Goal: Task Accomplishment & Management: Use online tool/utility

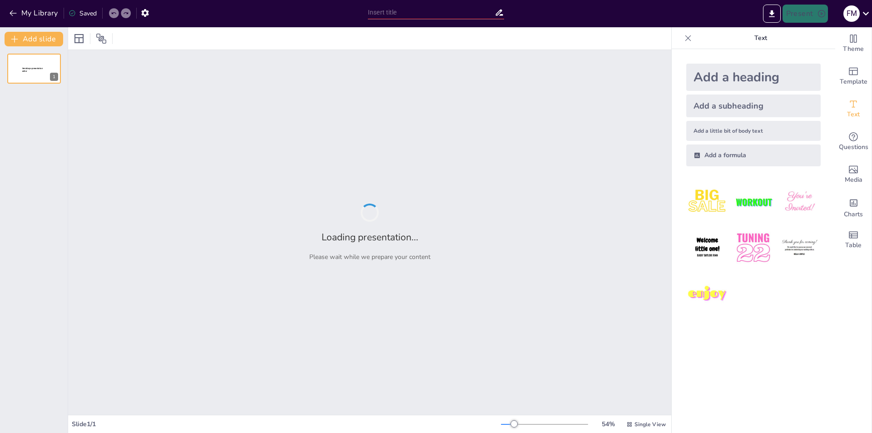
type input "Imported IOHCS CS 4 (2) on 29 September.pptx"
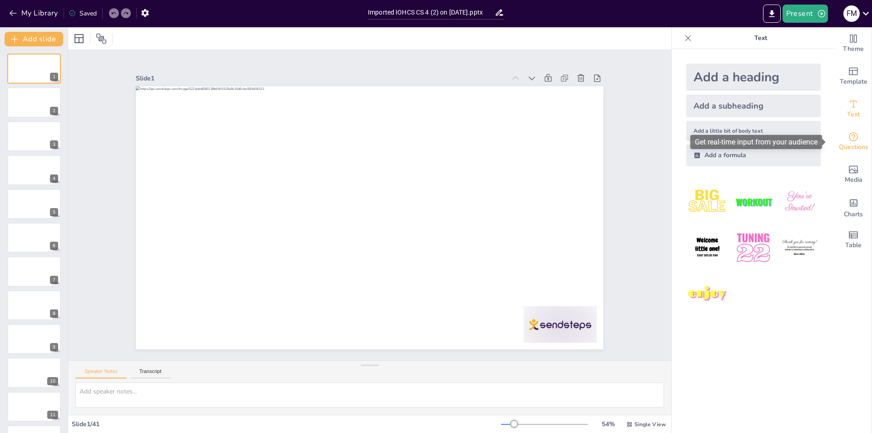
click at [848, 139] on icon "Get real-time input from your audience" at bounding box center [853, 136] width 11 height 11
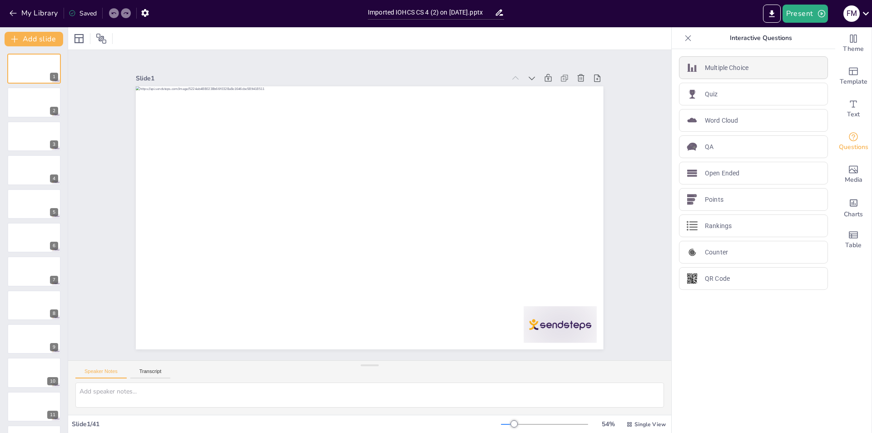
click at [754, 65] on div "Multiple Choice" at bounding box center [753, 67] width 149 height 23
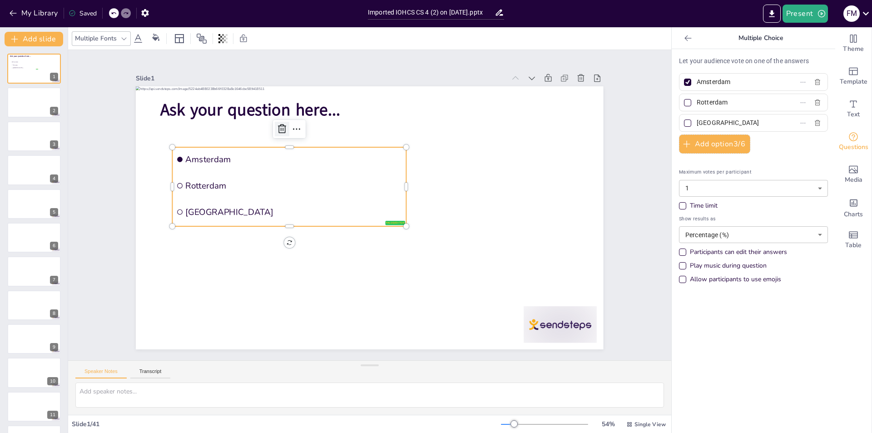
click at [421, 109] on icon at bounding box center [426, 104] width 10 height 10
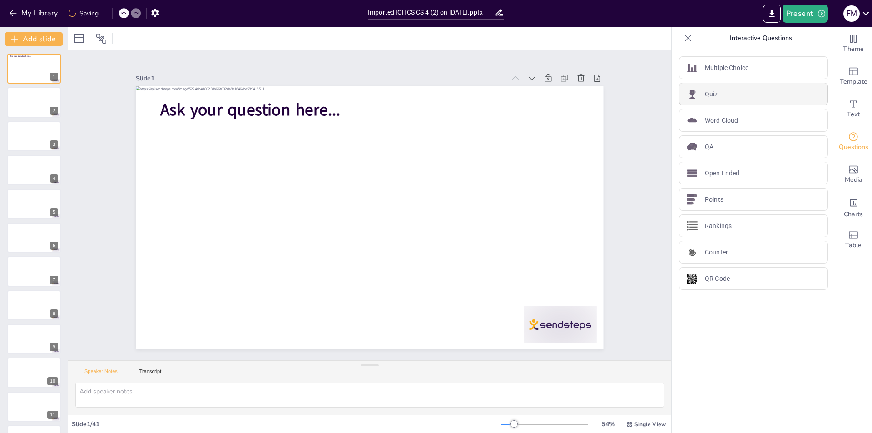
click at [749, 97] on div "Quiz" at bounding box center [753, 94] width 149 height 23
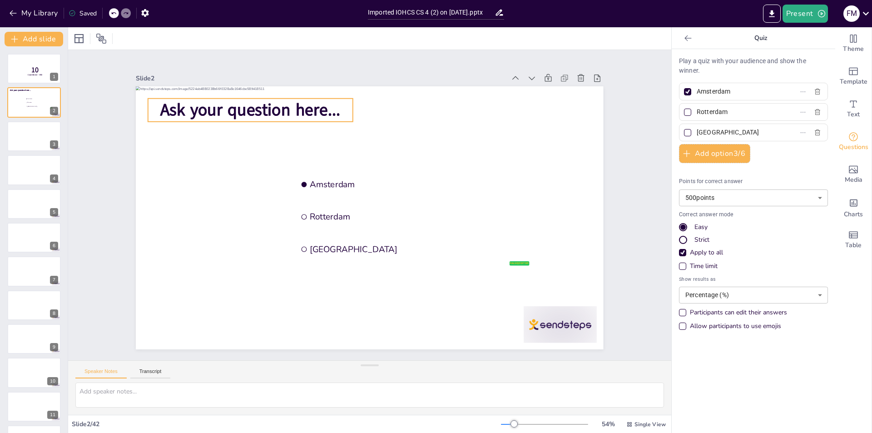
click at [307, 104] on span "Ask your question here..." at bounding box center [329, 58] width 159 height 124
click at [274, 52] on icon at bounding box center [281, 45] width 14 height 14
click at [577, 75] on icon at bounding box center [580, 77] width 7 height 7
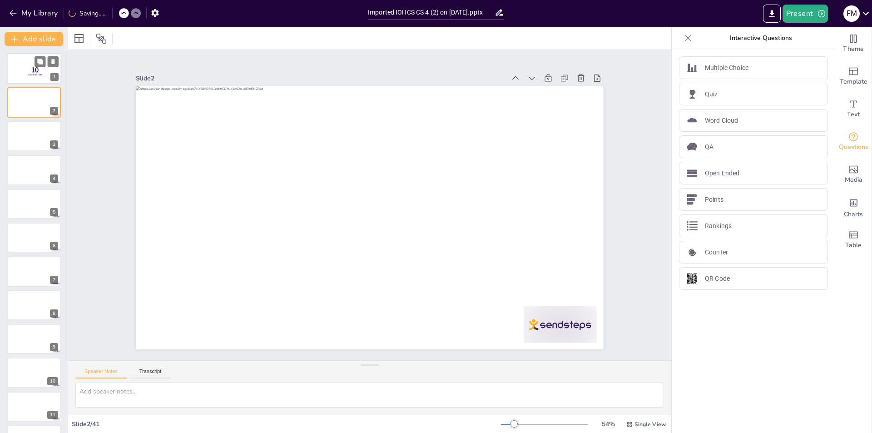
click at [40, 70] on p "10" at bounding box center [35, 70] width 24 height 10
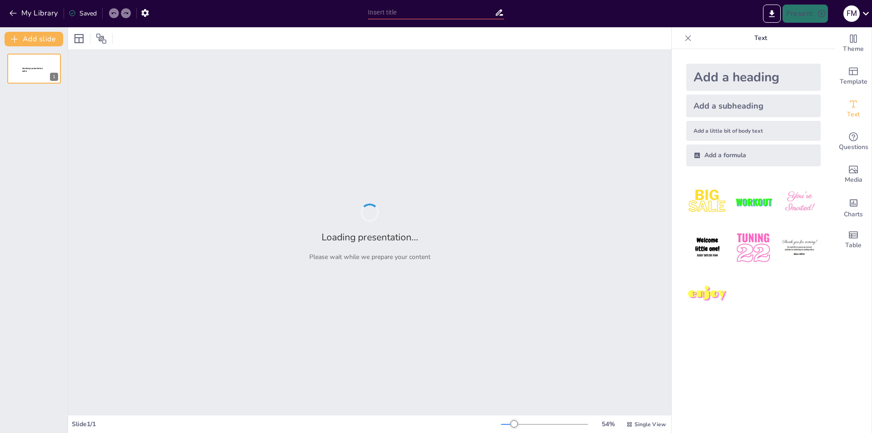
type input "Health Care Evolution in [GEOGRAPHIC_DATA]: An Overview of Wilayat Hospitals an…"
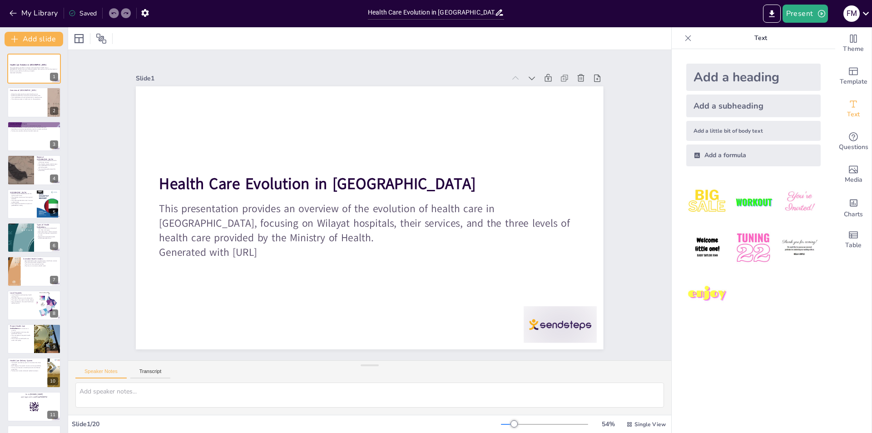
checkbox input "true"
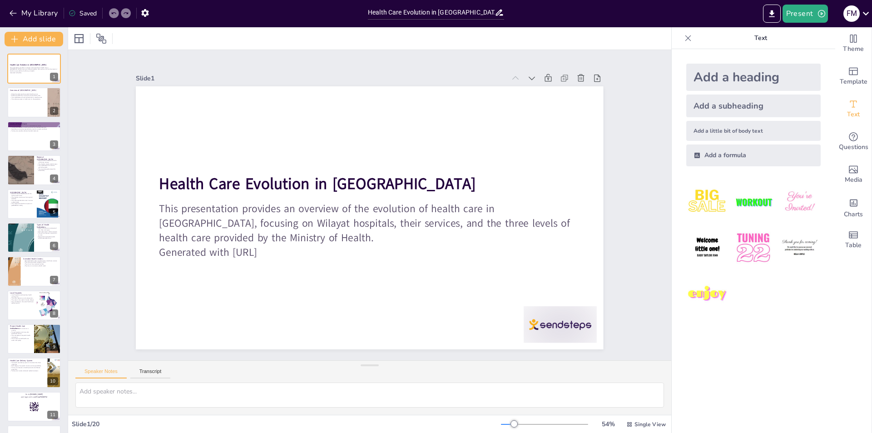
checkbox input "true"
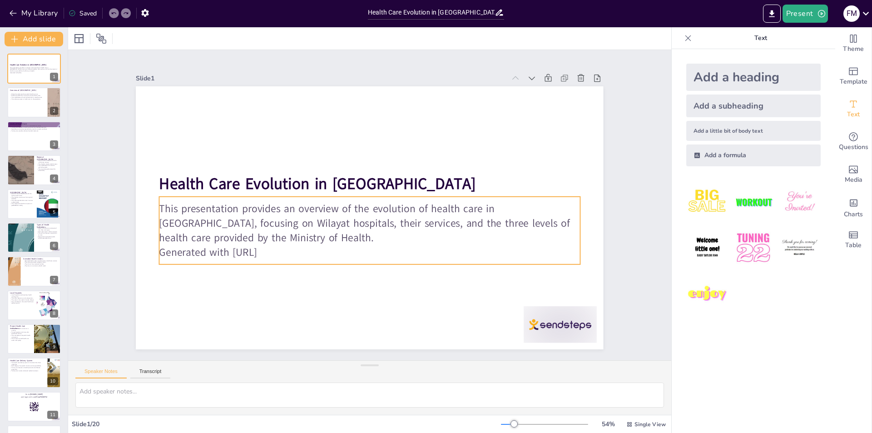
checkbox input "true"
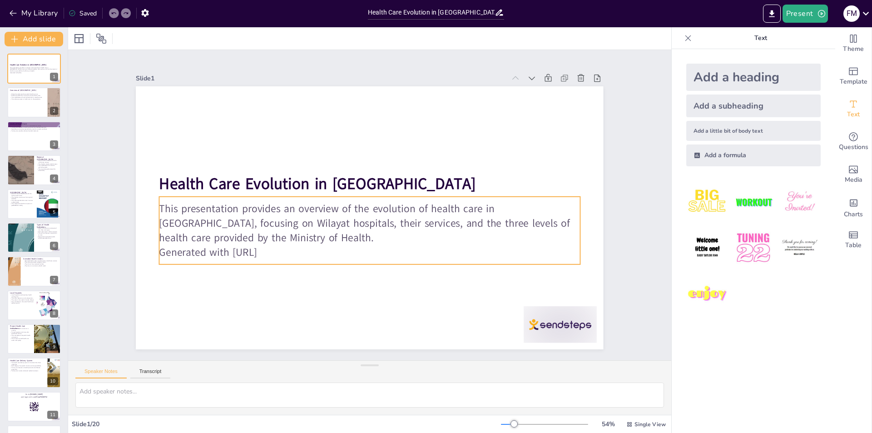
checkbox input "true"
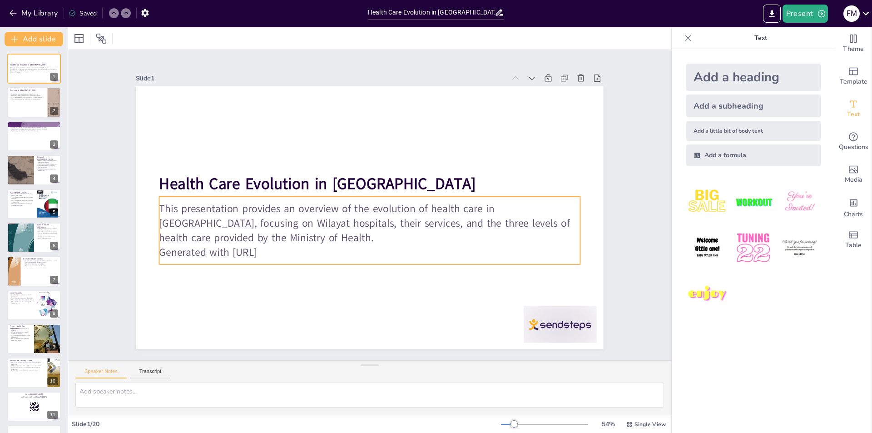
checkbox input "true"
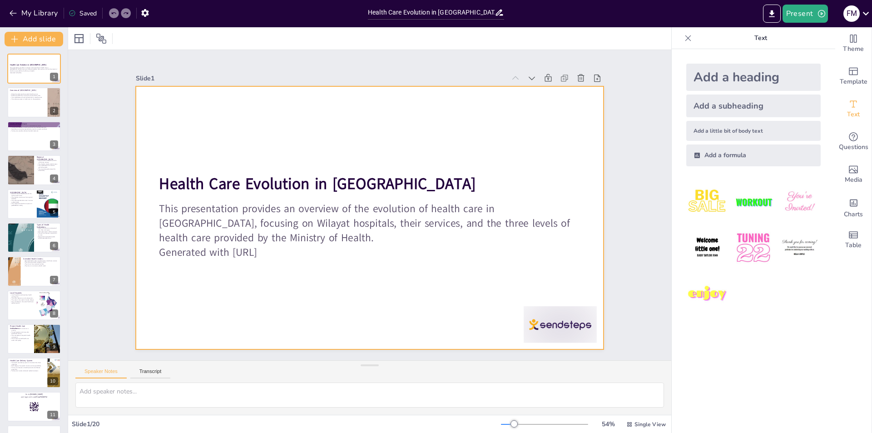
checkbox input "true"
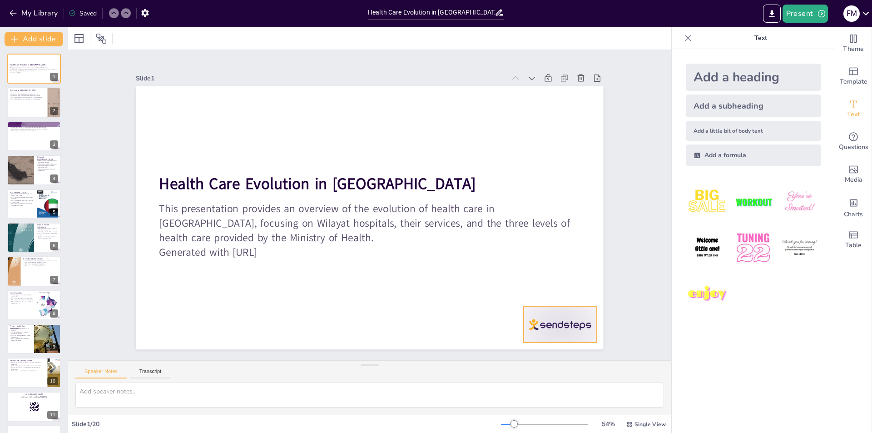
checkbox input "true"
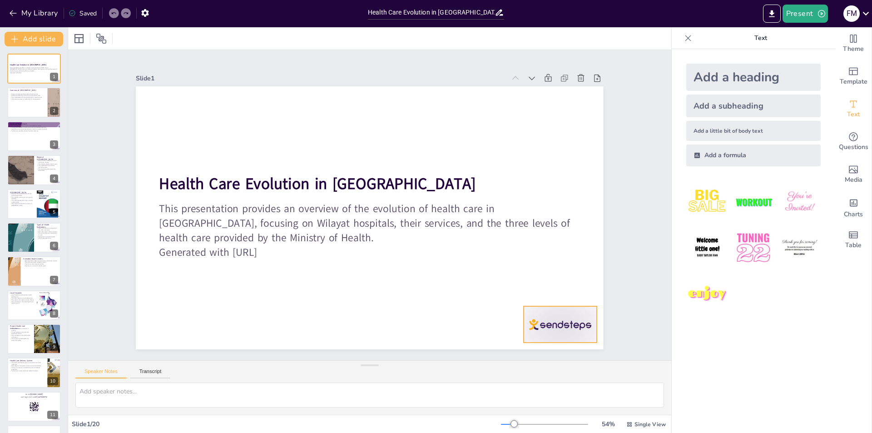
checkbox input "true"
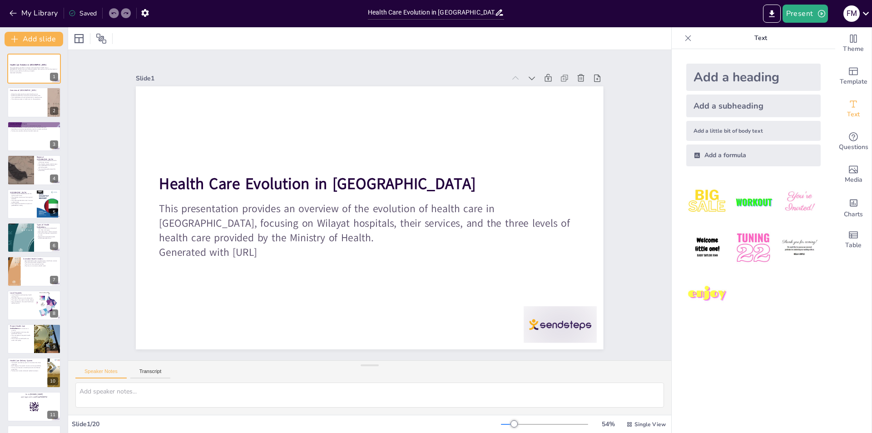
checkbox input "true"
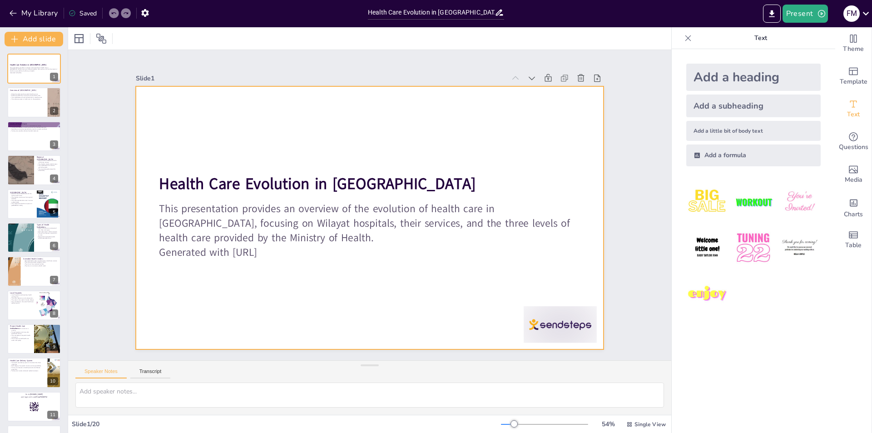
checkbox input "true"
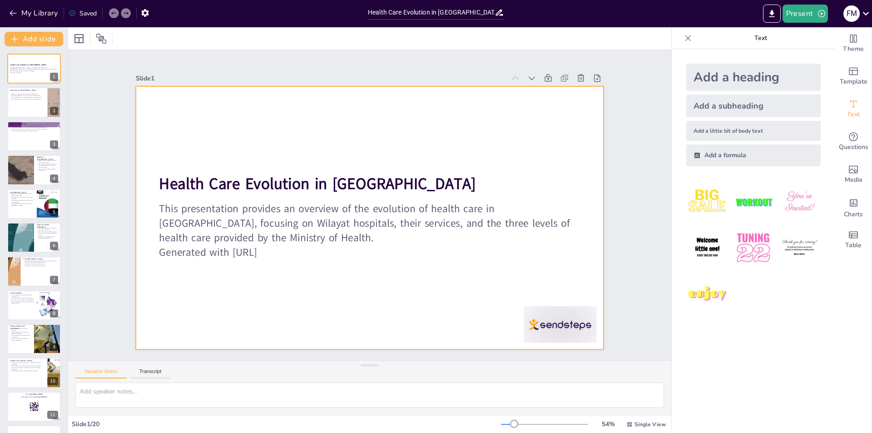
checkbox input "true"
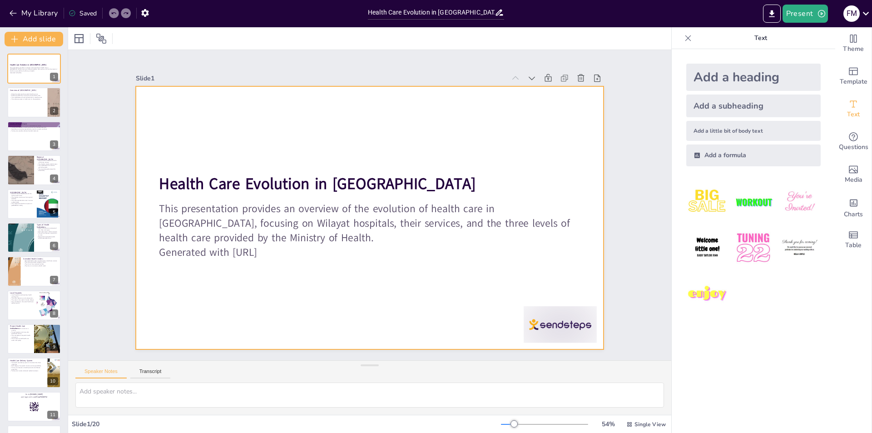
checkbox input "true"
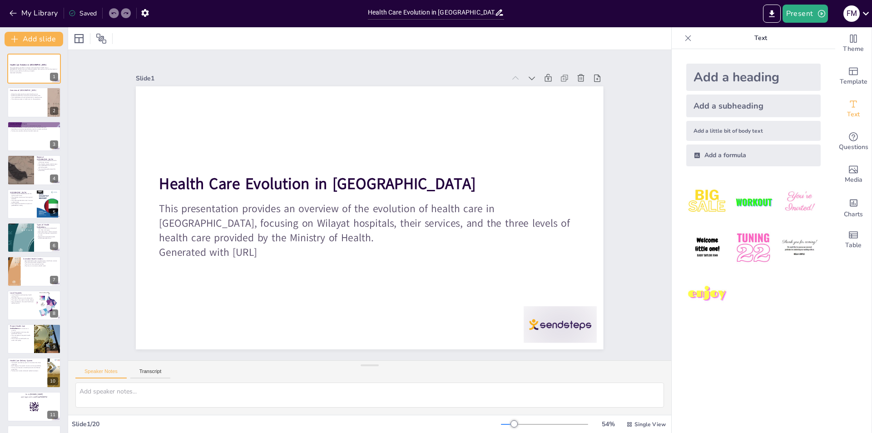
checkbox input "true"
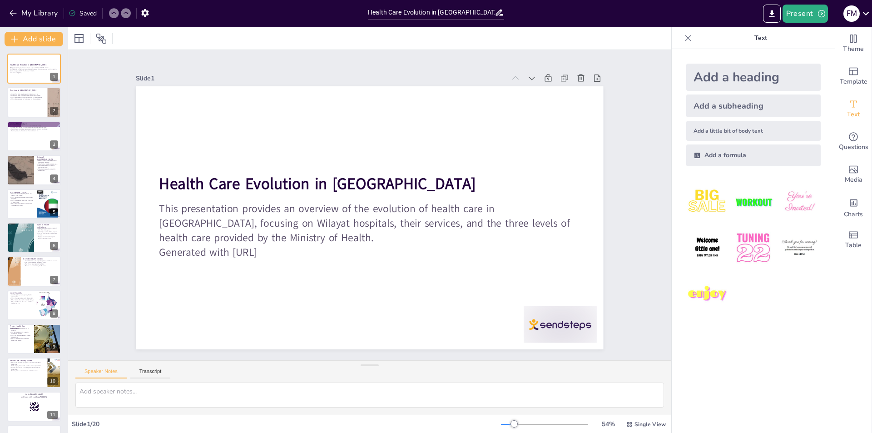
checkbox input "true"
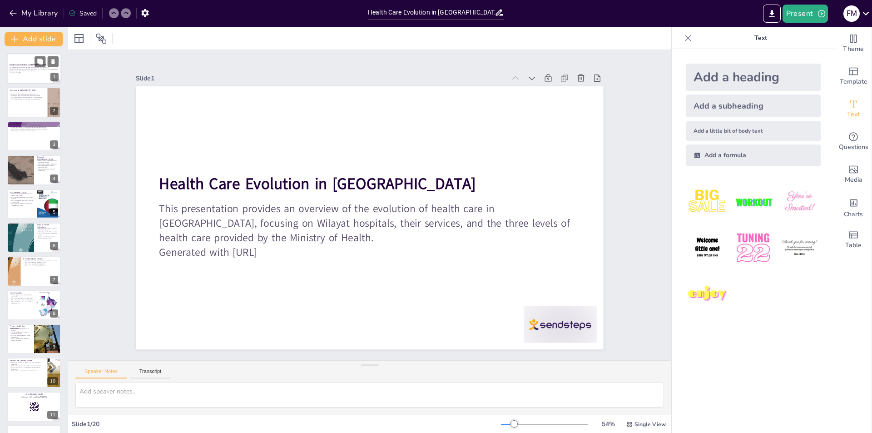
checkbox input "true"
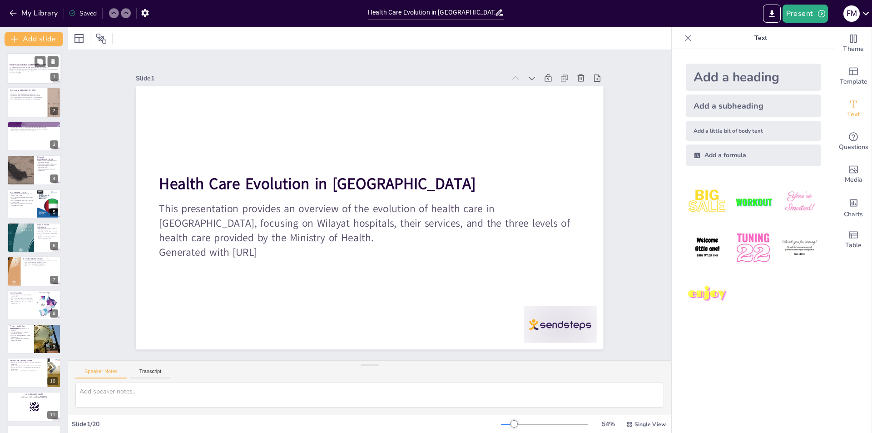
checkbox input "true"
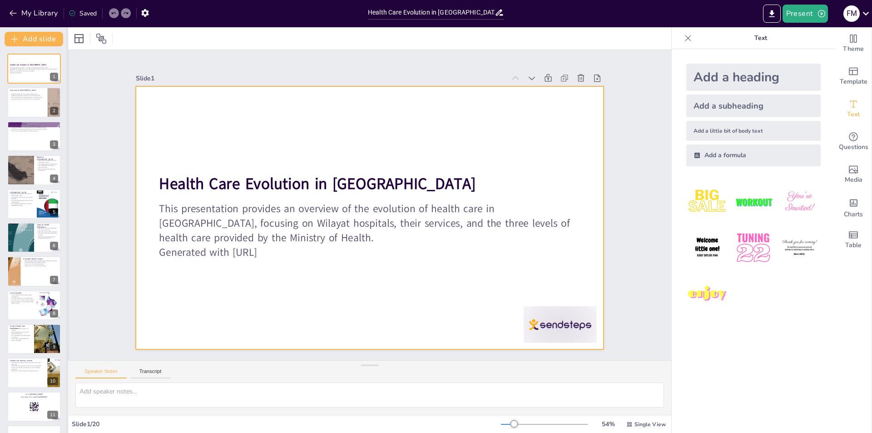
checkbox input "true"
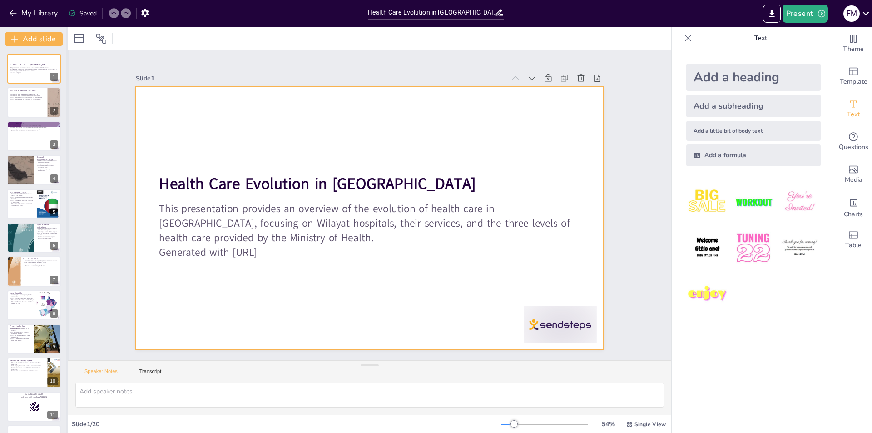
checkbox input "true"
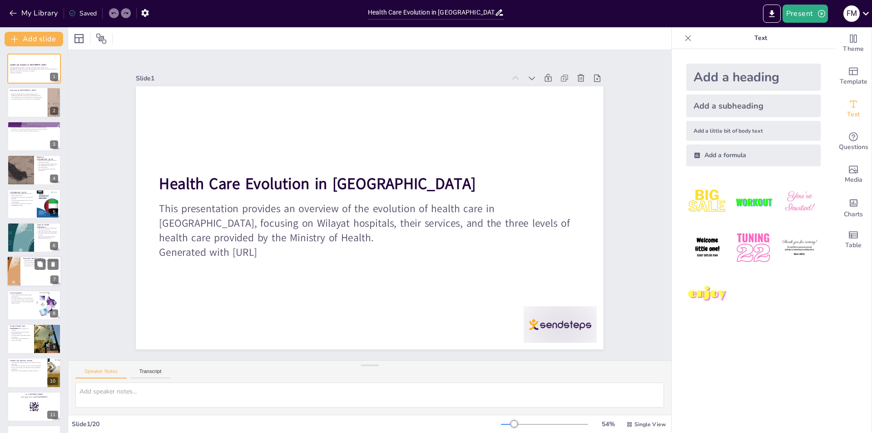
checkbox input "true"
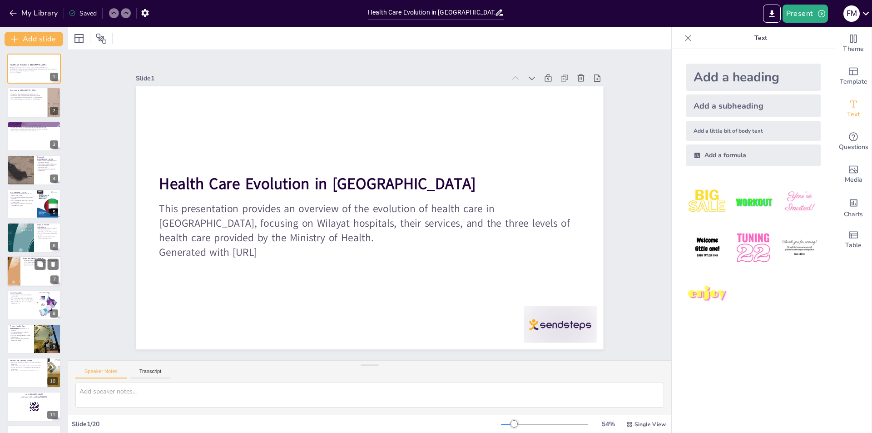
checkbox input "true"
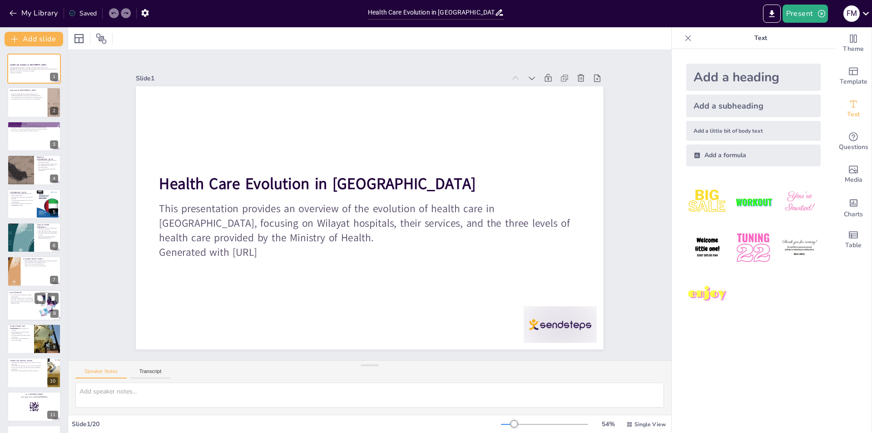
checkbox input "true"
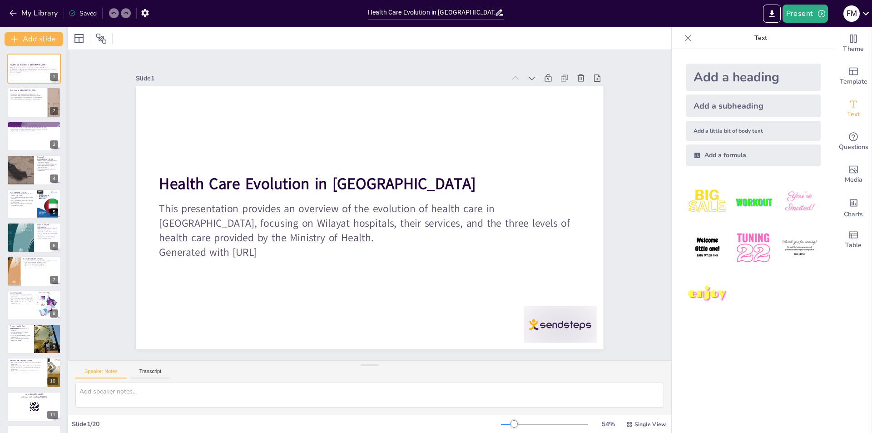
checkbox input "true"
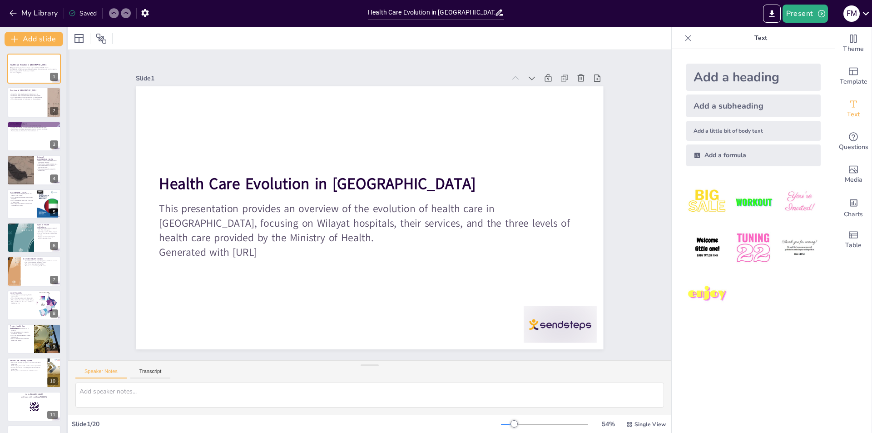
checkbox input "true"
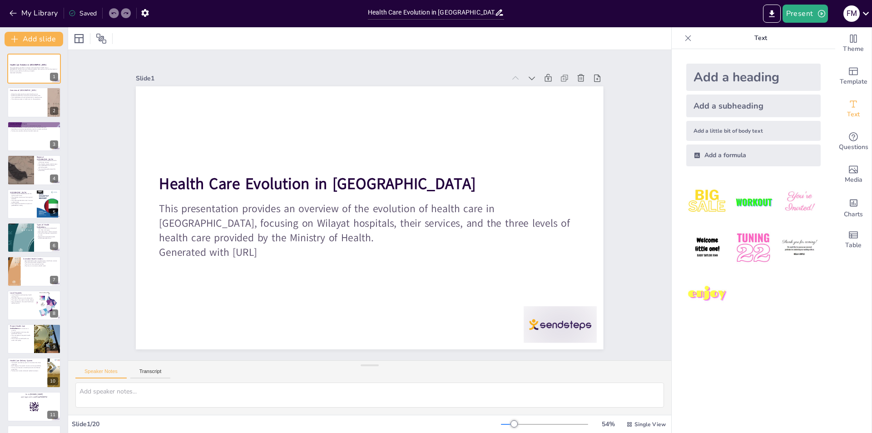
checkbox input "true"
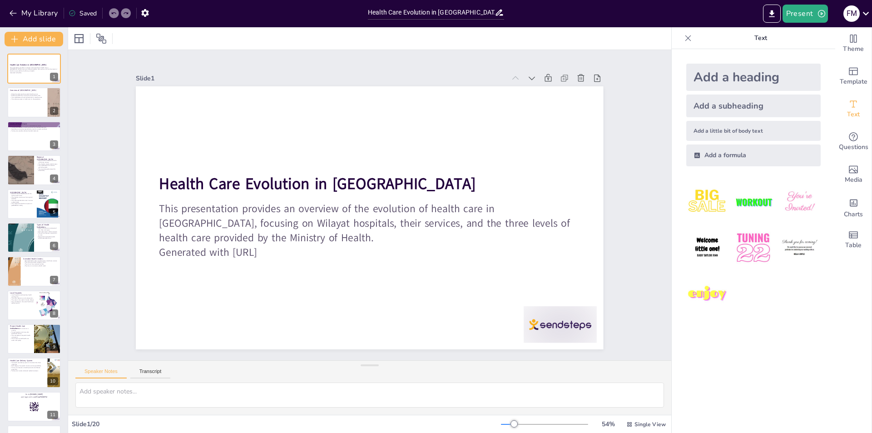
click at [89, 11] on div "Saved" at bounding box center [83, 13] width 28 height 9
checkbox input "true"
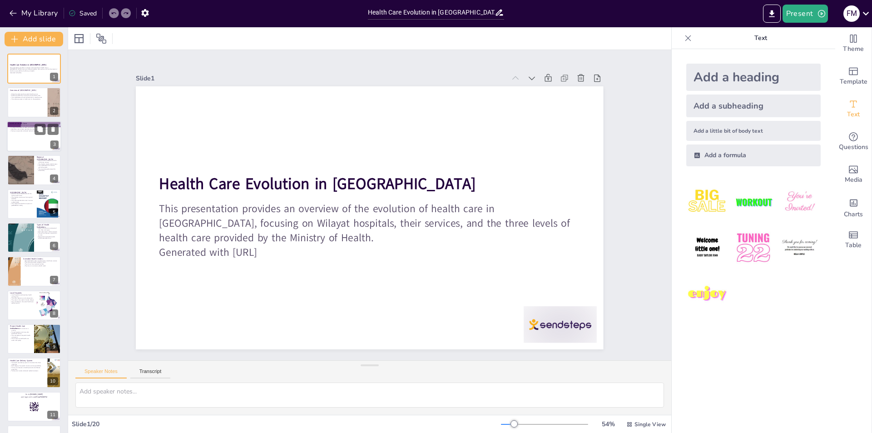
checkbox input "true"
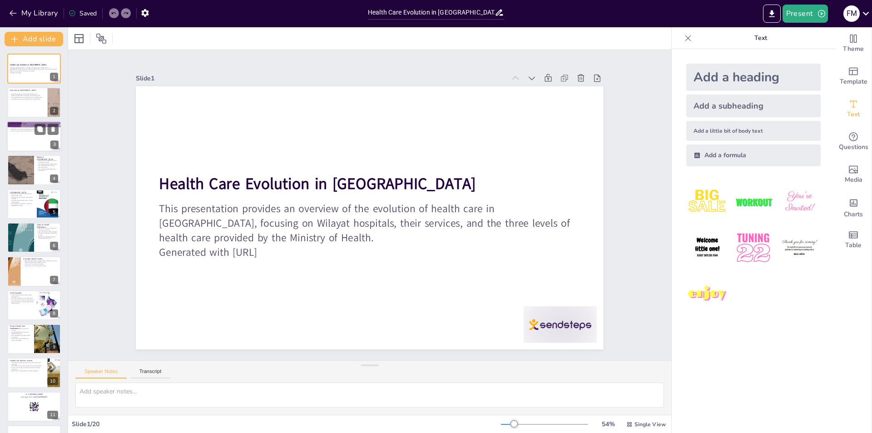
checkbox input "true"
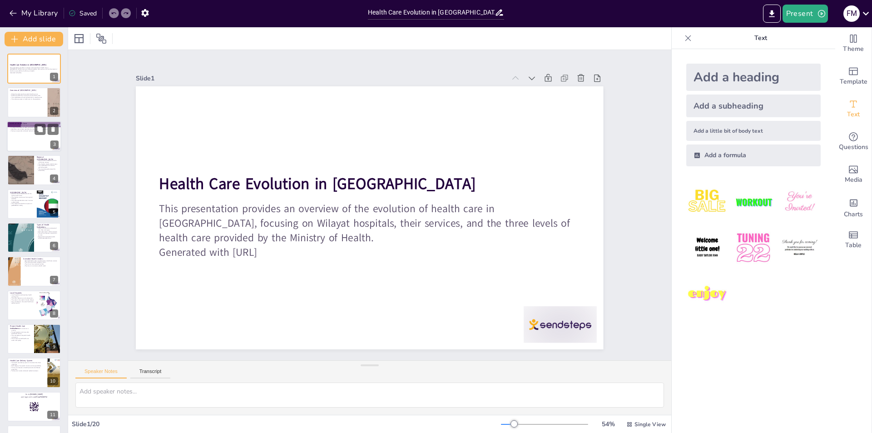
checkbox input "true"
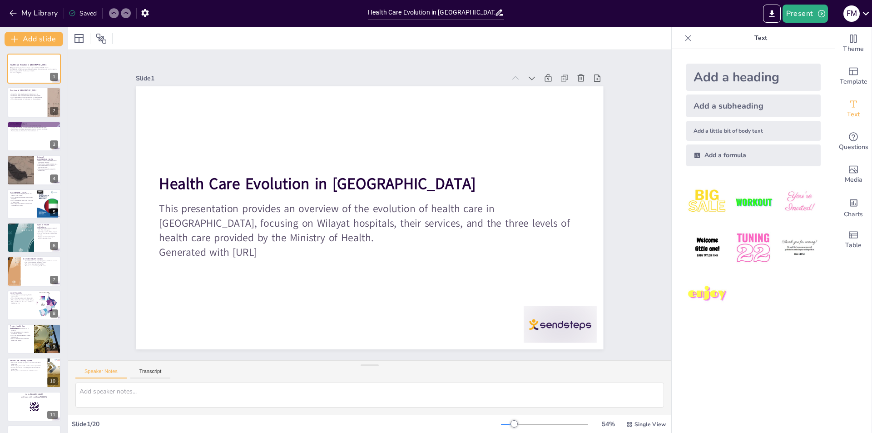
checkbox input "true"
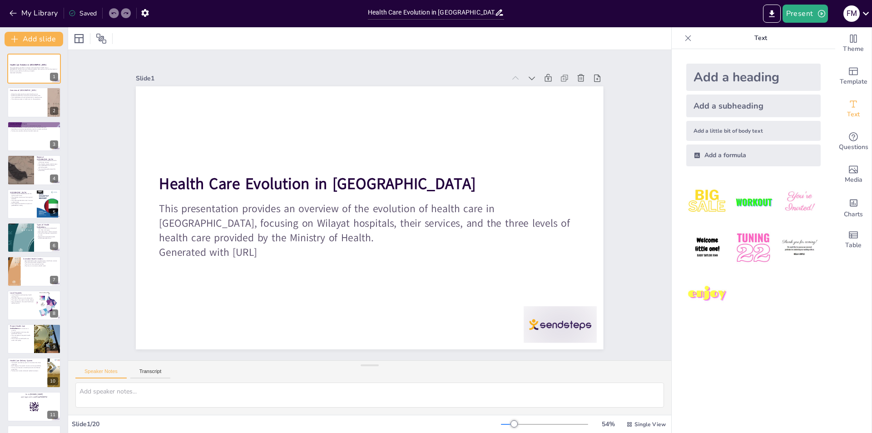
checkbox input "true"
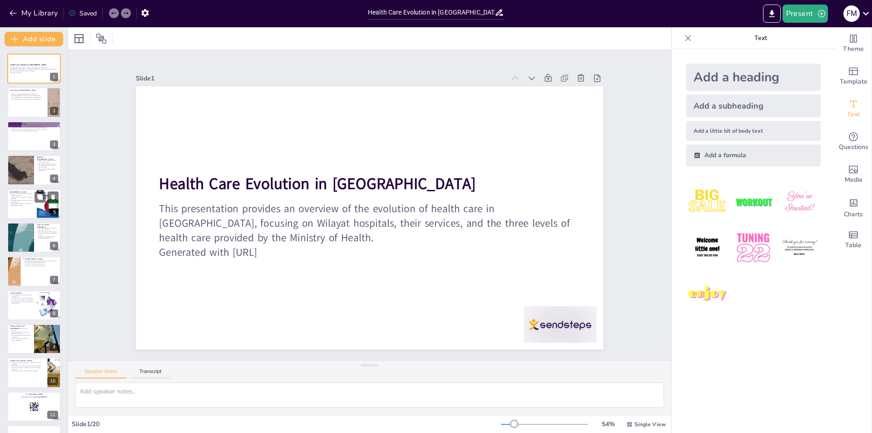
checkbox input "true"
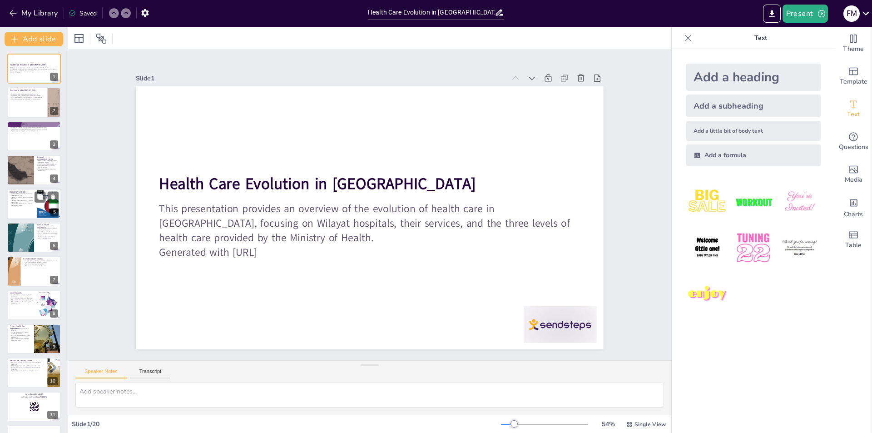
checkbox input "true"
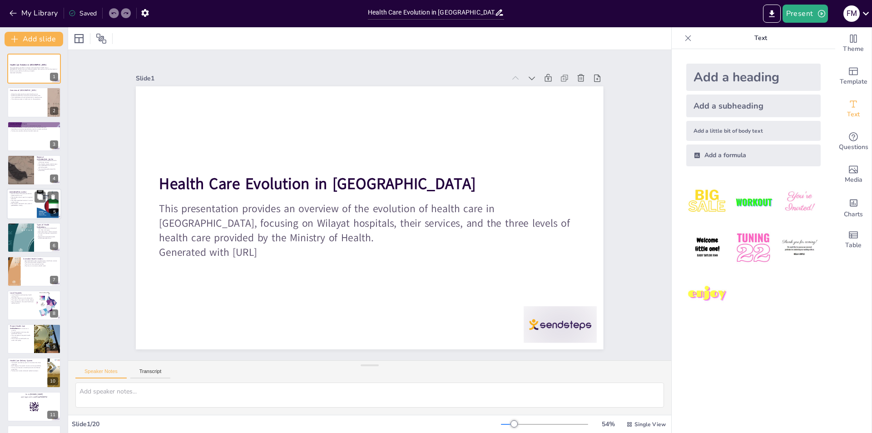
checkbox input "true"
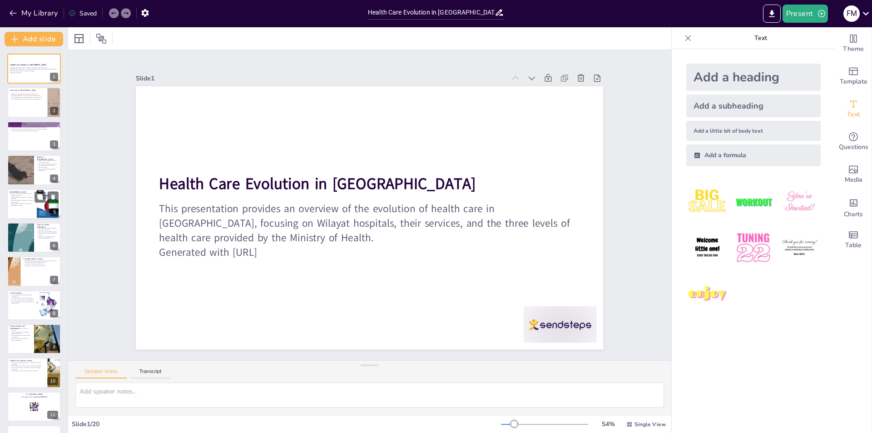
checkbox input "true"
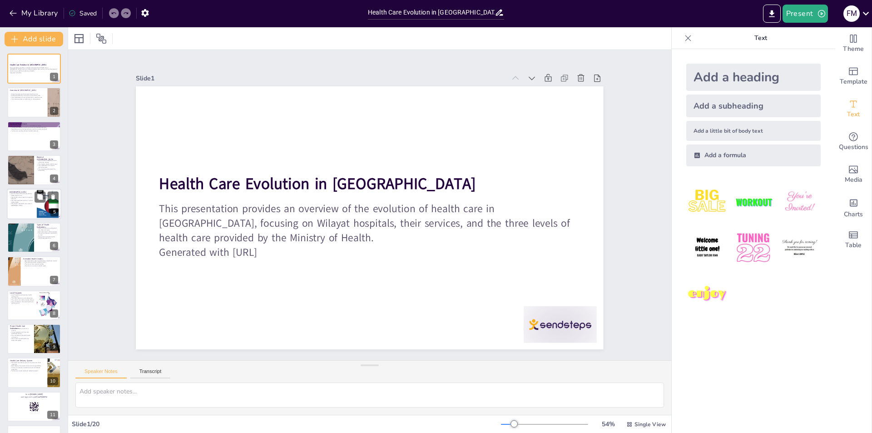
checkbox input "true"
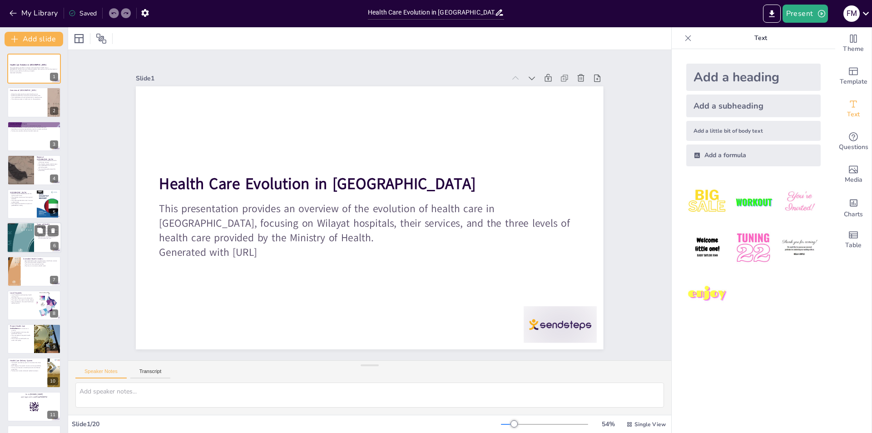
checkbox input "true"
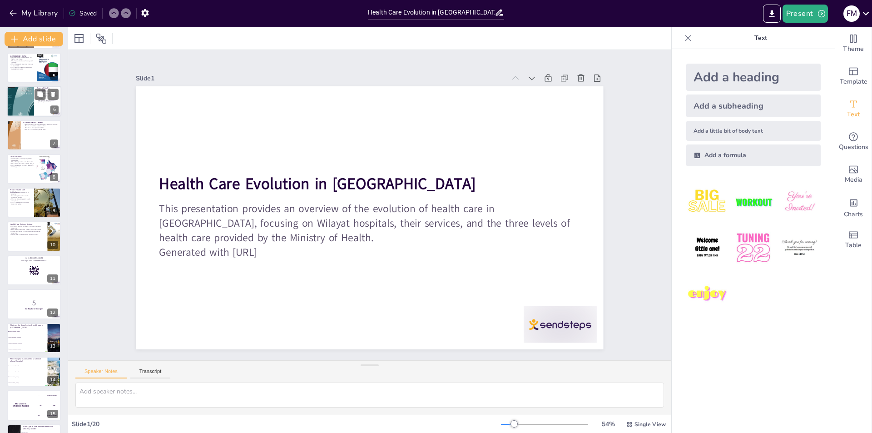
checkbox input "true"
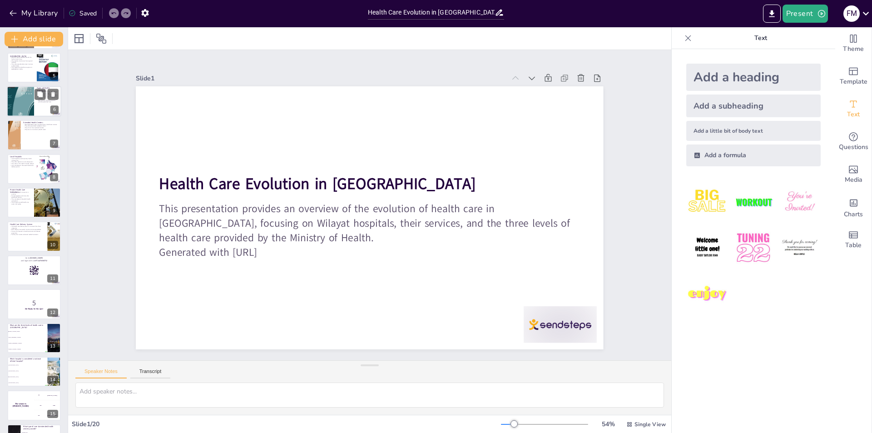
scroll to position [300, 0]
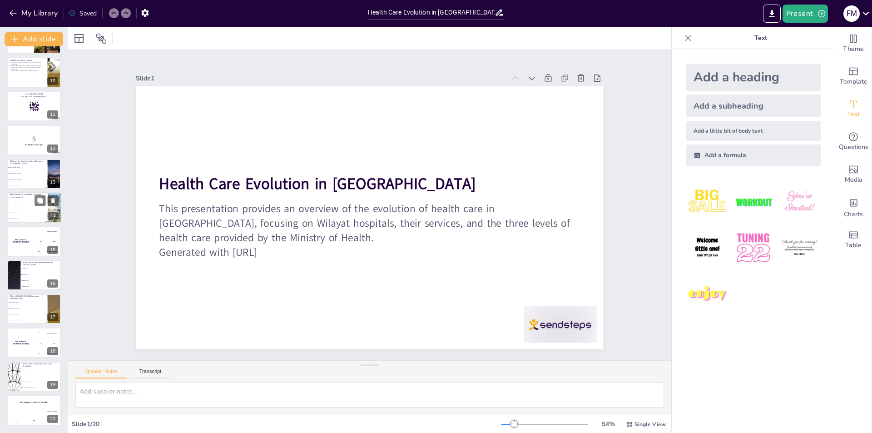
checkbox input "true"
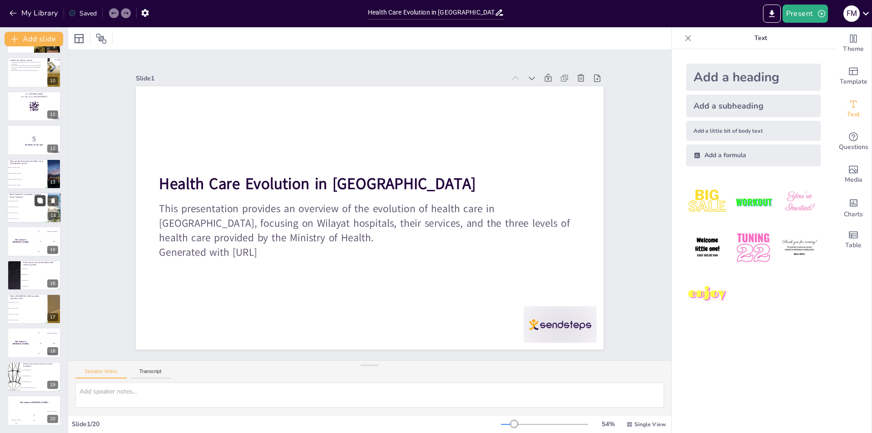
checkbox input "true"
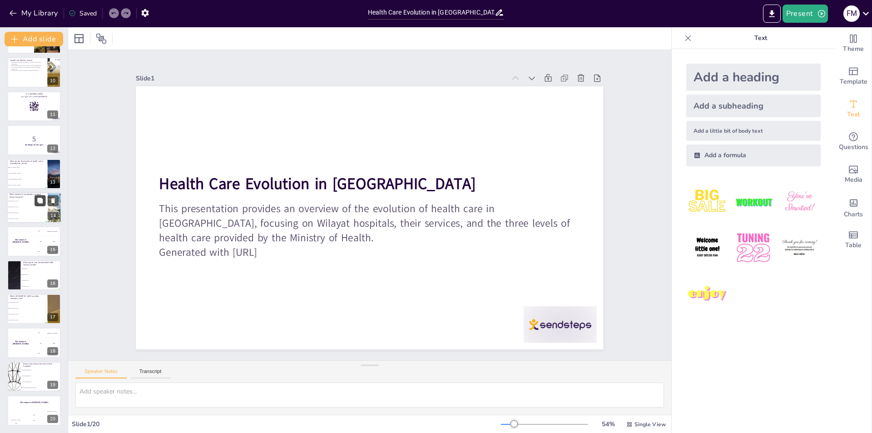
checkbox input "true"
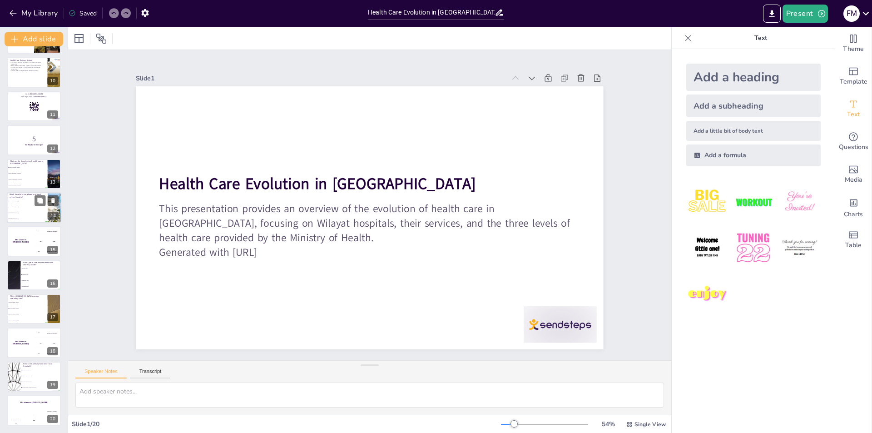
checkbox input "true"
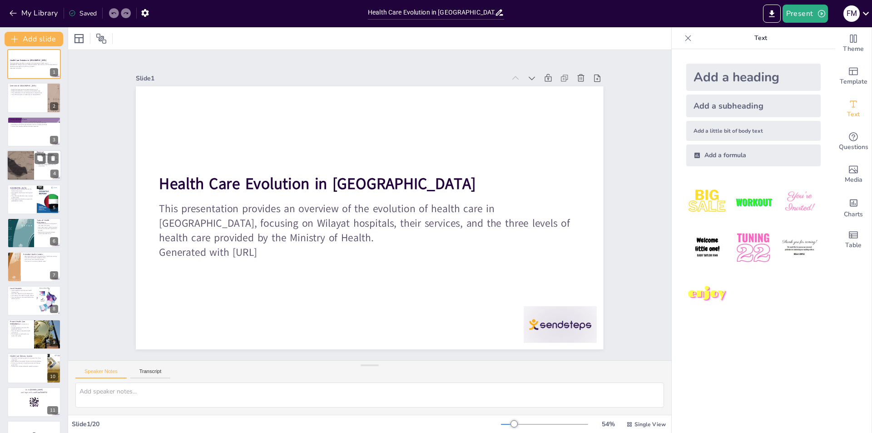
scroll to position [0, 0]
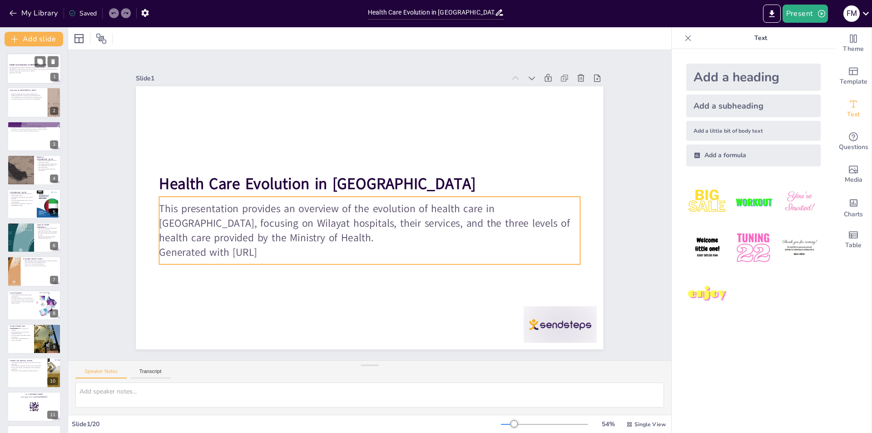
click at [32, 68] on p "This presentation provides an overview of the evolution of health care in Oman,…" at bounding box center [34, 69] width 49 height 5
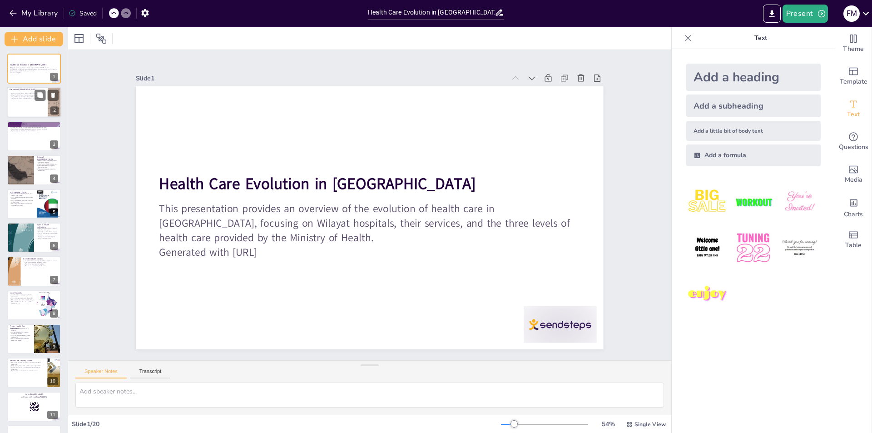
click at [34, 102] on div at bounding box center [34, 102] width 55 height 31
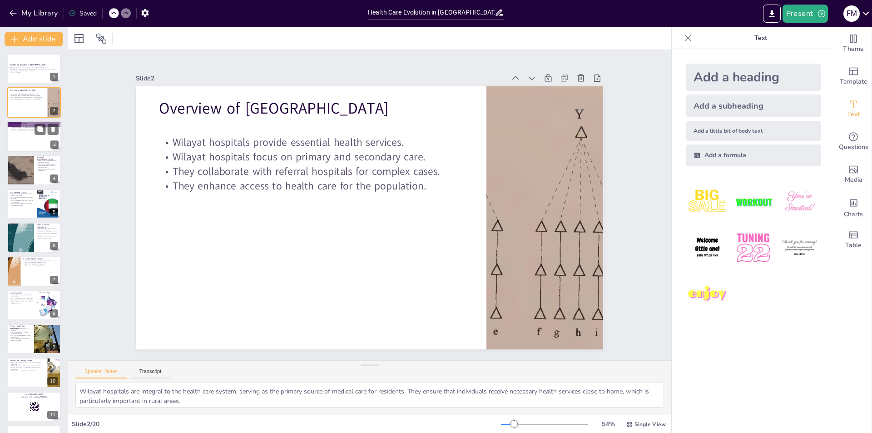
click at [43, 151] on div "Levels of Health Care Three levels of health care exist in Oman. Primary care f…" at bounding box center [34, 136] width 55 height 31
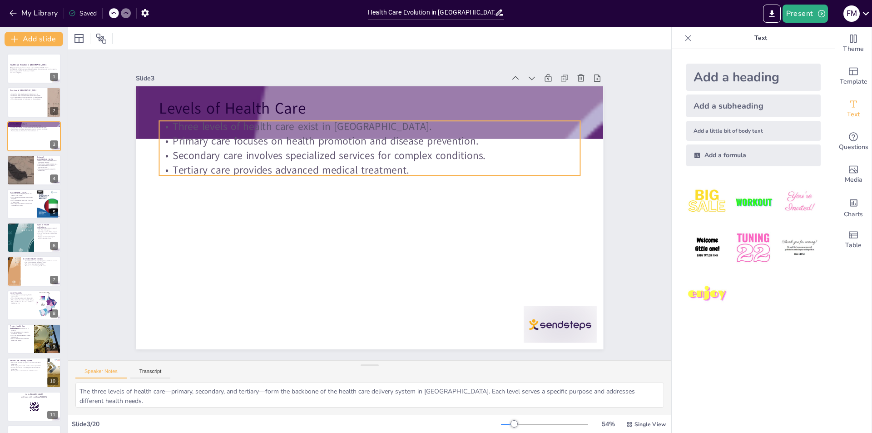
drag, startPoint x: 252, startPoint y: 118, endPoint x: 243, endPoint y: 120, distance: 8.8
click at [251, 119] on p "Three levels of health care exist in Oman." at bounding box center [378, 127] width 420 height 59
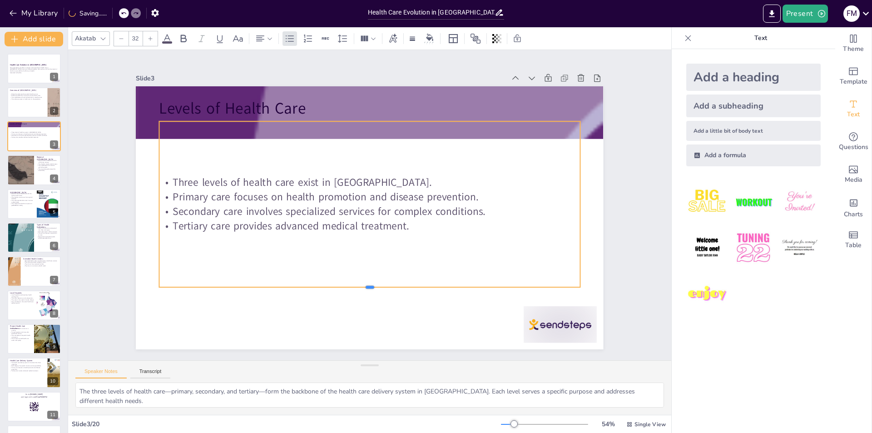
drag, startPoint x: 364, startPoint y: 173, endPoint x: 355, endPoint y: 284, distance: 111.7
click at [355, 287] on div at bounding box center [369, 290] width 421 height 7
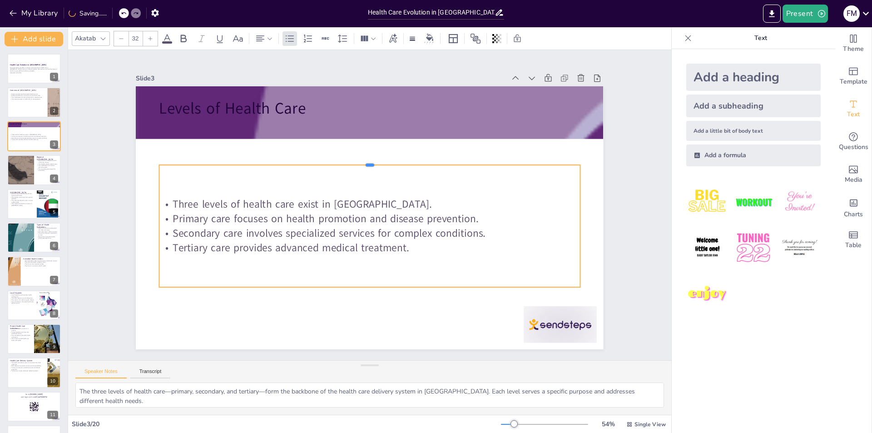
drag, startPoint x: 362, startPoint y: 117, endPoint x: 362, endPoint y: 162, distance: 44.5
click at [362, 162] on div at bounding box center [369, 161] width 421 height 7
click at [81, 135] on div "Slide 1 Health Care Evolution in Oman This presentation provides an overview of…" at bounding box center [369, 205] width 603 height 310
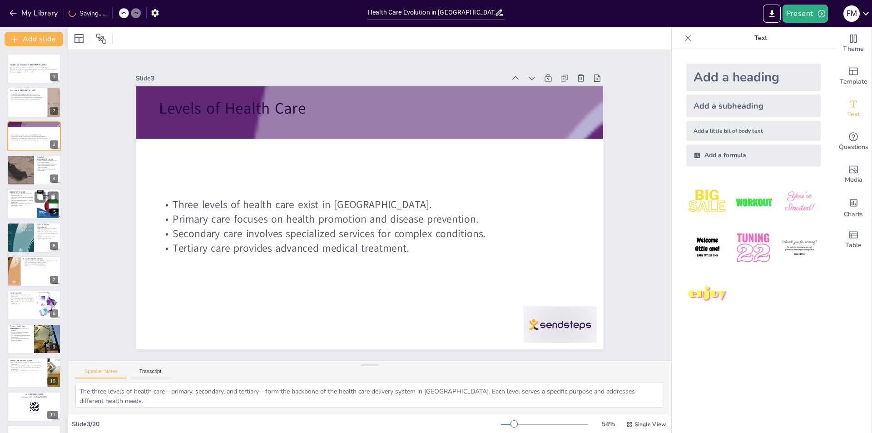
click at [36, 206] on div at bounding box center [34, 204] width 55 height 31
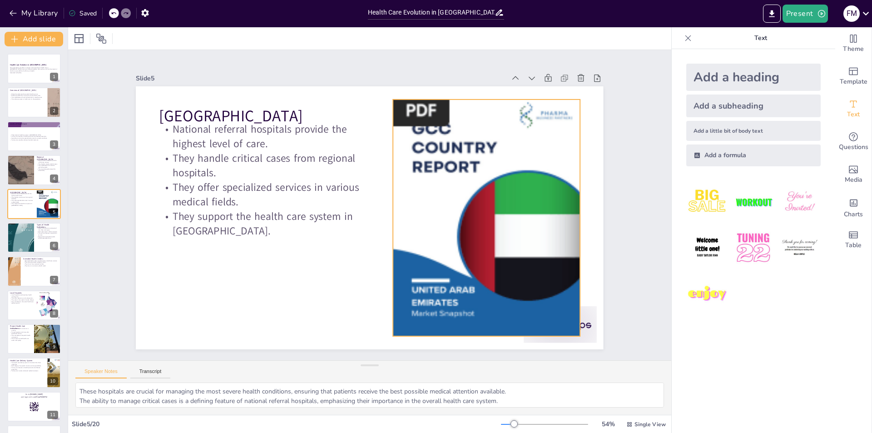
click at [413, 224] on div at bounding box center [486, 218] width 187 height 249
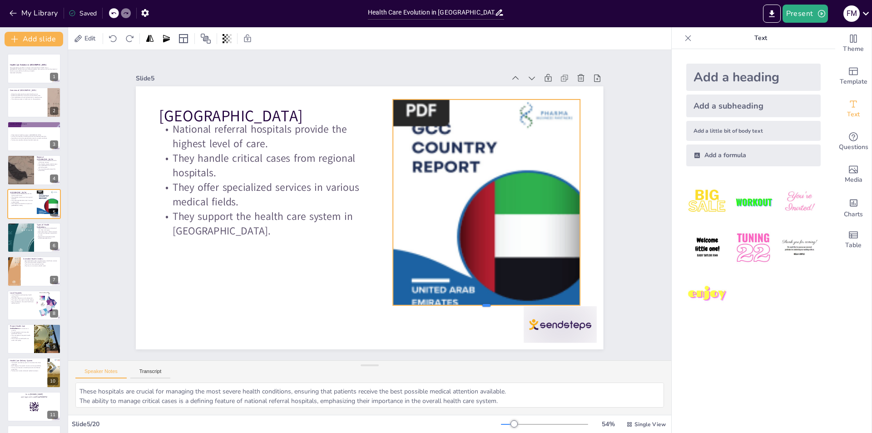
drag, startPoint x: 482, startPoint y: 333, endPoint x: 483, endPoint y: 302, distance: 30.9
click at [483, 307] on div at bounding box center [475, 320] width 187 height 27
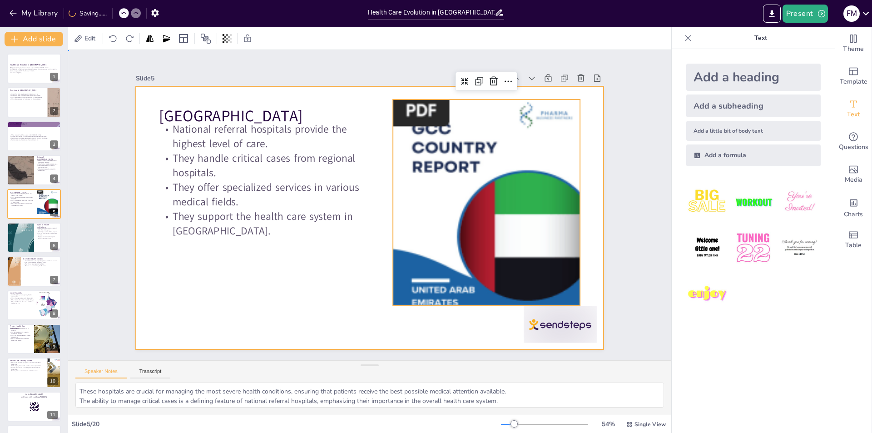
click at [216, 274] on div at bounding box center [370, 217] width 468 height 263
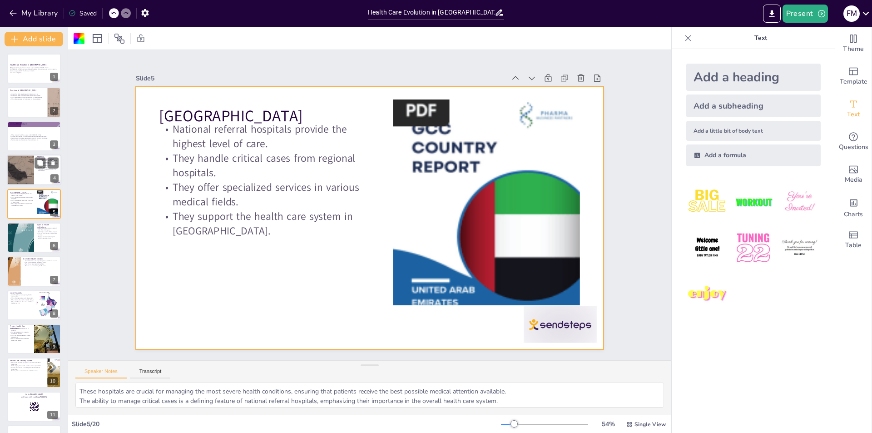
click at [25, 163] on div at bounding box center [20, 169] width 42 height 31
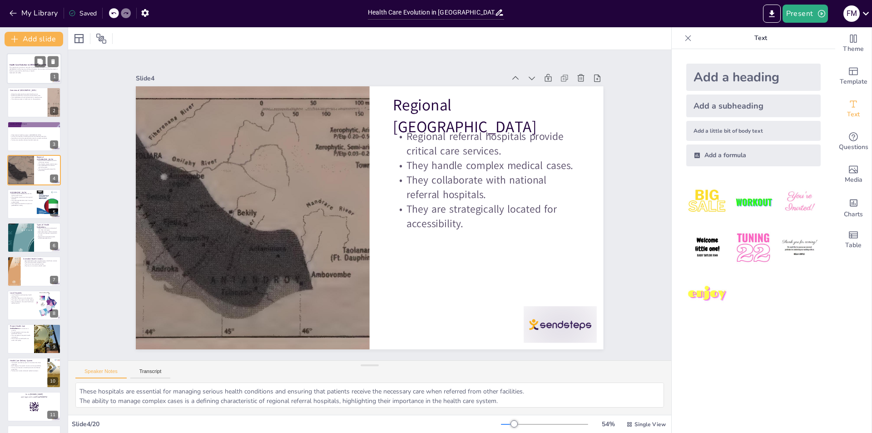
click at [44, 71] on p "This presentation provides an overview of the evolution of health care in Oman,…" at bounding box center [34, 69] width 49 height 5
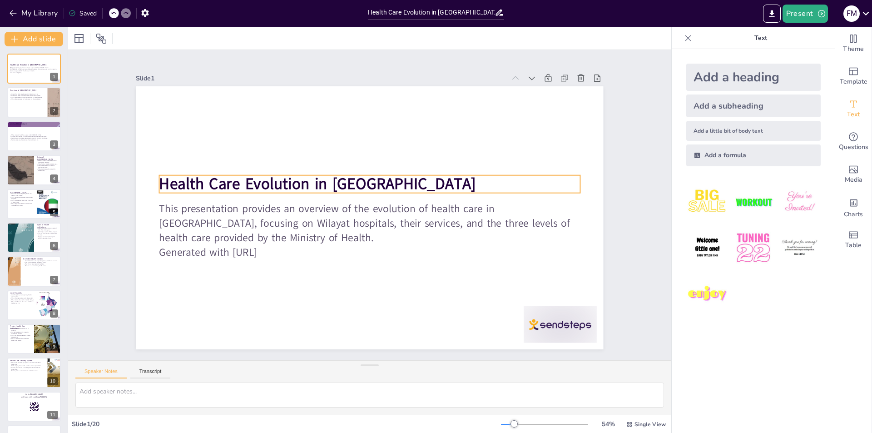
click at [376, 179] on p "Health Care Evolution in Oman" at bounding box center [372, 183] width 421 height 65
click at [368, 180] on p "Health Care Evolution in Oman" at bounding box center [369, 184] width 421 height 22
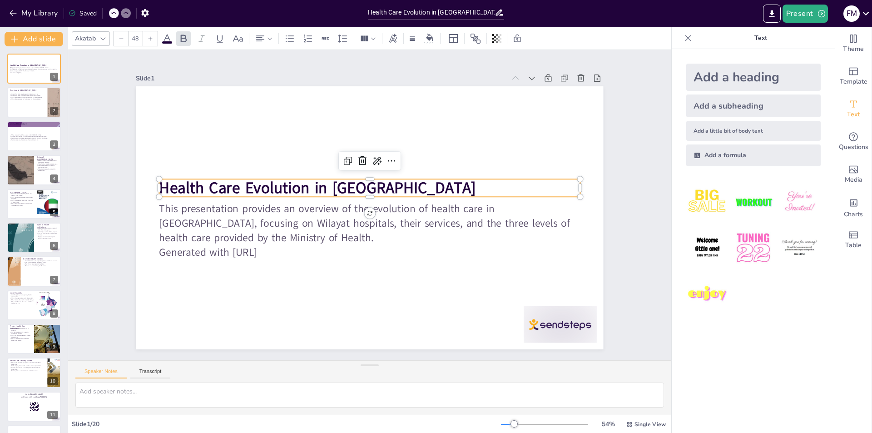
click at [365, 181] on p "Health Care Evolution in Oman" at bounding box center [369, 188] width 421 height 22
click at [366, 181] on p "Health Care Evolution in Oman" at bounding box center [382, 218] width 328 height 298
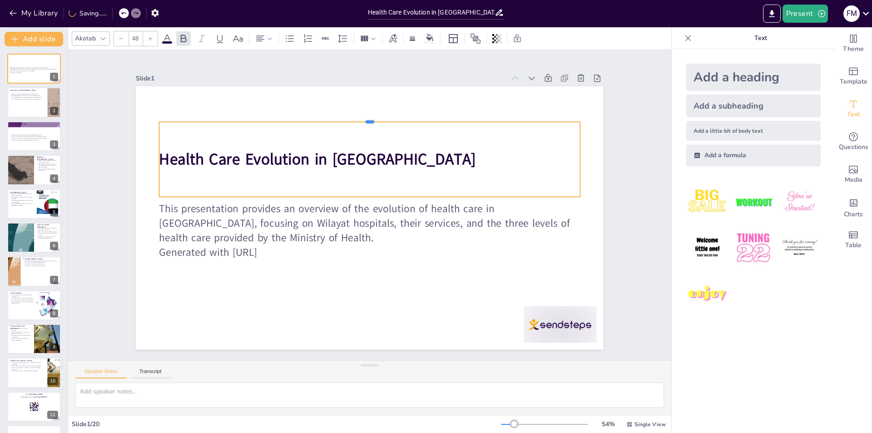
drag, startPoint x: 364, startPoint y: 174, endPoint x: 360, endPoint y: 117, distance: 57.4
click at [360, 117] on div at bounding box center [369, 117] width 421 height 7
click at [372, 162] on p "Health Care Evolution in Oman" at bounding box center [369, 160] width 421 height 22
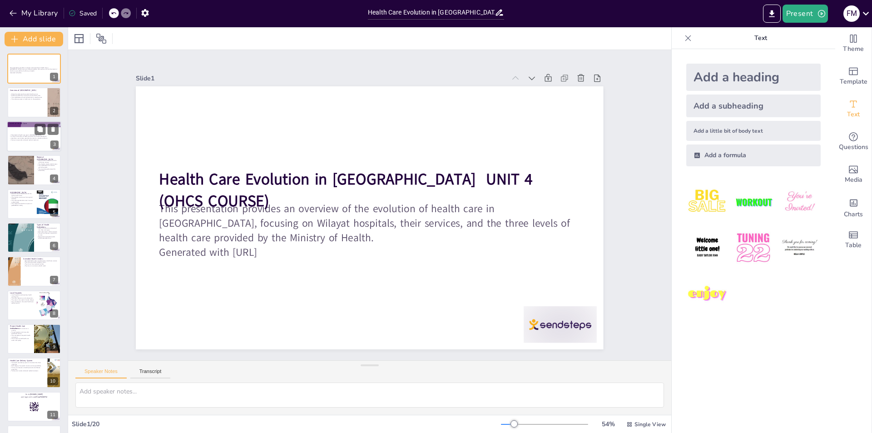
click at [32, 136] on p "Primary care focuses on health promotion and disease prevention." at bounding box center [34, 136] width 49 height 2
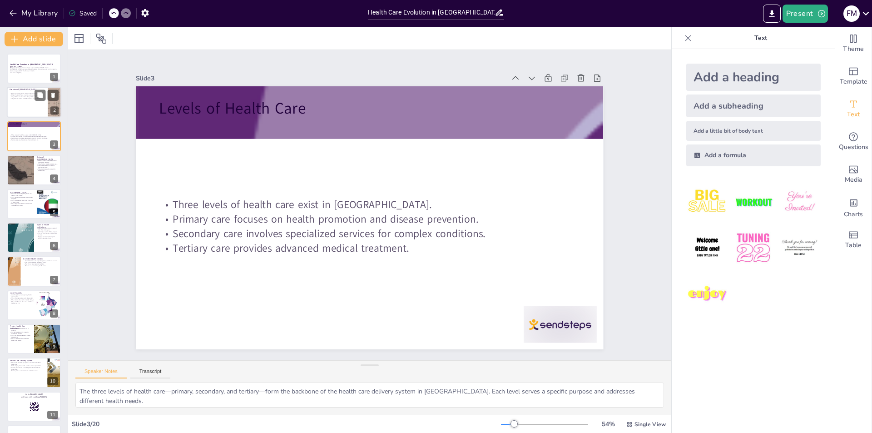
click at [23, 93] on p "Wilayat hospitals provide essential health services." at bounding box center [27, 94] width 35 height 2
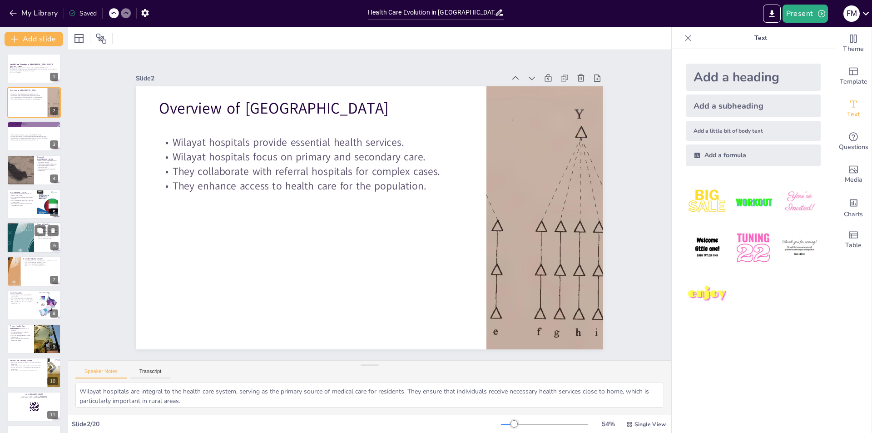
click at [32, 239] on div at bounding box center [20, 237] width 27 height 36
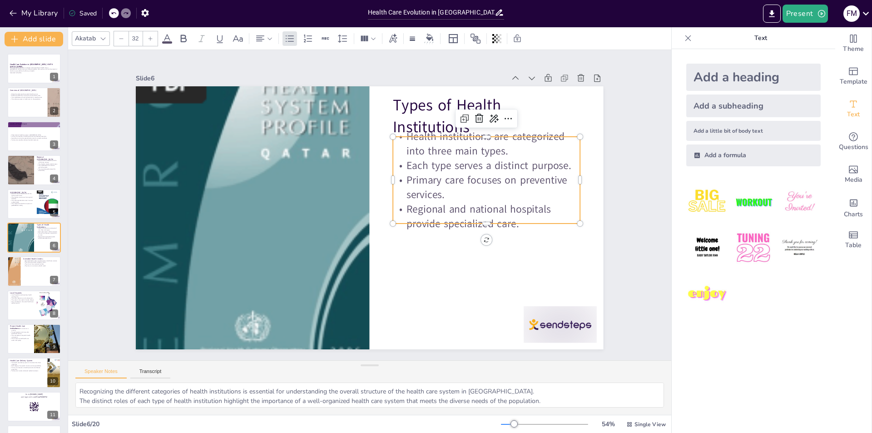
click at [461, 173] on p "Primary care focuses on preventive services." at bounding box center [486, 187] width 187 height 29
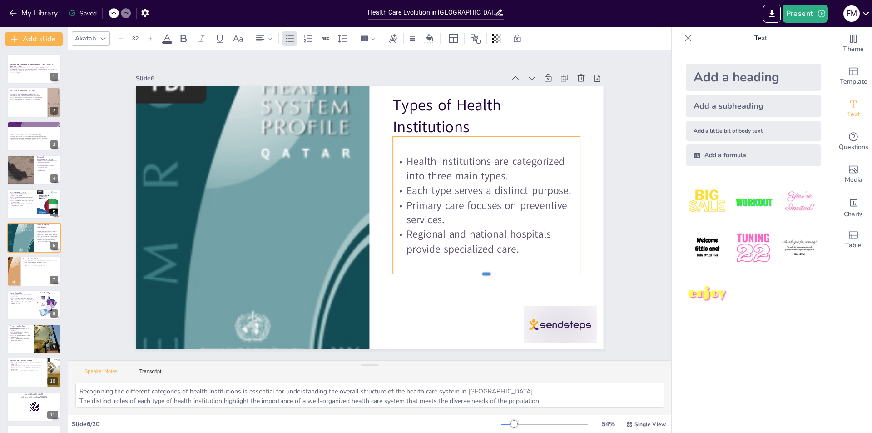
drag, startPoint x: 479, startPoint y: 220, endPoint x: 479, endPoint y: 271, distance: 50.4
click at [479, 274] on div at bounding box center [486, 277] width 187 height 7
click at [443, 266] on div "Health institutions are categorized into three main types. Each type serves a d…" at bounding box center [486, 205] width 187 height 137
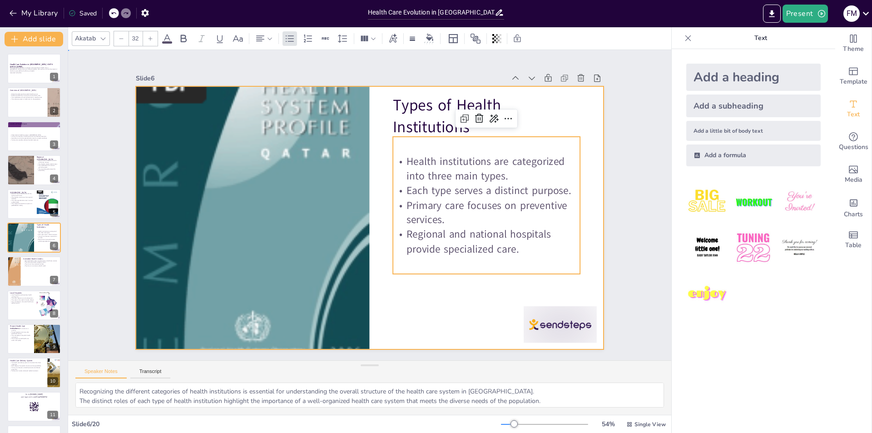
click at [408, 315] on div at bounding box center [368, 218] width 493 height 310
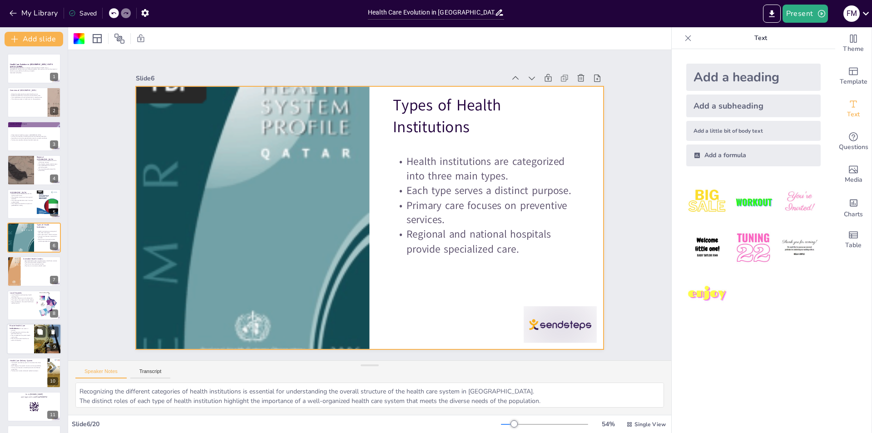
click at [34, 338] on div at bounding box center [34, 339] width 55 height 31
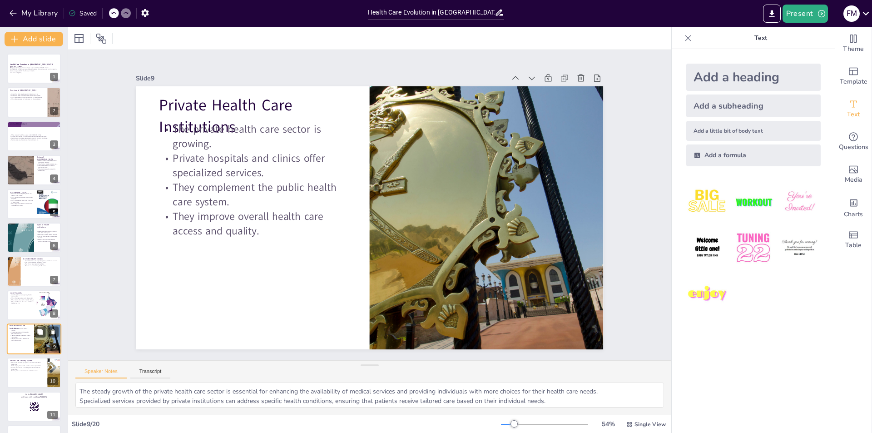
scroll to position [100, 0]
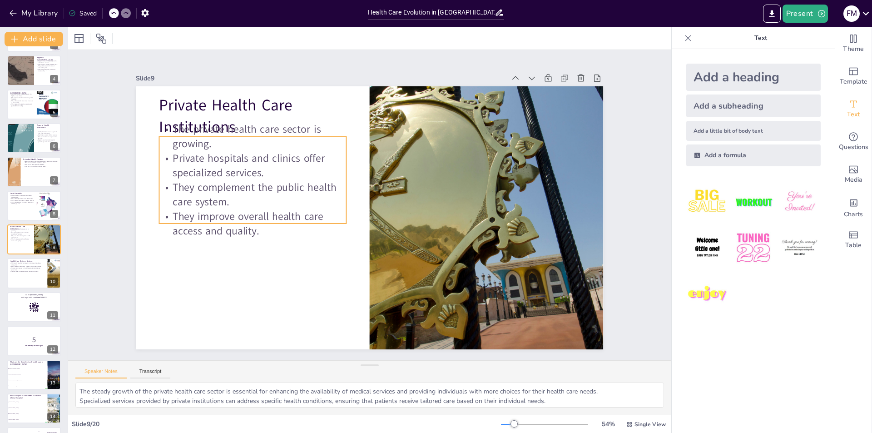
click at [260, 169] on p "Private hospitals and clinics offer specialized services." at bounding box center [252, 165] width 187 height 29
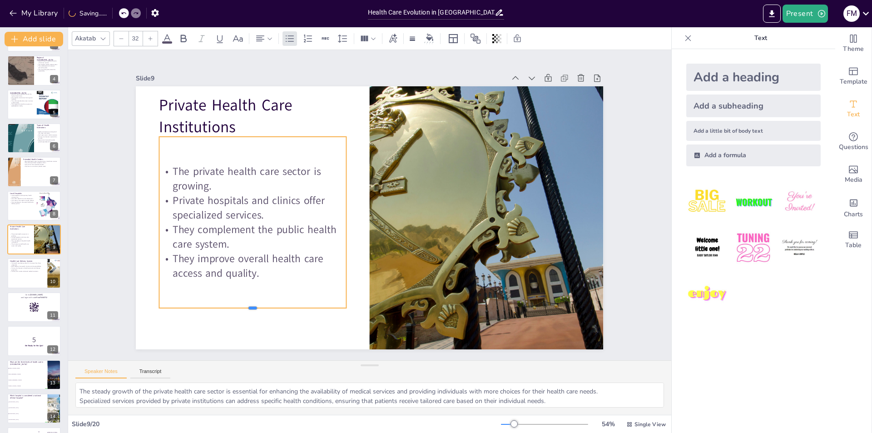
drag, startPoint x: 247, startPoint y: 222, endPoint x: 252, endPoint y: 304, distance: 82.0
click at [253, 309] on div at bounding box center [252, 311] width 187 height 7
click at [114, 253] on div "Slide 1 Health Care Evolution in Oman UNIT 4 (OHCS COURSE) This presentation pr…" at bounding box center [370, 205] width 546 height 341
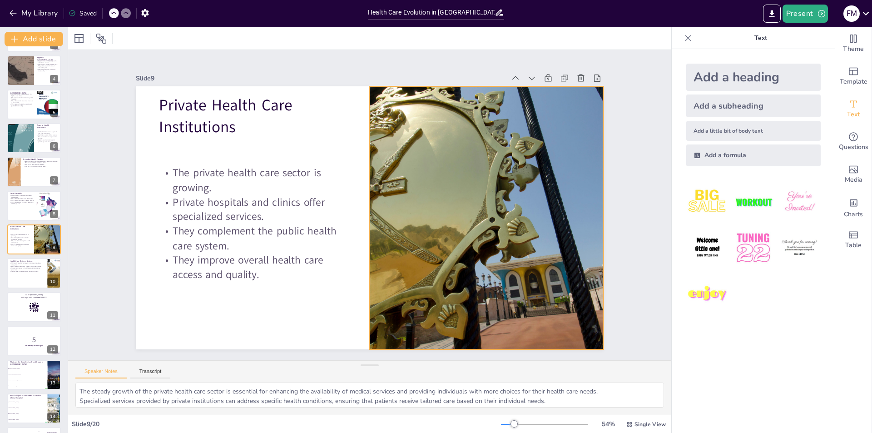
click at [528, 287] on div at bounding box center [485, 230] width 423 height 303
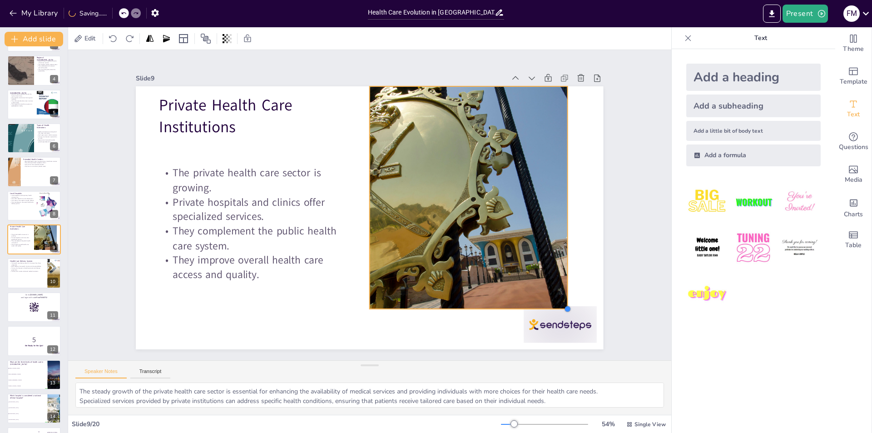
drag, startPoint x: 596, startPoint y: 346, endPoint x: 560, endPoint y: 278, distance: 77.4
click at [560, 278] on div "Private Health Care Institutions The private health care sector is growing. Pri…" at bounding box center [367, 217] width 512 height 354
click at [635, 248] on div "Slide 1 Health Care Evolution in Oman UNIT 4 (OHCS COURSE) This presentation pr…" at bounding box center [370, 205] width 655 height 429
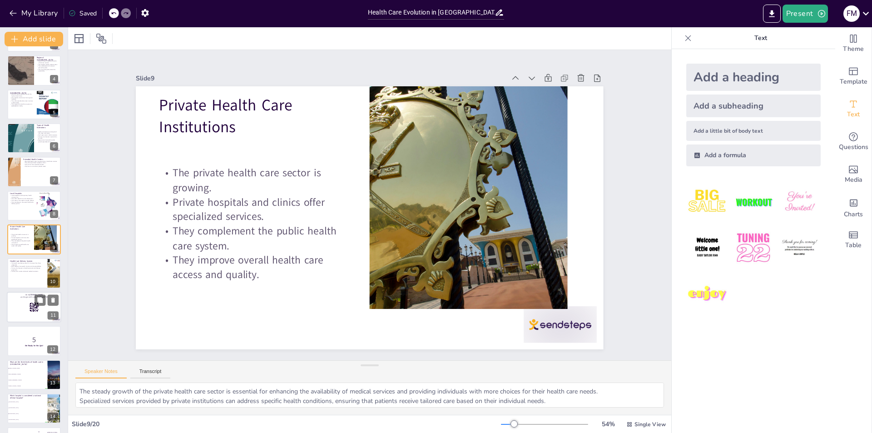
click at [35, 307] on rect at bounding box center [35, 307] width 0 height 0
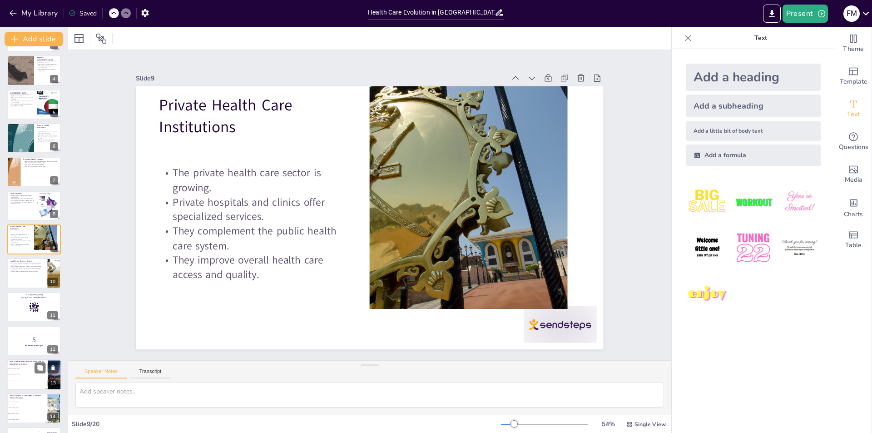
scroll to position [167, 0]
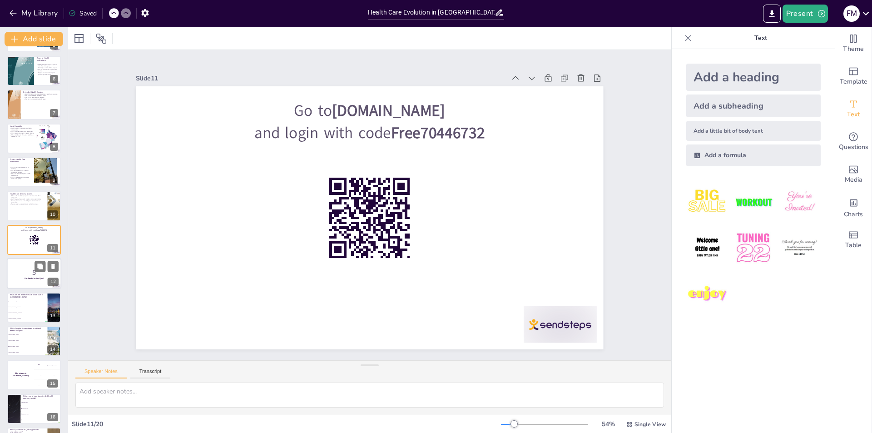
click at [33, 269] on p "5" at bounding box center [34, 273] width 49 height 10
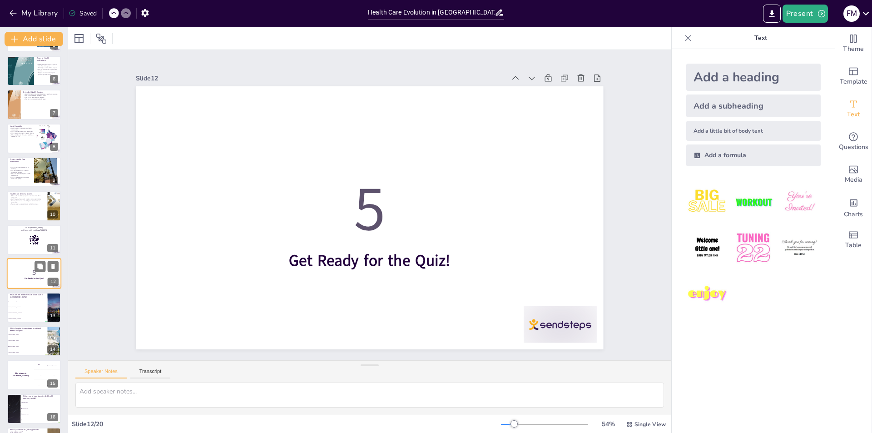
scroll to position [201, 0]
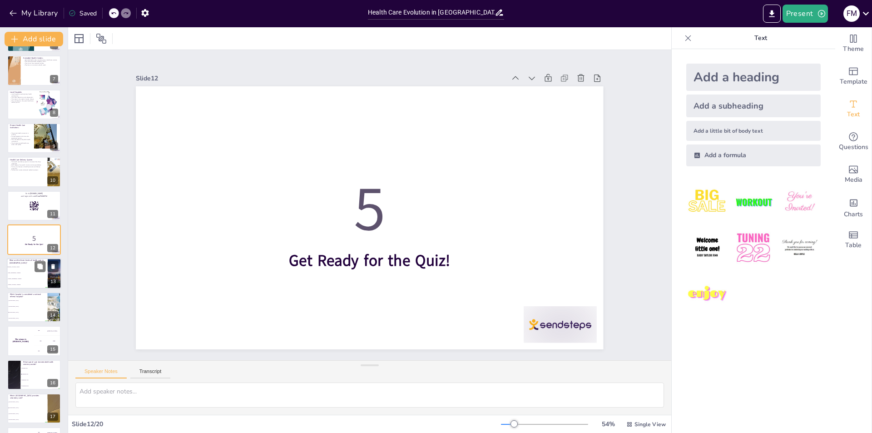
click at [32, 278] on span "Primary, Intermediate, Advanced" at bounding box center [27, 278] width 39 height 1
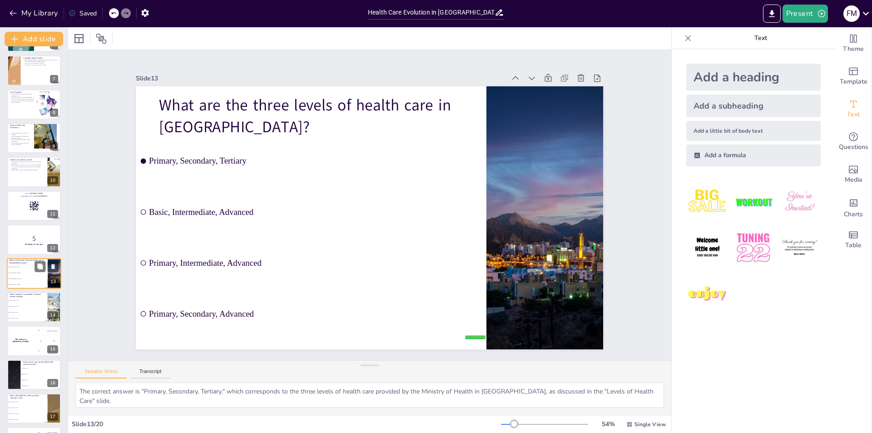
scroll to position [234, 0]
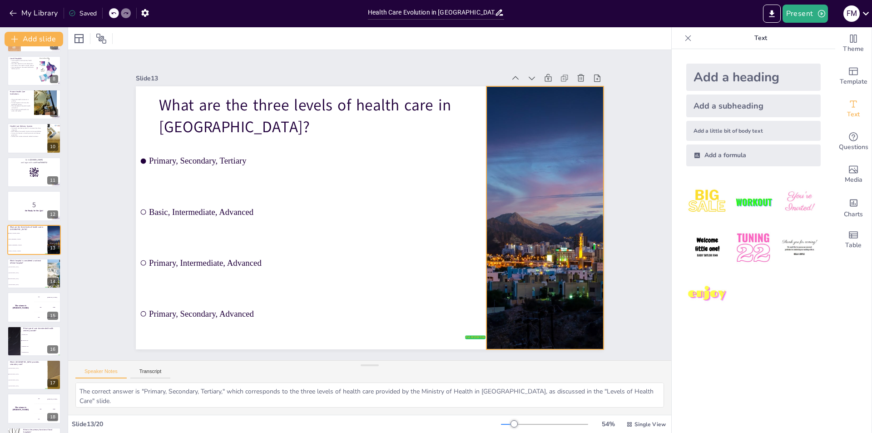
click at [553, 307] on div at bounding box center [543, 236] width 423 height 303
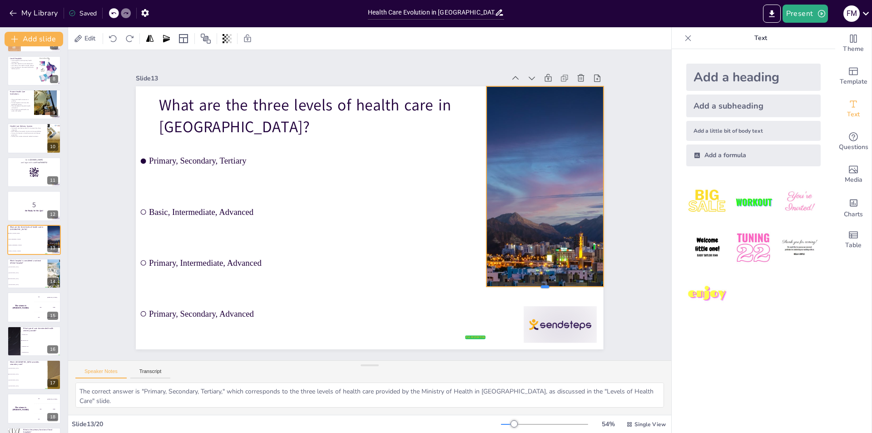
drag, startPoint x: 538, startPoint y: 346, endPoint x: 540, endPoint y: 283, distance: 62.8
click at [540, 299] on div at bounding box center [535, 309] width 117 height 20
click at [601, 297] on div "Slide 1 Health Care Evolution in Oman UNIT 4 (OHCS COURSE) This presentation pr…" at bounding box center [369, 205] width 518 height 289
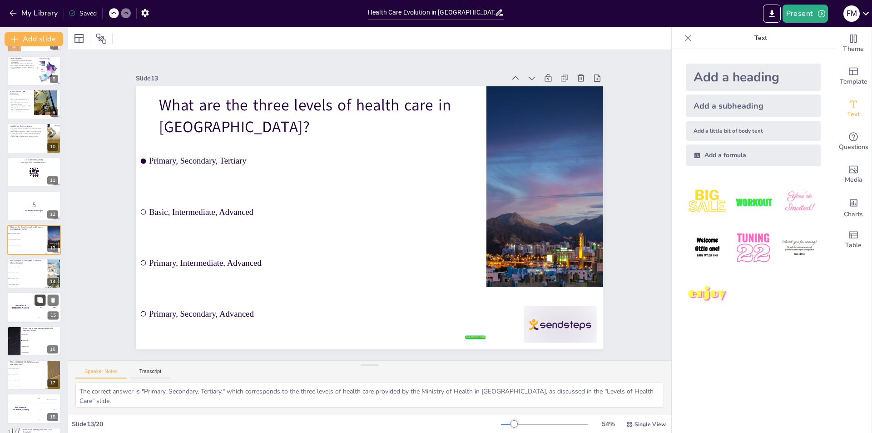
click at [40, 301] on icon at bounding box center [39, 299] width 5 height 5
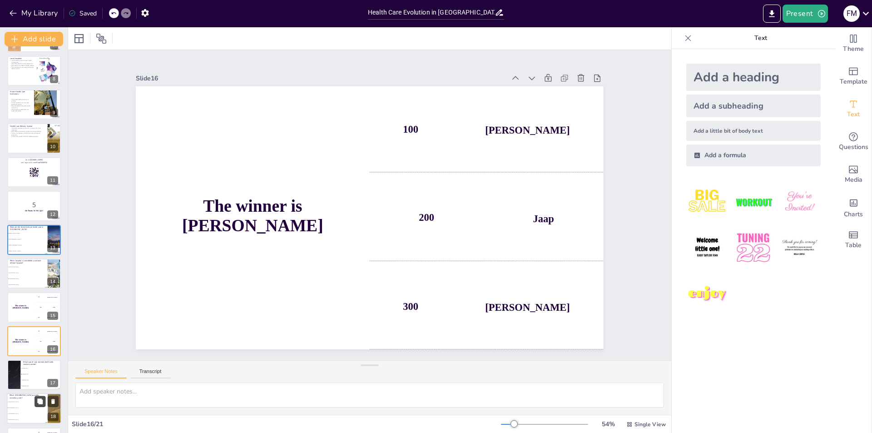
scroll to position [334, 0]
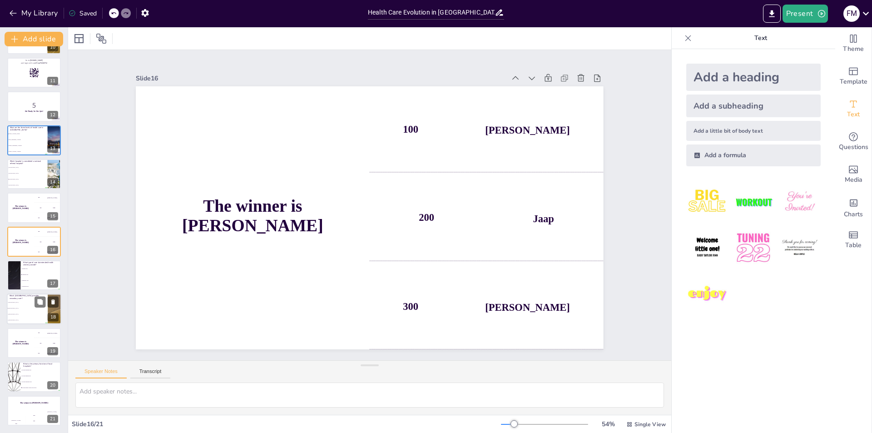
click at [33, 309] on li "Sumail Hospital" at bounding box center [27, 309] width 41 height 6
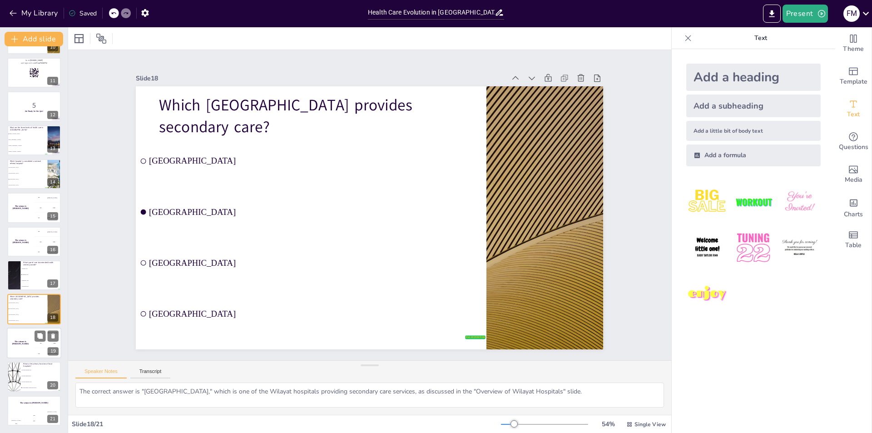
click at [38, 353] on div "300 Niels" at bounding box center [47, 353] width 27 height 10
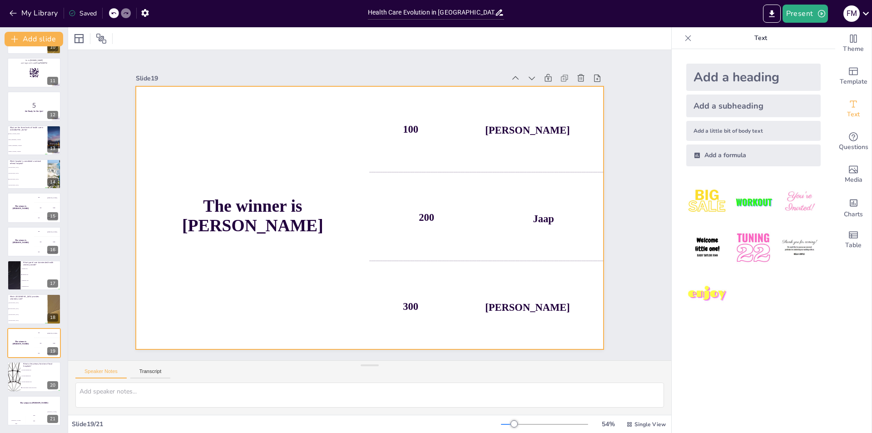
click at [562, 198] on div "200 Jaap" at bounding box center [487, 218] width 234 height 86
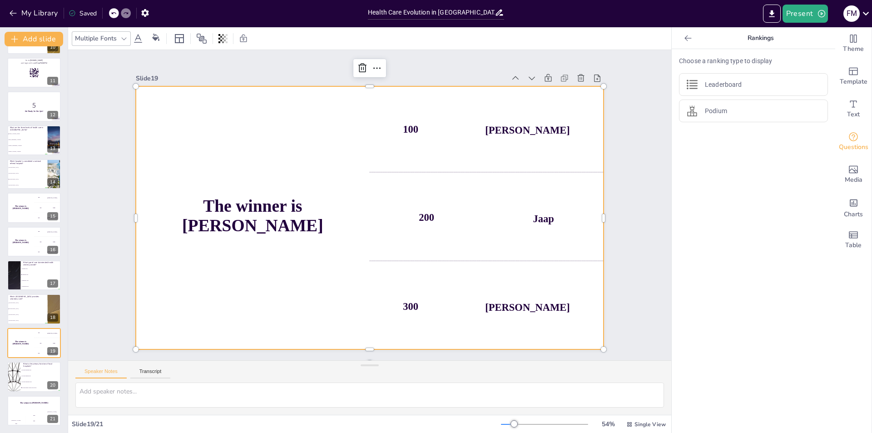
click at [526, 218] on div "200 Jaap" at bounding box center [487, 218] width 234 height 86
click at [520, 142] on div "100 Hasan" at bounding box center [487, 129] width 234 height 86
click at [42, 373] on button at bounding box center [40, 369] width 11 height 11
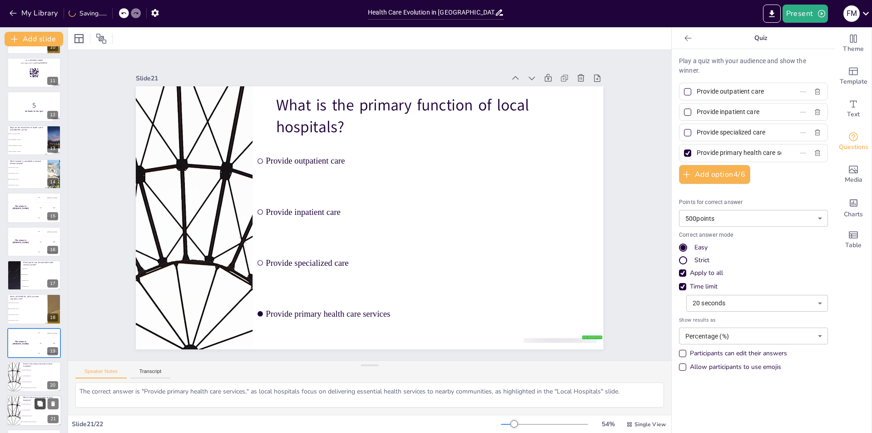
scroll to position [368, 0]
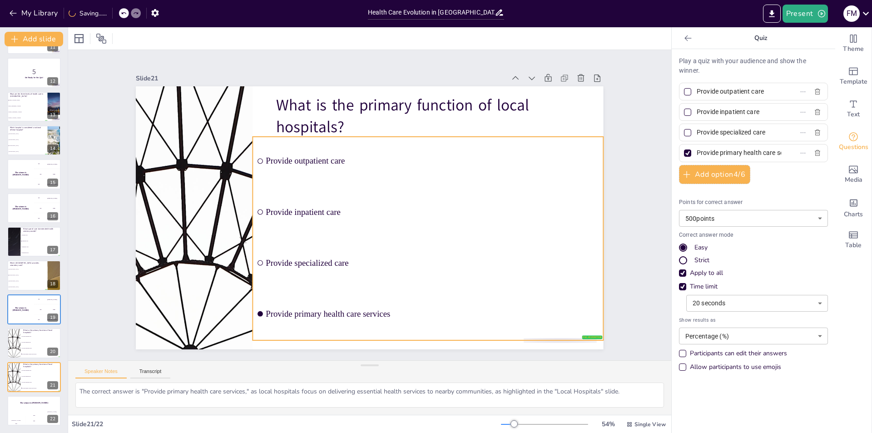
click at [528, 289] on li "Provide primary health care services" at bounding box center [428, 313] width 351 height 49
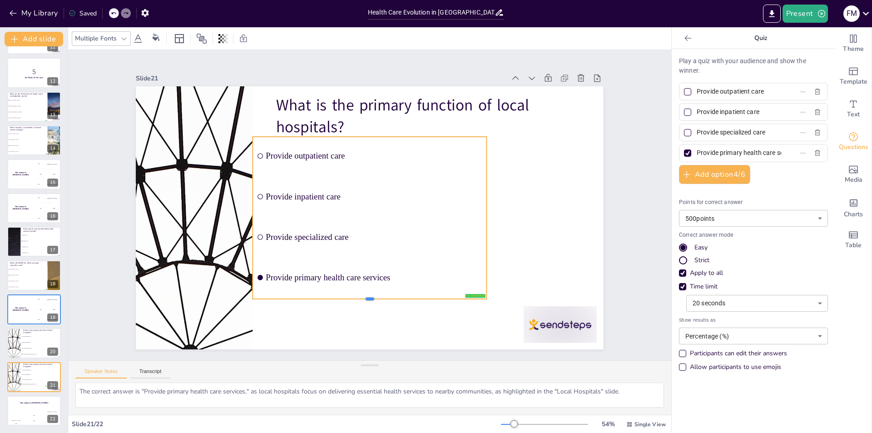
drag, startPoint x: 363, startPoint y: 215, endPoint x: 356, endPoint y: 295, distance: 80.7
click at [355, 299] on div at bounding box center [360, 302] width 234 height 32
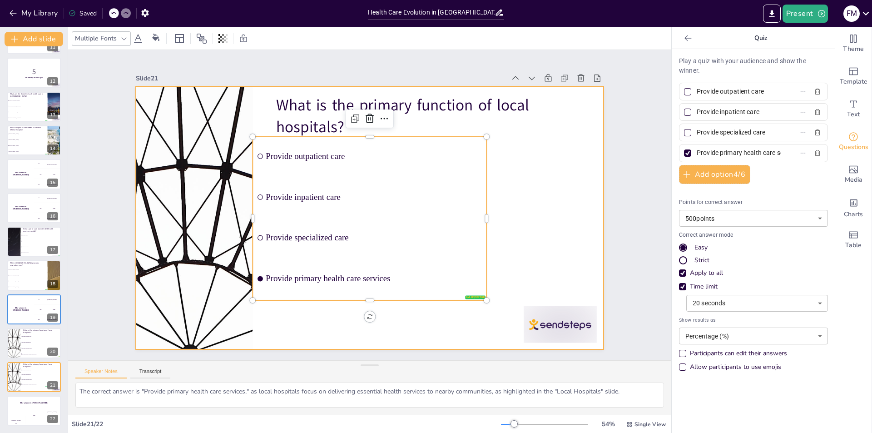
click at [531, 217] on div at bounding box center [362, 195] width 533 height 488
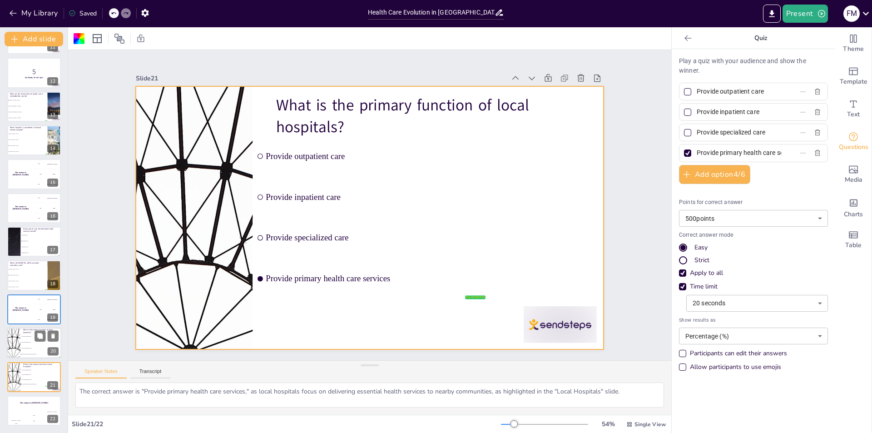
click at [36, 352] on li "Provide primary health care services" at bounding box center [40, 355] width 41 height 6
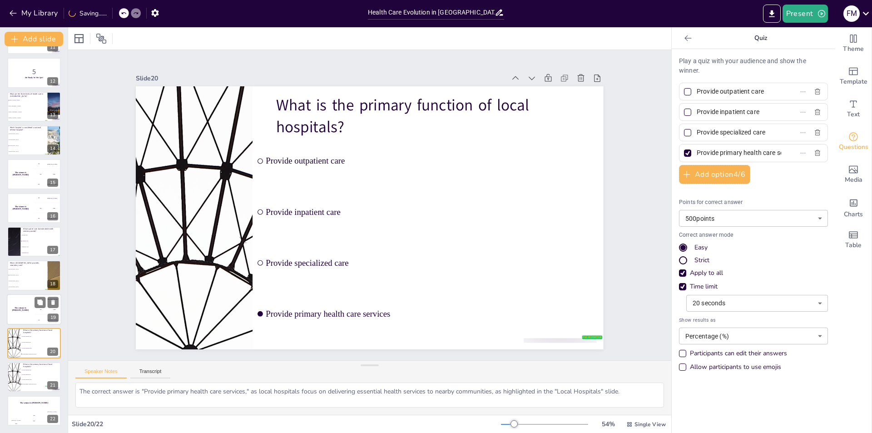
click at [32, 324] on div "The winner is Niels 🏆" at bounding box center [20, 309] width 27 height 31
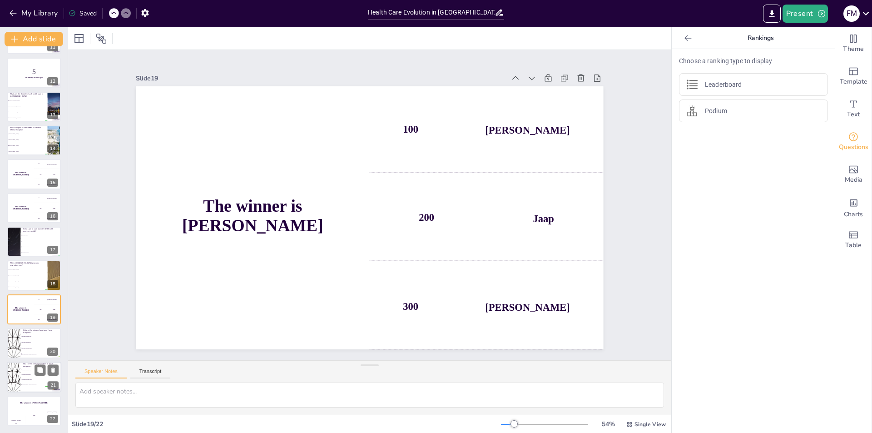
click at [41, 385] on li "Provide primary health care services" at bounding box center [33, 384] width 27 height 5
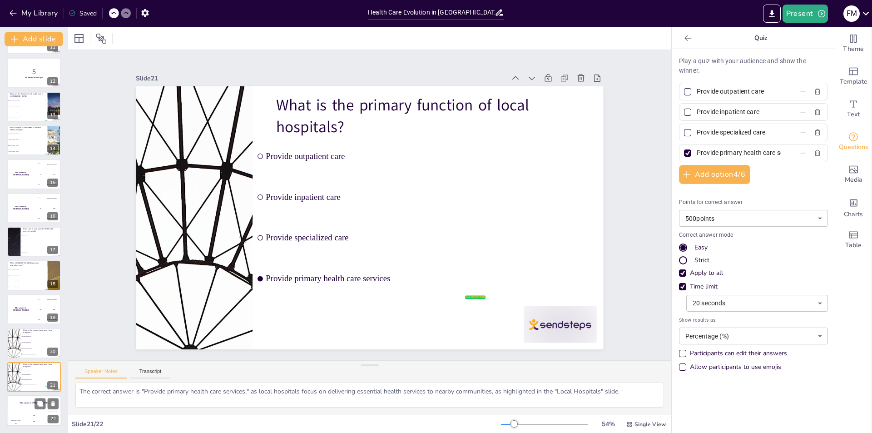
click at [30, 413] on div "Jaap 200" at bounding box center [34, 418] width 18 height 15
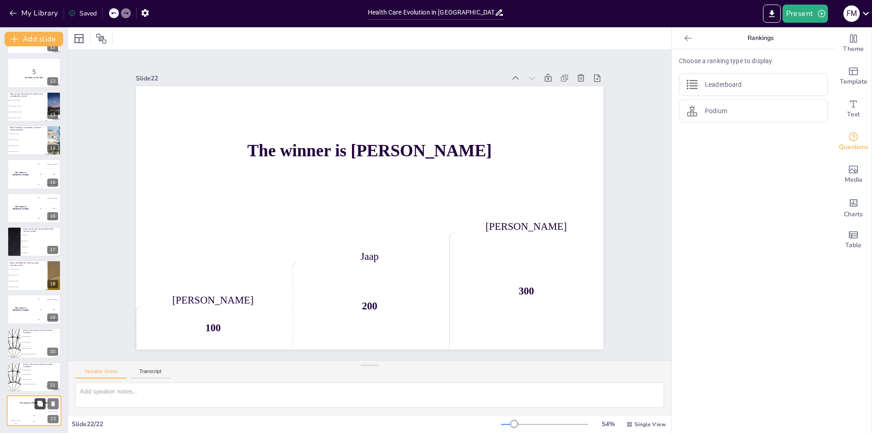
click at [39, 408] on button at bounding box center [40, 403] width 11 height 11
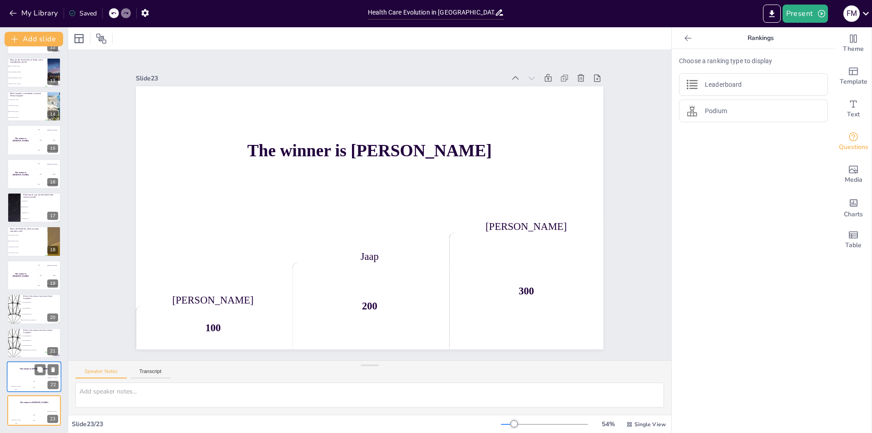
click at [39, 383] on div "200" at bounding box center [34, 387] width 18 height 10
click at [42, 403] on icon at bounding box center [39, 402] width 5 height 5
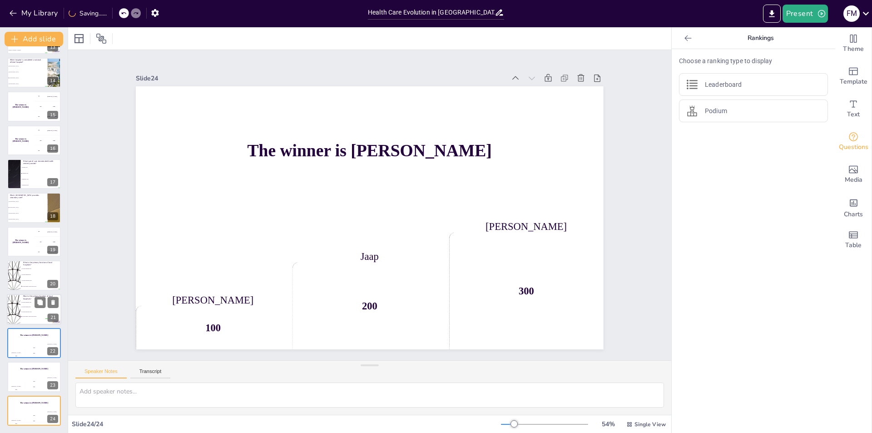
click at [31, 309] on li "Provide specialized care" at bounding box center [33, 311] width 27 height 5
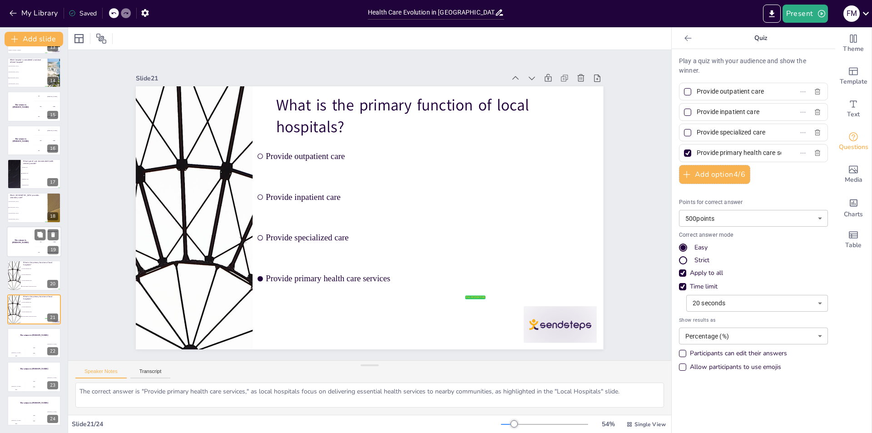
click at [20, 240] on h4 "The winner is Niels 🏆" at bounding box center [20, 241] width 27 height 5
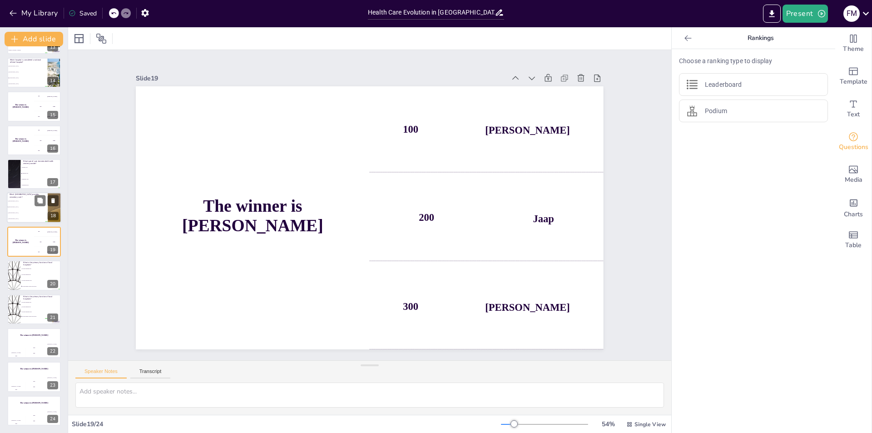
click at [22, 209] on li "Sumail Hospital" at bounding box center [27, 207] width 41 height 6
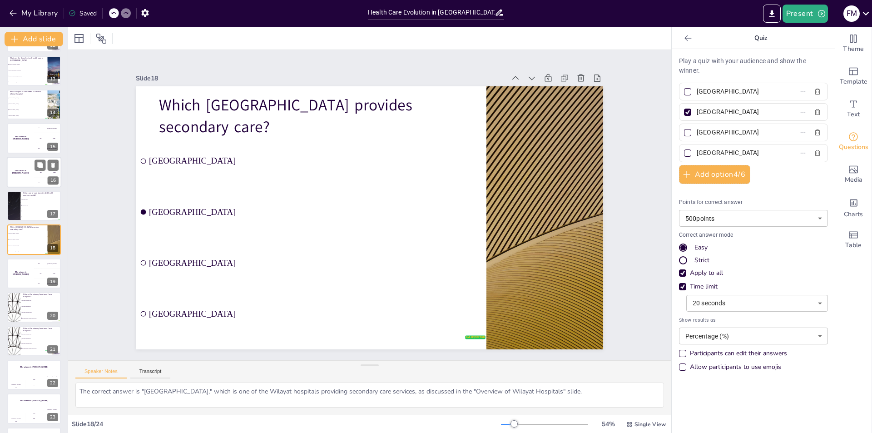
click at [13, 165] on div "The winner is Niels 🏆" at bounding box center [20, 172] width 27 height 31
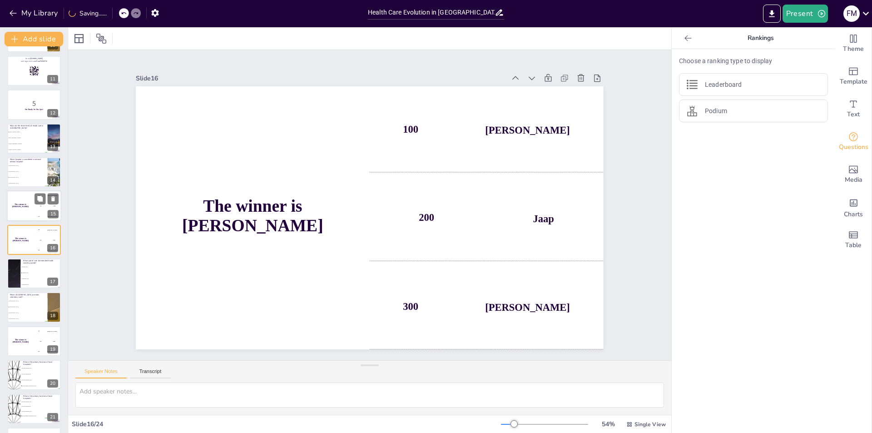
click at [32, 213] on div "The winner is Niels 🏆" at bounding box center [20, 206] width 27 height 31
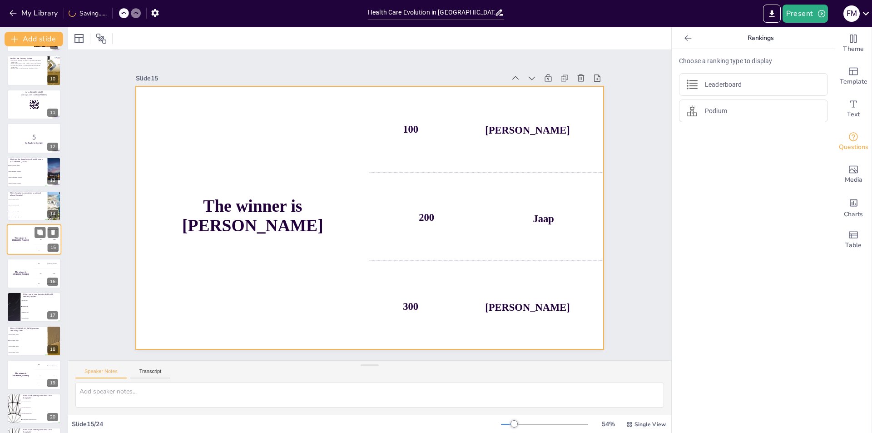
click at [30, 243] on div "The winner is Niels 🏆" at bounding box center [20, 239] width 27 height 31
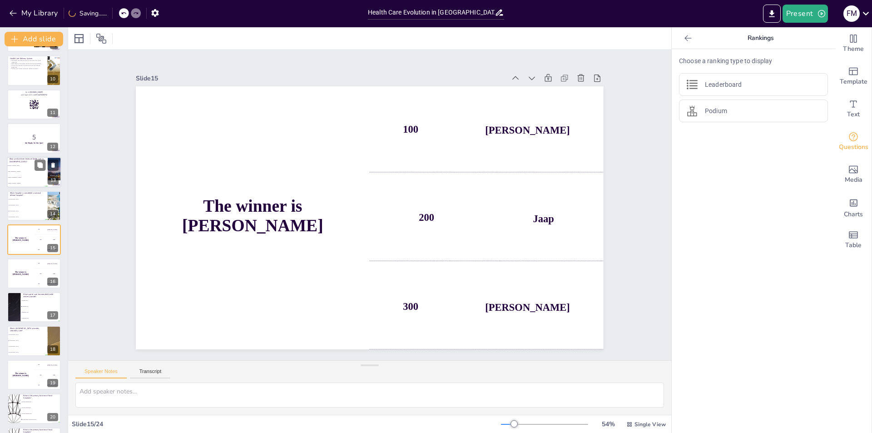
click at [26, 179] on li "Primary, Intermediate, Advanced" at bounding box center [27, 177] width 41 height 6
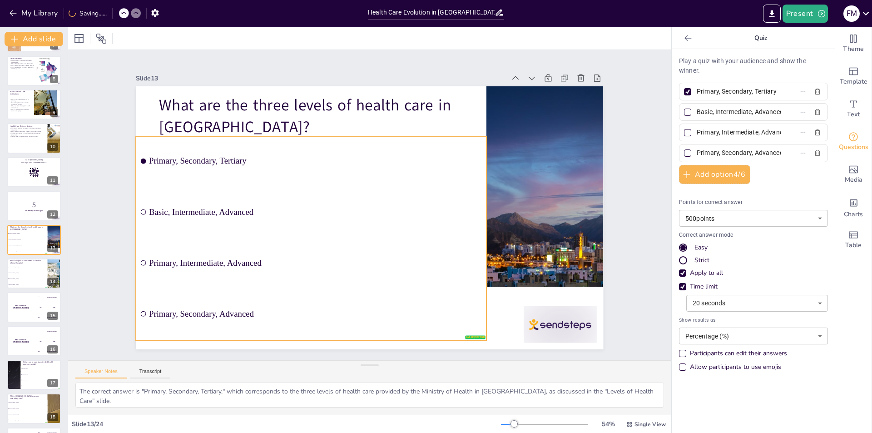
click at [137, 205] on li "Basic, Intermediate, Advanced" at bounding box center [311, 212] width 351 height 49
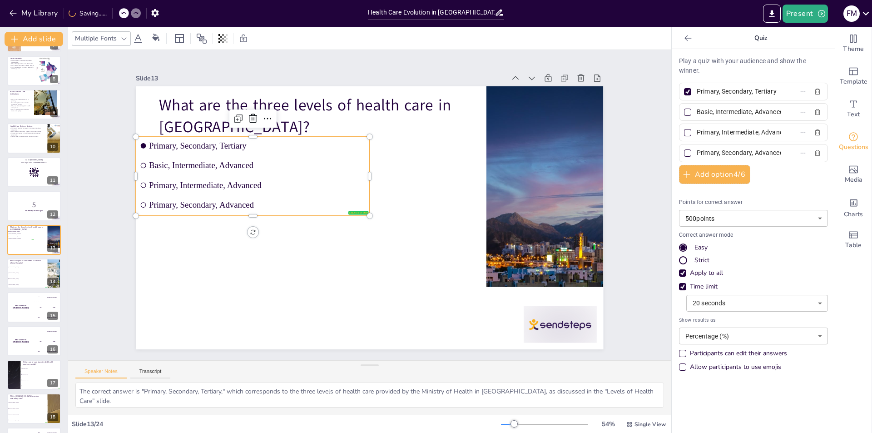
click at [142, 184] on input "checkbox" at bounding box center [145, 181] width 6 height 6
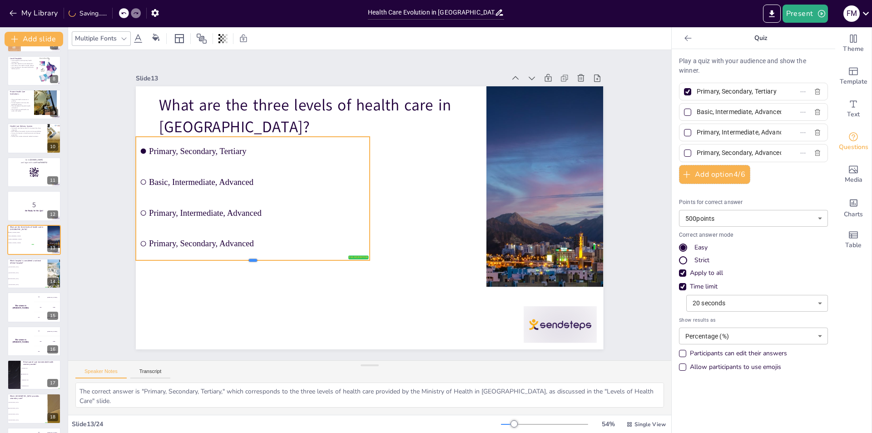
drag, startPoint x: 246, startPoint y: 213, endPoint x: 246, endPoint y: 269, distance: 56.8
click at [246, 268] on div at bounding box center [253, 263] width 234 height 7
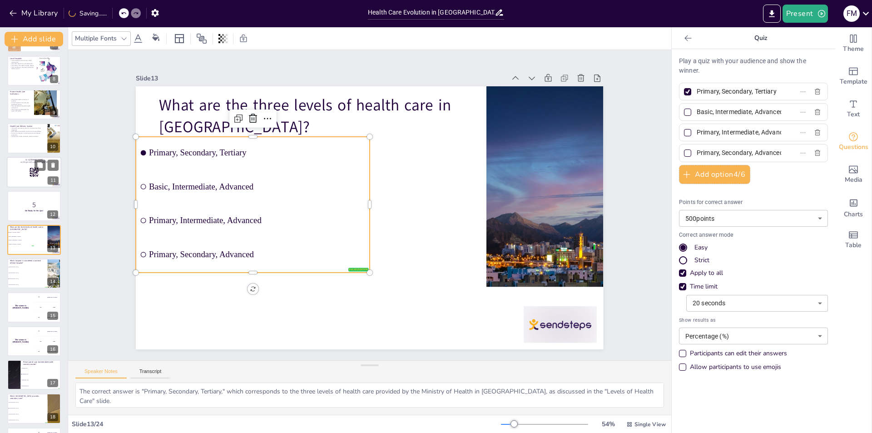
click at [48, 175] on div at bounding box center [34, 172] width 55 height 31
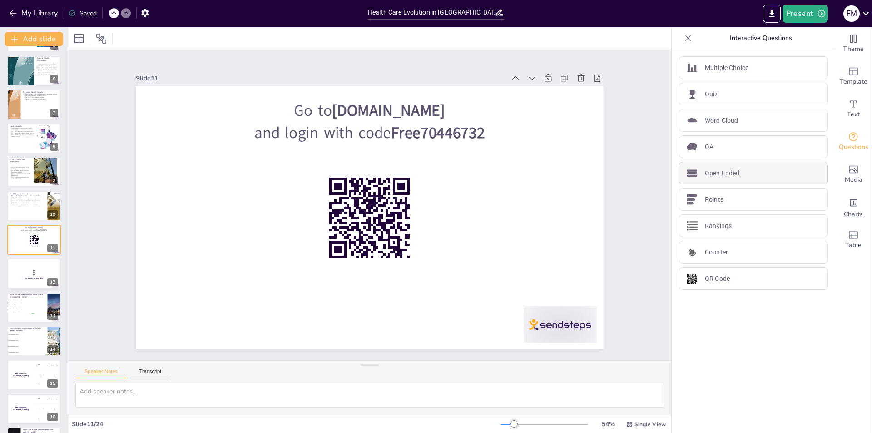
click at [727, 173] on p "Open Ended" at bounding box center [722, 174] width 35 height 10
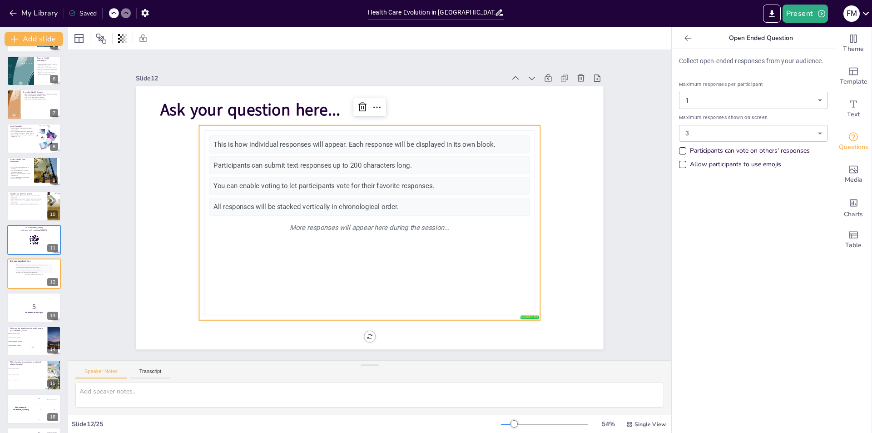
click at [679, 164] on div "Allow participants to use emojis" at bounding box center [682, 164] width 7 height 7
click at [41, 262] on button at bounding box center [40, 266] width 11 height 11
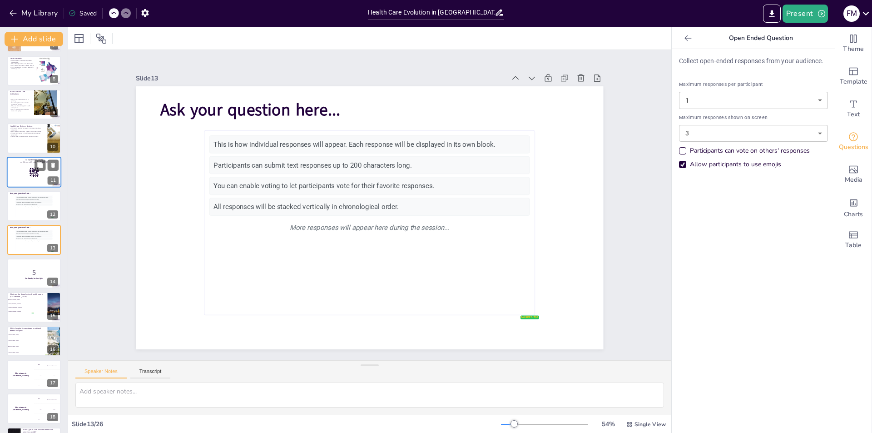
click at [33, 181] on div at bounding box center [34, 172] width 55 height 31
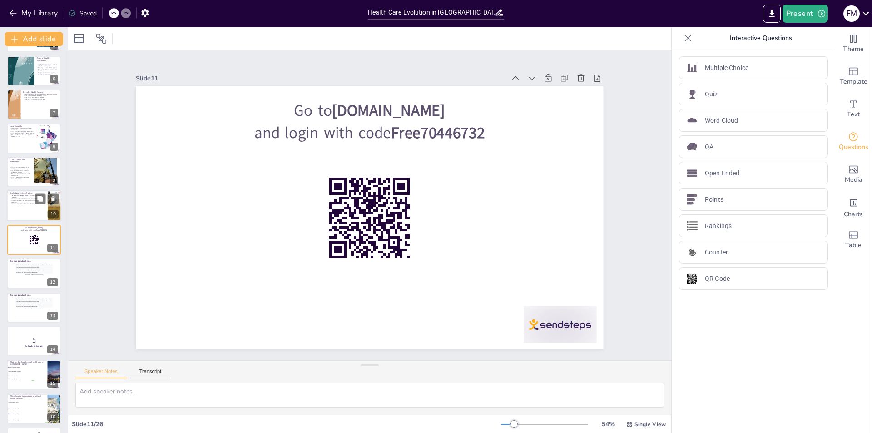
click at [33, 208] on div at bounding box center [34, 206] width 55 height 31
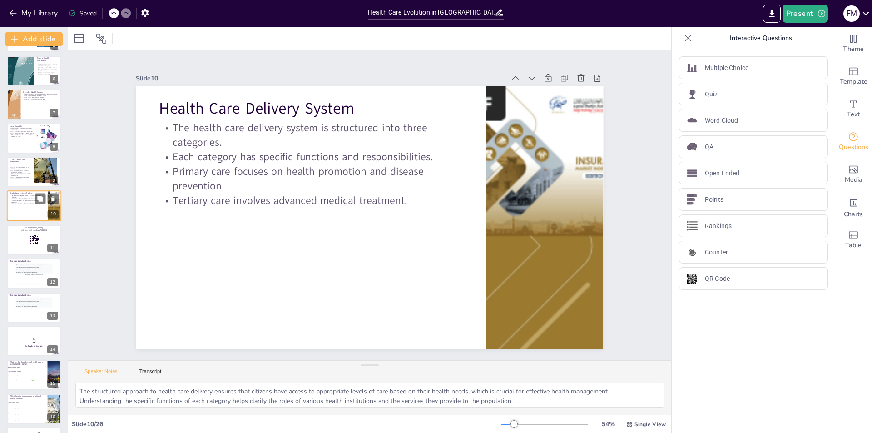
scroll to position [133, 0]
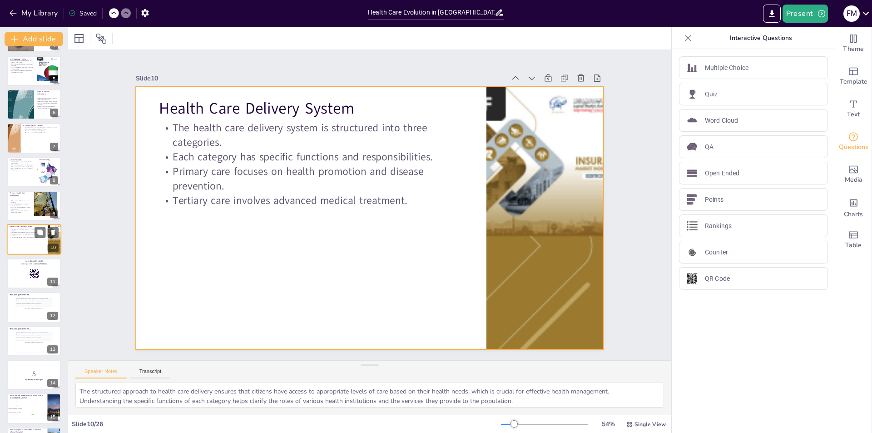
click at [31, 245] on div at bounding box center [34, 239] width 55 height 31
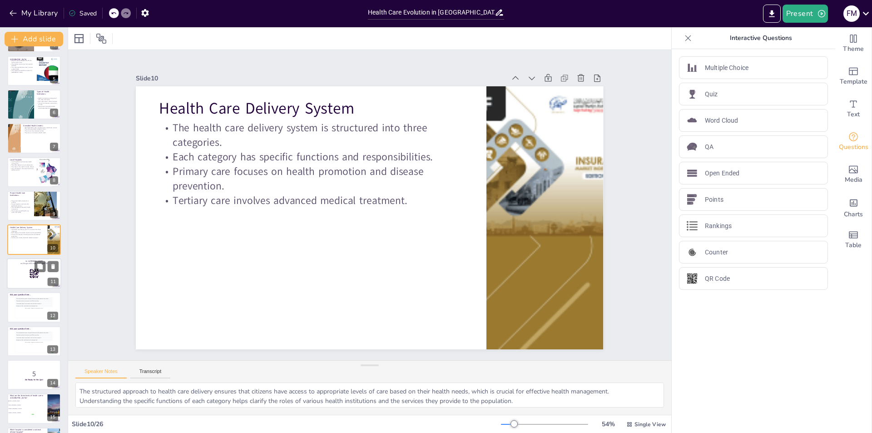
click at [24, 269] on div at bounding box center [34, 273] width 55 height 31
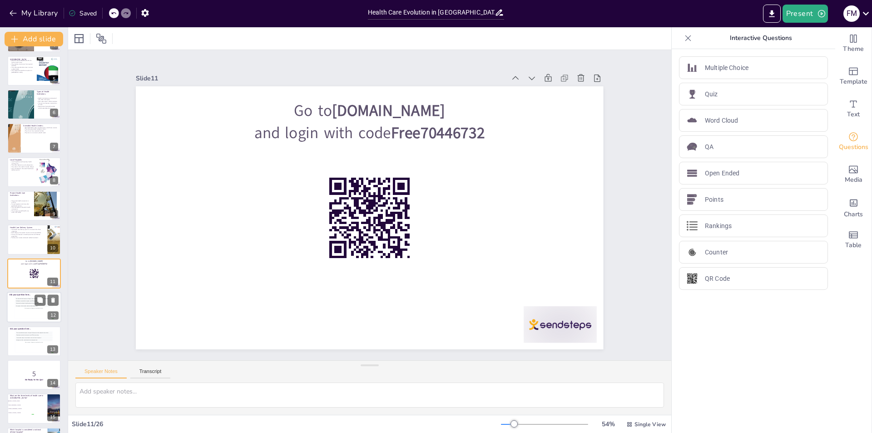
scroll to position [167, 0]
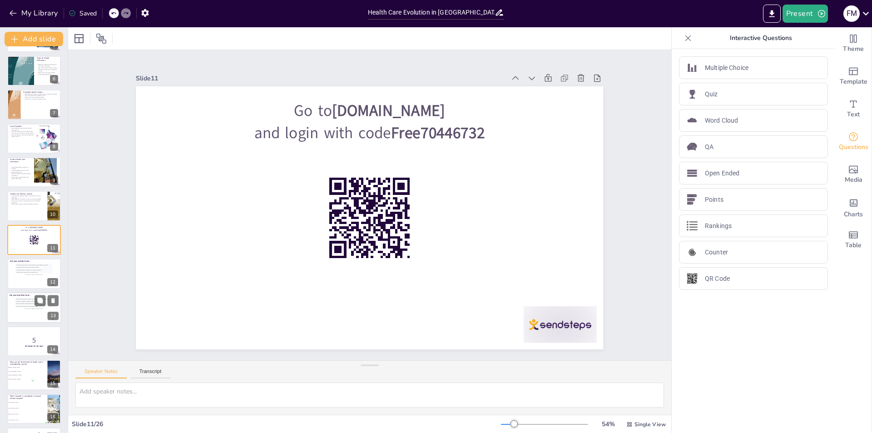
click at [30, 304] on div "You can enable voting to let participants vote for their favorite responses." at bounding box center [33, 304] width 37 height 2
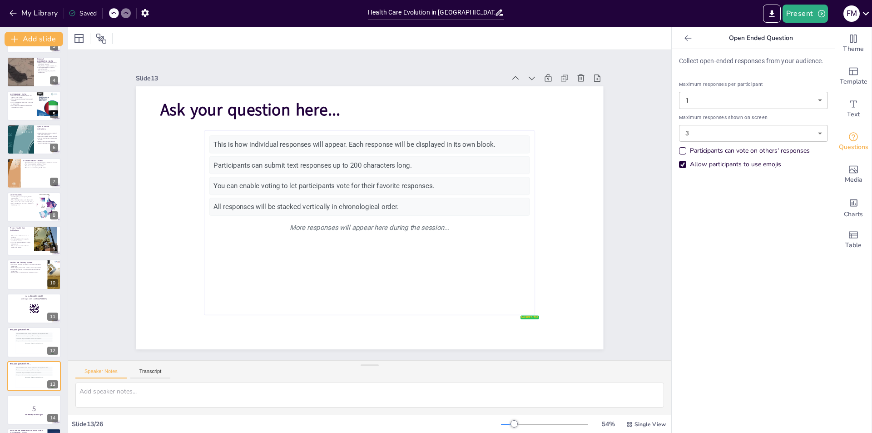
scroll to position [0, 0]
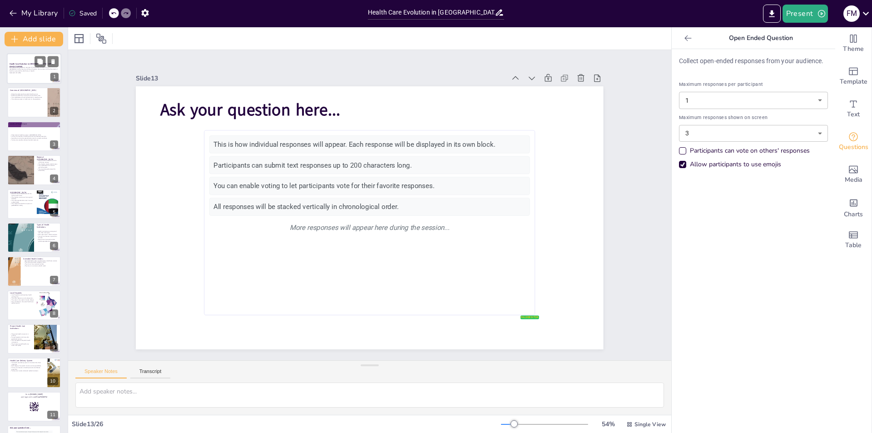
click at [23, 67] on p "This presentation provides an overview of the evolution of health care in Oman,…" at bounding box center [34, 69] width 49 height 5
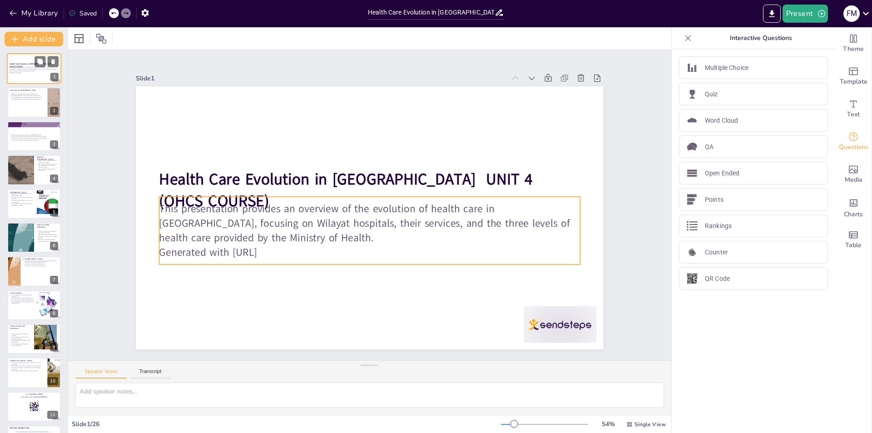
click at [29, 68] on p "This presentation provides an overview of the evolution of health care in Oman,…" at bounding box center [34, 69] width 49 height 5
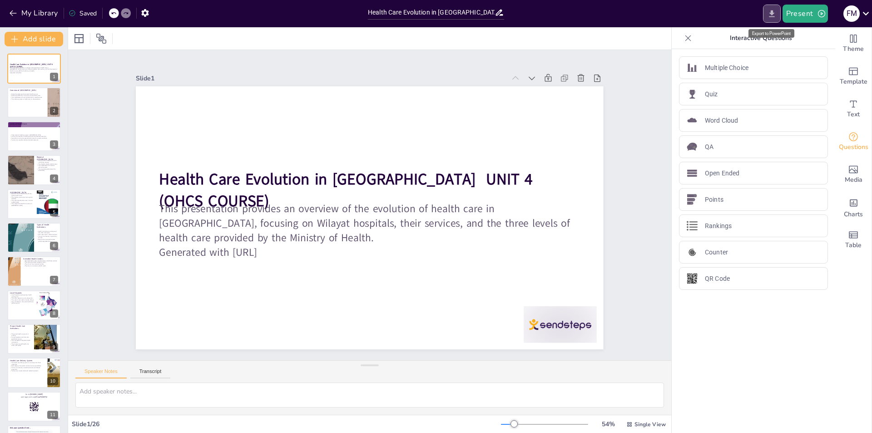
click at [772, 13] on icon "Export to PowerPoint" at bounding box center [771, 13] width 5 height 7
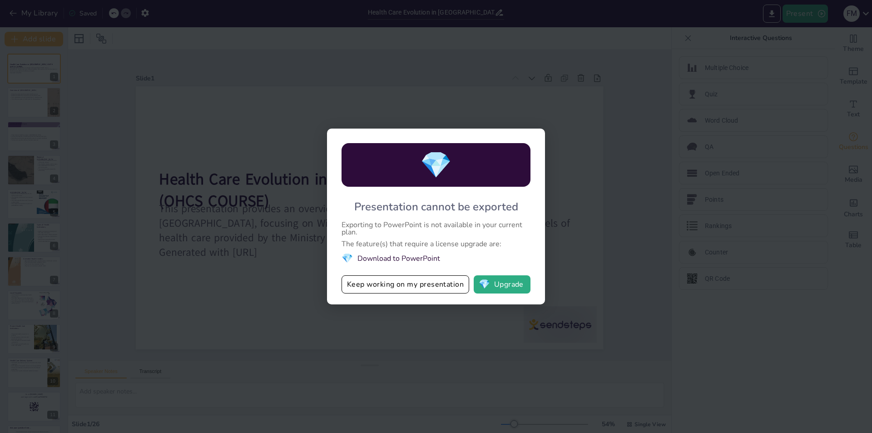
click at [413, 260] on li "💎 Download to PowerPoint" at bounding box center [436, 258] width 189 height 12
click at [433, 284] on button "Keep working on my presentation" at bounding box center [406, 284] width 128 height 18
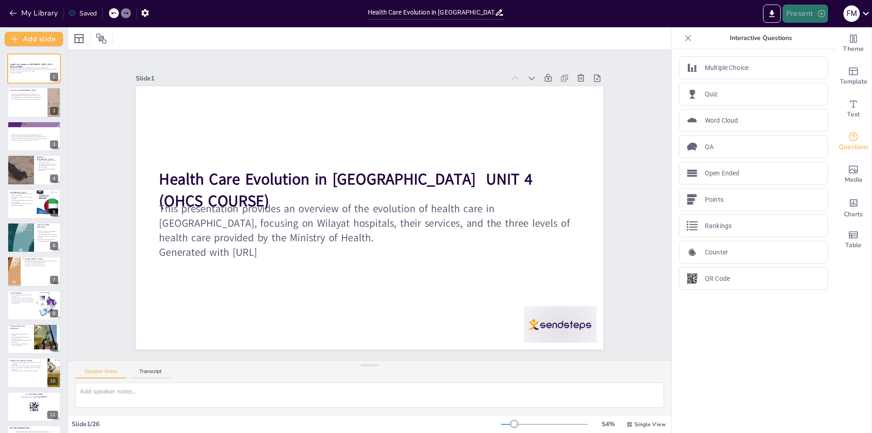
click at [811, 12] on button "Present" at bounding box center [805, 14] width 45 height 18
click at [809, 56] on li "Play presentation" at bounding box center [819, 56] width 71 height 15
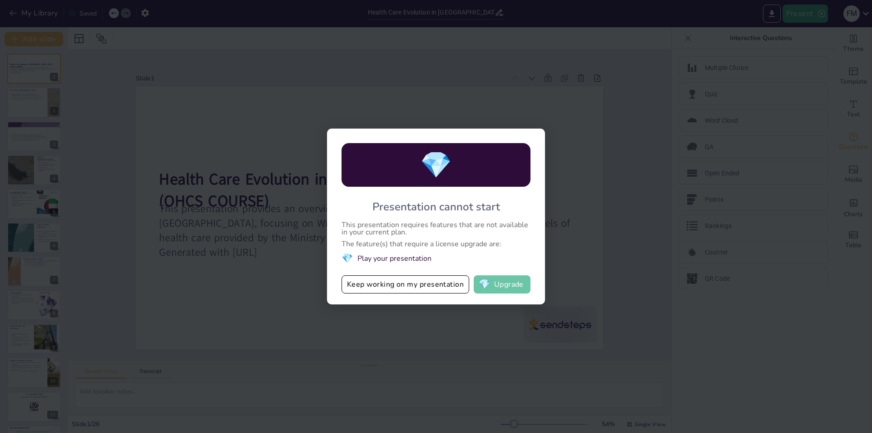
click at [503, 285] on button "💎 Upgrade" at bounding box center [502, 284] width 57 height 18
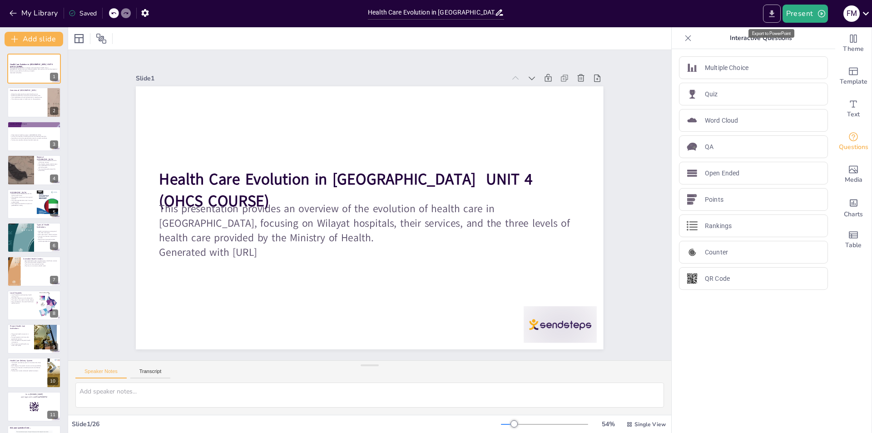
click at [774, 12] on icon "Export to PowerPoint" at bounding box center [772, 14] width 10 height 10
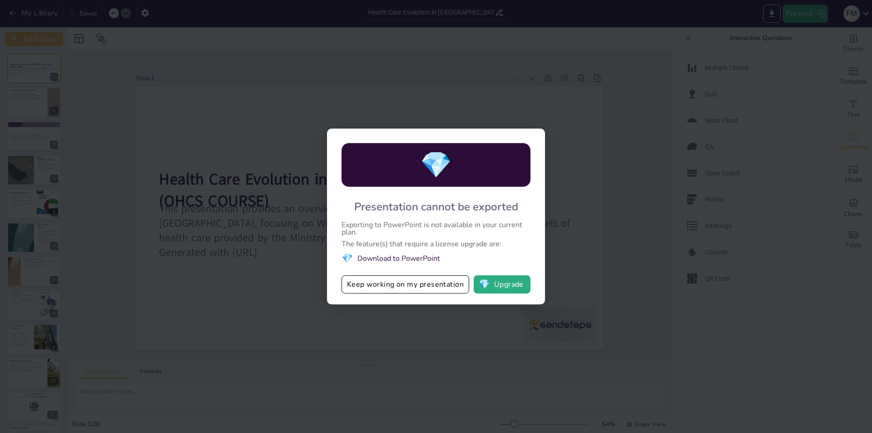
click at [408, 257] on li "💎 Download to PowerPoint" at bounding box center [436, 258] width 189 height 12
click at [408, 288] on button "Keep working on my presentation" at bounding box center [406, 284] width 128 height 18
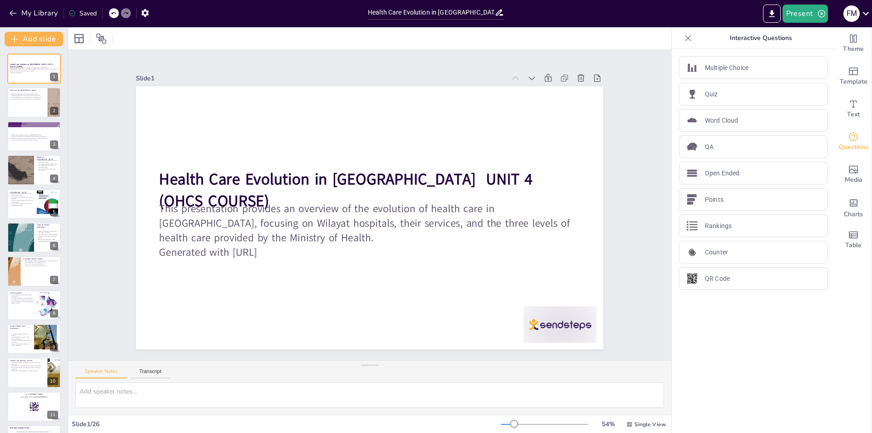
click at [83, 13] on div "Saved" at bounding box center [83, 13] width 28 height 9
click at [50, 74] on div "Duplicate Slide" at bounding box center [60, 73] width 42 height 9
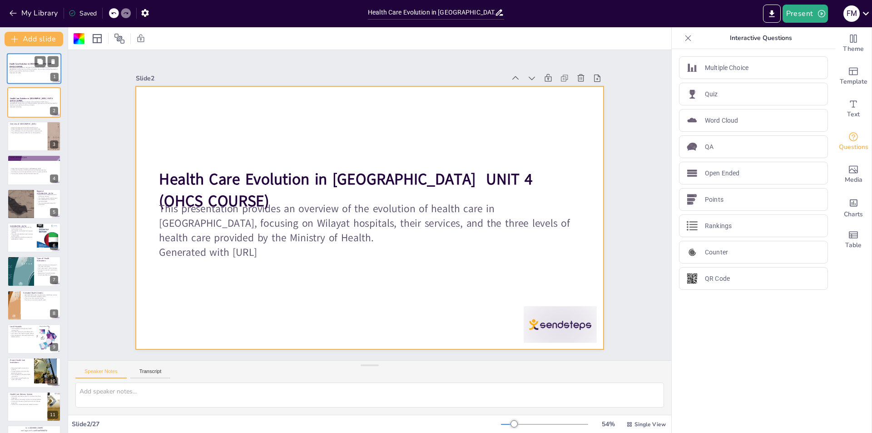
click at [26, 72] on p "Generated with [URL]" at bounding box center [34, 73] width 49 height 2
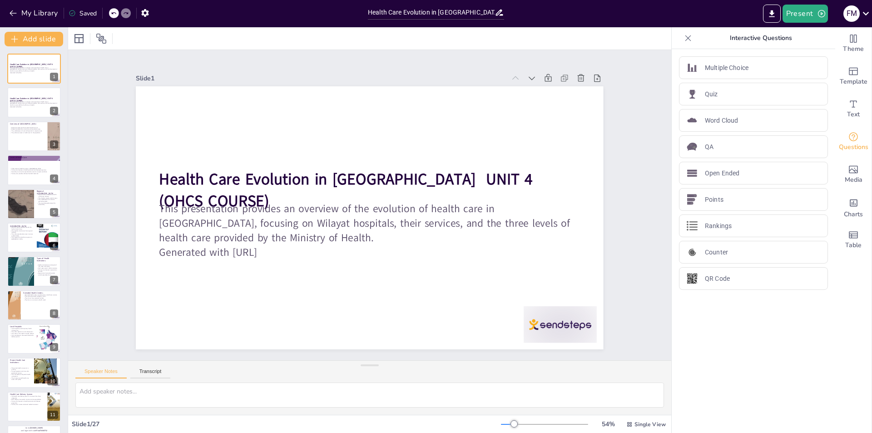
click at [709, 369] on div "Multiple Choice Quiz Word Cloud QA Open Ended Points Rankings Counter QR Code" at bounding box center [754, 241] width 164 height 384
click at [124, 291] on div "Slide 1 Health Care Evolution in Oman UNIT 4 (OHCS COURSE) This presentation pr…" at bounding box center [370, 205] width 546 height 341
click at [154, 373] on button "Transcript" at bounding box center [150, 373] width 40 height 10
click at [593, 74] on icon at bounding box center [597, 78] width 9 height 9
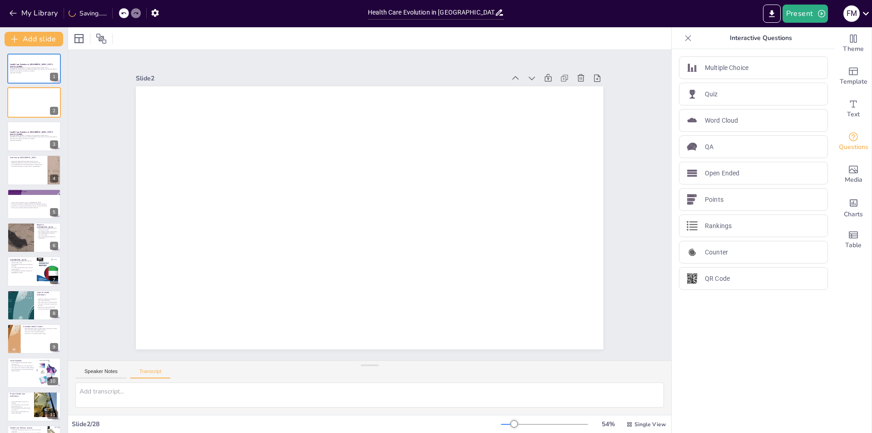
click at [593, 74] on icon at bounding box center [597, 78] width 9 height 9
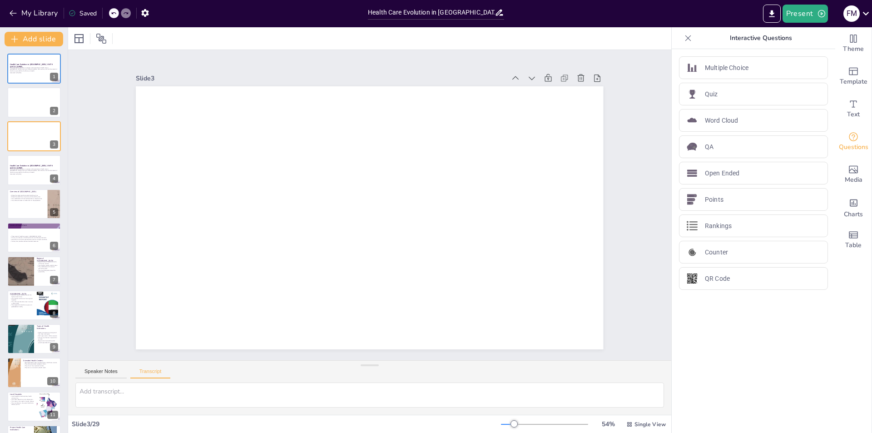
click at [112, 14] on icon at bounding box center [113, 12] width 5 height 5
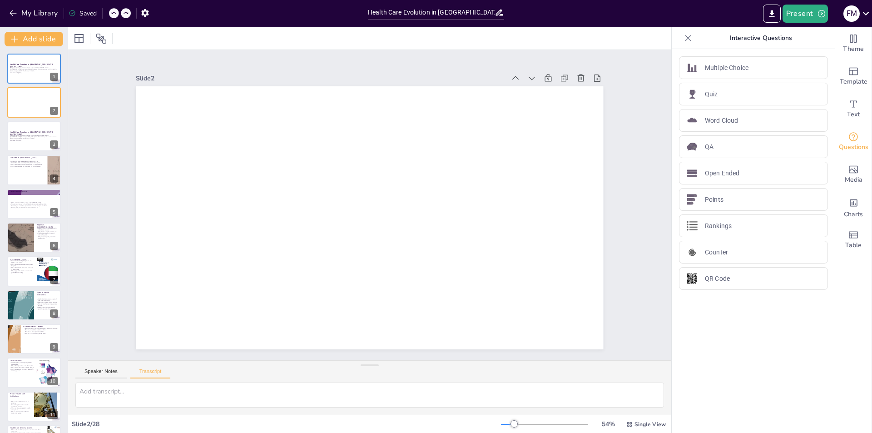
click at [112, 14] on icon at bounding box center [113, 12] width 5 height 5
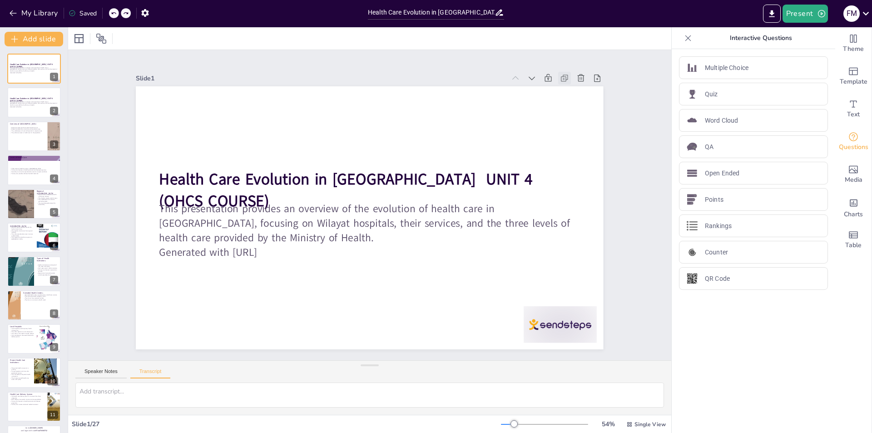
click at [563, 78] on icon at bounding box center [564, 79] width 2 height 2
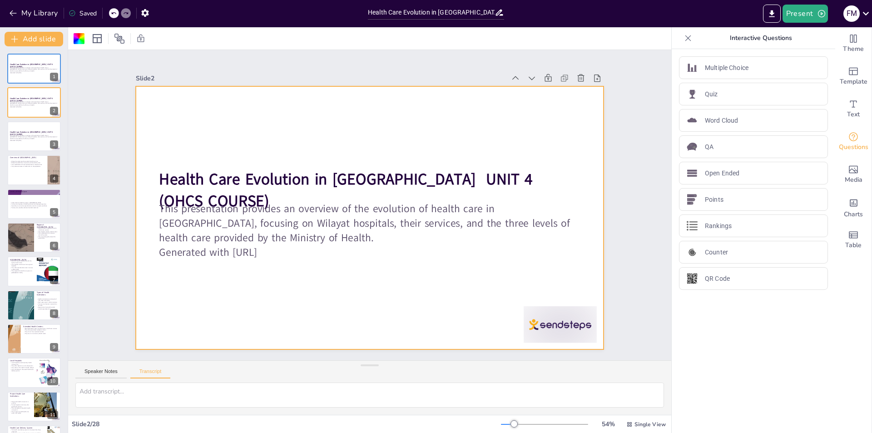
click at [563, 78] on icon at bounding box center [564, 79] width 2 height 2
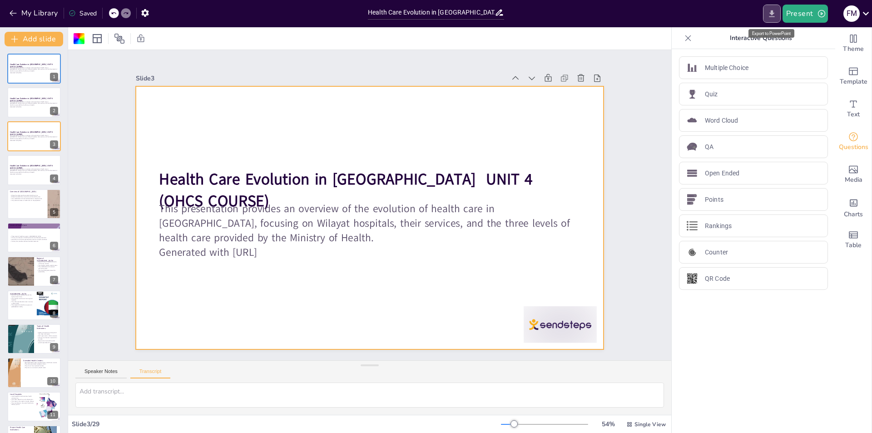
click at [776, 11] on icon "Export to PowerPoint" at bounding box center [772, 14] width 10 height 10
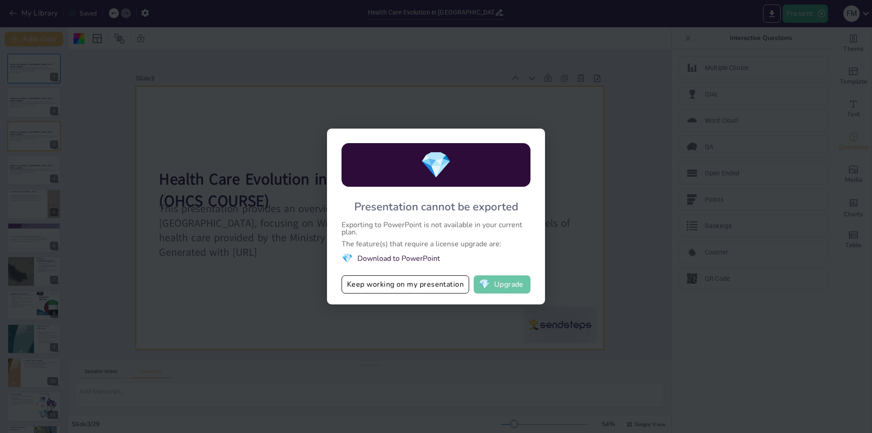
click at [498, 283] on button "💎 Upgrade" at bounding box center [502, 284] width 57 height 18
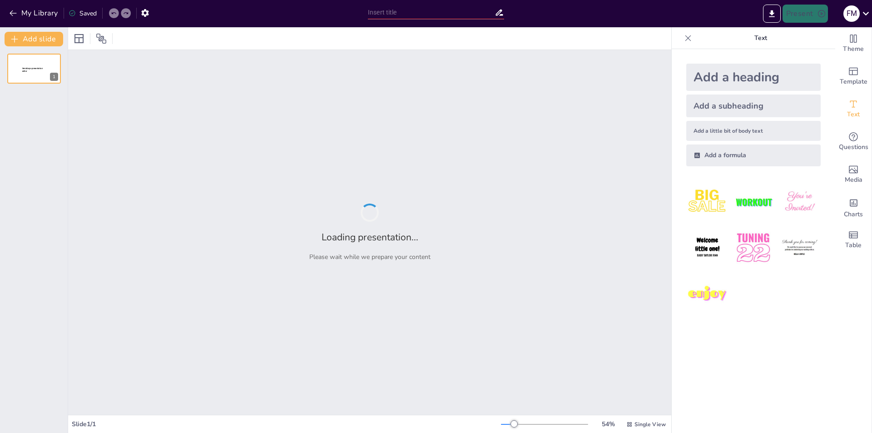
type input "Imported IOHCS CS 4 (2) on [DATE].pptx"
type input "Imported IOHCS CS 4 (2) on 29 September.pptx"
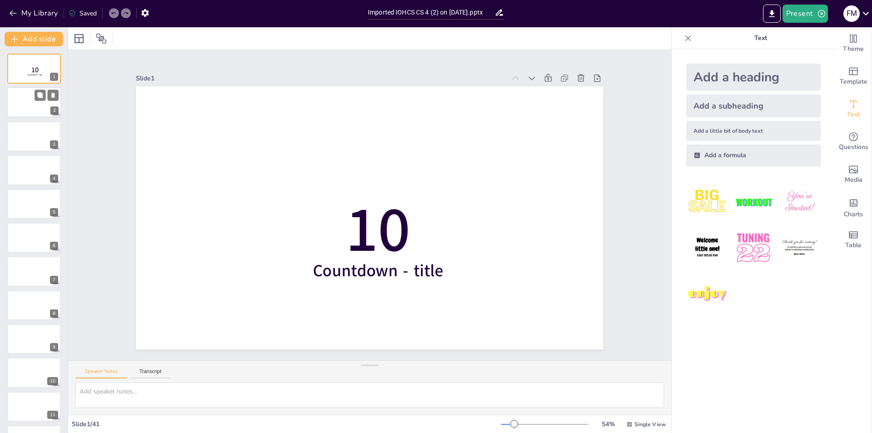
click at [28, 97] on div at bounding box center [34, 102] width 55 height 31
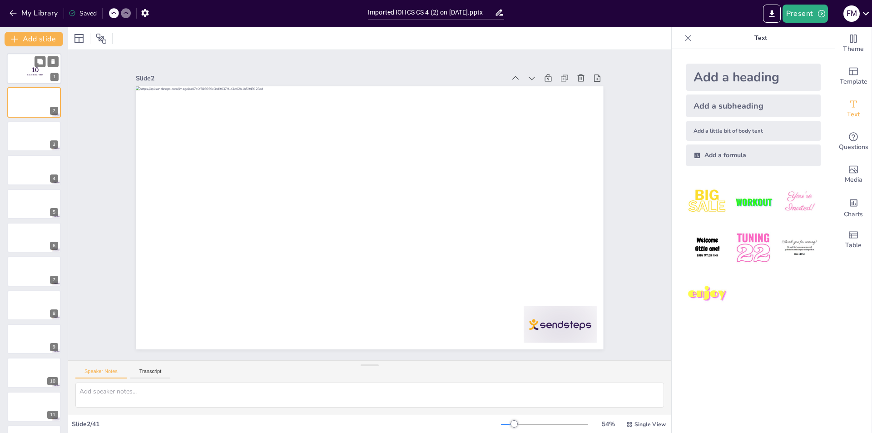
click at [32, 77] on div at bounding box center [34, 68] width 55 height 31
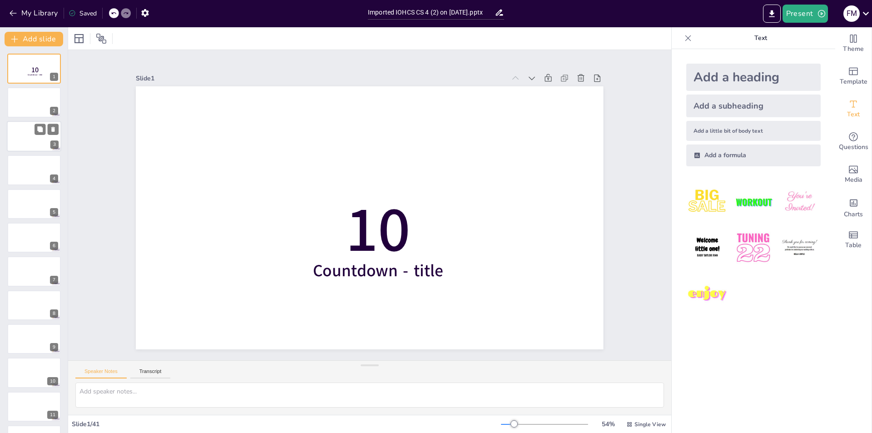
click at [39, 140] on div at bounding box center [34, 136] width 55 height 31
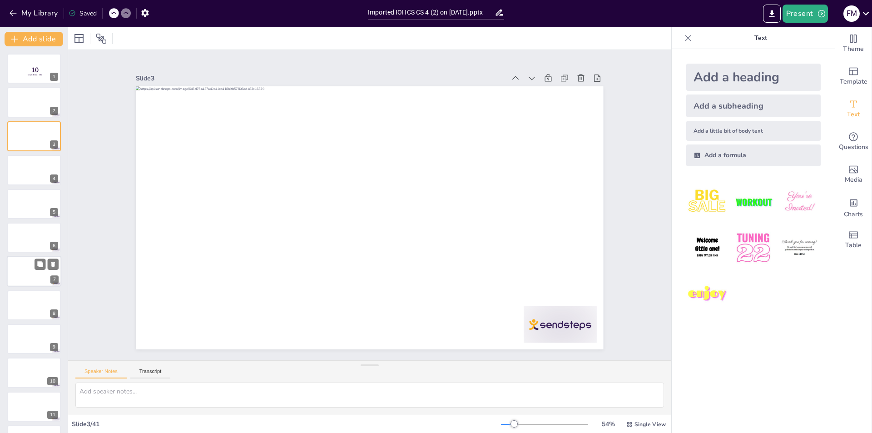
click at [30, 269] on div at bounding box center [34, 271] width 55 height 31
click at [38, 316] on div at bounding box center [34, 307] width 55 height 31
click at [42, 343] on div at bounding box center [34, 340] width 55 height 31
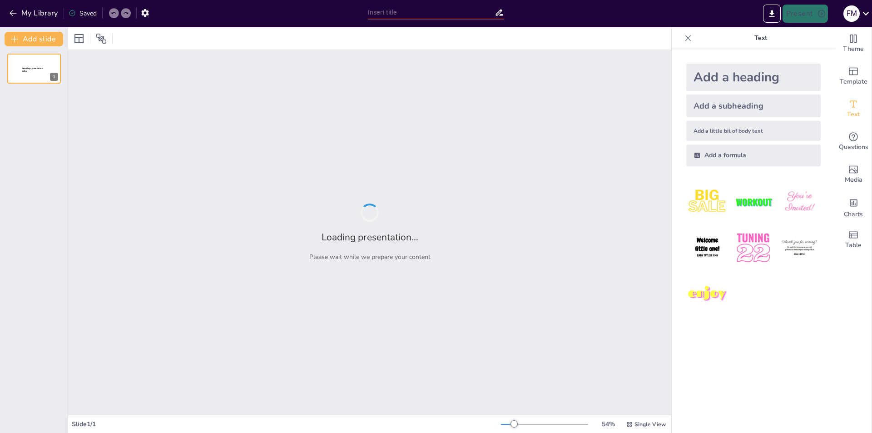
type input "Understanding the Functions and Impact of the World Health Organization (WHO)"
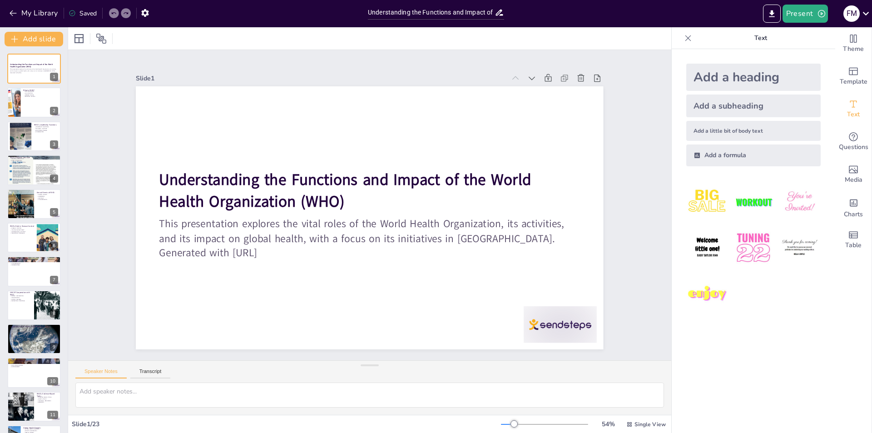
checkbox input "true"
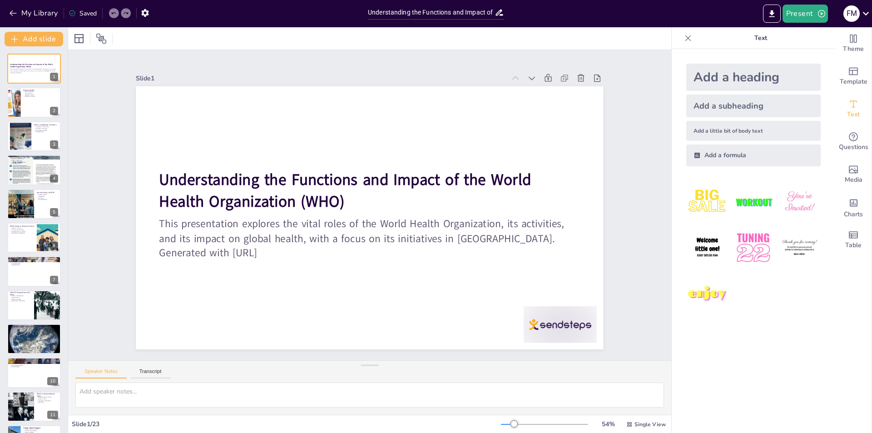
checkbox input "true"
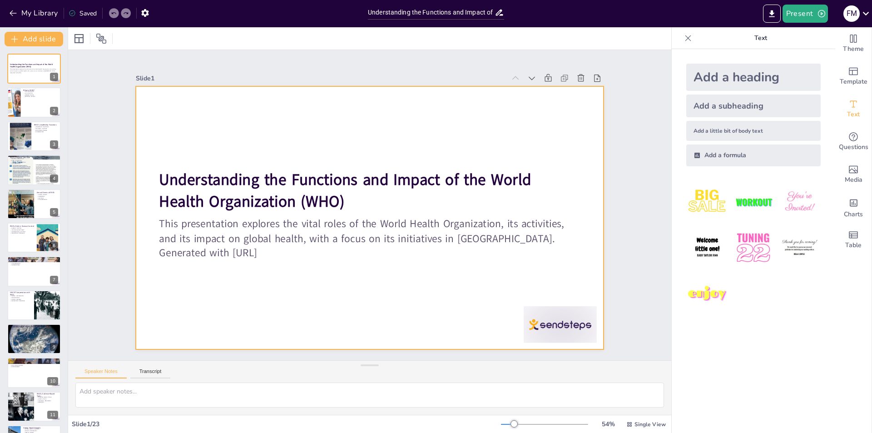
checkbox input "true"
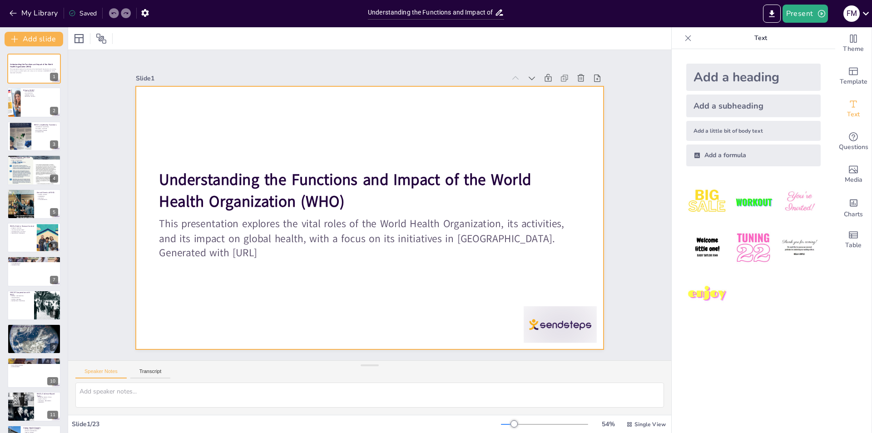
checkbox input "true"
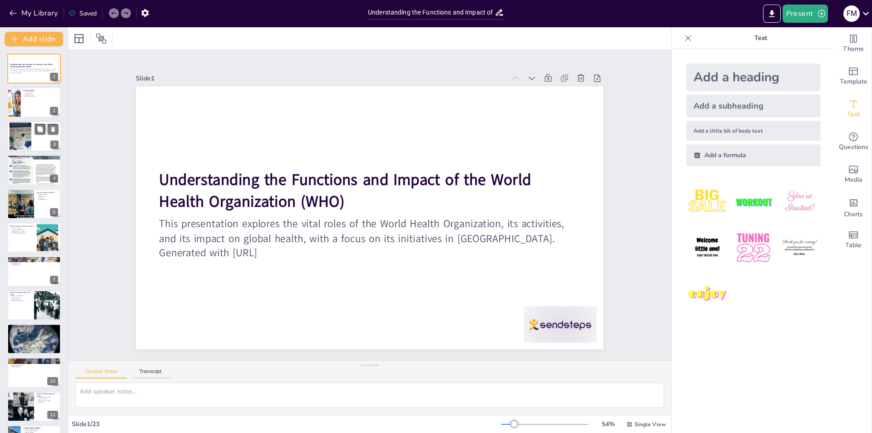
checkbox input "true"
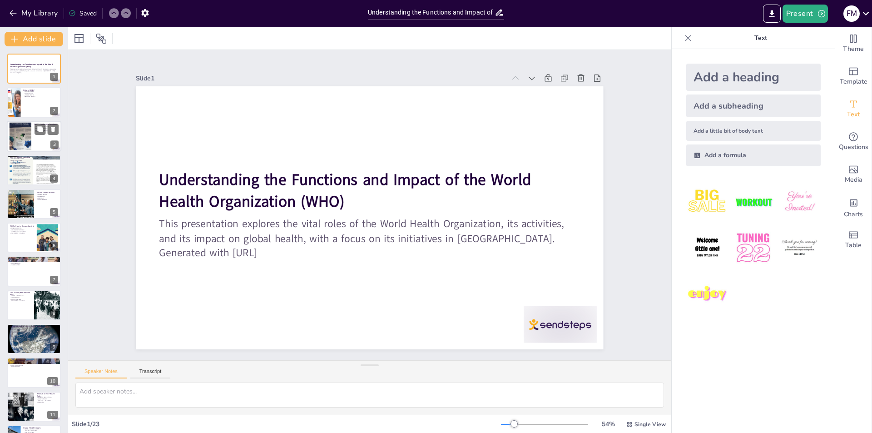
checkbox input "true"
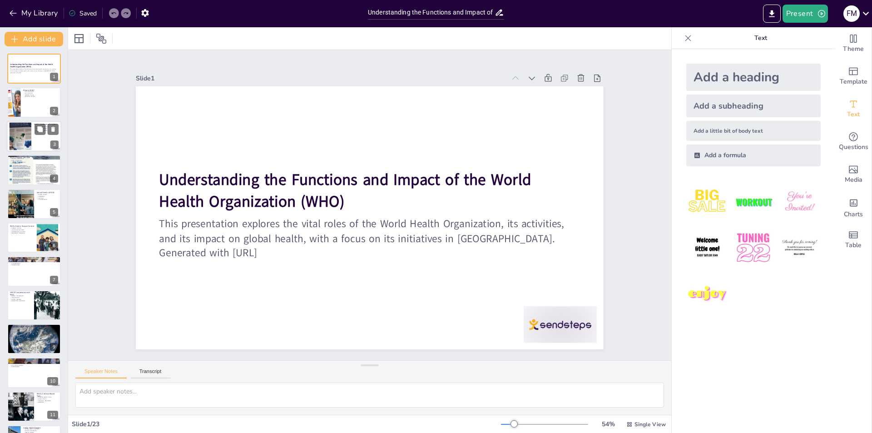
checkbox input "true"
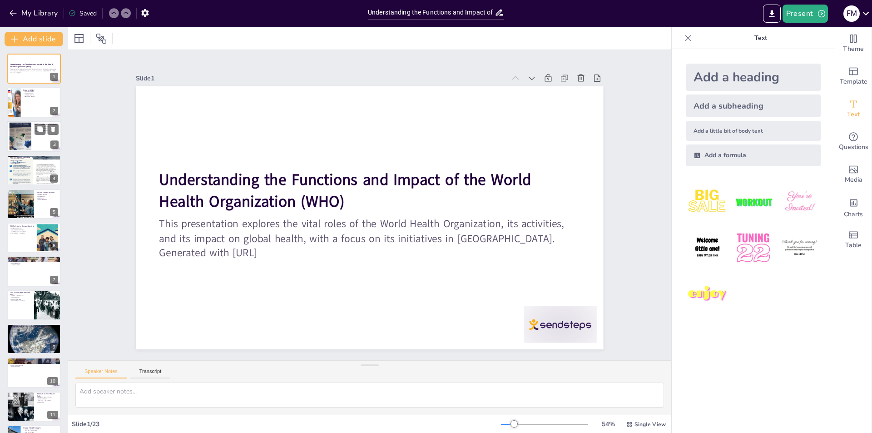
checkbox input "true"
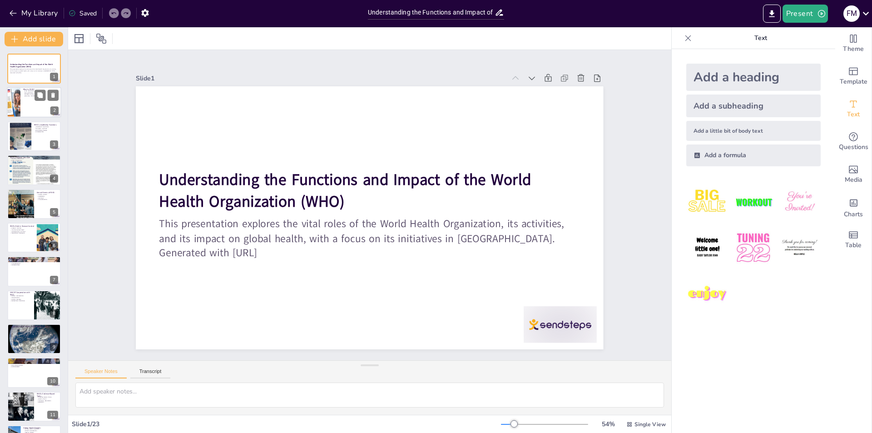
checkbox input "true"
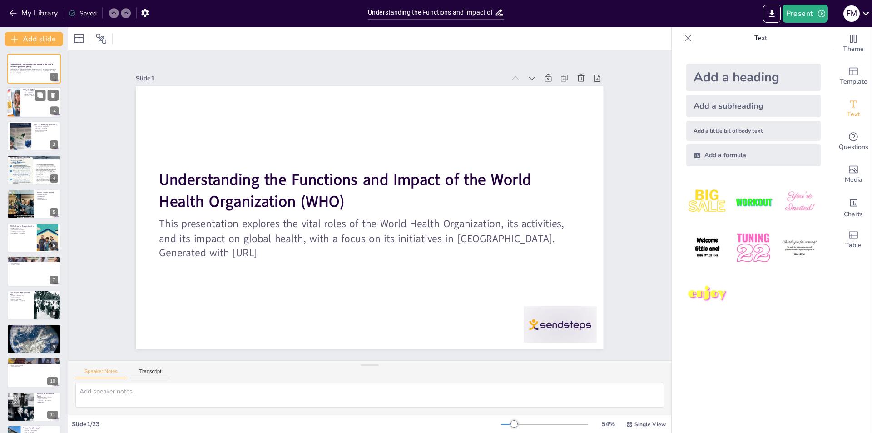
checkbox input "true"
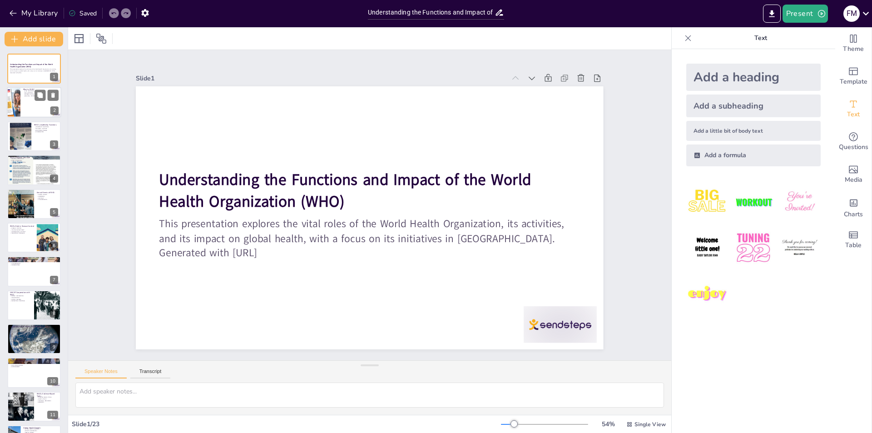
click at [27, 101] on div at bounding box center [34, 102] width 55 height 31
type textarea "The World Health Organization is essential in defining global health standards …"
checkbox input "true"
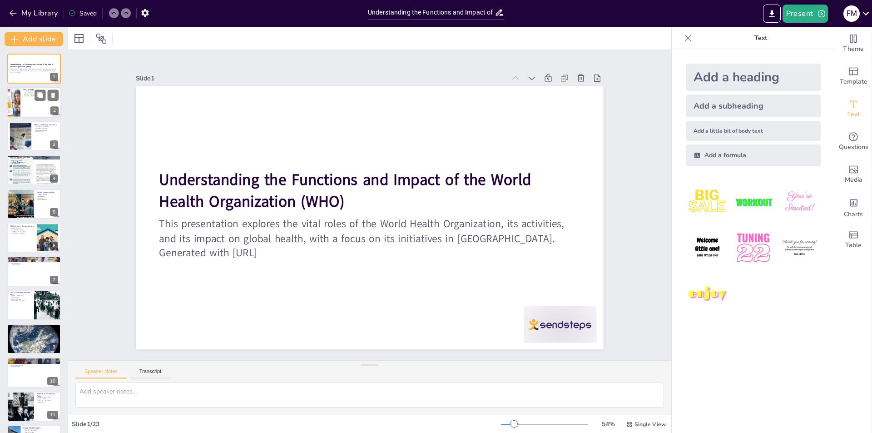
checkbox input "true"
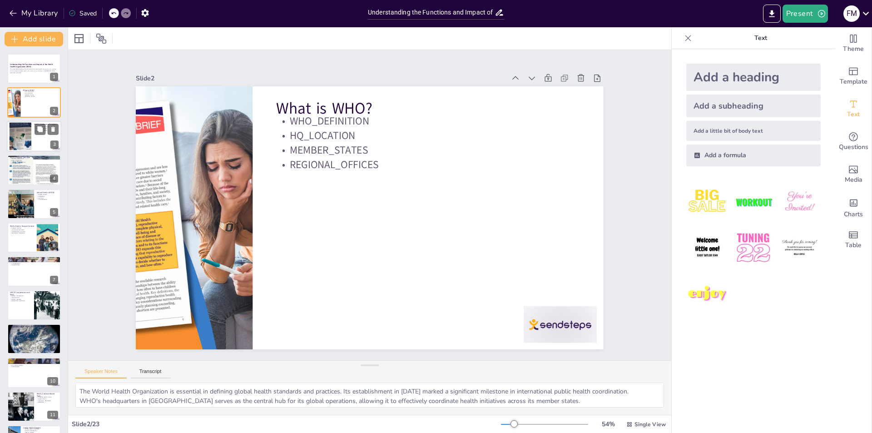
checkbox input "true"
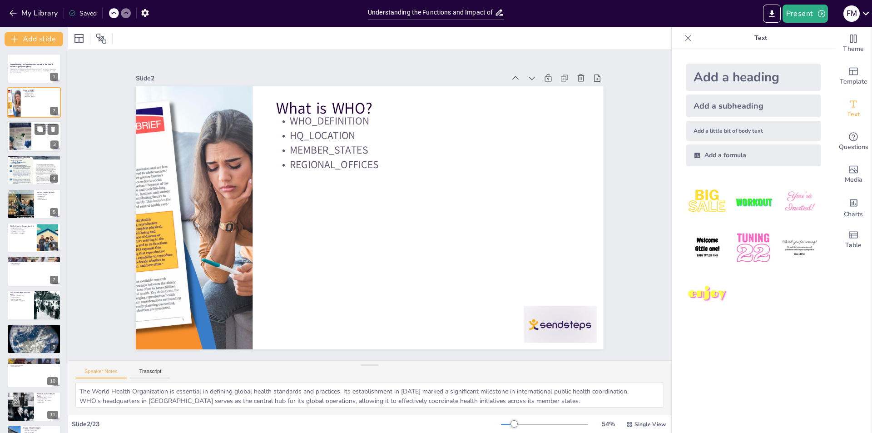
checkbox input "true"
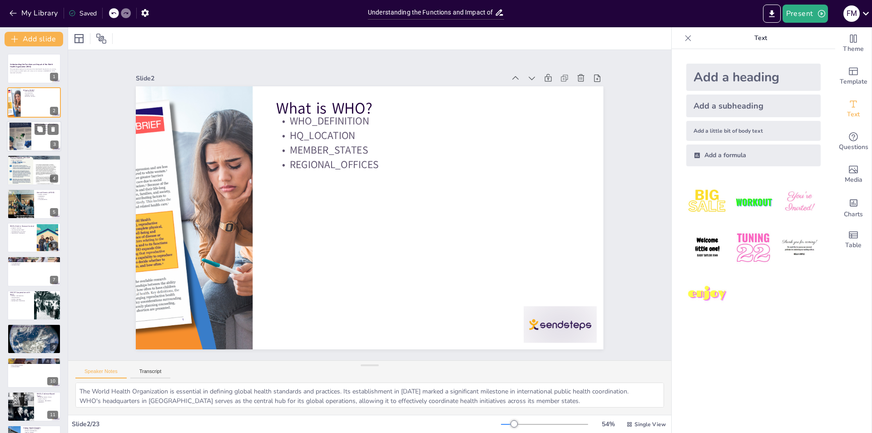
checkbox input "true"
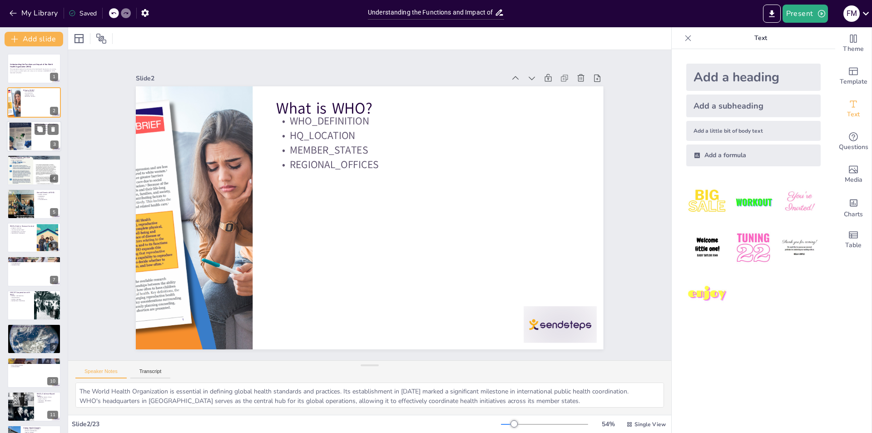
checkbox input "true"
click at [29, 142] on div at bounding box center [20, 136] width 37 height 28
type textarea "The leadership functions of WHO are fundamental to its ability to influence glo…"
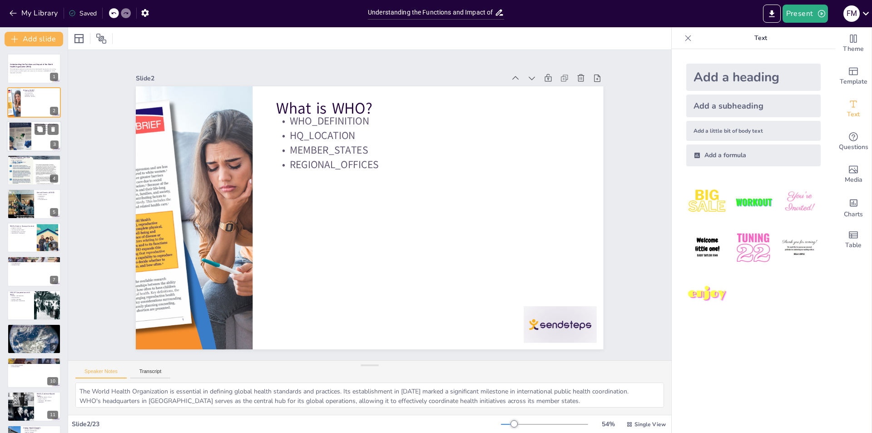
checkbox input "true"
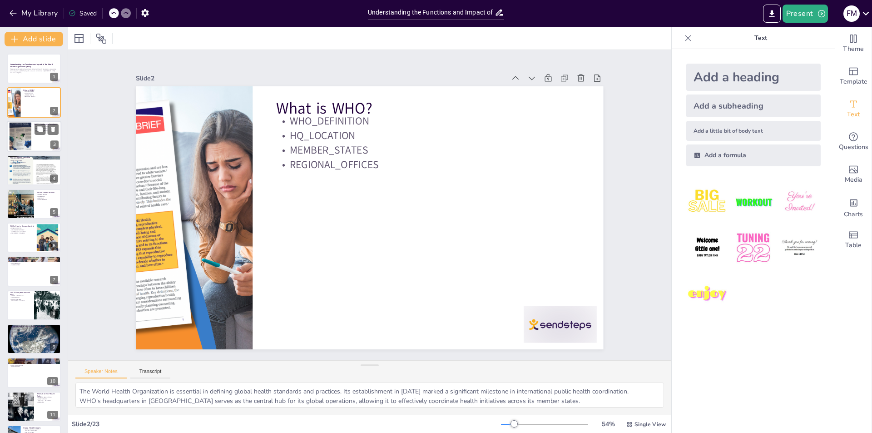
checkbox input "true"
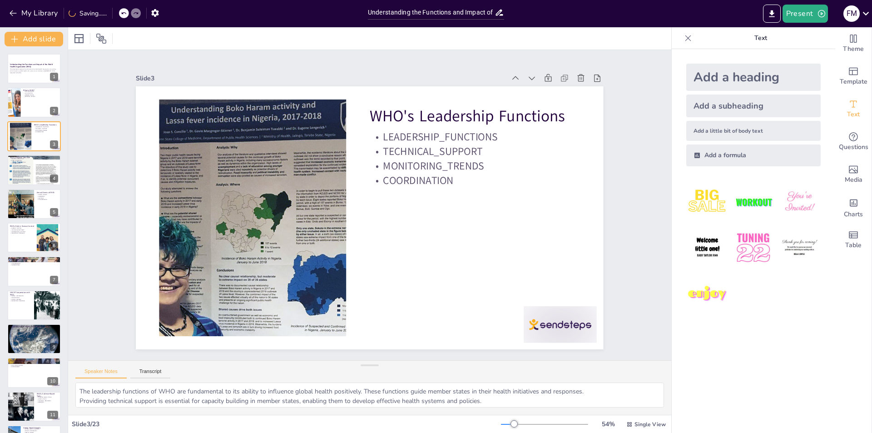
checkbox input "true"
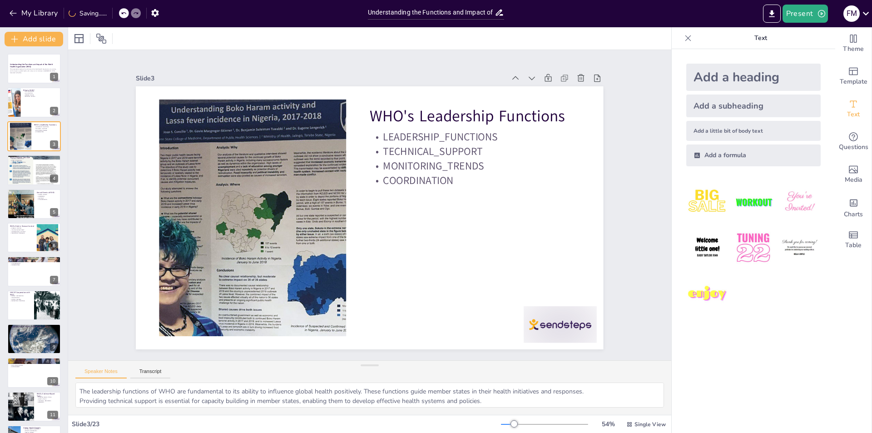
checkbox input "true"
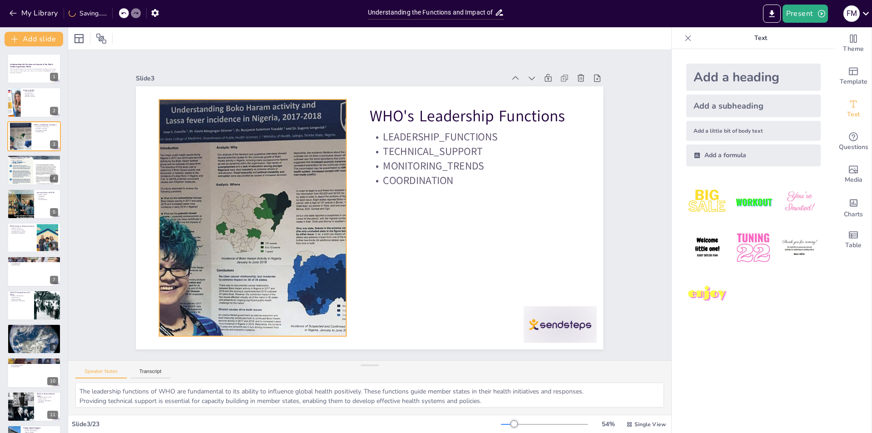
checkbox input "true"
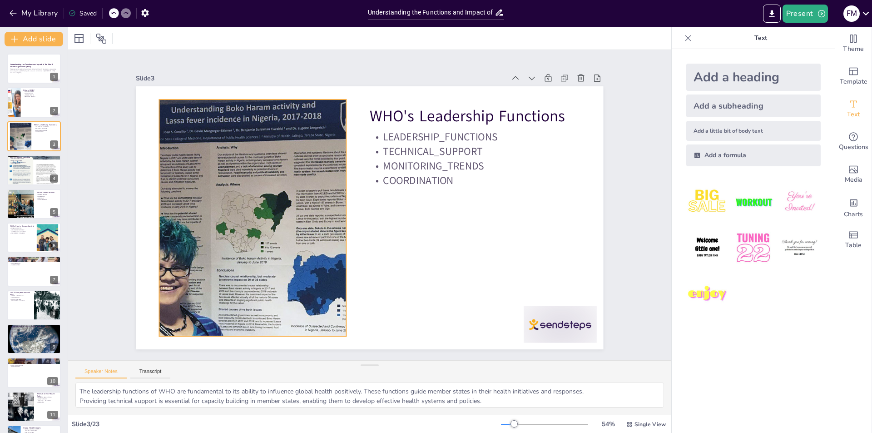
checkbox input "true"
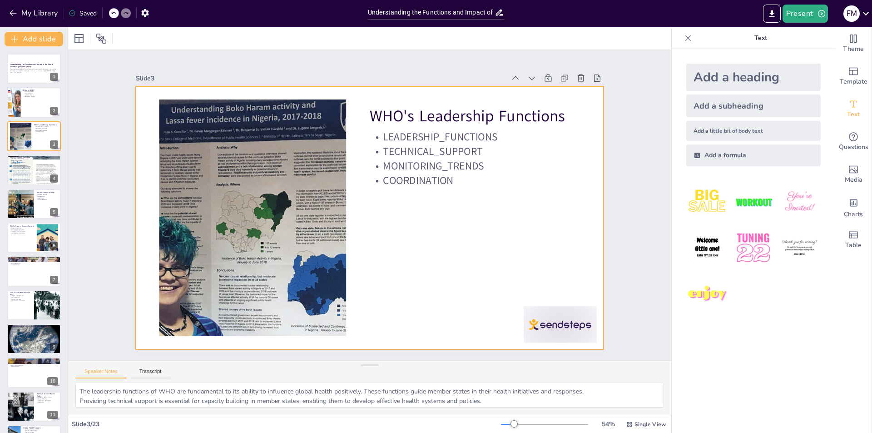
checkbox input "true"
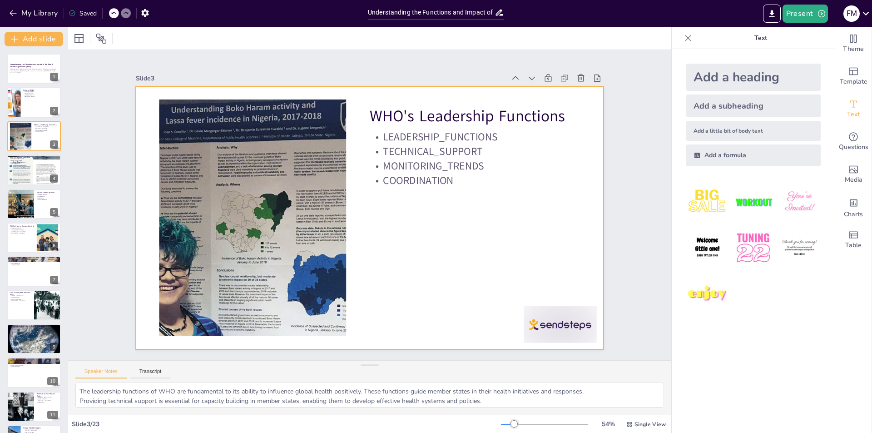
checkbox input "true"
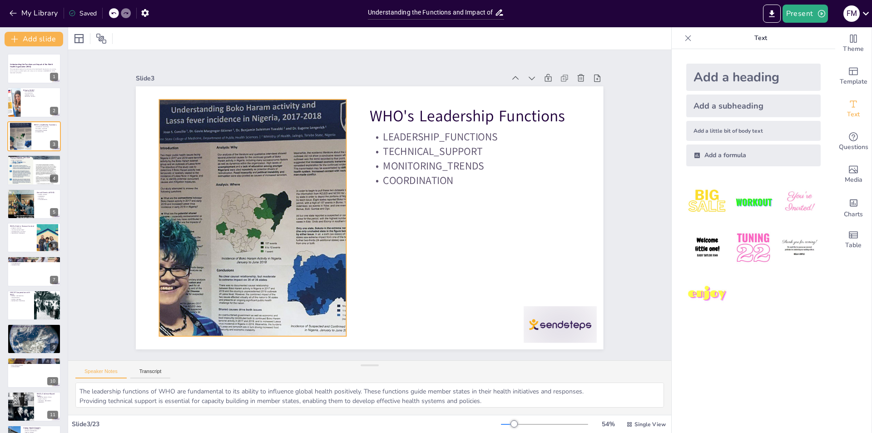
checkbox input "true"
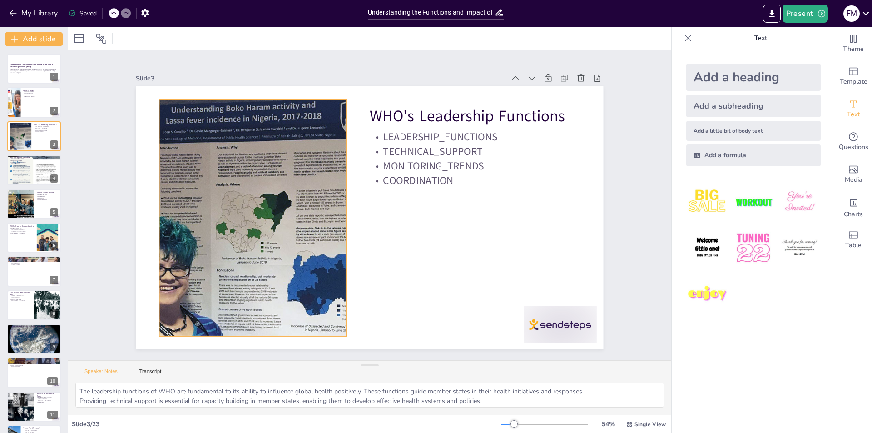
checkbox input "true"
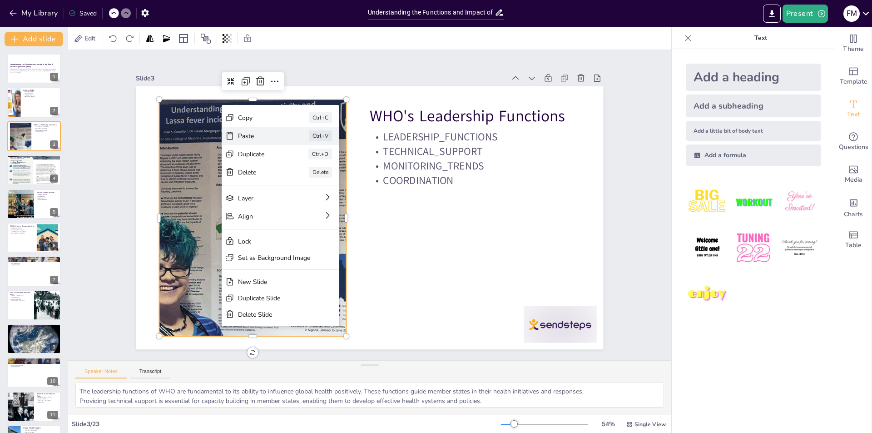
checkbox input "true"
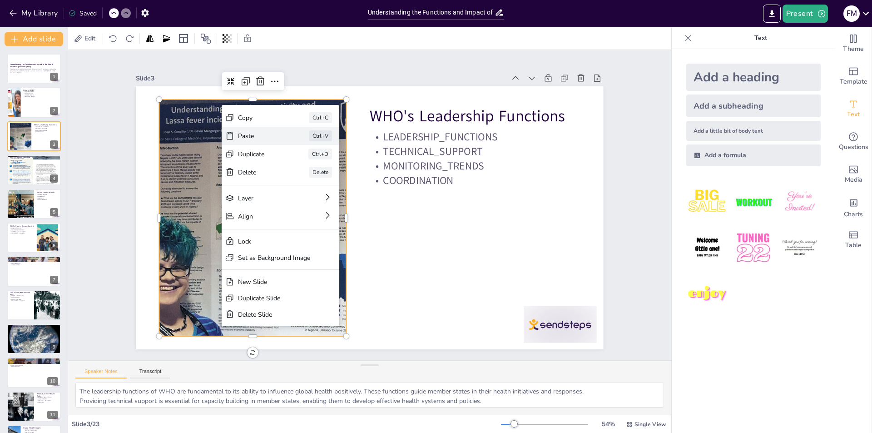
checkbox input "true"
click at [396, 138] on div "Copy" at bounding box center [402, 161] width 13 height 46
checkbox input "true"
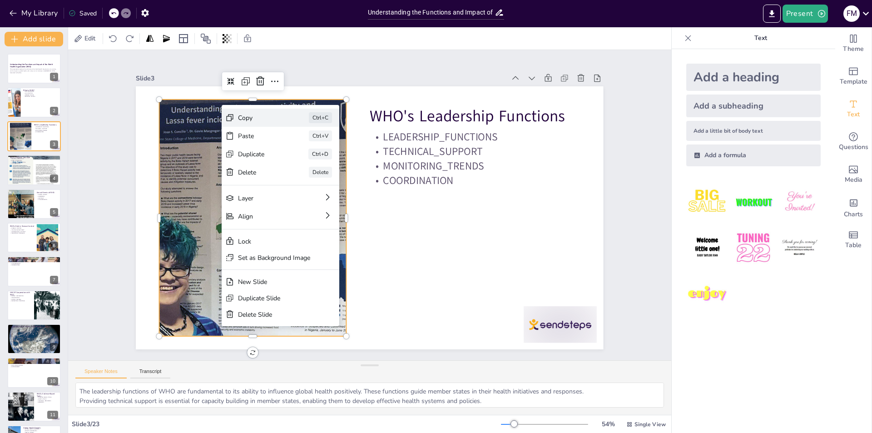
checkbox input "true"
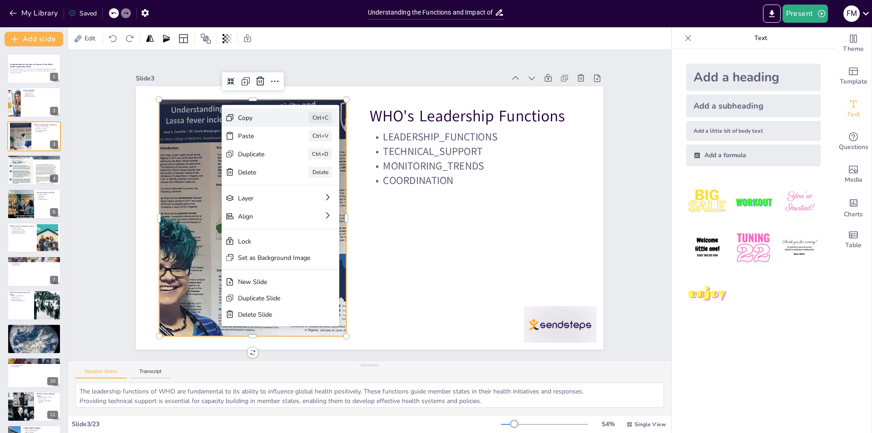
checkbox input "true"
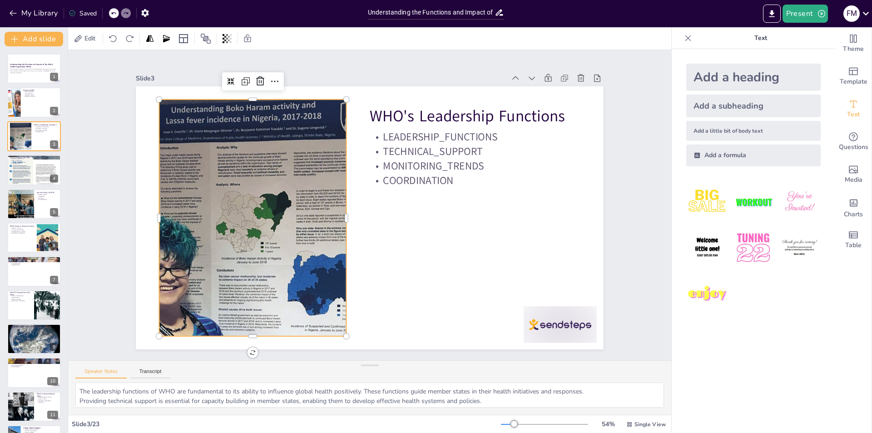
checkbox input "true"
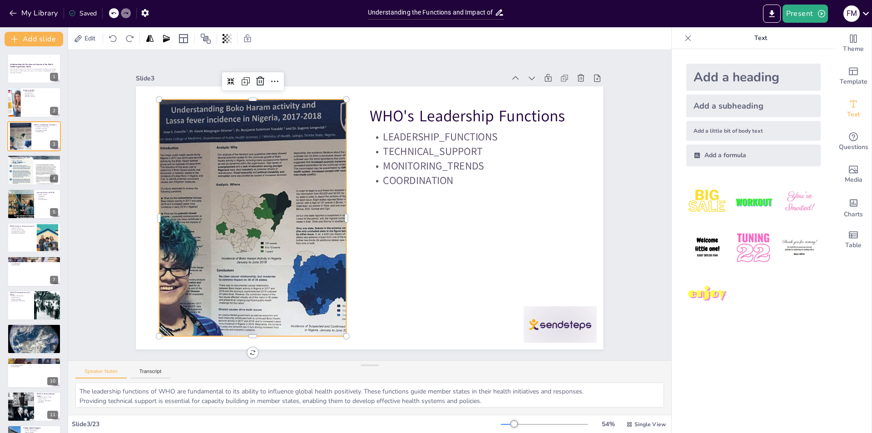
checkbox input "true"
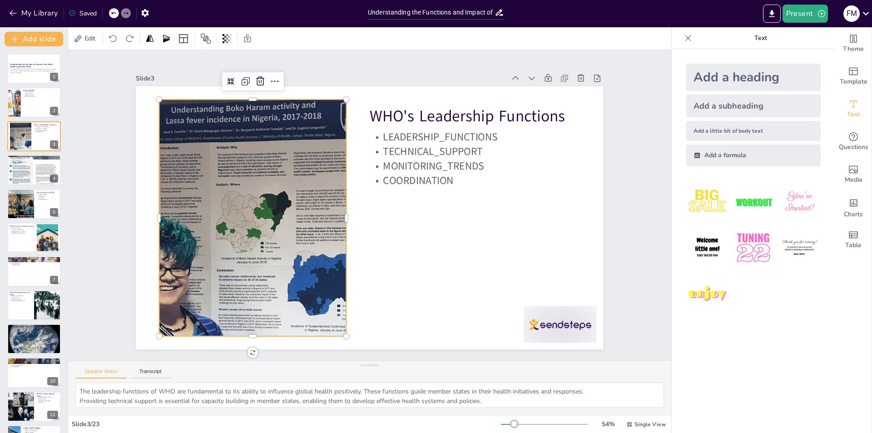
checkbox input "true"
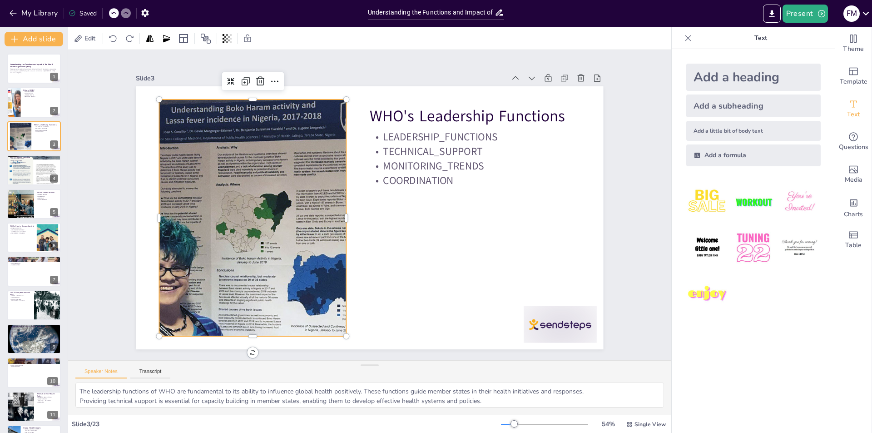
checkbox input "true"
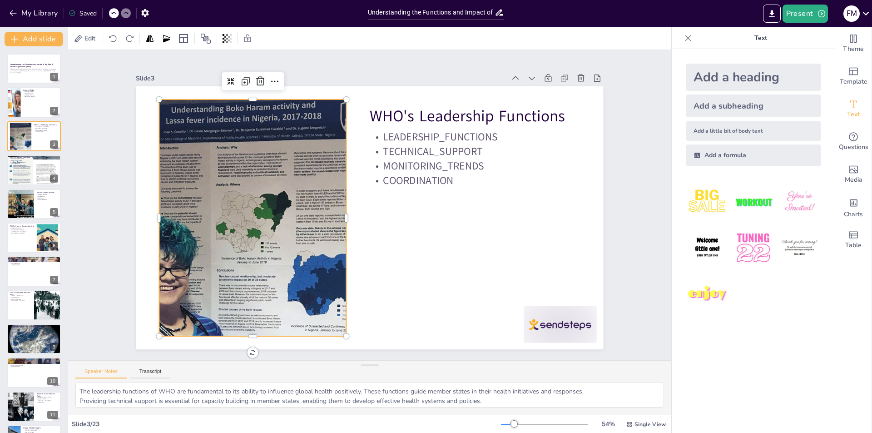
checkbox input "true"
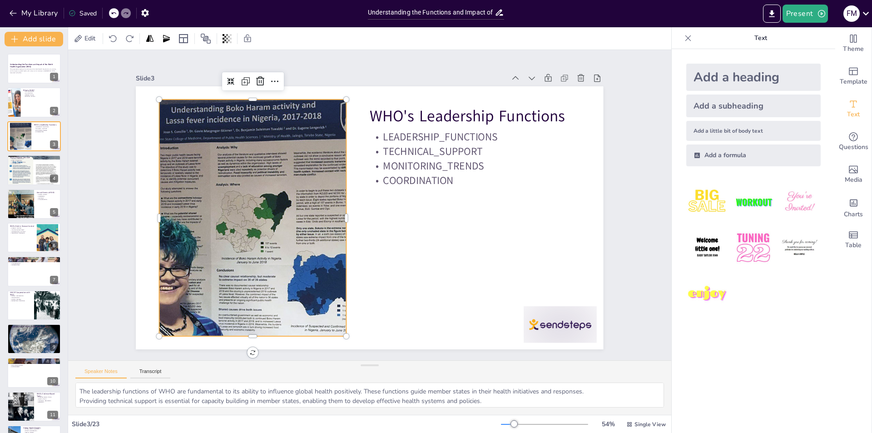
checkbox input "true"
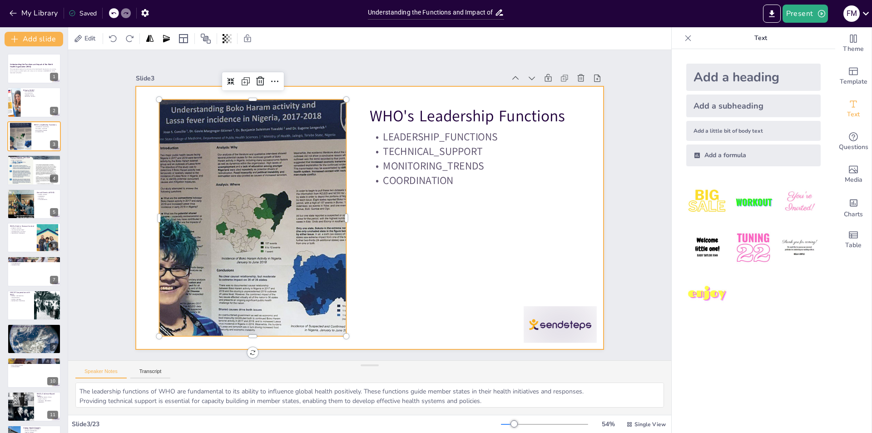
checkbox input "true"
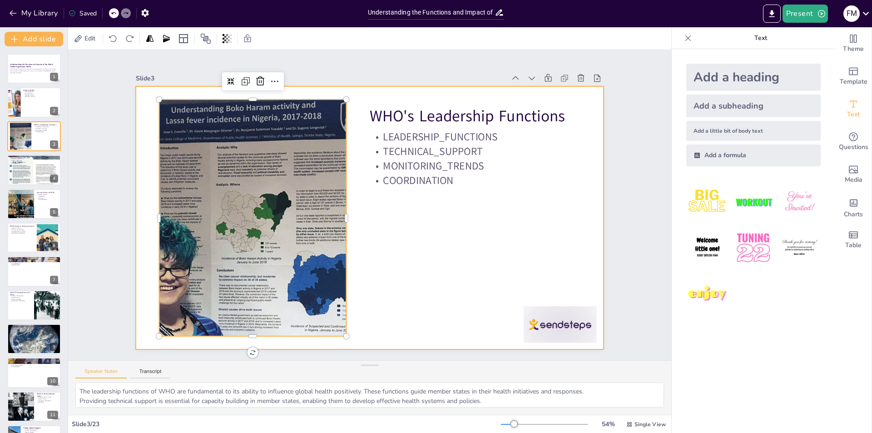
checkbox input "true"
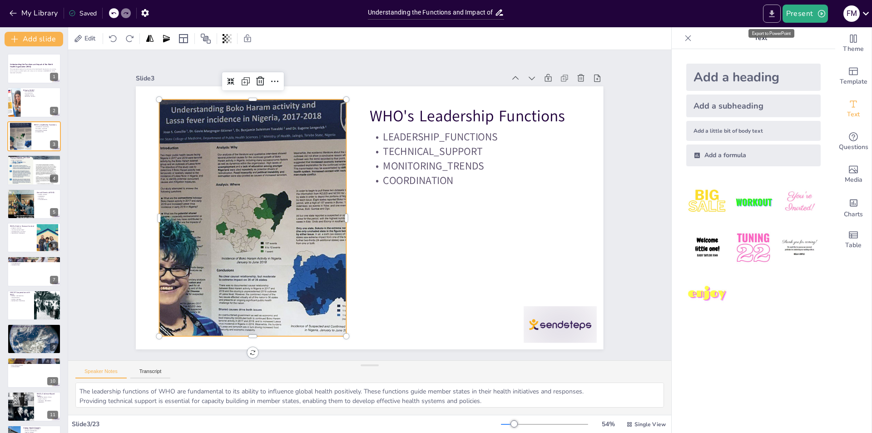
click at [773, 12] on icon "Export to PowerPoint" at bounding box center [771, 13] width 5 height 7
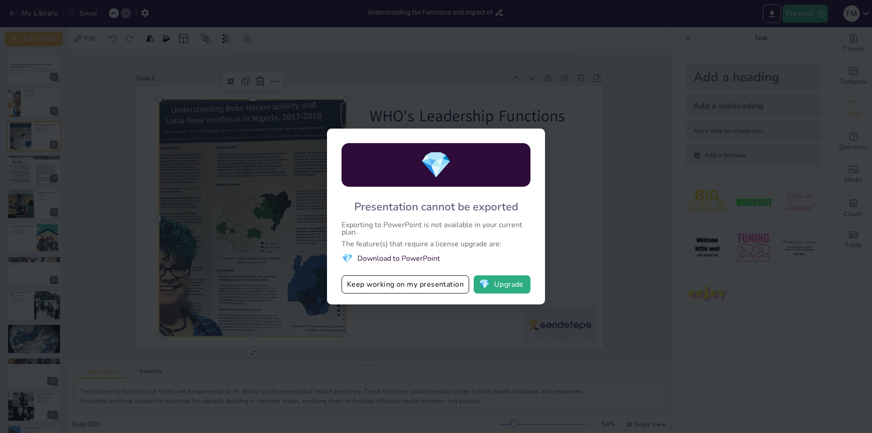
click at [715, 31] on div "💎 Presentation cannot be exported Exporting to PowerPoint is not available in y…" at bounding box center [436, 216] width 872 height 433
click at [797, 16] on div "💎 Presentation cannot be exported Exporting to PowerPoint is not available in y…" at bounding box center [436, 216] width 872 height 433
click at [474, 255] on li "💎 Download to PowerPoint" at bounding box center [436, 258] width 189 height 12
click at [280, 261] on div "💎 Presentation cannot be exported Exporting to PowerPoint is not available in y…" at bounding box center [436, 216] width 872 height 433
click at [413, 285] on button "Keep working on my presentation" at bounding box center [406, 284] width 128 height 18
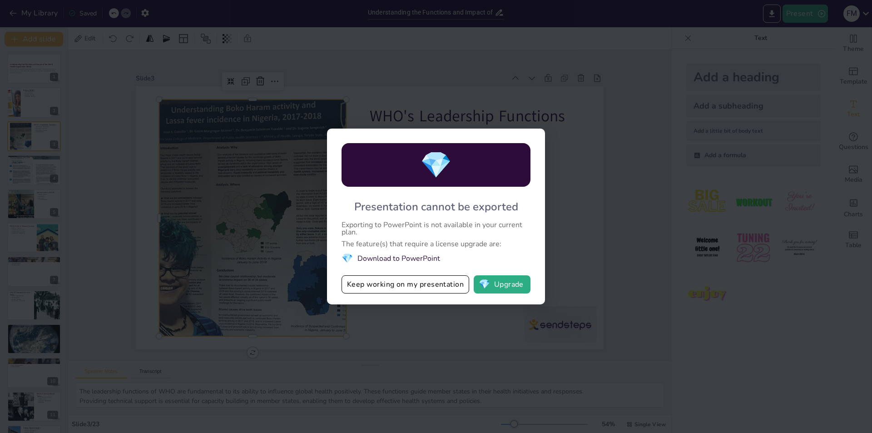
checkbox input "true"
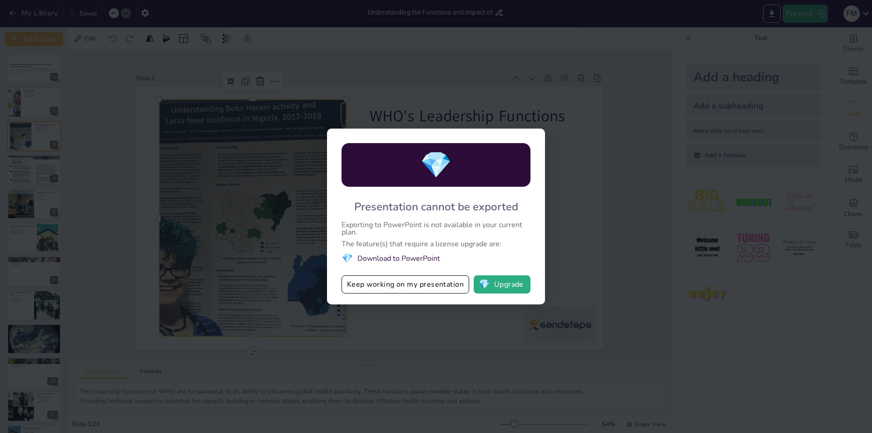
checkbox input "true"
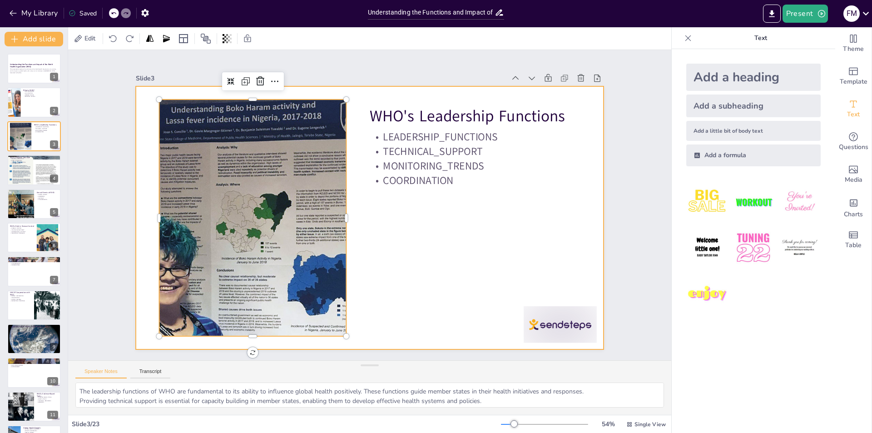
checkbox input "true"
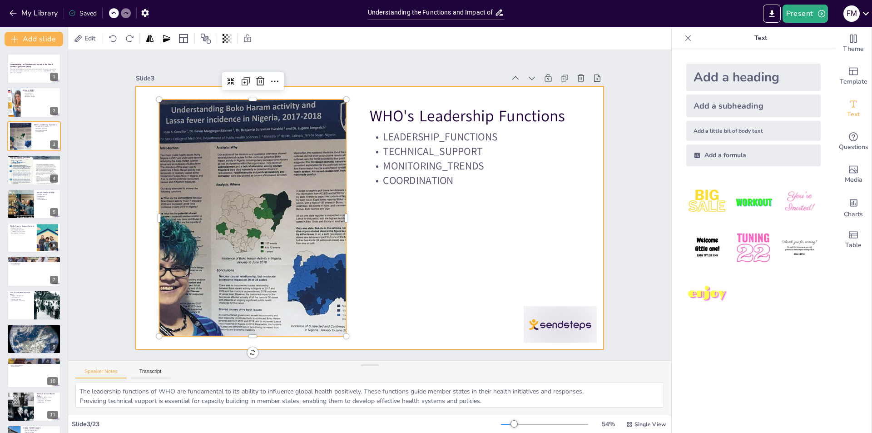
checkbox input "true"
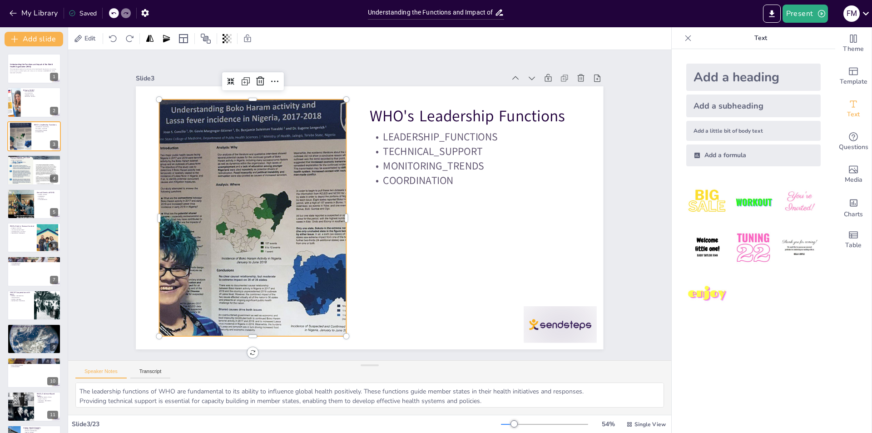
checkbox input "true"
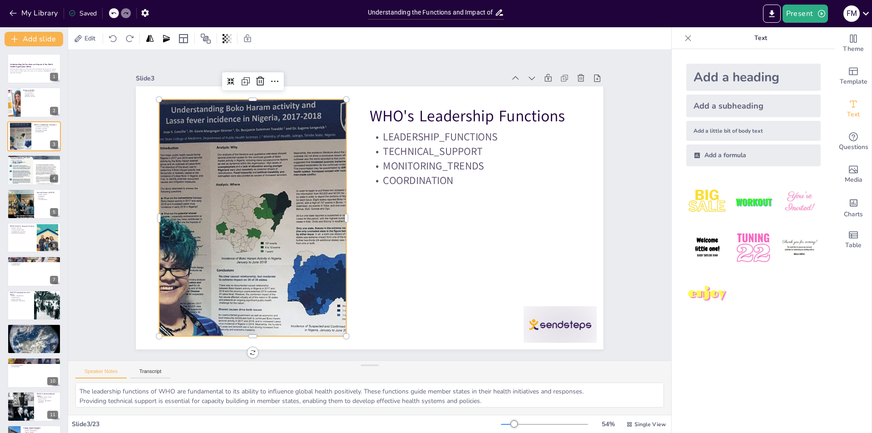
checkbox input "true"
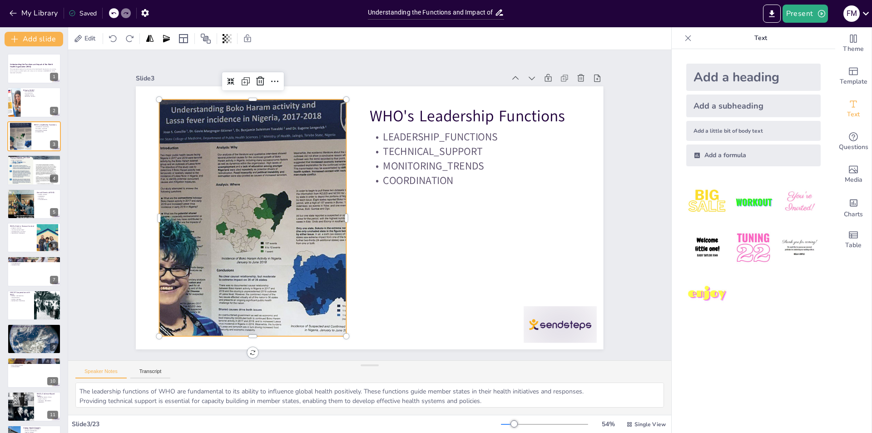
checkbox input "true"
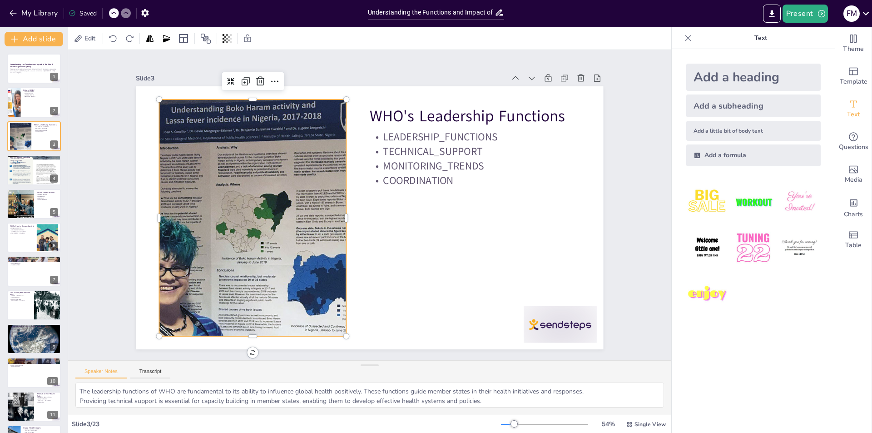
checkbox input "true"
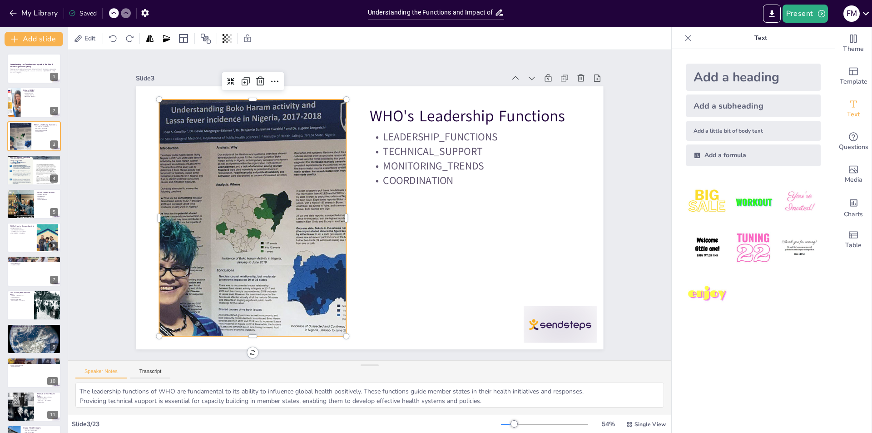
checkbox input "true"
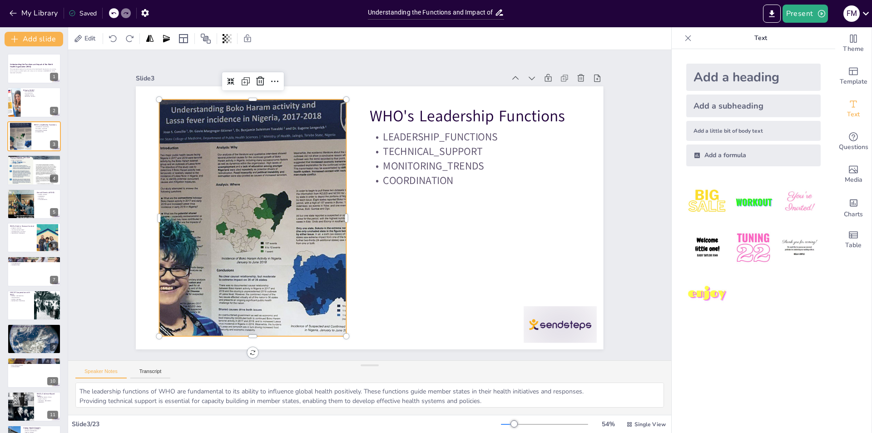
checkbox input "true"
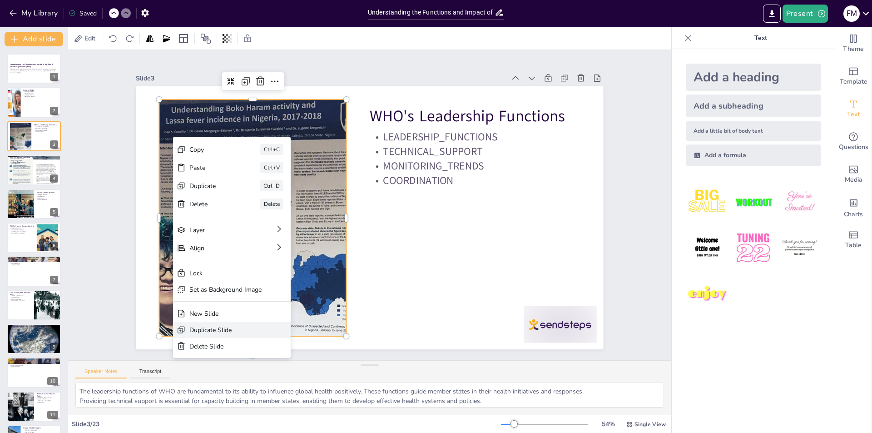
click at [231, 327] on div "Duplicate Slide" at bounding box center [206, 302] width 64 height 50
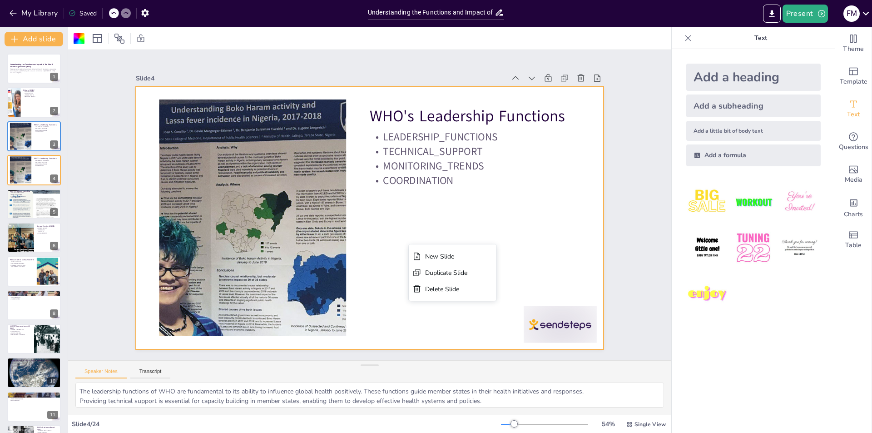
click at [495, 230] on div at bounding box center [366, 193] width 526 height 394
click at [811, 11] on button "Present" at bounding box center [805, 14] width 45 height 18
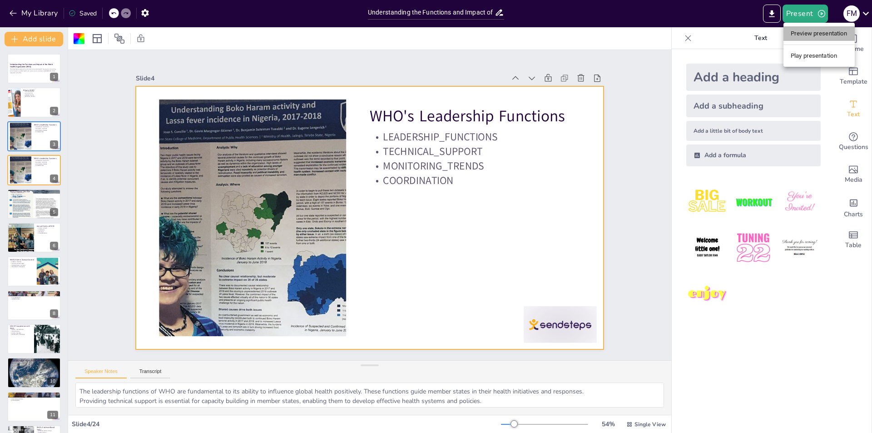
click at [813, 33] on li "Preview presentation" at bounding box center [819, 33] width 71 height 15
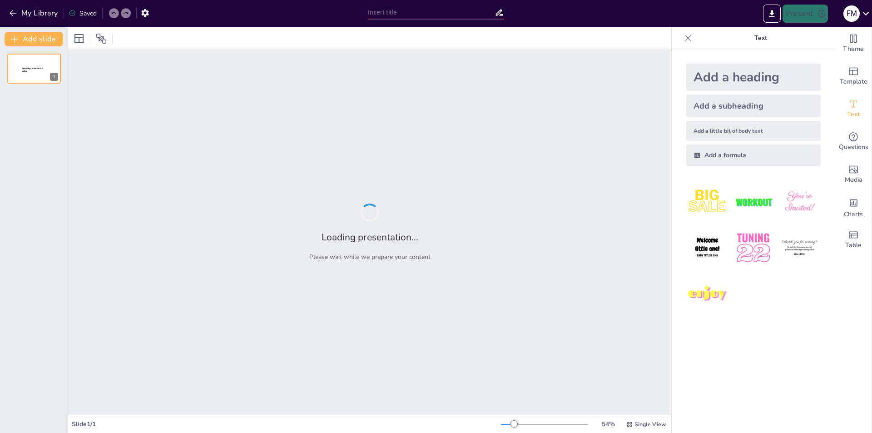
type input "Understanding the Functions and Impact of the World Health Organization (WHO)"
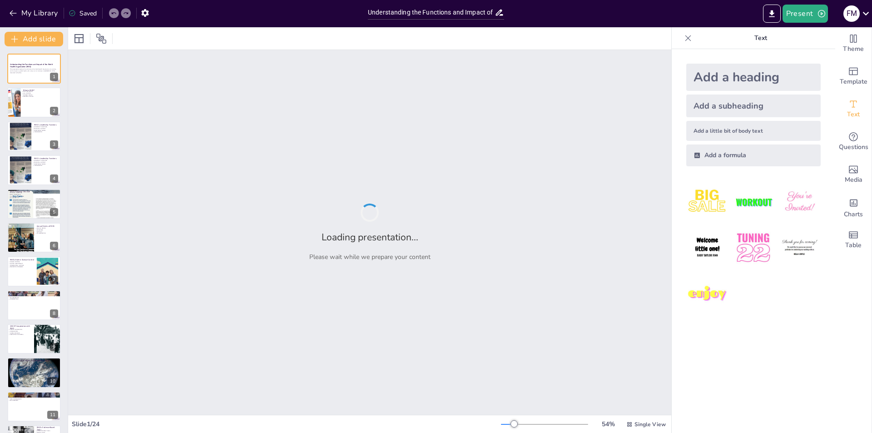
checkbox input "true"
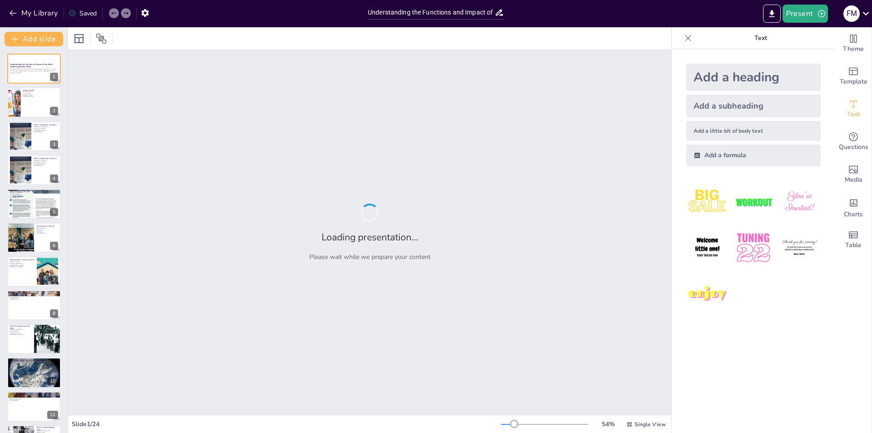
checkbox input "true"
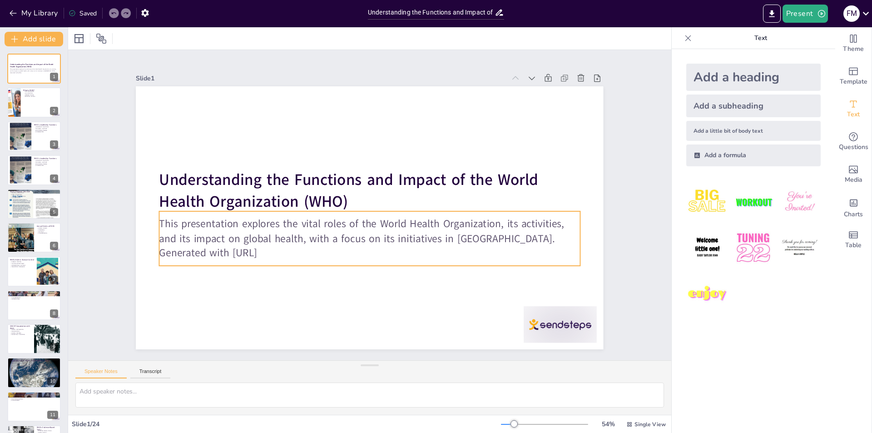
checkbox input "true"
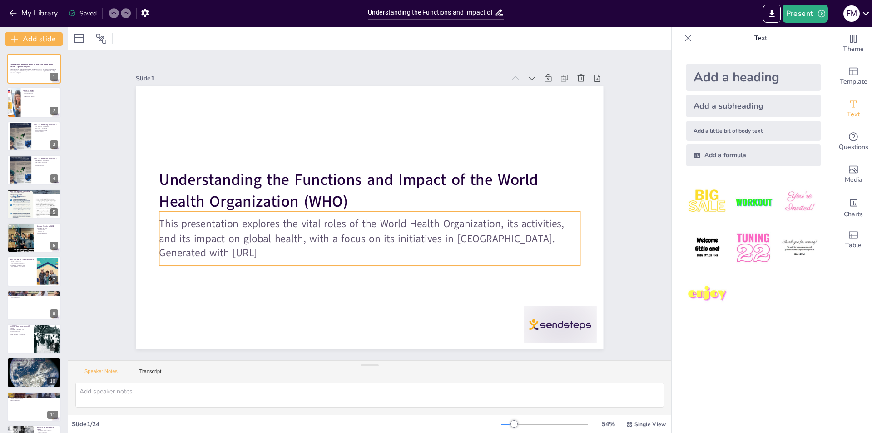
checkbox input "true"
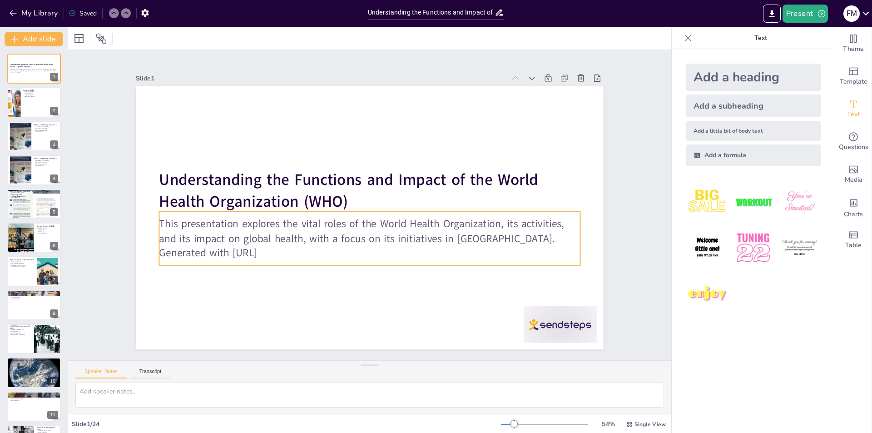
checkbox input "true"
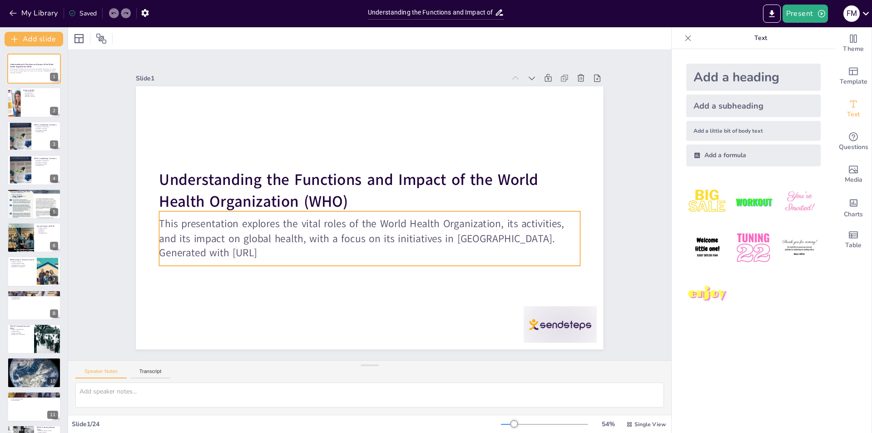
checkbox input "true"
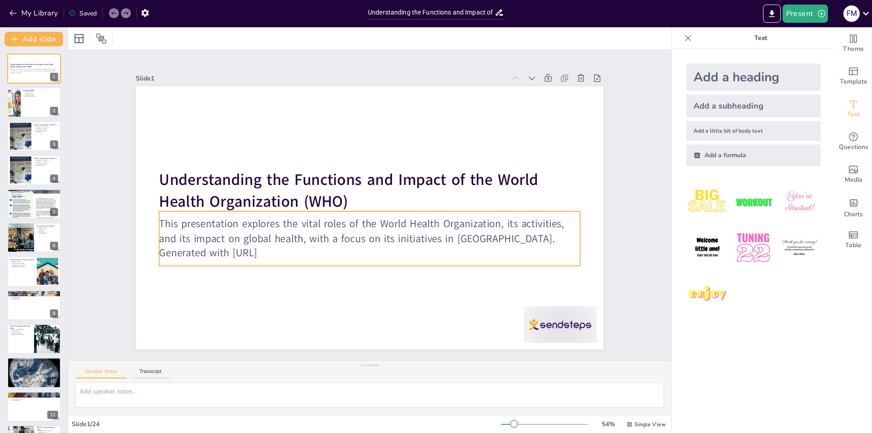
checkbox input "true"
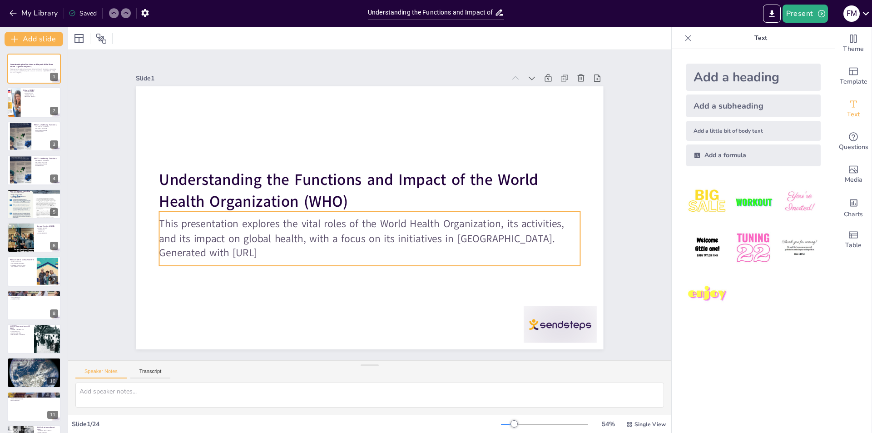
checkbox input "true"
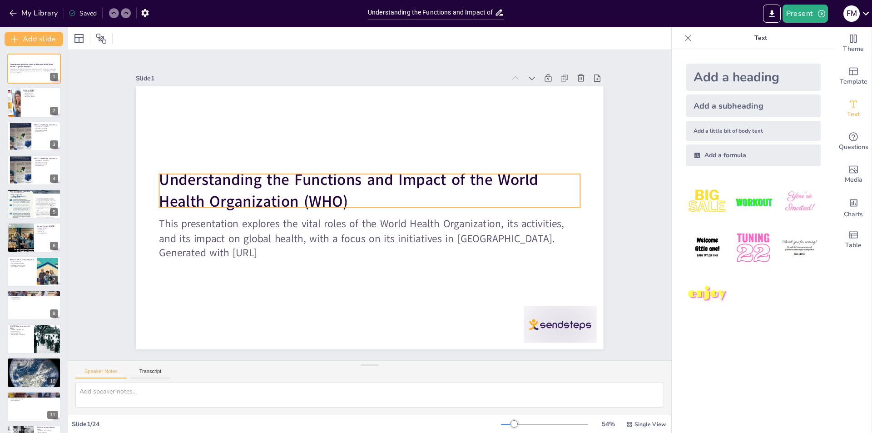
click at [329, 179] on strong "Understanding the Functions and Impact of the World Health Organization (WHO)" at bounding box center [348, 190] width 379 height 43
checkbox input "true"
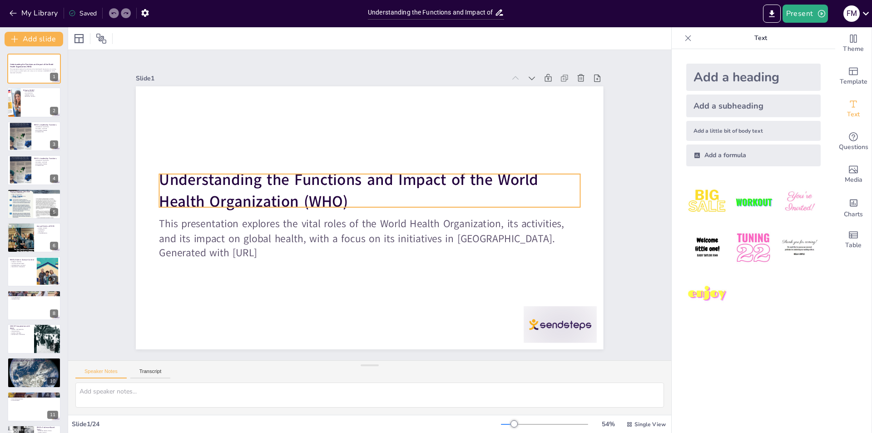
checkbox input "true"
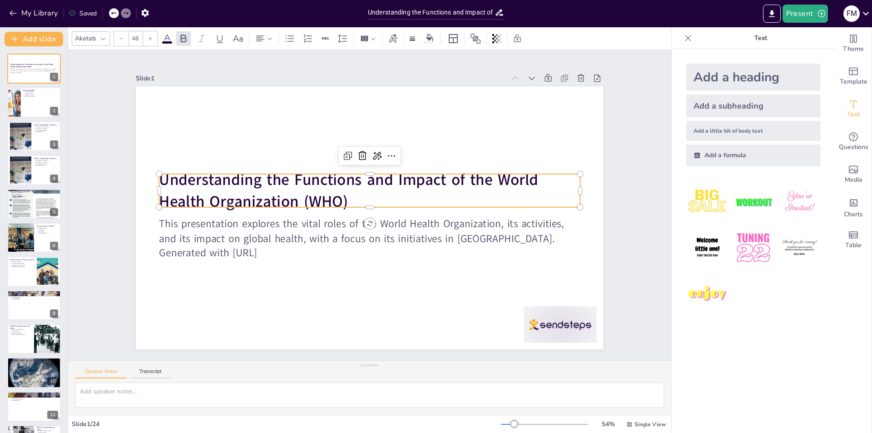
checkbox input "true"
click at [354, 194] on p "Understanding the Functions and Impact of the World Health Organization (WHO)" at bounding box center [371, 190] width 423 height 87
checkbox input "true"
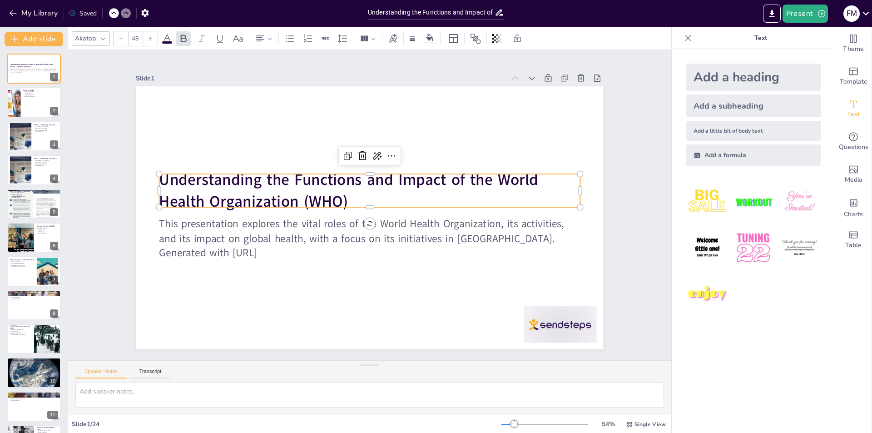
checkbox input "true"
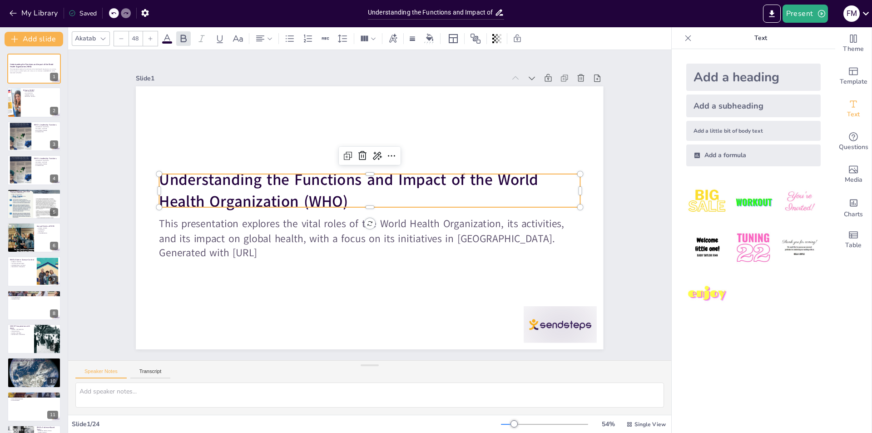
checkbox input "true"
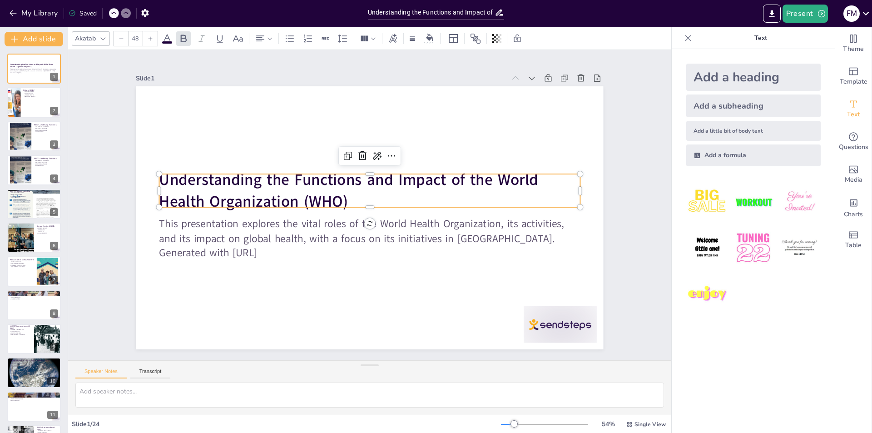
checkbox input "true"
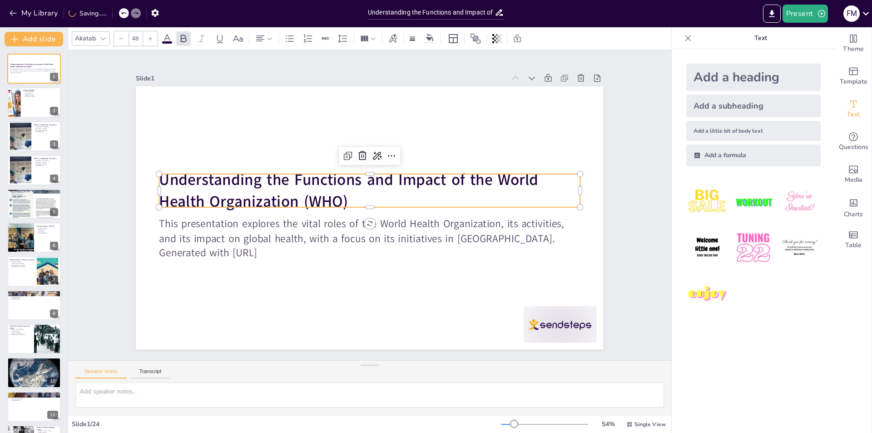
checkbox input "true"
click at [532, 177] on p "Understanding the Functions and Impact of the World Health Organization (WHO)" at bounding box center [369, 191] width 421 height 44
checkbox input "true"
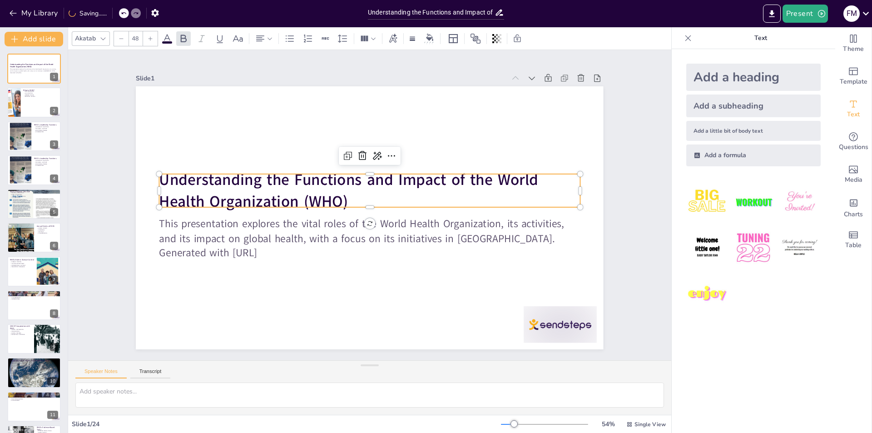
checkbox input "true"
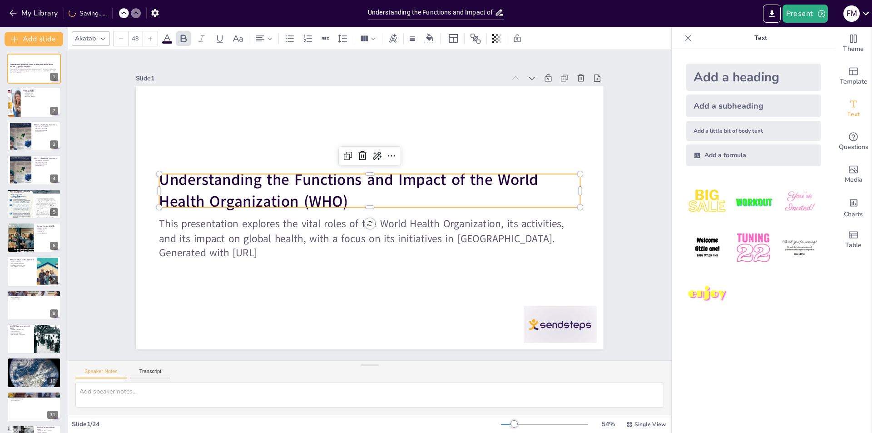
checkbox input "true"
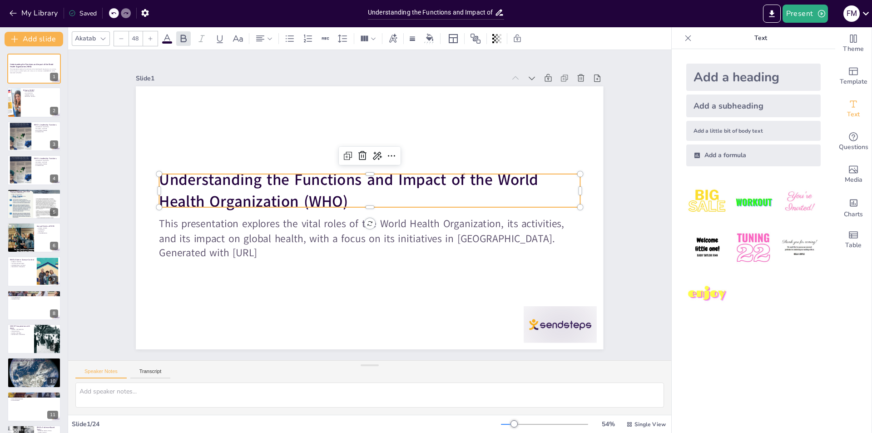
checkbox input "true"
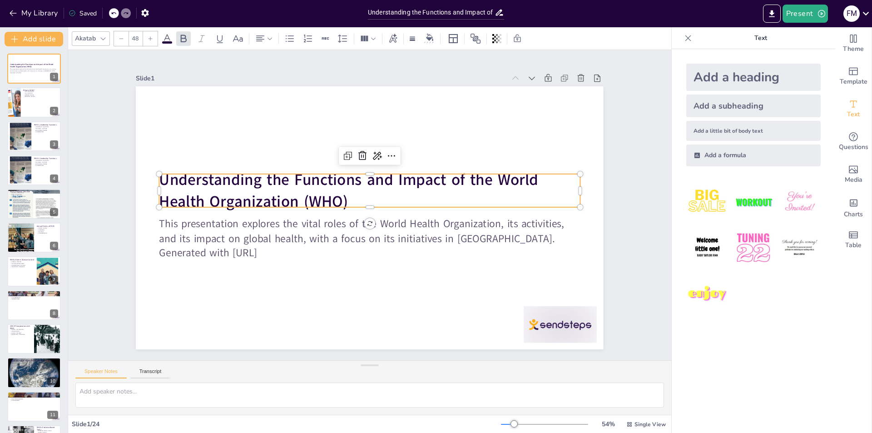
checkbox input "true"
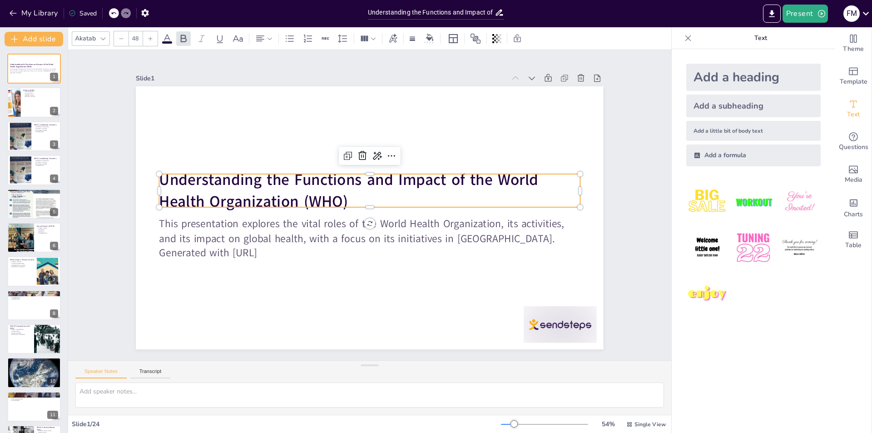
checkbox input "true"
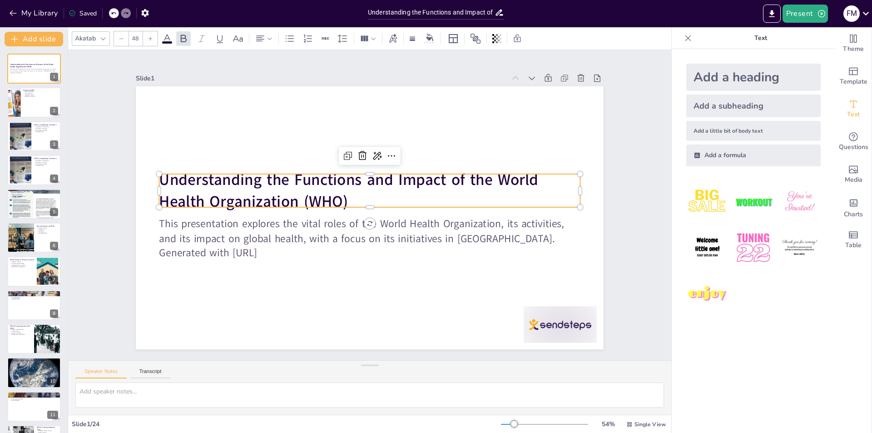
checkbox input "true"
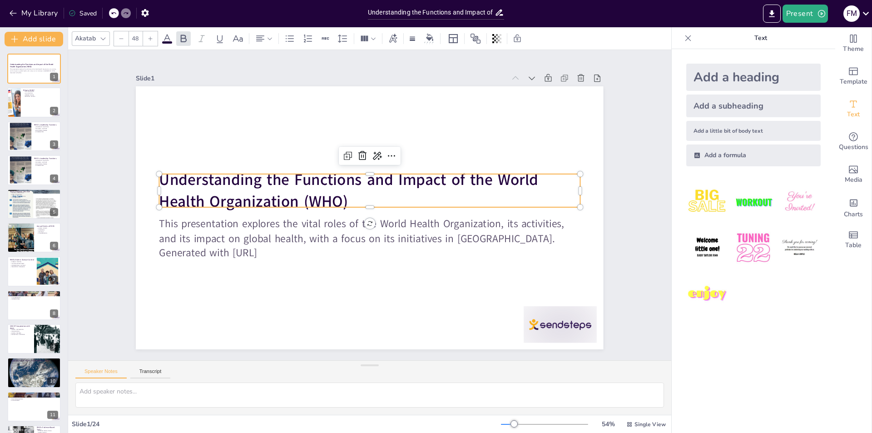
checkbox input "true"
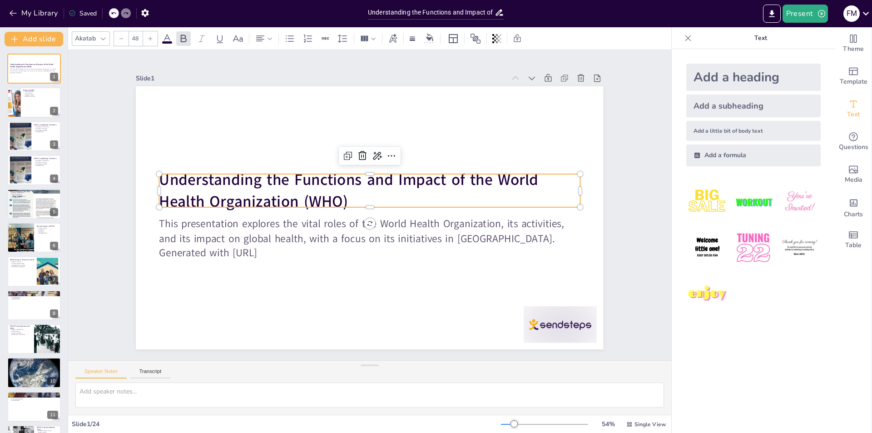
checkbox input "true"
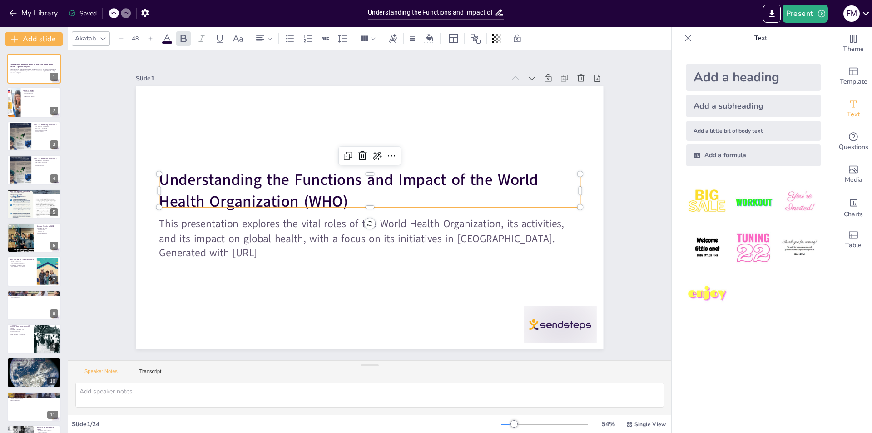
checkbox input "true"
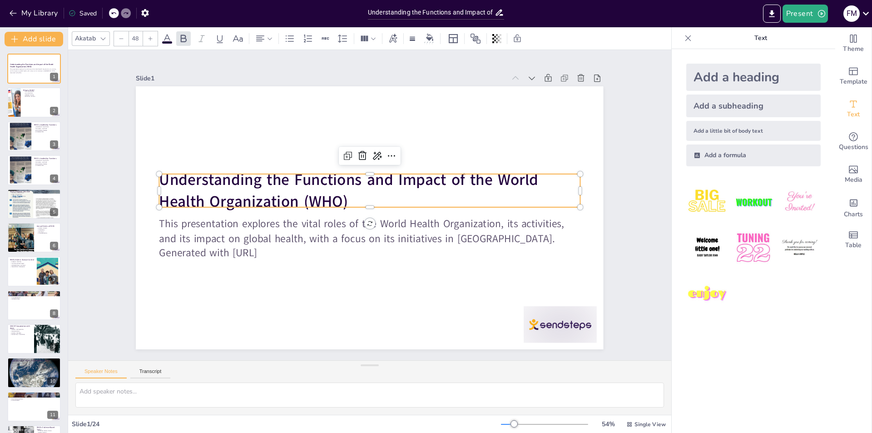
checkbox input "true"
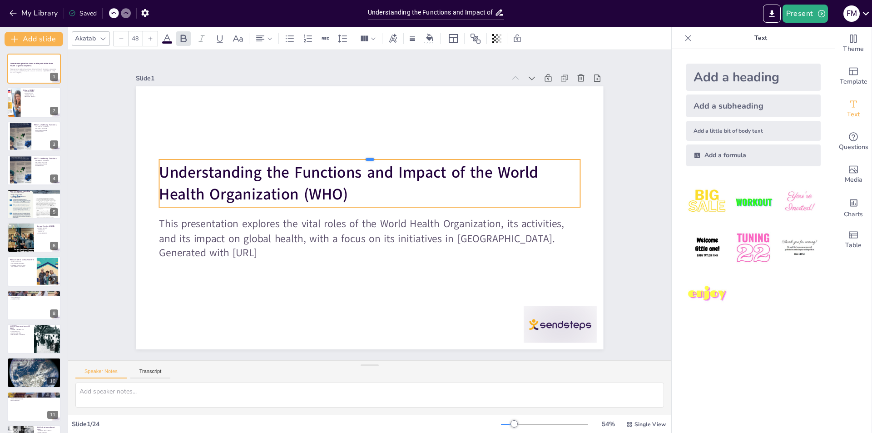
checkbox input "true"
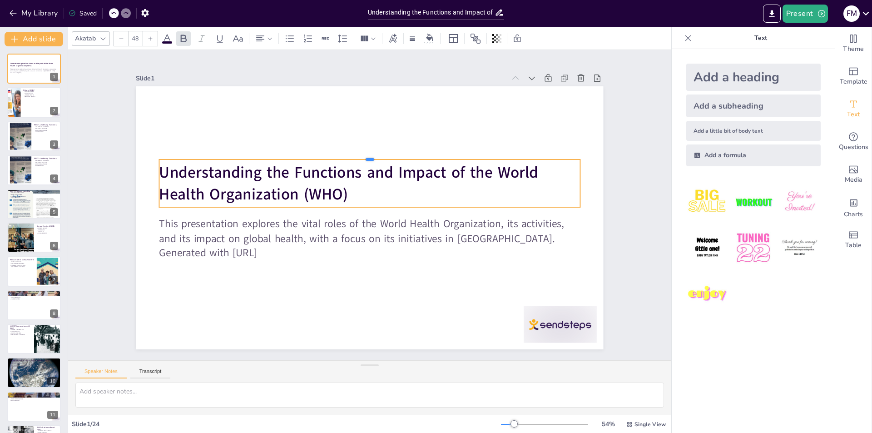
checkbox input "true"
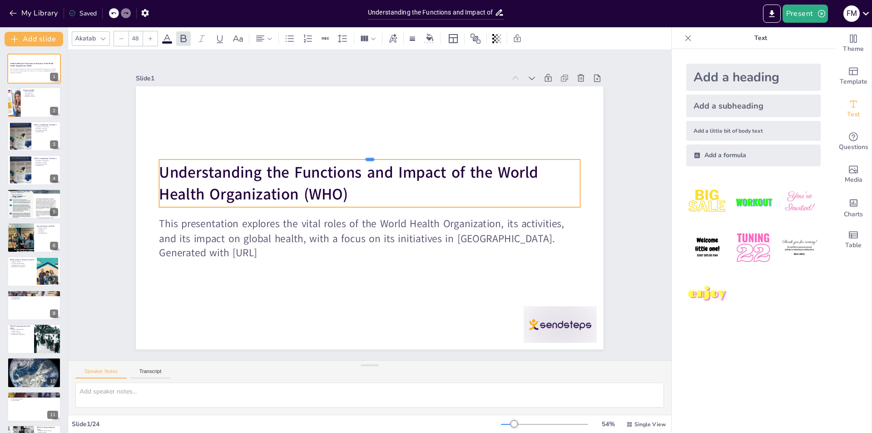
checkbox input "true"
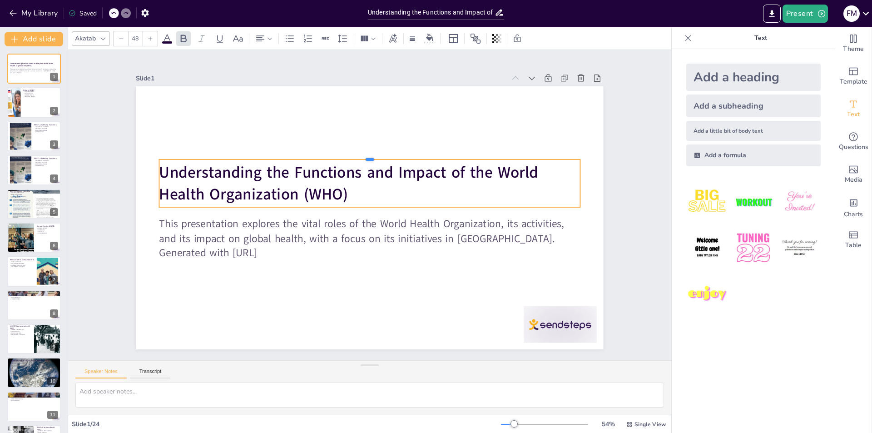
checkbox input "true"
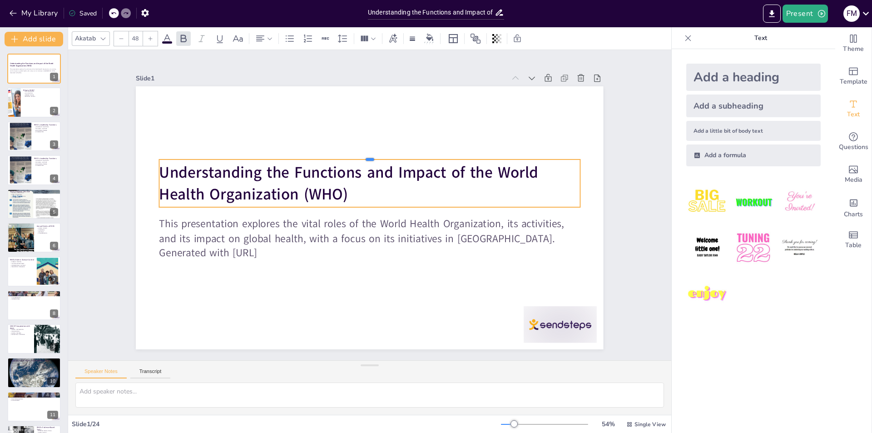
checkbox input "true"
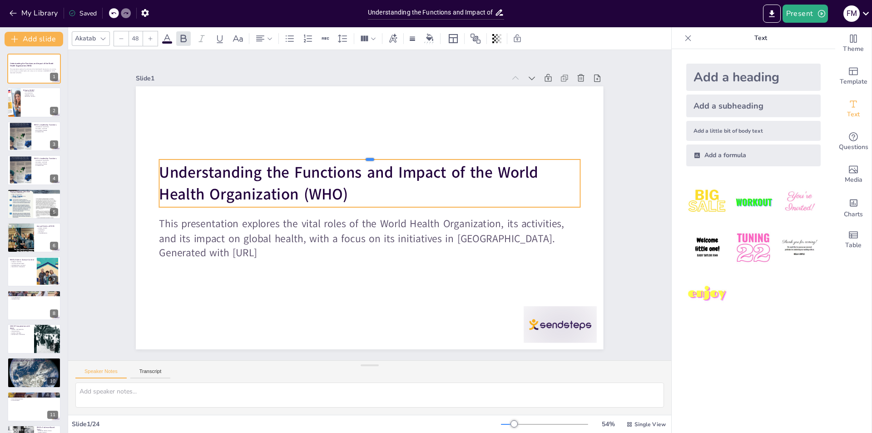
checkbox input "true"
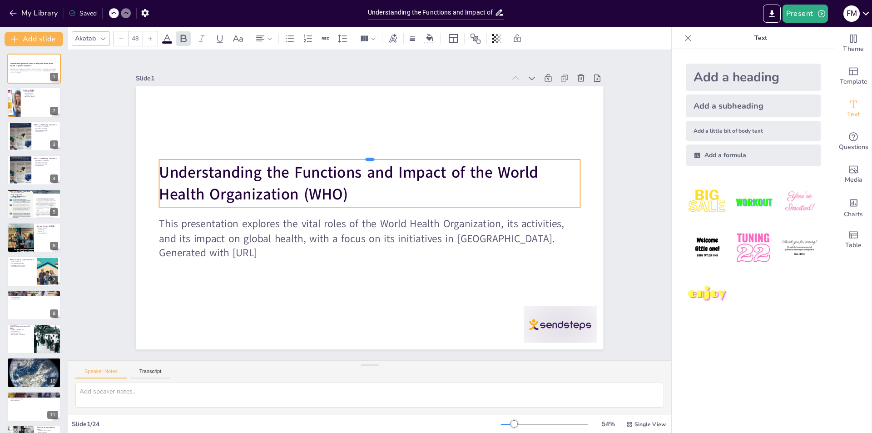
checkbox input "true"
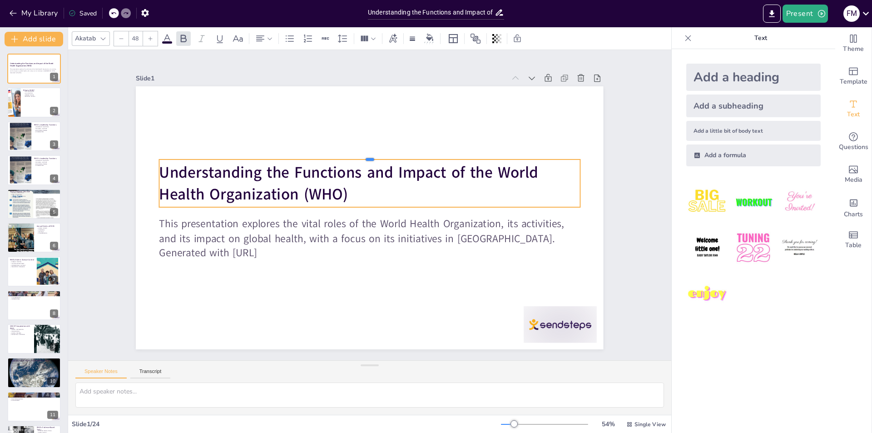
checkbox input "true"
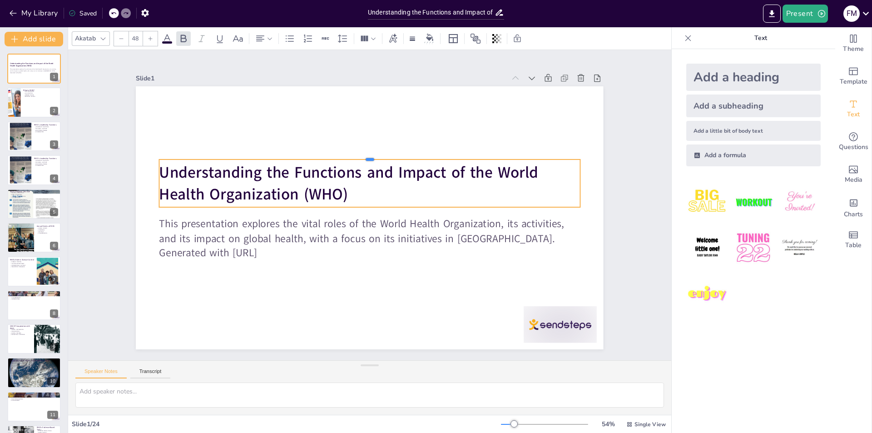
checkbox input "true"
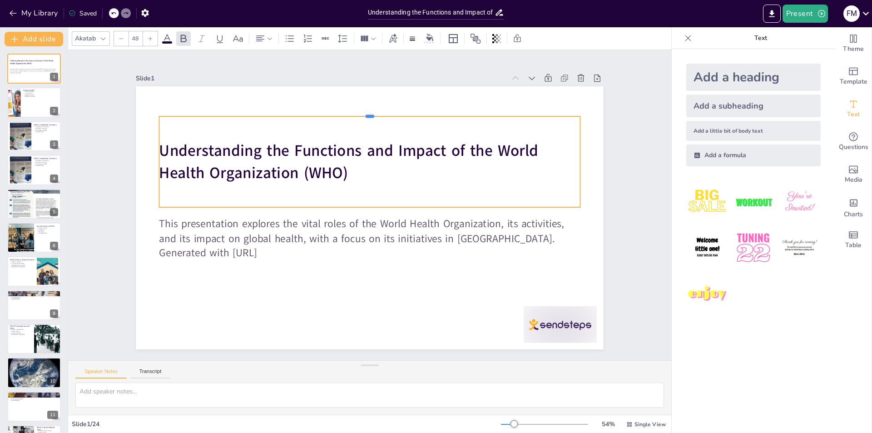
checkbox input "true"
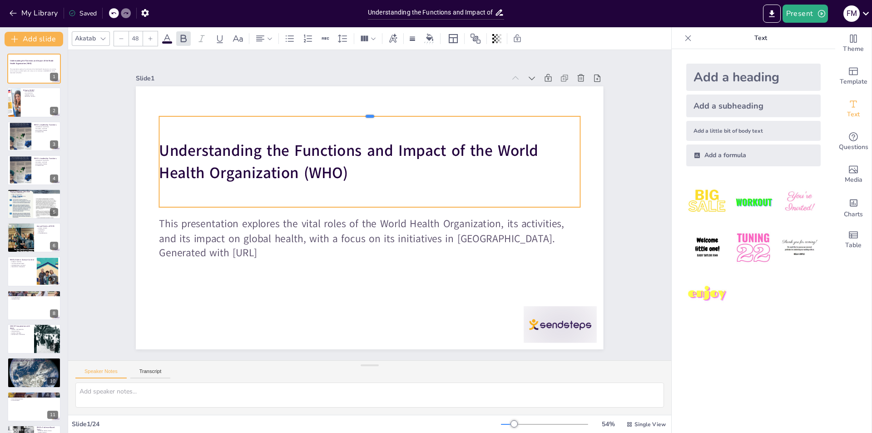
checkbox input "true"
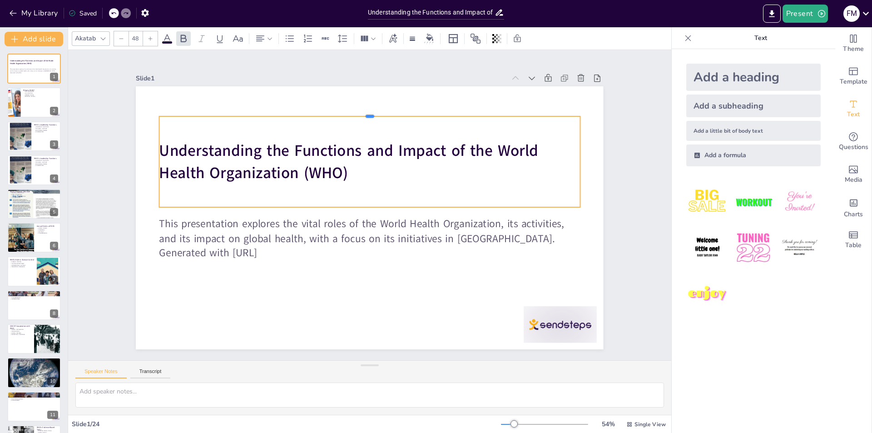
checkbox input "true"
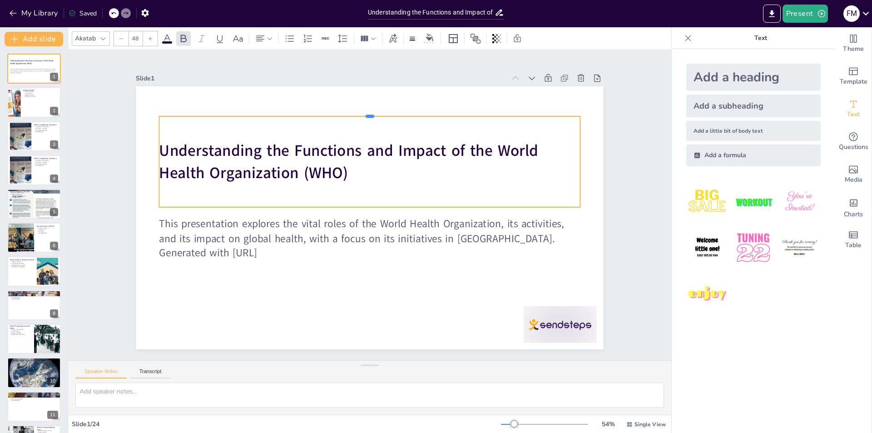
checkbox input "true"
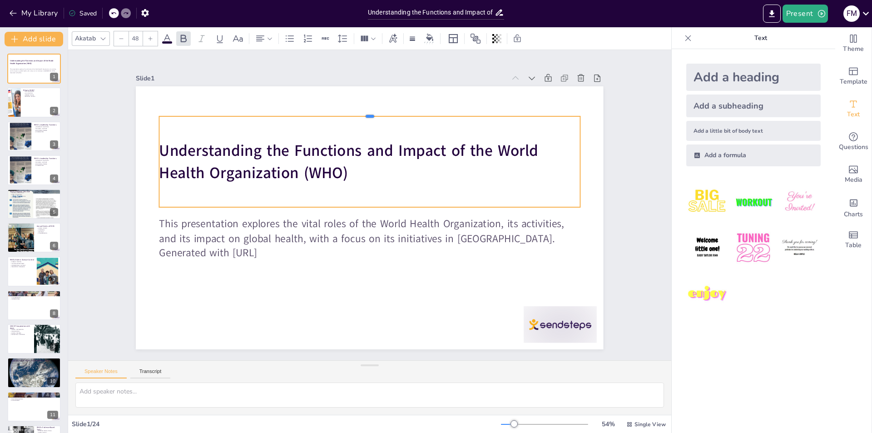
checkbox input "true"
drag, startPoint x: 363, startPoint y: 170, endPoint x: 356, endPoint y: 110, distance: 61.3
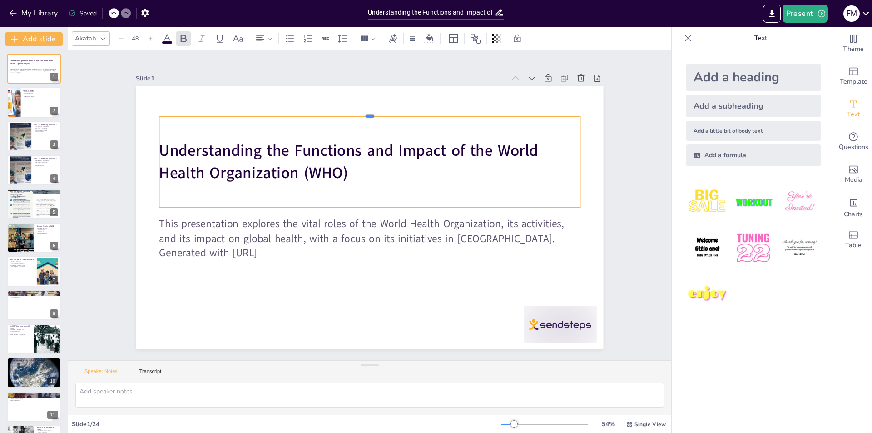
click at [356, 110] on div at bounding box center [408, 121] width 388 height 178
checkbox input "true"
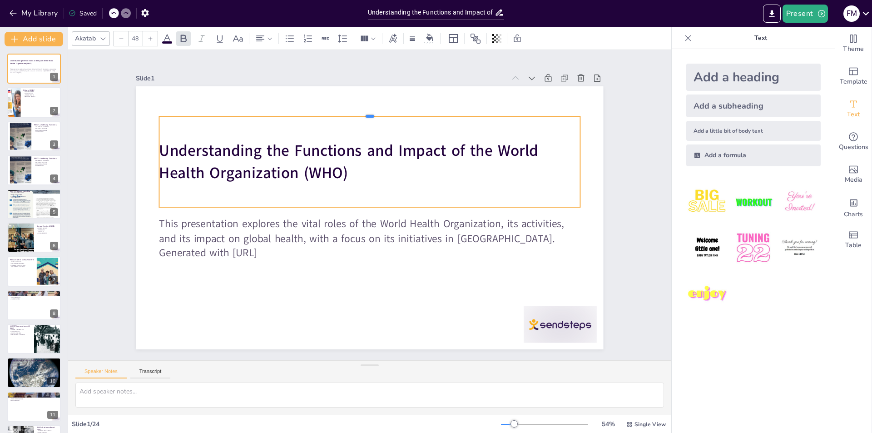
checkbox input "true"
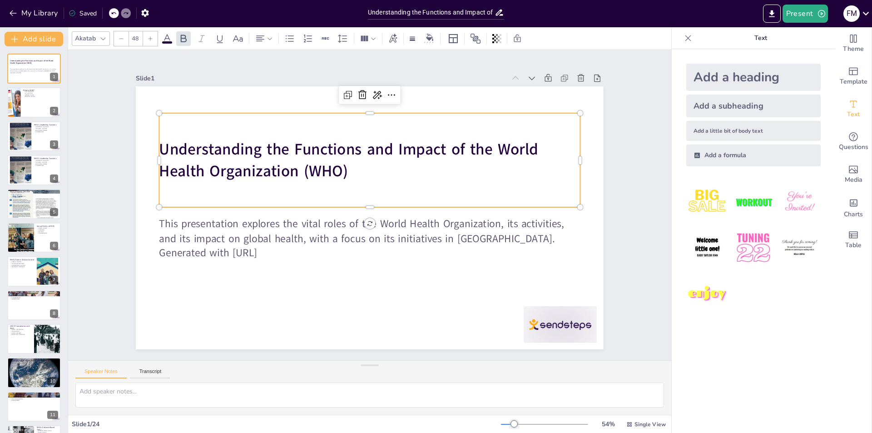
checkbox input "true"
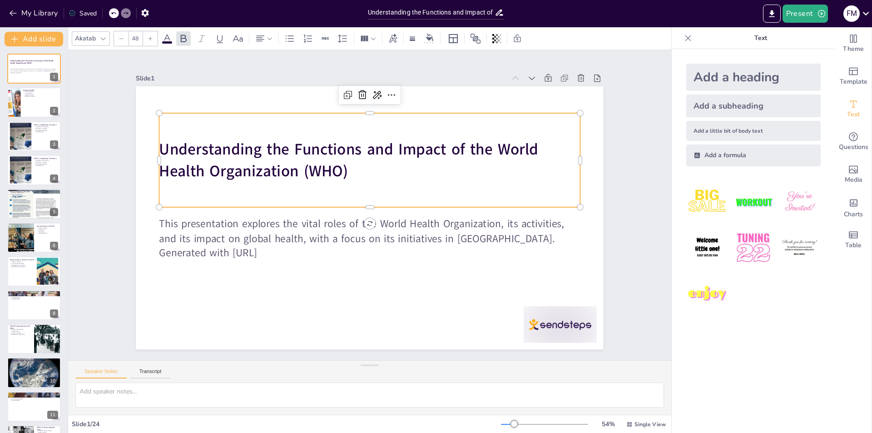
checkbox input "true"
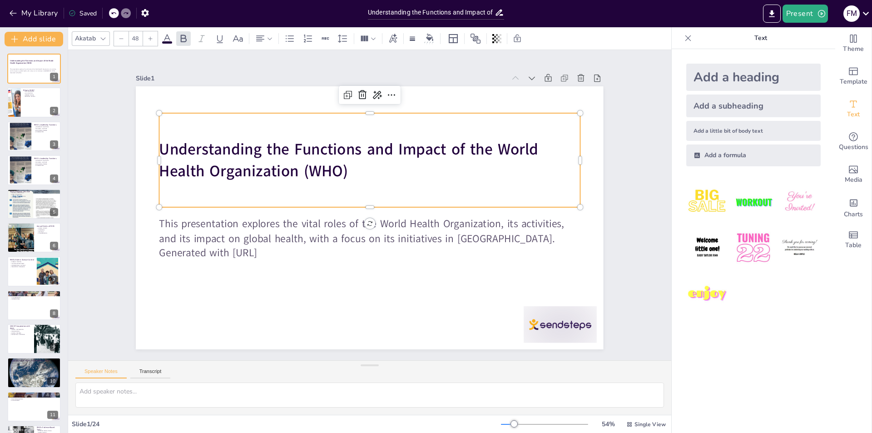
checkbox input "true"
drag, startPoint x: 232, startPoint y: 129, endPoint x: 216, endPoint y: 128, distance: 16.0
click at [231, 129] on div "Understanding the Functions and Impact of the World Health Organization (WHO)" at bounding box center [388, 163] width 423 height 257
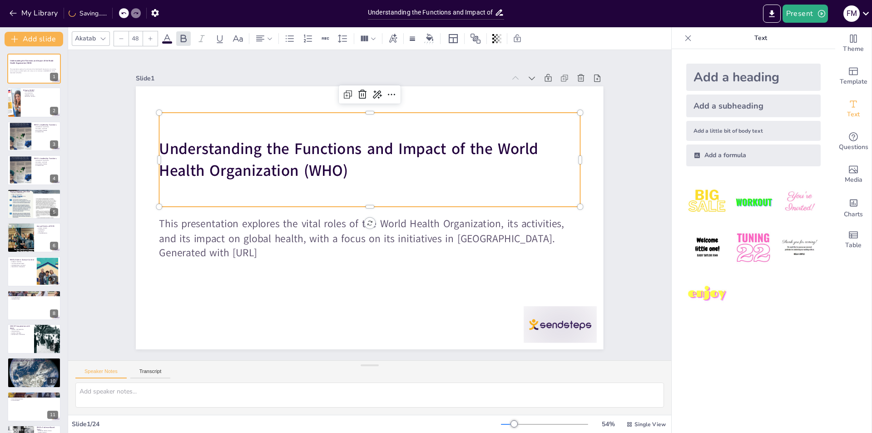
click at [159, 143] on strong "Understanding the Functions and Impact of the World Health Organization (WHO)" at bounding box center [348, 159] width 379 height 43
click at [159, 144] on strong "Understanding the Functions and Impact of the World Health Organization (WHO)" at bounding box center [348, 159] width 379 height 43
click at [163, 144] on strong "Understanding the Functions and Impact of the World Health Organization (WHO)" at bounding box center [354, 148] width 382 height 63
click at [159, 144] on strong "Understanding the Functions and Impact of the World Health Organization (WHO)" at bounding box center [348, 160] width 379 height 43
click at [163, 144] on strong "Understanding the Functions and Impact of the World Health Organization (WHO)" at bounding box center [354, 148] width 382 height 63
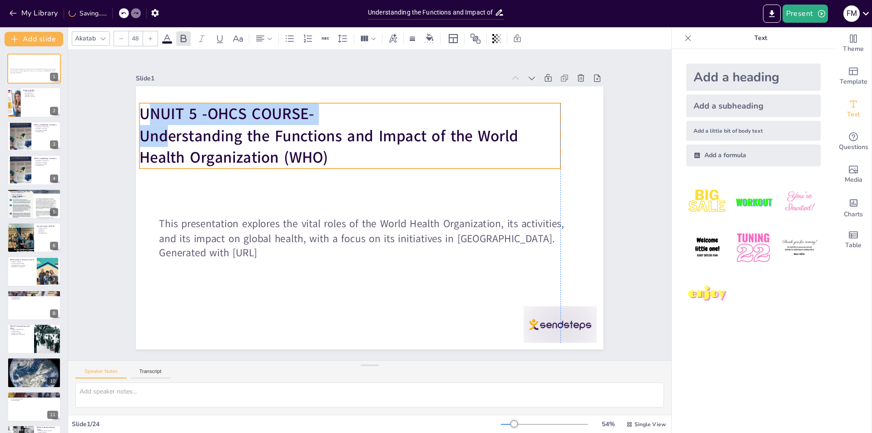
drag, startPoint x: 159, startPoint y: 119, endPoint x: 141, endPoint y: 109, distance: 21.1
click at [141, 109] on strong "UNUIT 5 -OHCS COURSE-" at bounding box center [226, 114] width 174 height 21
click at [164, 121] on strong "UNUIT 5 -OHCS COURSE-" at bounding box center [226, 114] width 174 height 21
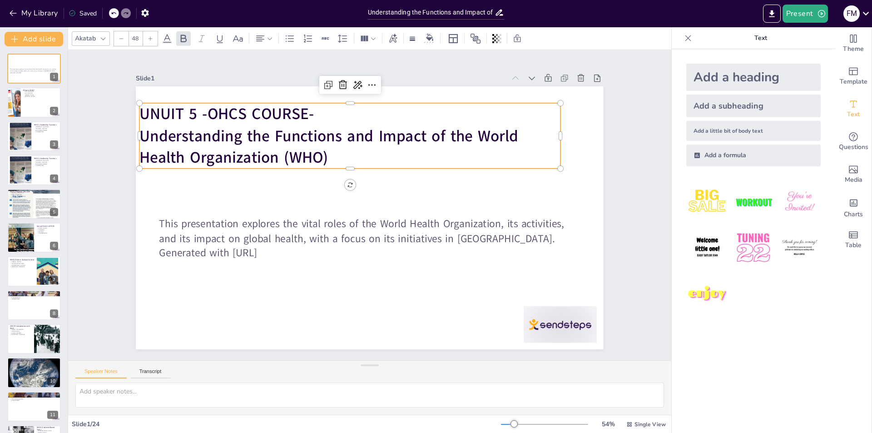
click at [97, 212] on div "Slide 1 This presentation explores the vital roles of the World Health Organiza…" at bounding box center [369, 205] width 603 height 310
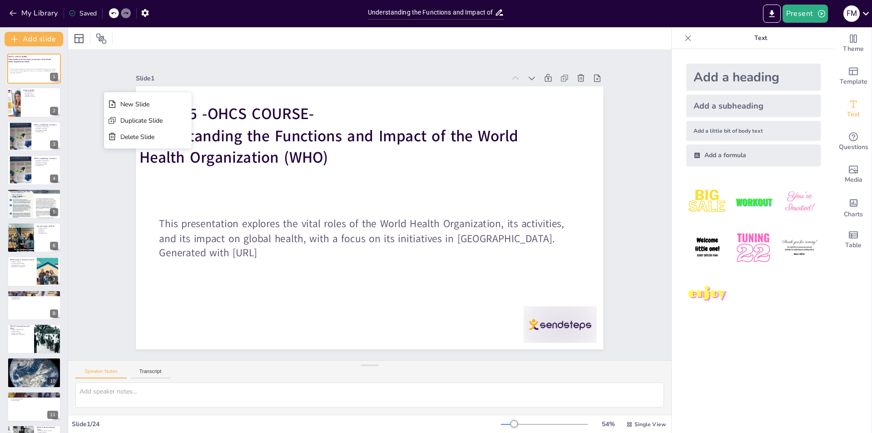
click at [294, 75] on div "Slide 1" at bounding box center [334, 73] width 368 height 47
click at [775, 16] on icon "Export to PowerPoint" at bounding box center [772, 14] width 10 height 10
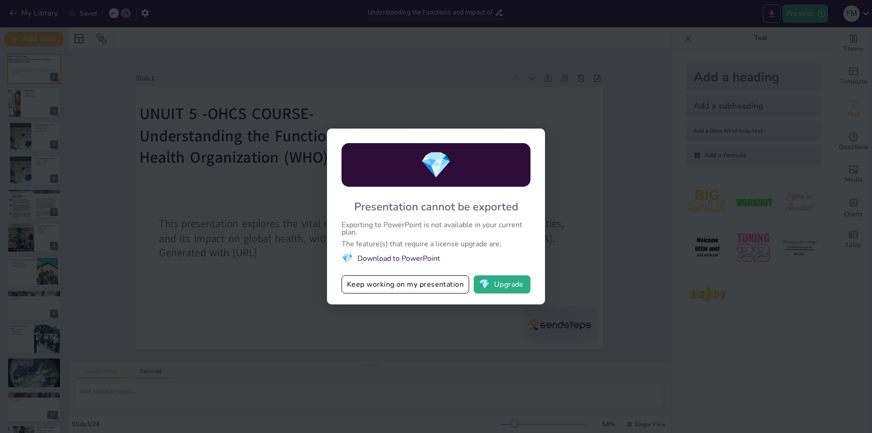
click at [775, 16] on div "💎 Presentation cannot be exported Exporting to PowerPoint is not available in y…" at bounding box center [436, 216] width 872 height 433
click at [508, 210] on div "Presentation cannot be exported" at bounding box center [436, 206] width 164 height 15
click at [433, 283] on button "Keep working on my presentation" at bounding box center [406, 284] width 128 height 18
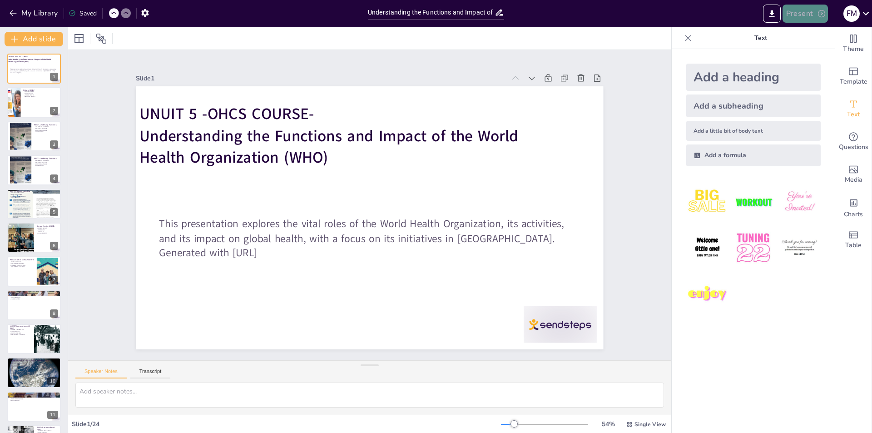
click at [822, 14] on icon "button" at bounding box center [821, 13] width 9 height 9
click at [823, 33] on li "Preview presentation" at bounding box center [819, 33] width 71 height 15
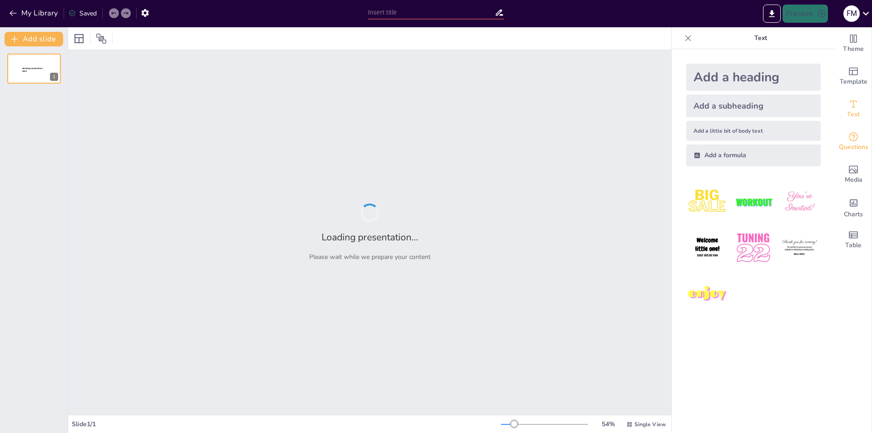
type input "Understanding the Functions and Impact of the World Health Organization (WHO)"
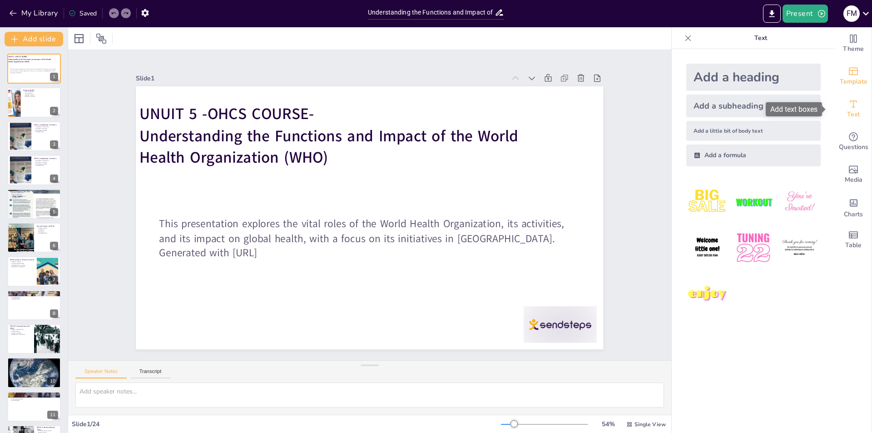
checkbox input "true"
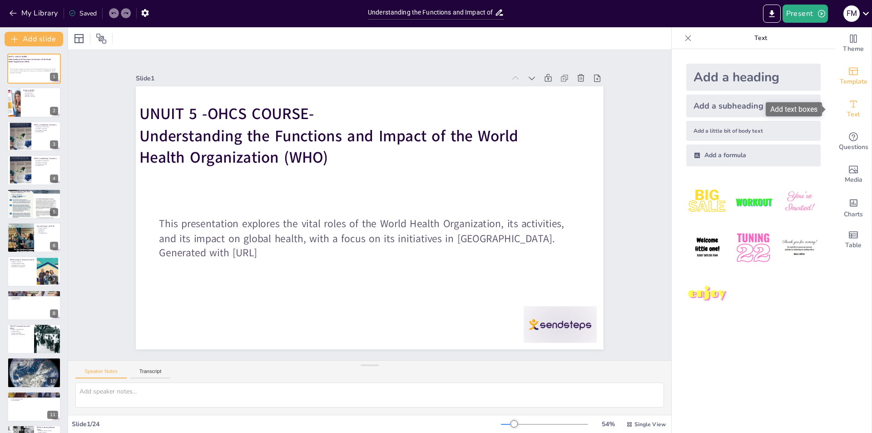
checkbox input "true"
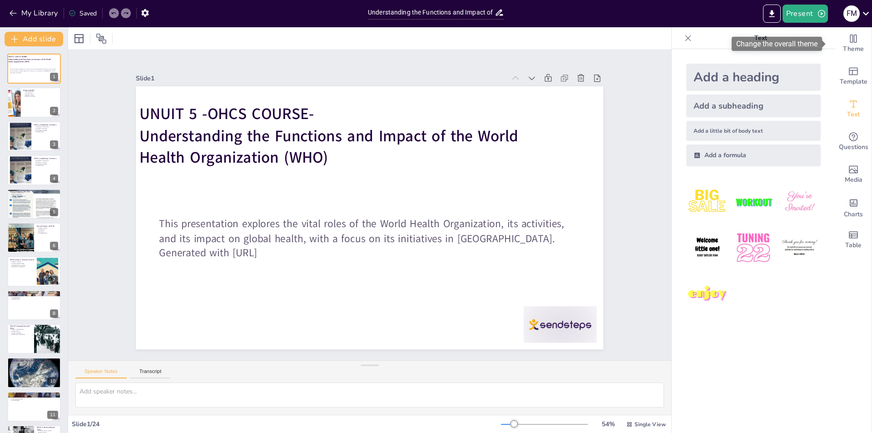
checkbox input "true"
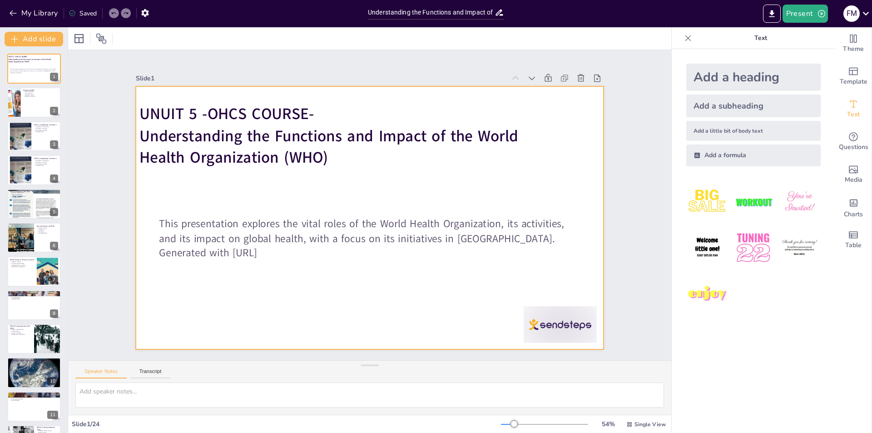
checkbox input "true"
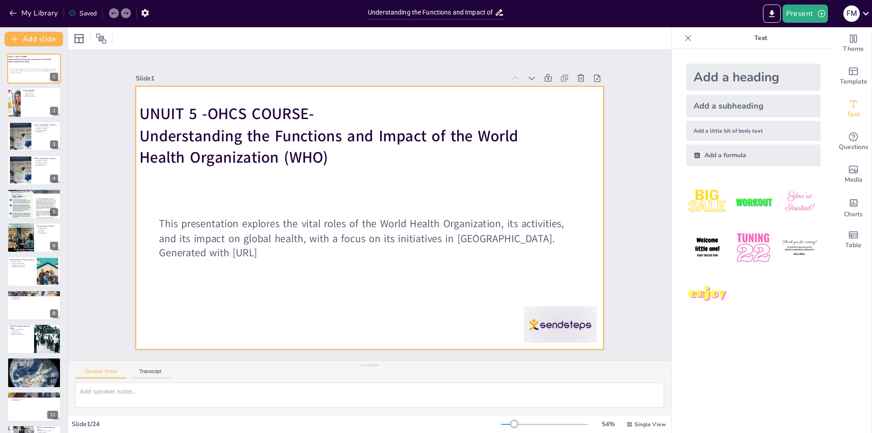
checkbox input "true"
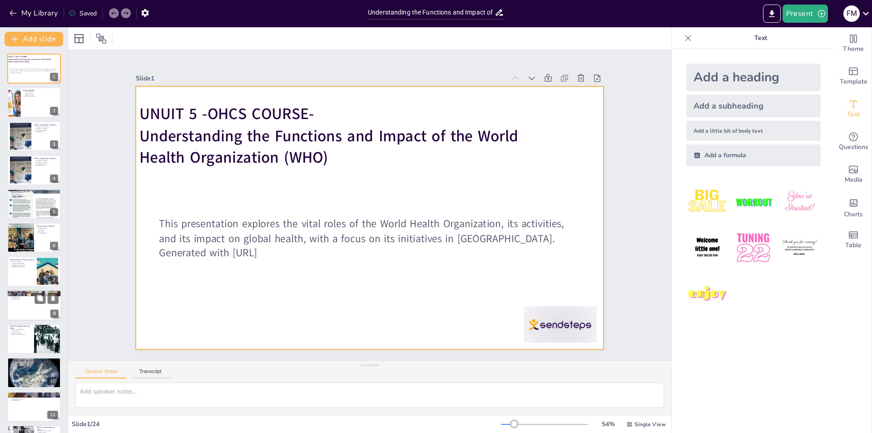
checkbox input "true"
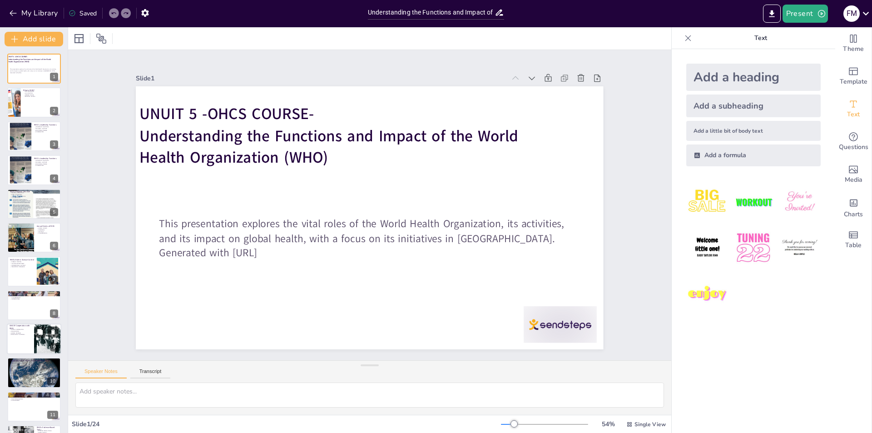
checkbox input "true"
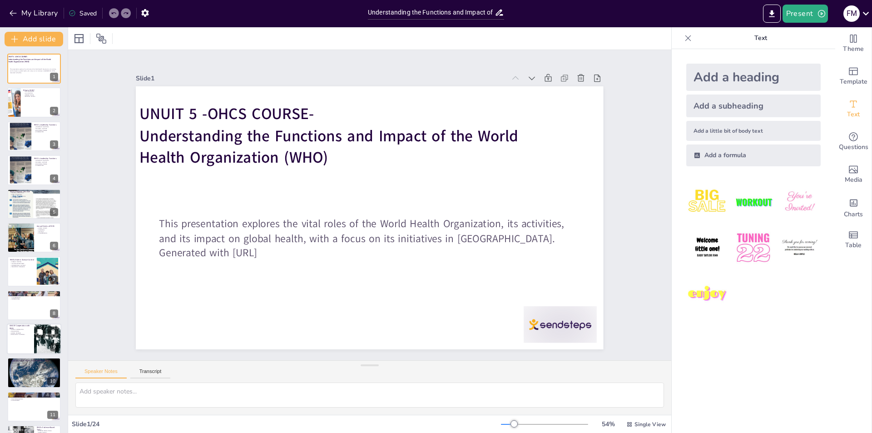
checkbox input "true"
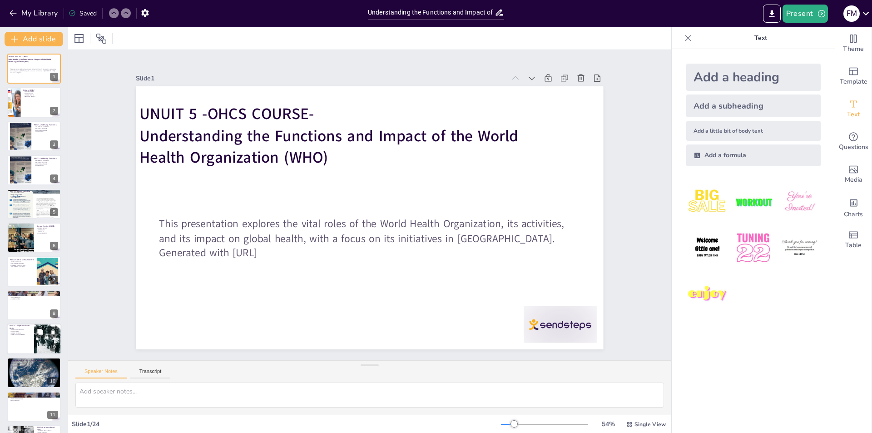
checkbox input "true"
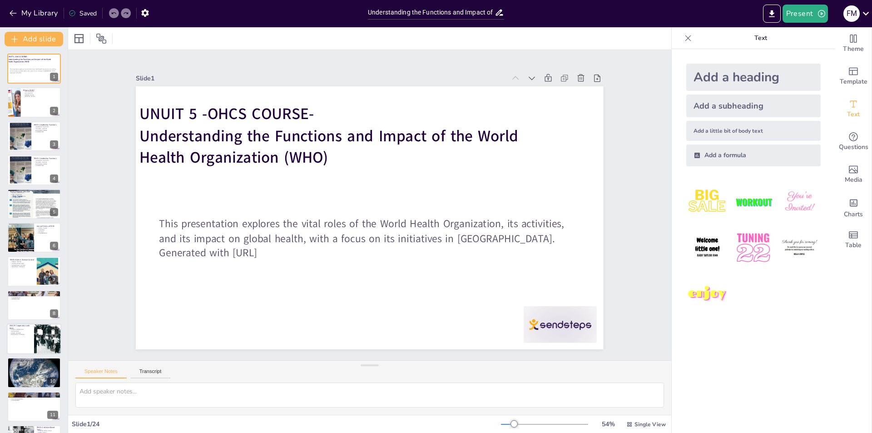
checkbox input "true"
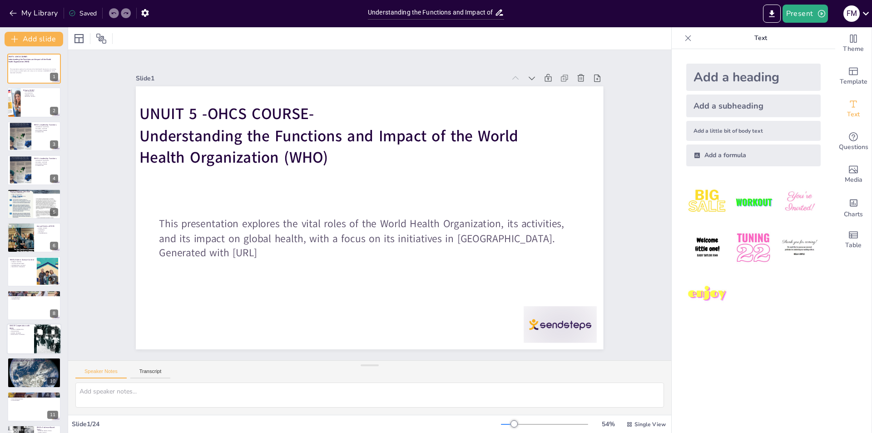
checkbox input "true"
click at [45, 344] on div at bounding box center [47, 339] width 45 height 30
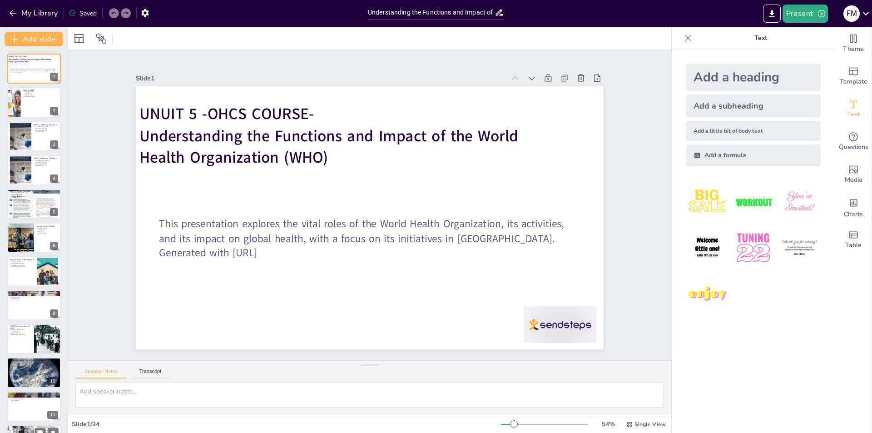
checkbox input "true"
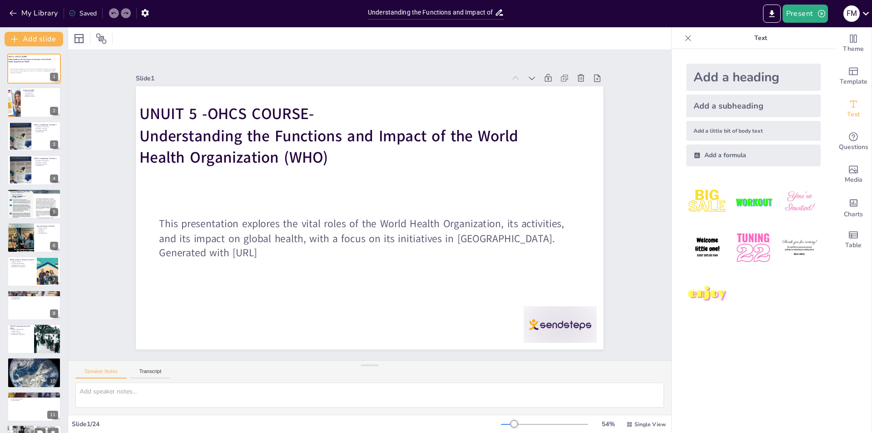
checkbox input "true"
type textarea "The cooperation between UNICEF and WHO is essential for addressing child health…"
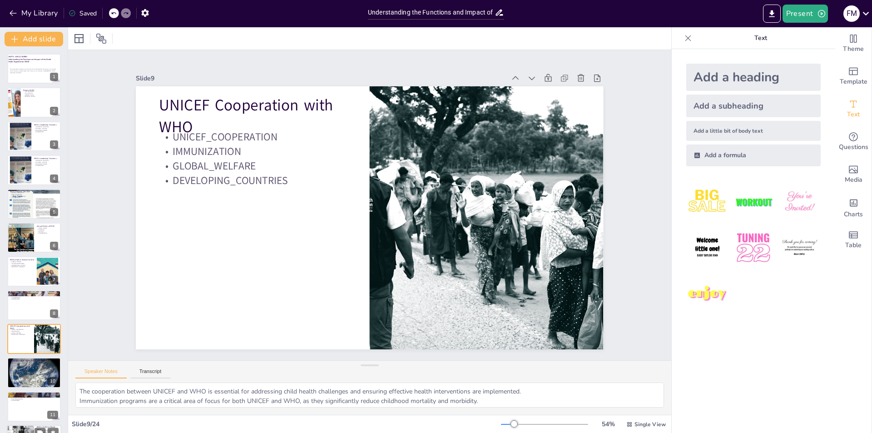
scroll to position [100, 0]
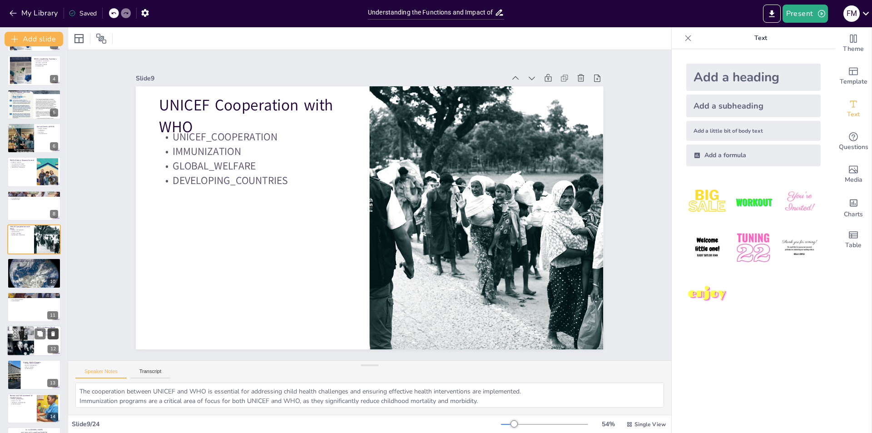
checkbox input "true"
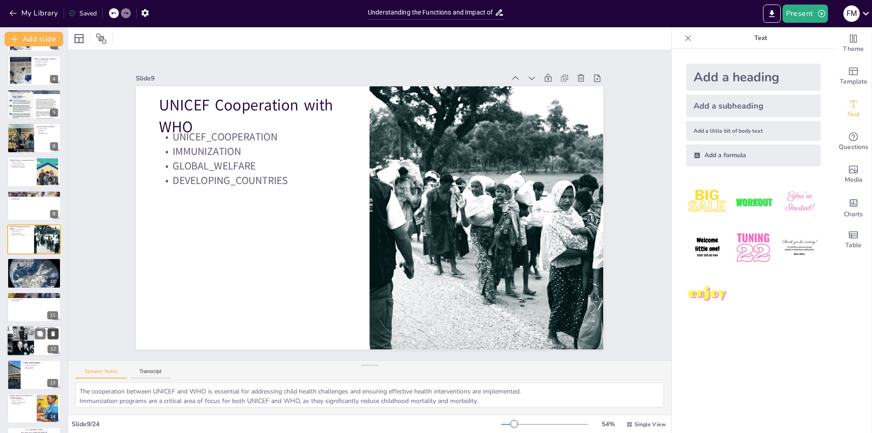
checkbox input "true"
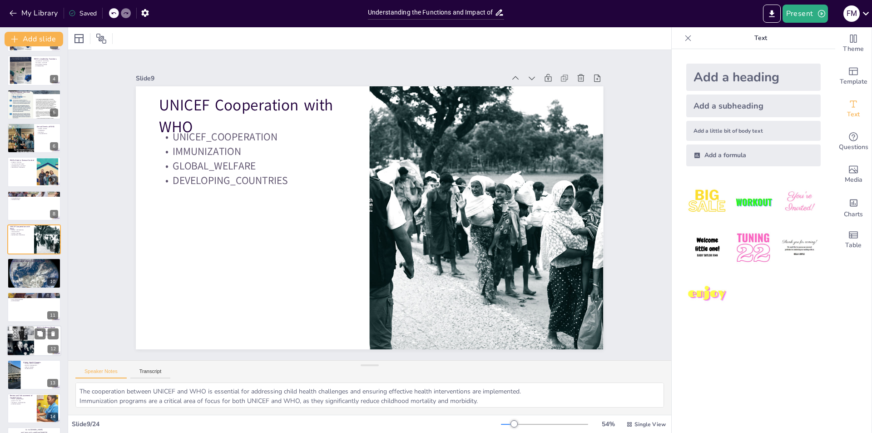
checkbox input "true"
click at [32, 345] on div at bounding box center [21, 340] width 62 height 31
checkbox input "true"
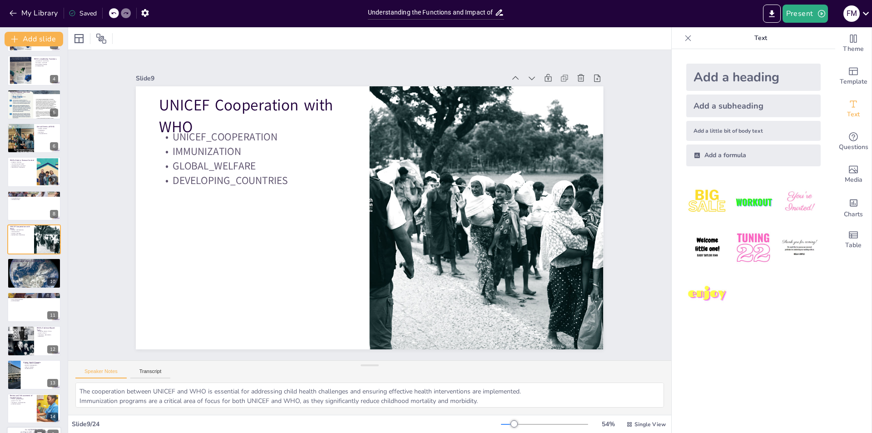
checkbox input "true"
type textarea "Evidence-based tools developed by WHO are fundamental for guiding health policy…"
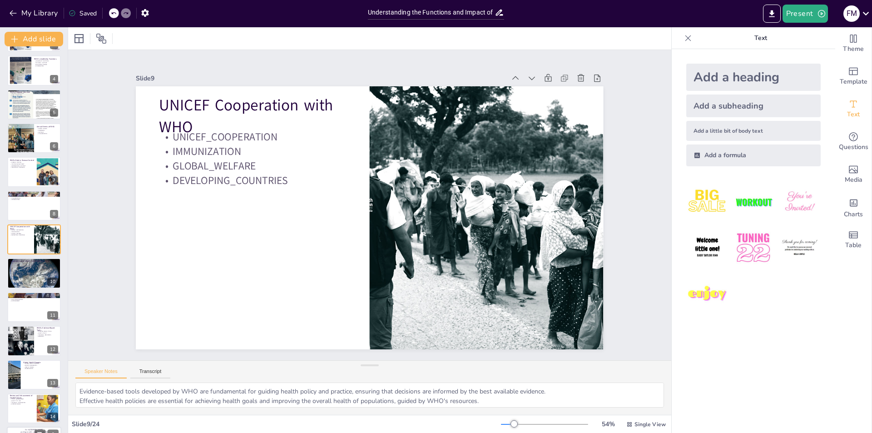
scroll to position [201, 0]
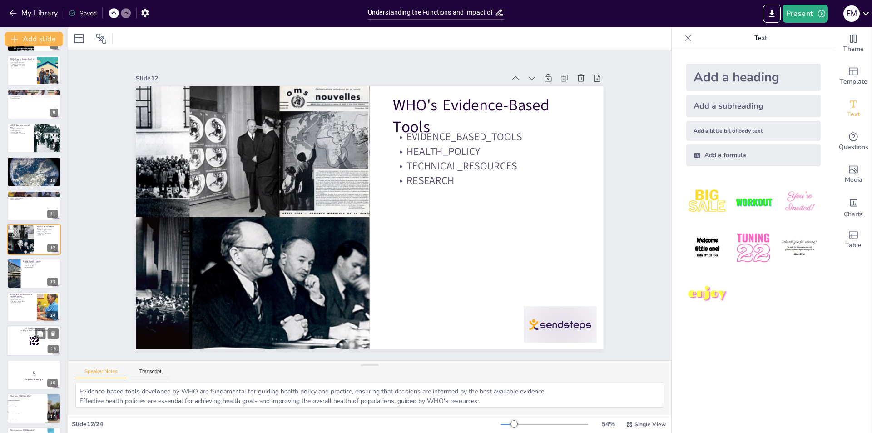
checkbox input "true"
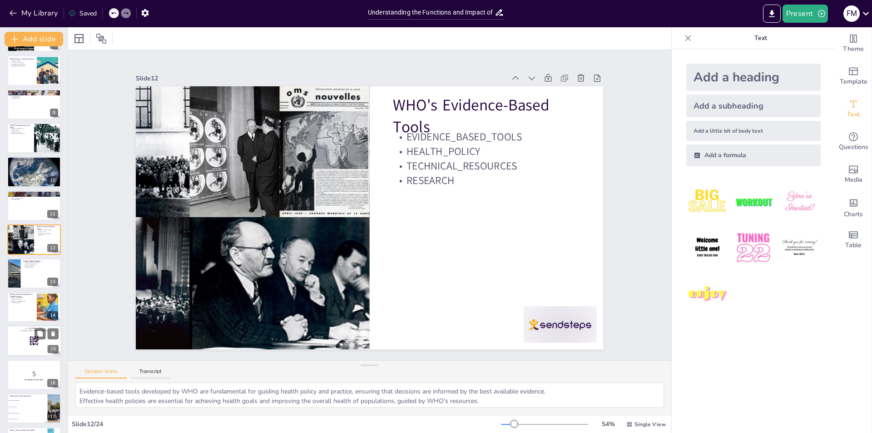
checkbox input "true"
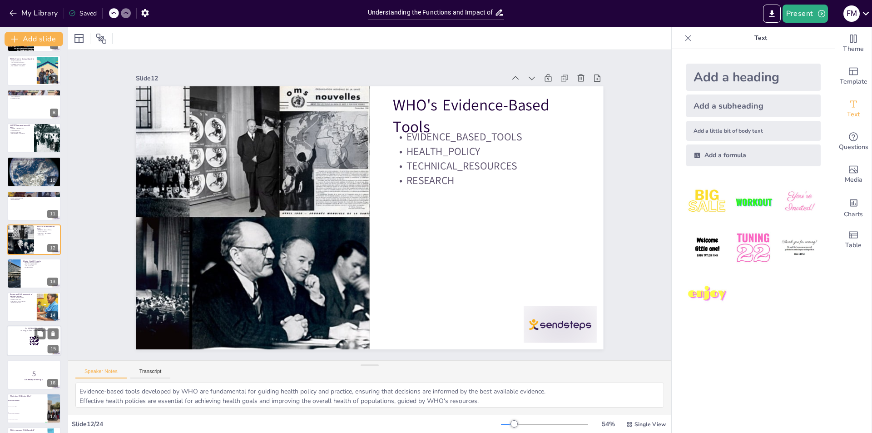
checkbox input "true"
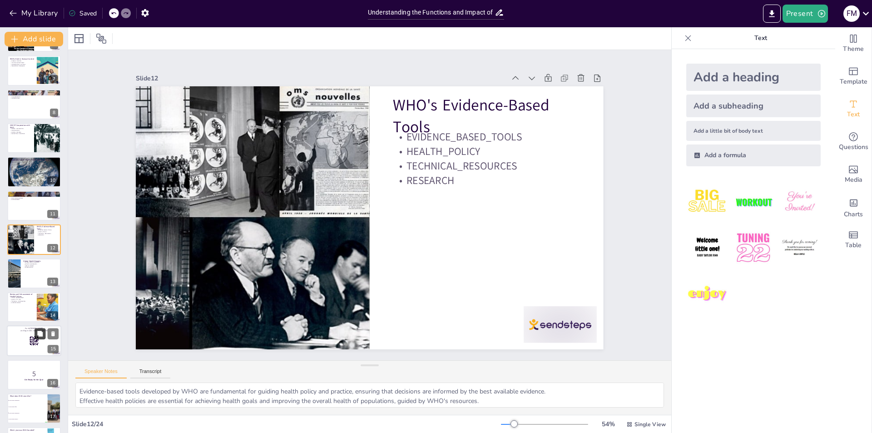
checkbox input "true"
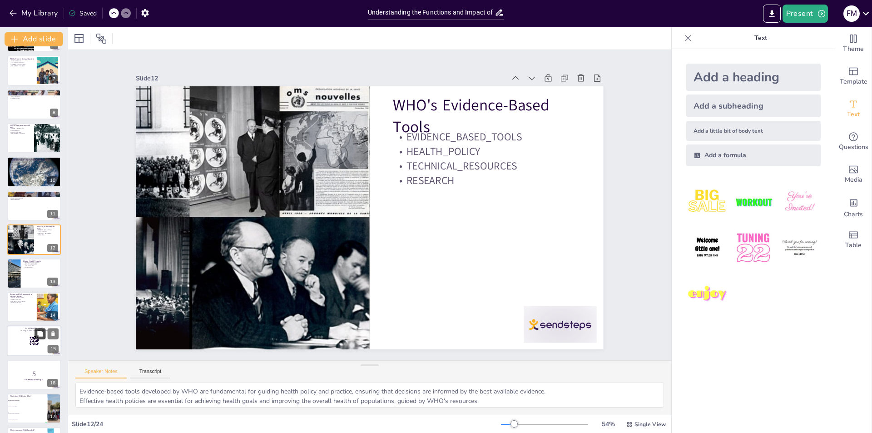
checkbox input "true"
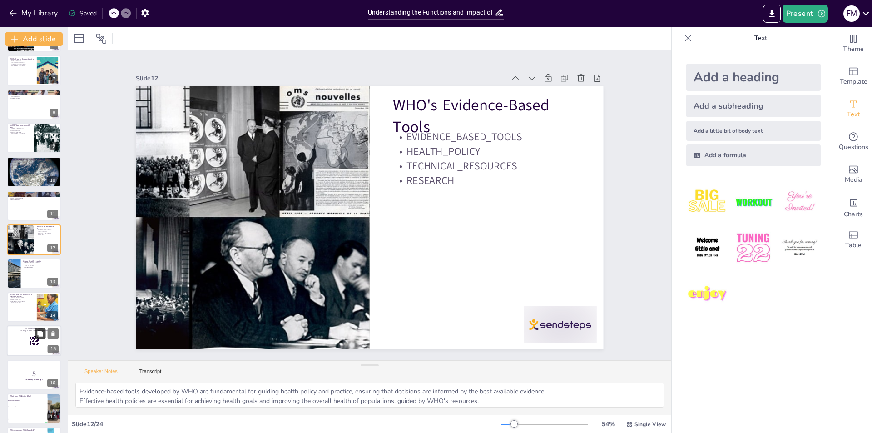
checkbox input "true"
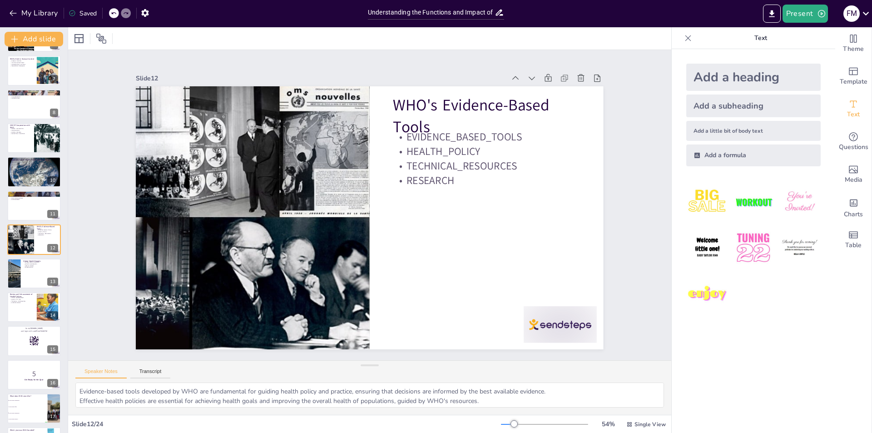
checkbox input "true"
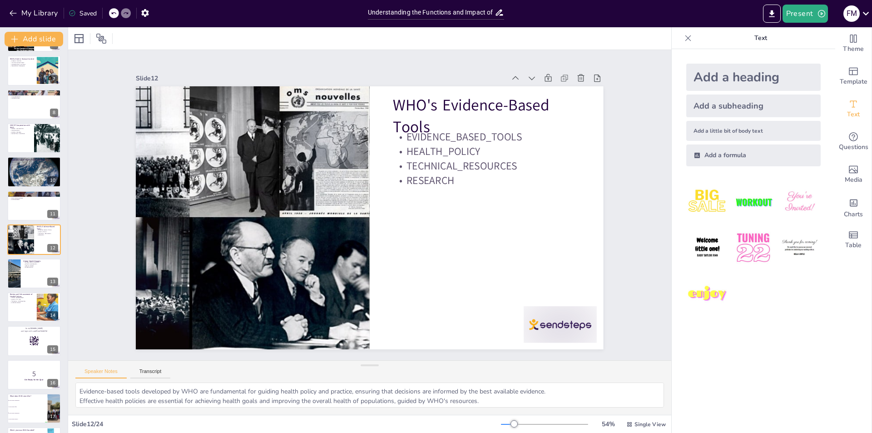
checkbox input "true"
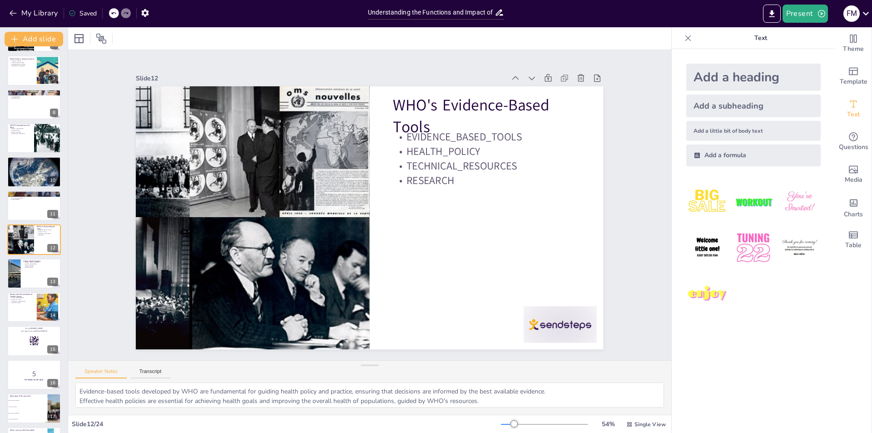
checkbox input "true"
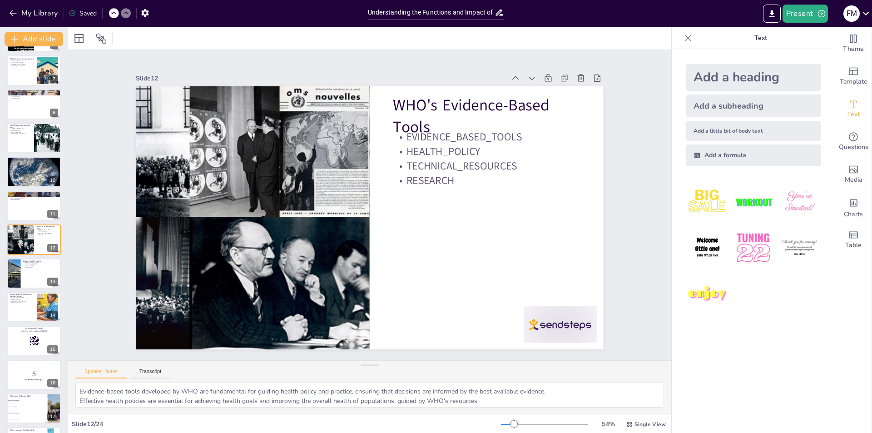
checkbox input "true"
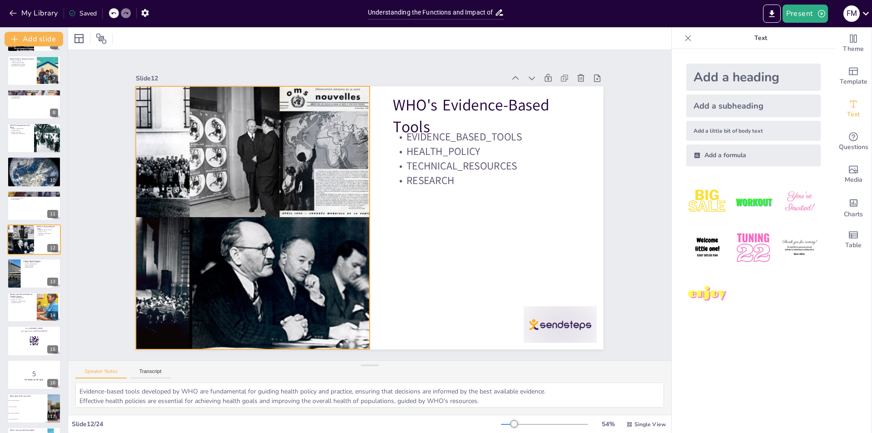
checkbox input "true"
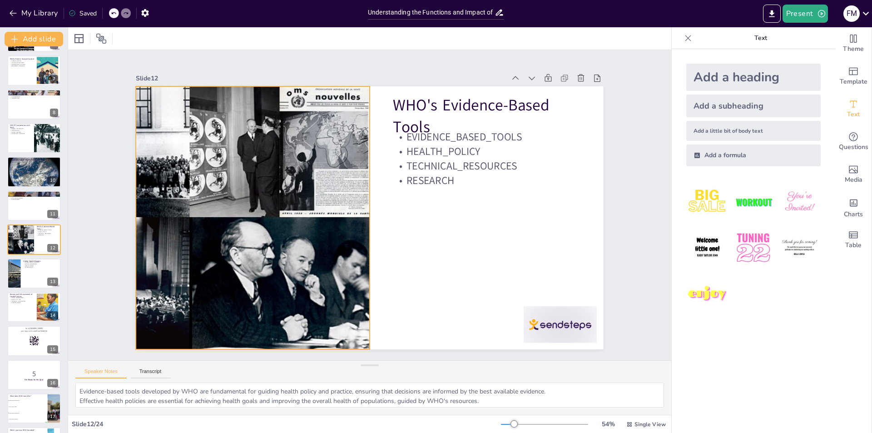
checkbox input "true"
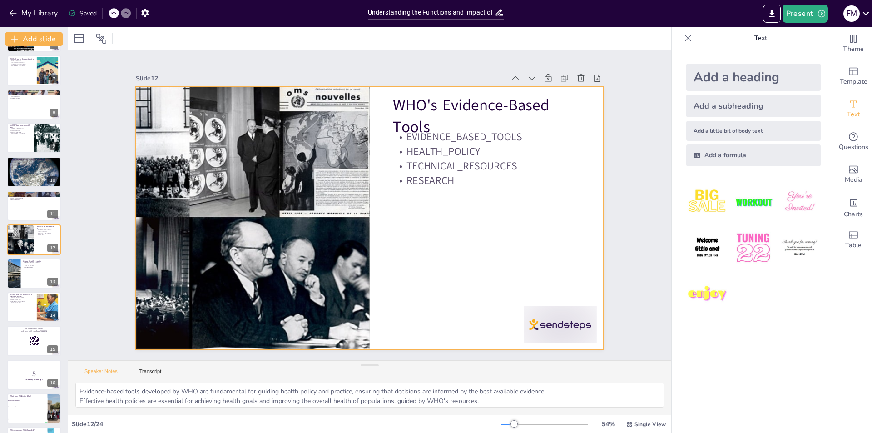
checkbox input "true"
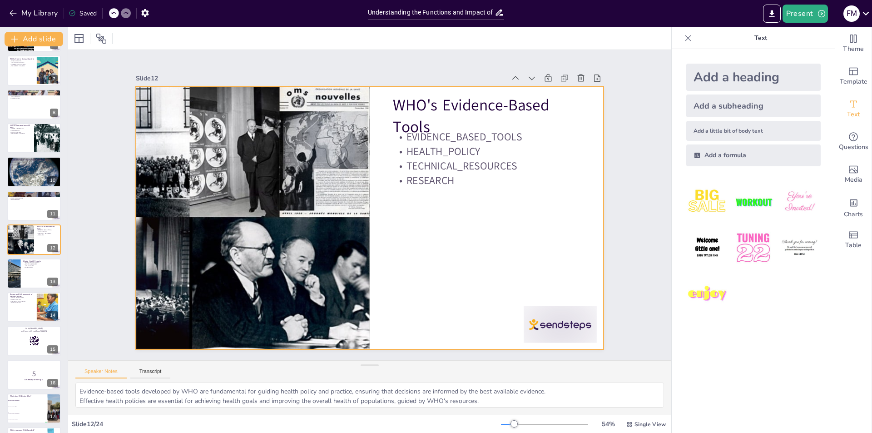
checkbox input "true"
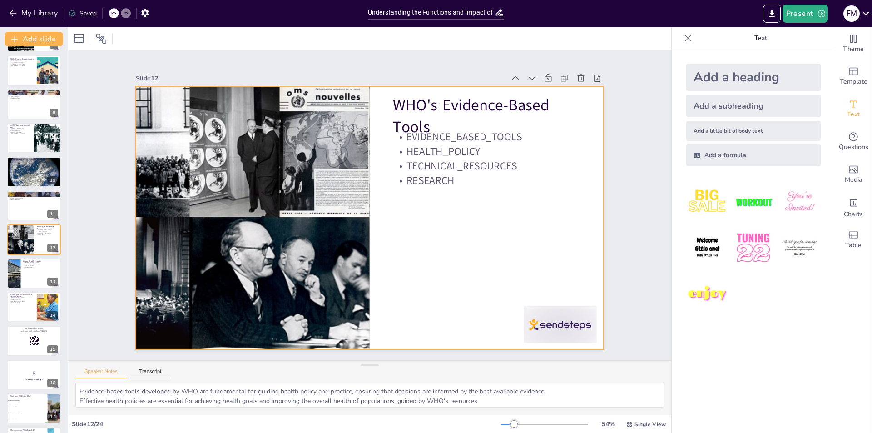
checkbox input "true"
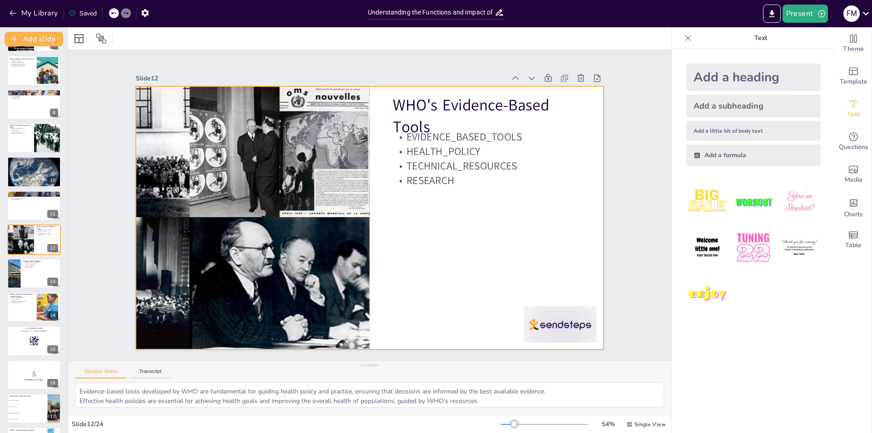
checkbox input "true"
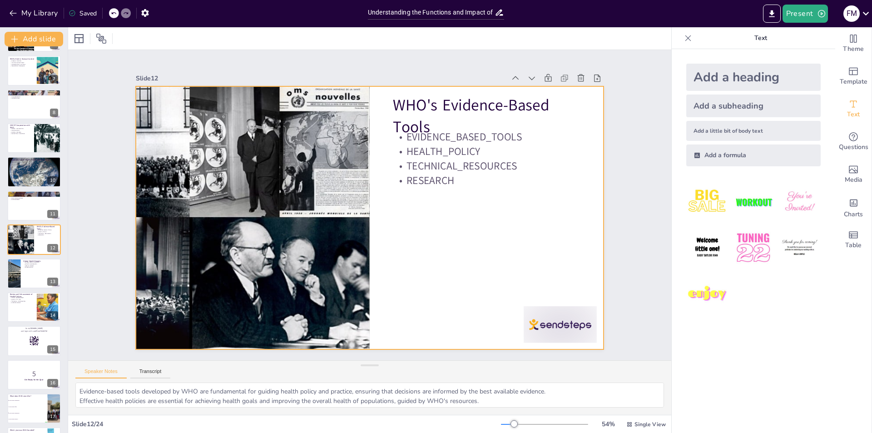
checkbox input "true"
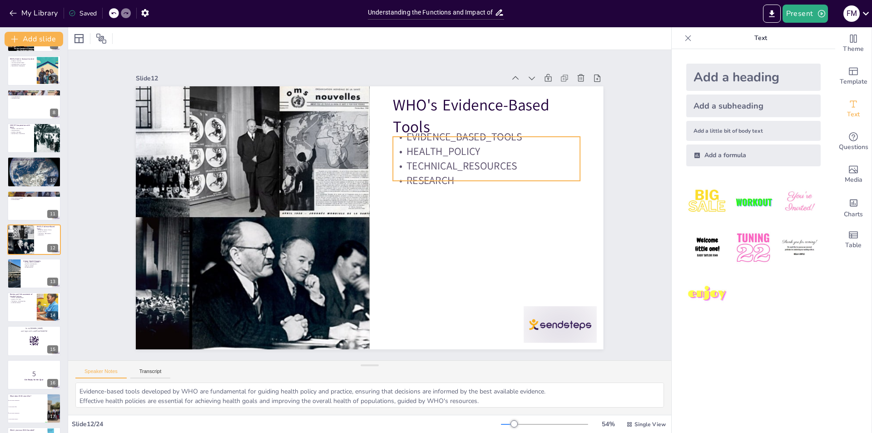
checkbox input "true"
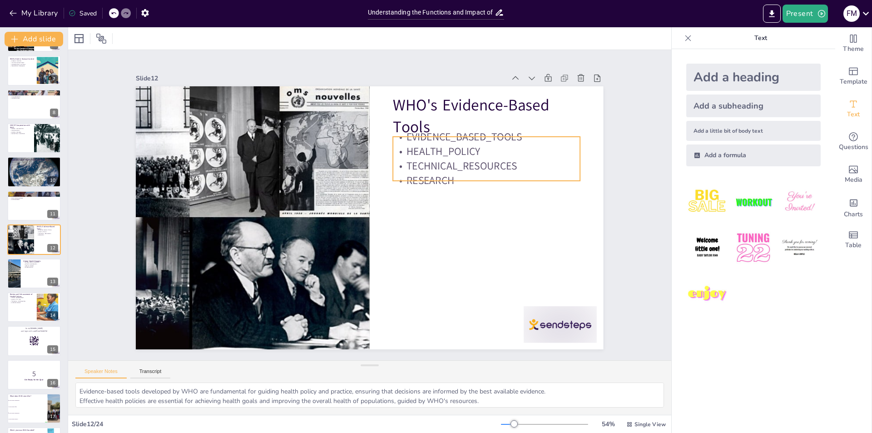
checkbox input "true"
click at [438, 132] on div "WHO's Evidence-Based Tools EVIDENCE_BASED_TOOLS HEALTH_POLICY TECHNICAL_RESOURC…" at bounding box center [382, 203] width 311 height 493
checkbox input "true"
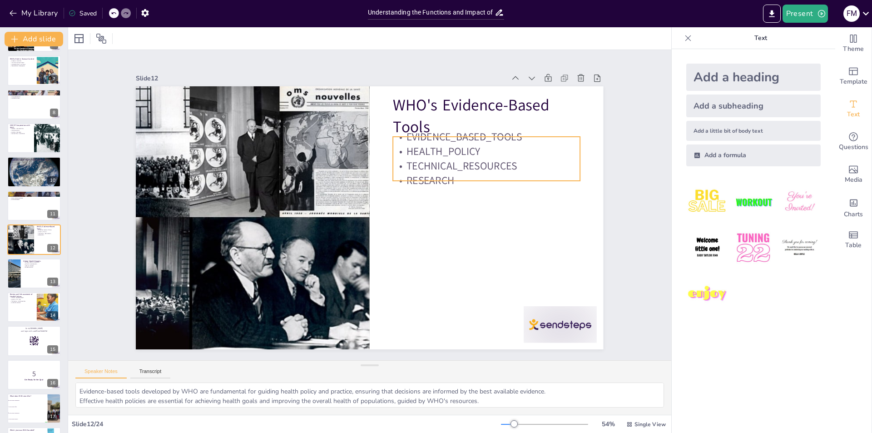
checkbox input "true"
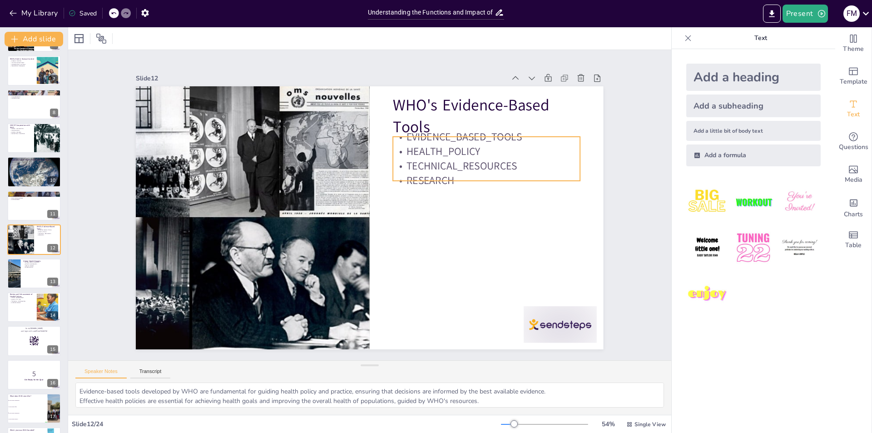
checkbox input "true"
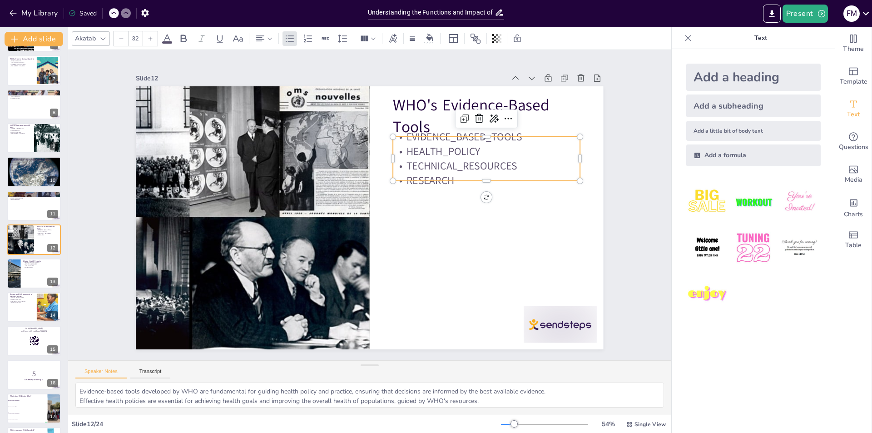
checkbox input "true"
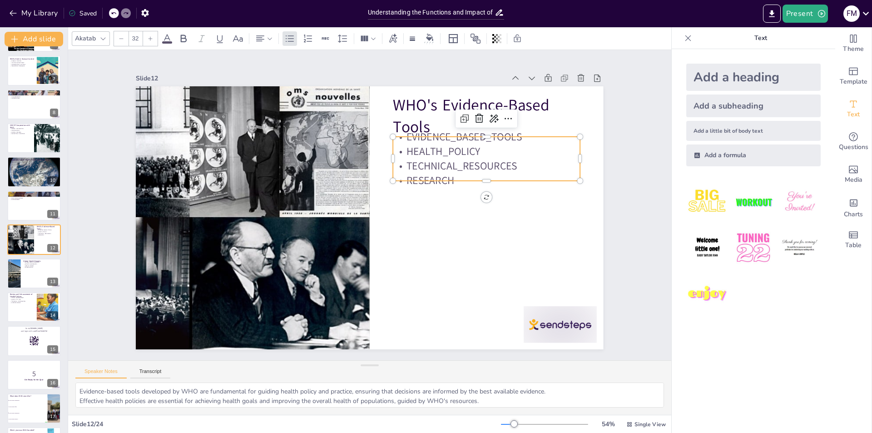
checkbox input "true"
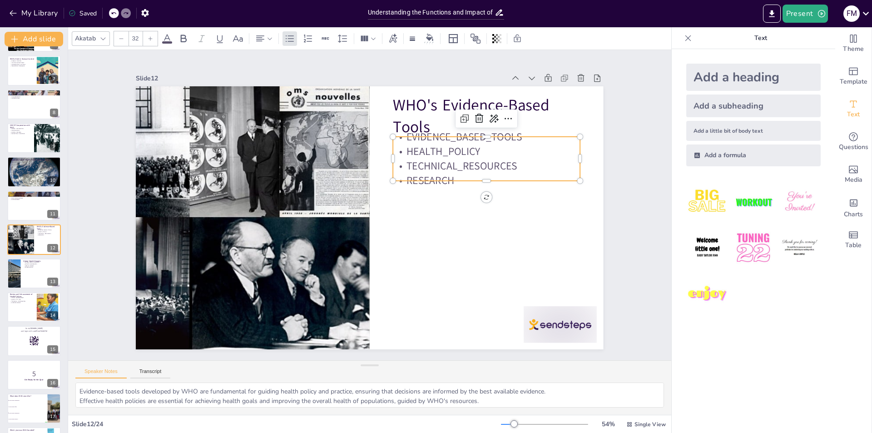
checkbox input "true"
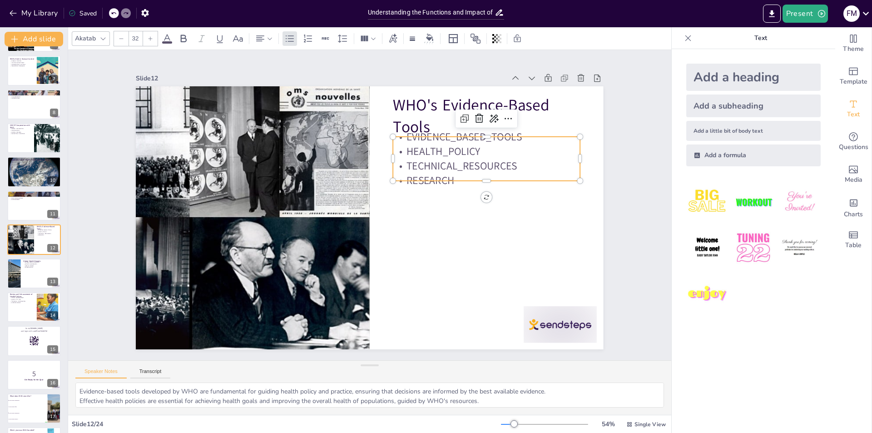
checkbox input "true"
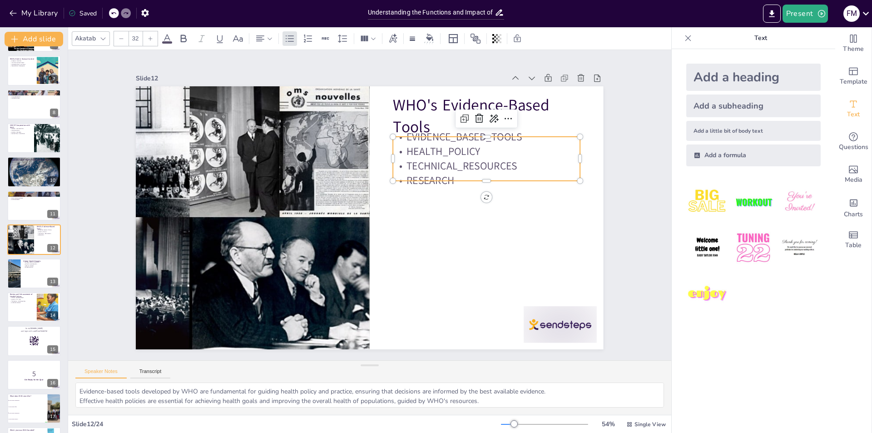
checkbox input "true"
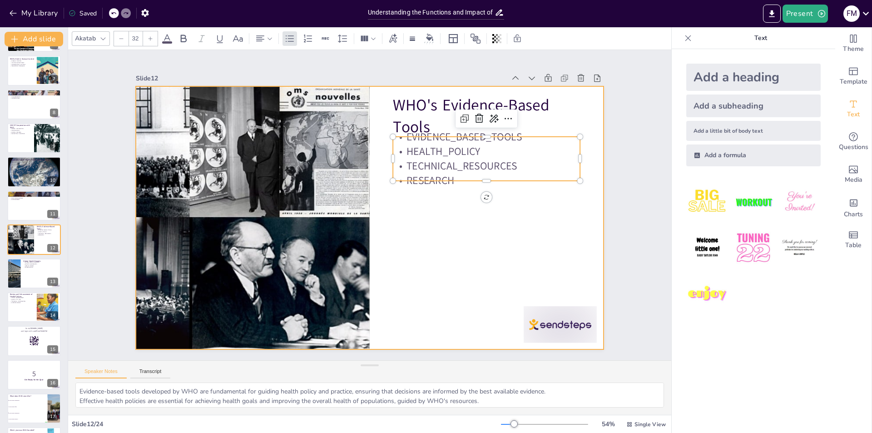
checkbox input "true"
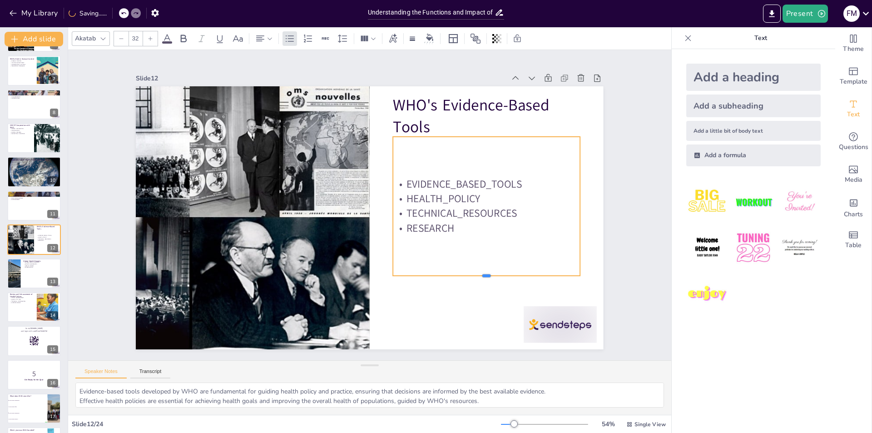
drag, startPoint x: 479, startPoint y: 178, endPoint x: 480, endPoint y: 273, distance: 95.0
click at [479, 273] on div at bounding box center [407, 338] width 144 height 130
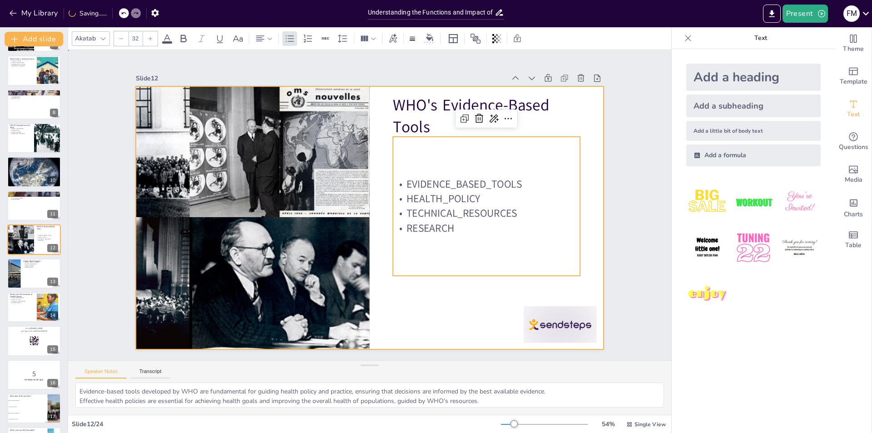
click at [456, 307] on div at bounding box center [368, 192] width 493 height 311
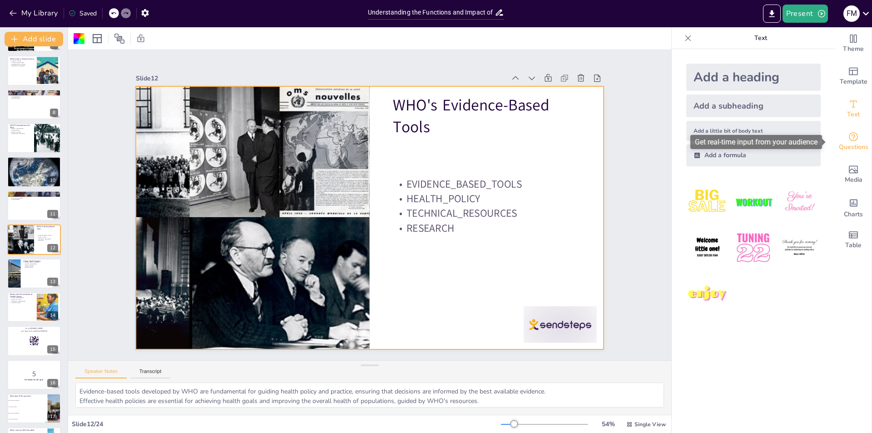
click at [847, 143] on span "Questions" at bounding box center [854, 147] width 30 height 10
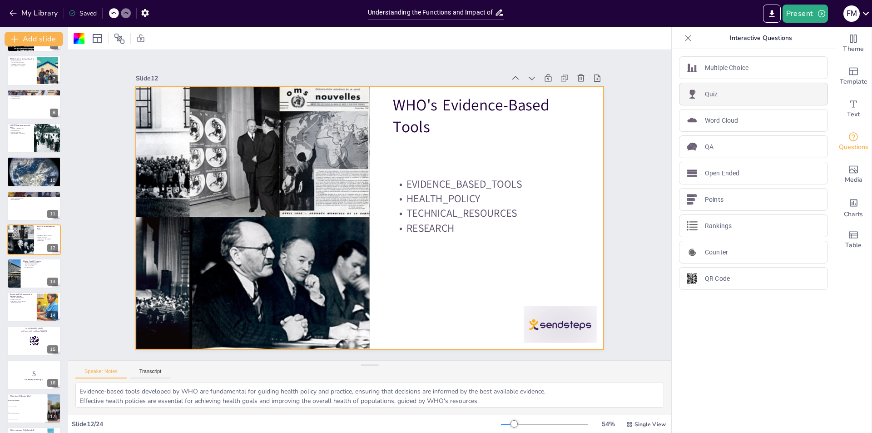
click at [741, 95] on div "Quiz" at bounding box center [753, 94] width 149 height 23
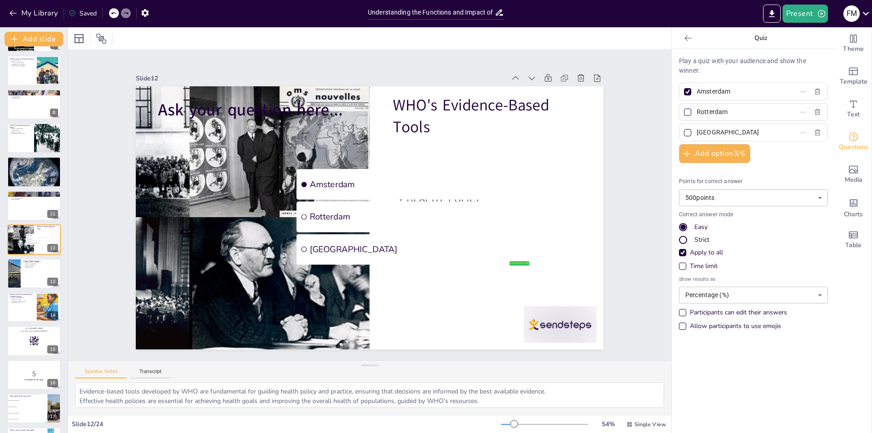
click at [681, 241] on div "Strict" at bounding box center [683, 239] width 5 height 5
click at [679, 312] on div "Participants can edit their answers" at bounding box center [682, 312] width 7 height 7
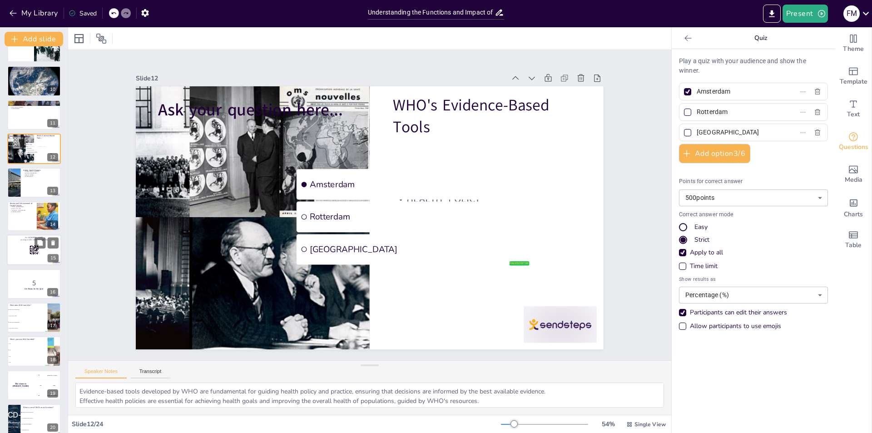
click at [40, 250] on div at bounding box center [34, 250] width 55 height 31
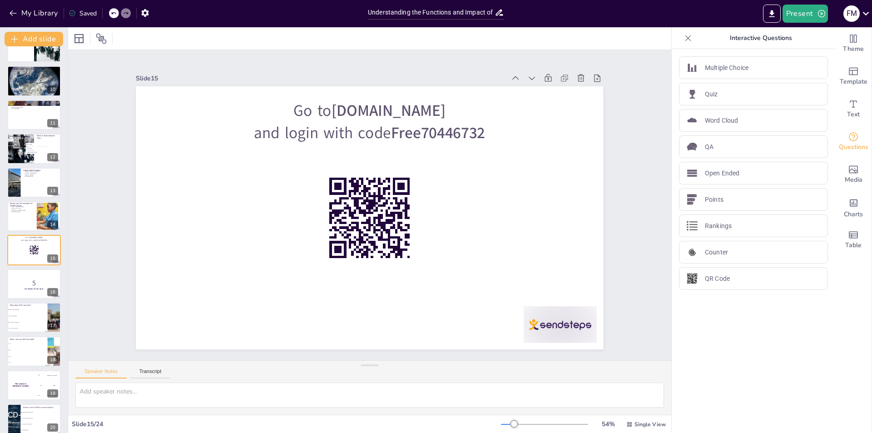
scroll to position [302, 0]
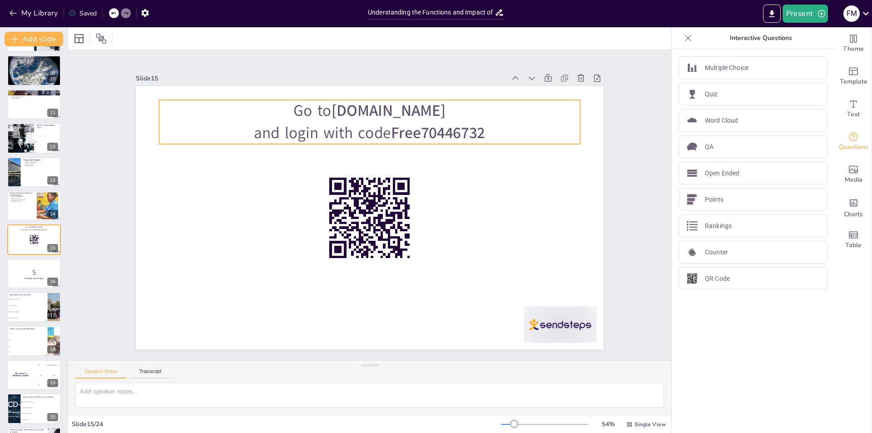
click at [431, 122] on p "and login with code Free70446732" at bounding box center [442, 205] width 22 height 421
click at [297, 107] on p "Go to sendsteps.me" at bounding box center [369, 111] width 421 height 22
click at [35, 275] on p "5" at bounding box center [34, 272] width 49 height 10
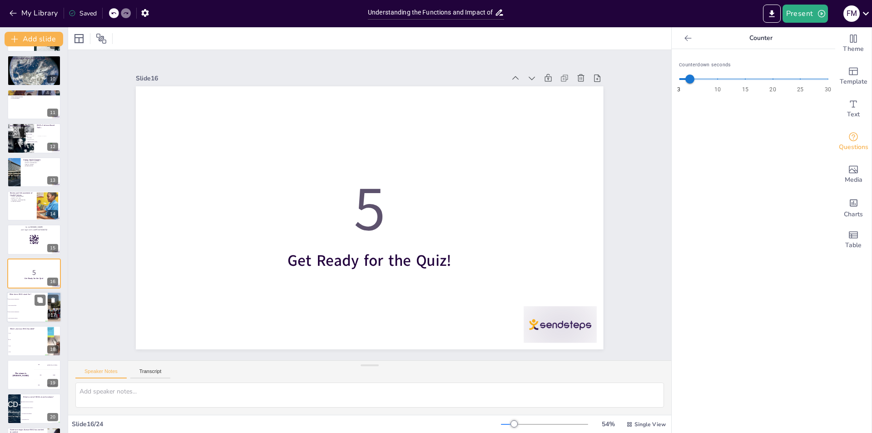
scroll to position [336, 0]
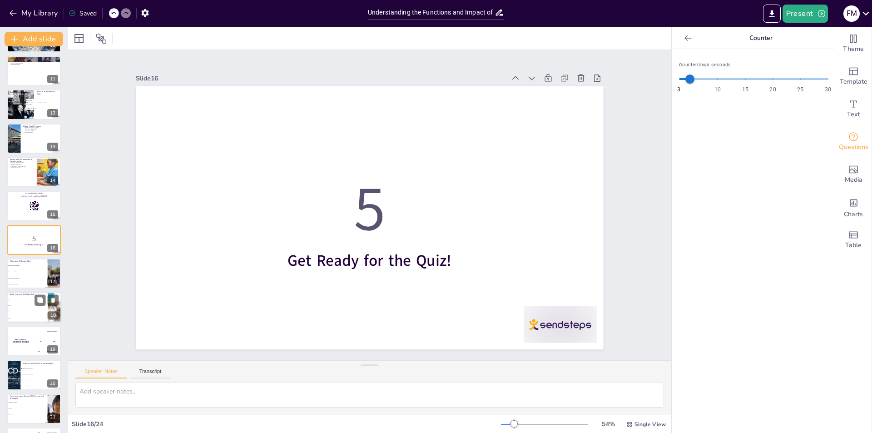
click at [27, 310] on li "1950" at bounding box center [27, 312] width 41 height 6
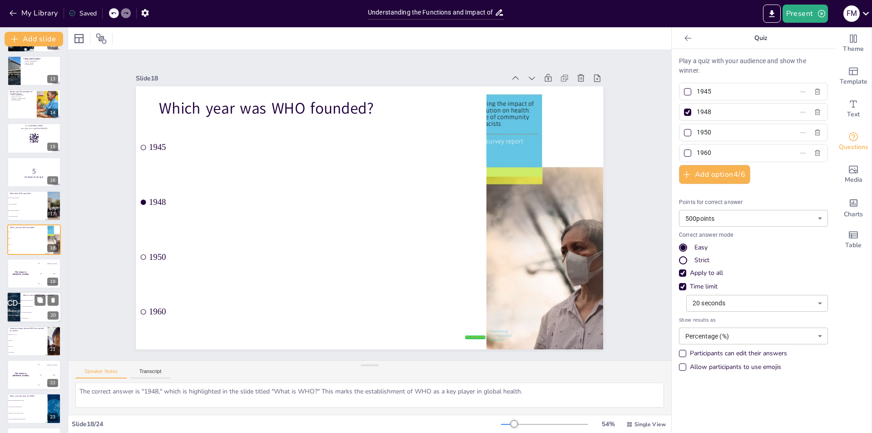
click at [29, 310] on li "Providing entertainment" at bounding box center [40, 313] width 41 height 6
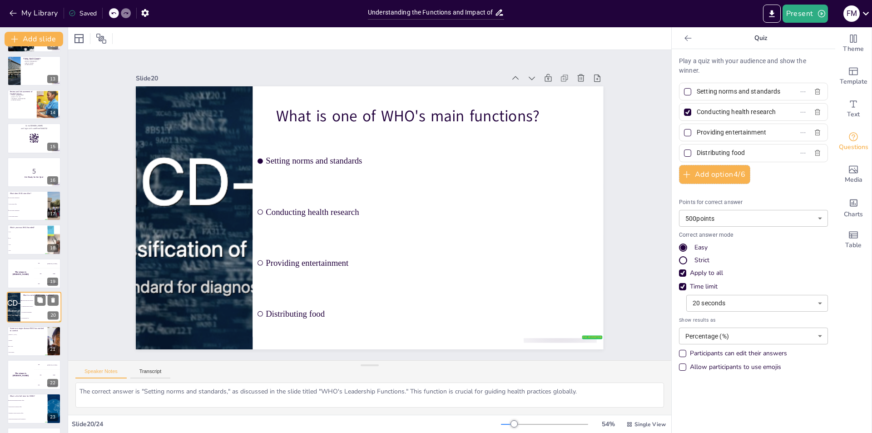
scroll to position [435, 0]
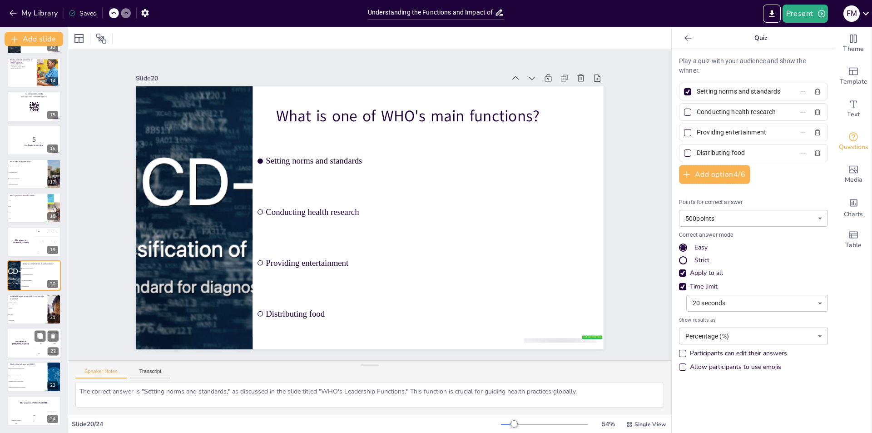
click at [35, 351] on div "300 Niels" at bounding box center [47, 353] width 27 height 10
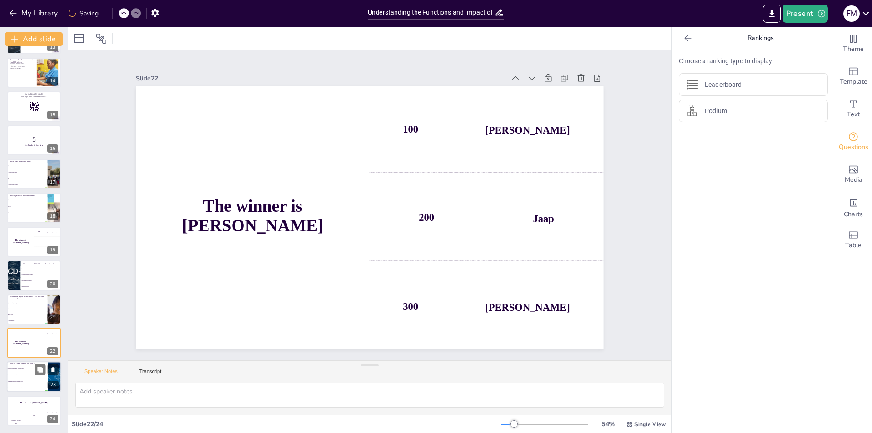
click at [52, 384] on div "23" at bounding box center [53, 385] width 11 height 8
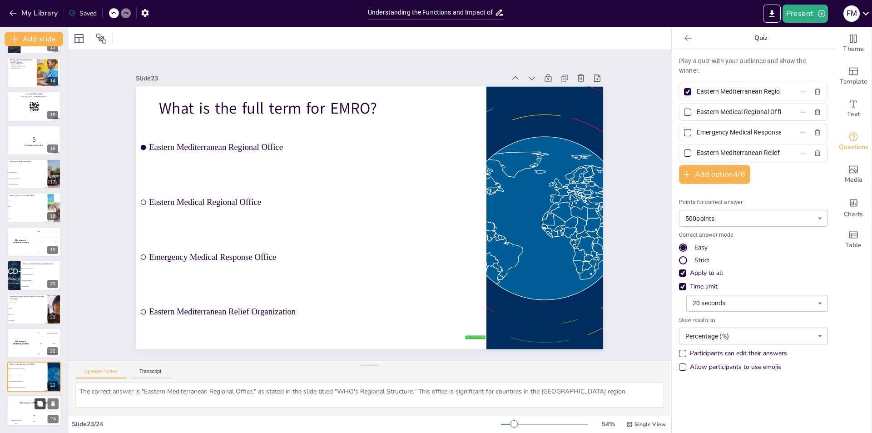
click at [40, 402] on icon at bounding box center [39, 403] width 5 height 5
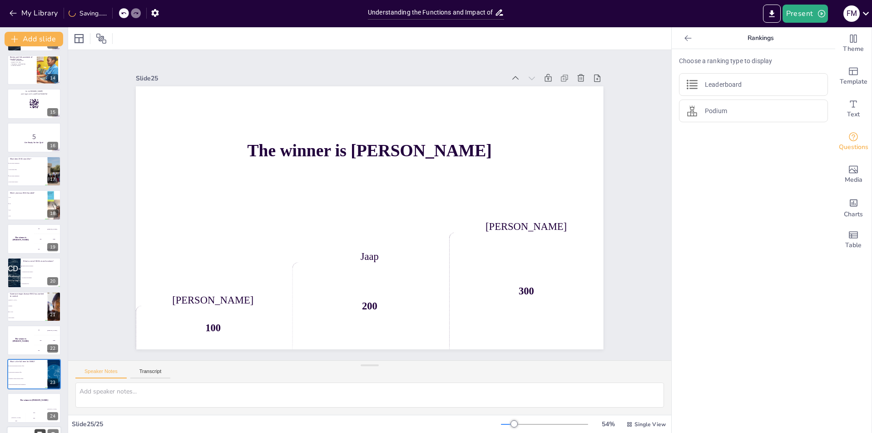
scroll to position [423, 0]
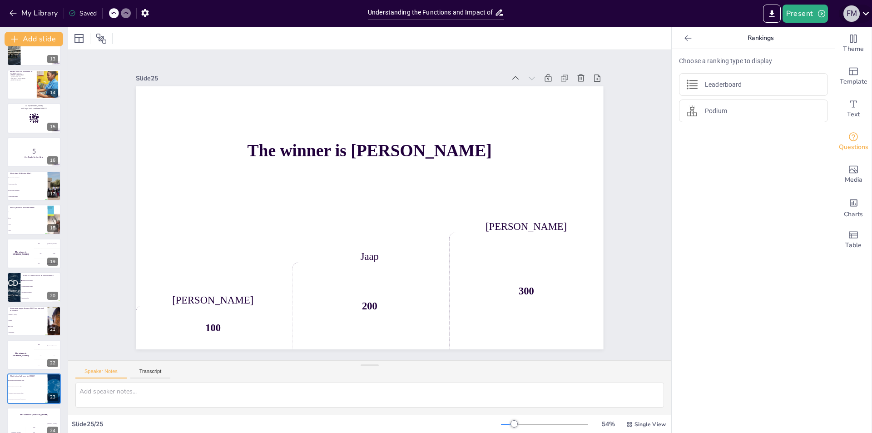
click at [851, 13] on div "F M" at bounding box center [852, 13] width 16 height 16
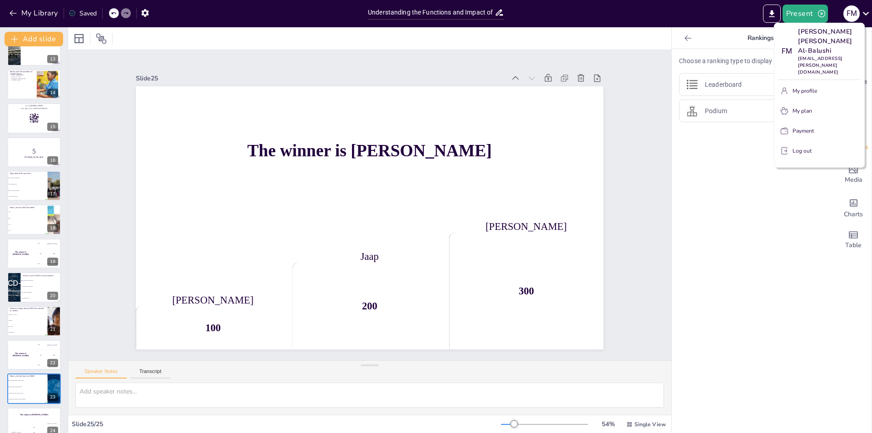
click at [761, 210] on div at bounding box center [436, 216] width 872 height 433
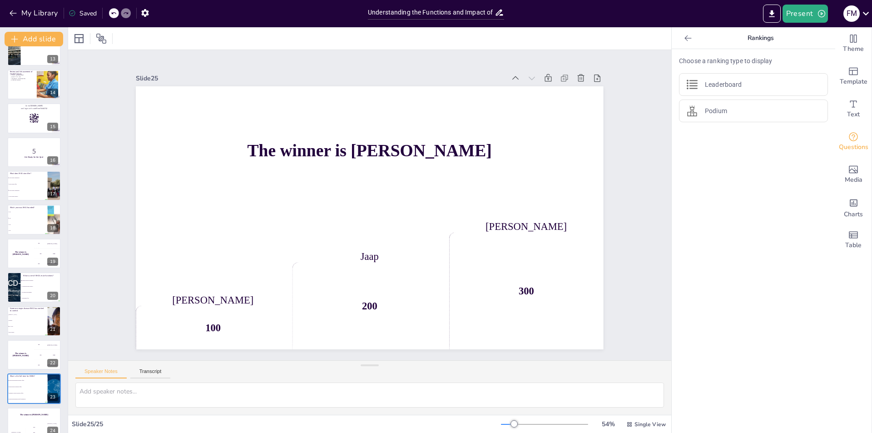
click at [84, 13] on div "Saved" at bounding box center [83, 13] width 28 height 9
click at [86, 11] on div "Saved" at bounding box center [83, 13] width 28 height 9
click at [43, 10] on button "My Library" at bounding box center [34, 13] width 55 height 15
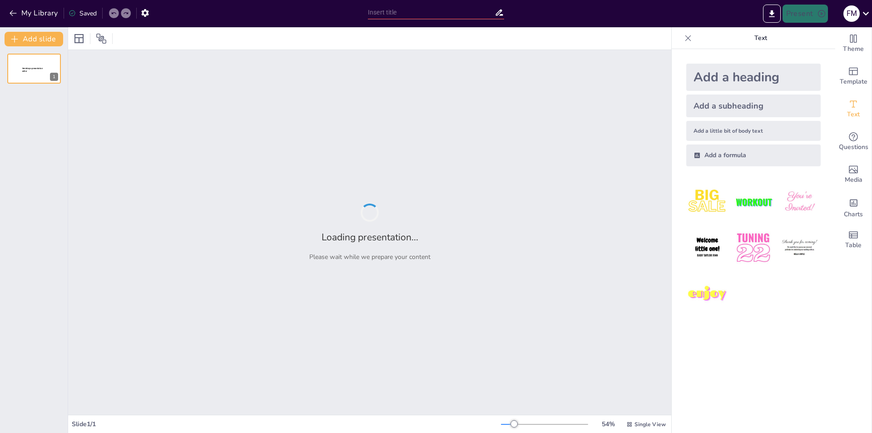
type input "Imported IOHCS CS 7 on [DATE].pptx"
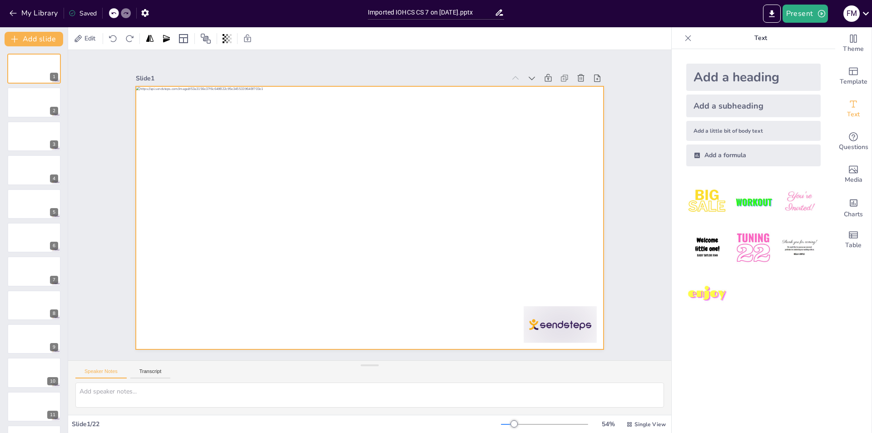
click at [552, 295] on div at bounding box center [370, 217] width 468 height 263
drag, startPoint x: 595, startPoint y: 326, endPoint x: 597, endPoint y: 321, distance: 5.9
click at [597, 314] on div "Slide 1 Slide 2 Slide 3 Slide 4 Slide 5 Slide 6 Slide 7 Slide 8 Slide 9 Slide 1…" at bounding box center [369, 205] width 518 height 289
drag, startPoint x: 595, startPoint y: 347, endPoint x: 589, endPoint y: 321, distance: 26.9
click at [589, 321] on div at bounding box center [370, 217] width 468 height 263
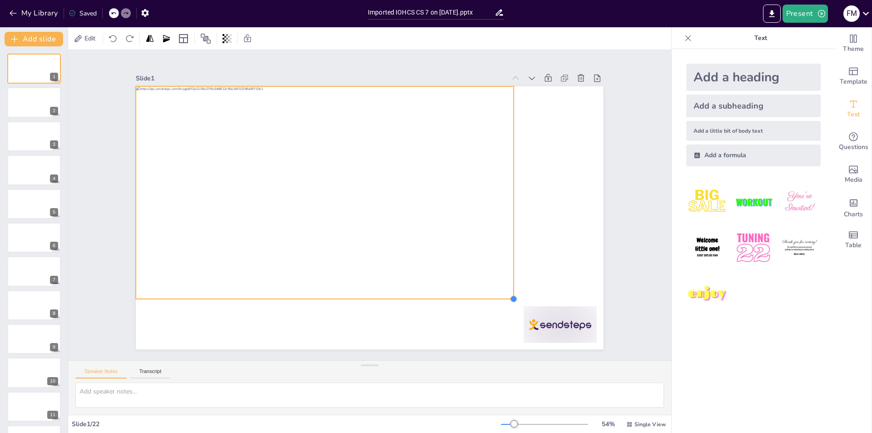
drag, startPoint x: 590, startPoint y: 342, endPoint x: 505, endPoint y: 144, distance: 216.2
click at [505, 144] on div at bounding box center [370, 217] width 468 height 263
click at [629, 189] on div "Slide 1 Slide 2 Slide 3 Slide 4 Slide 5 Slide 6 Slide 7 Slide 8 Slide 9 Slide 1…" at bounding box center [369, 205] width 603 height 310
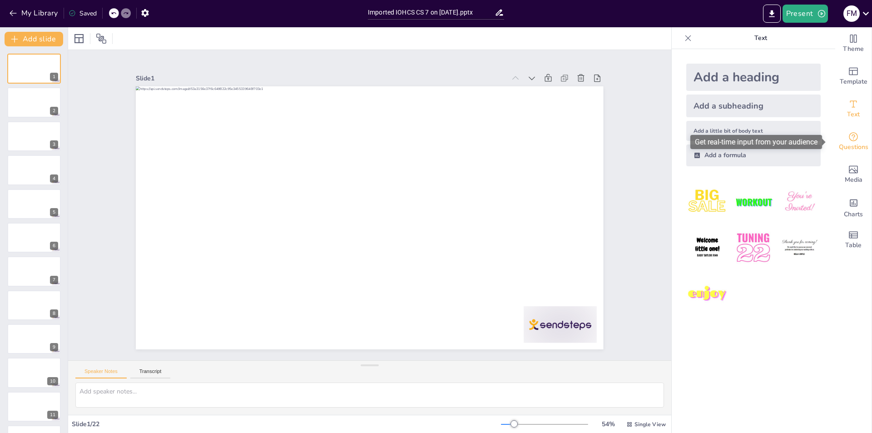
click at [848, 139] on icon "Get real-time input from your audience" at bounding box center [853, 136] width 11 height 11
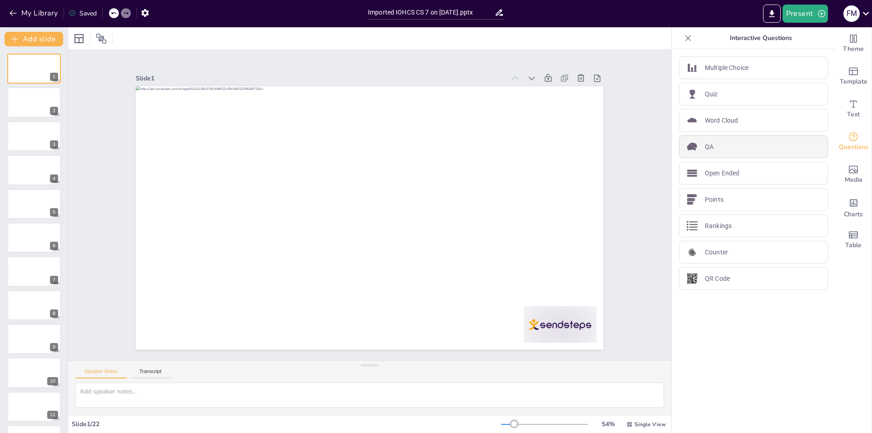
click at [713, 145] on div "QA" at bounding box center [753, 146] width 149 height 23
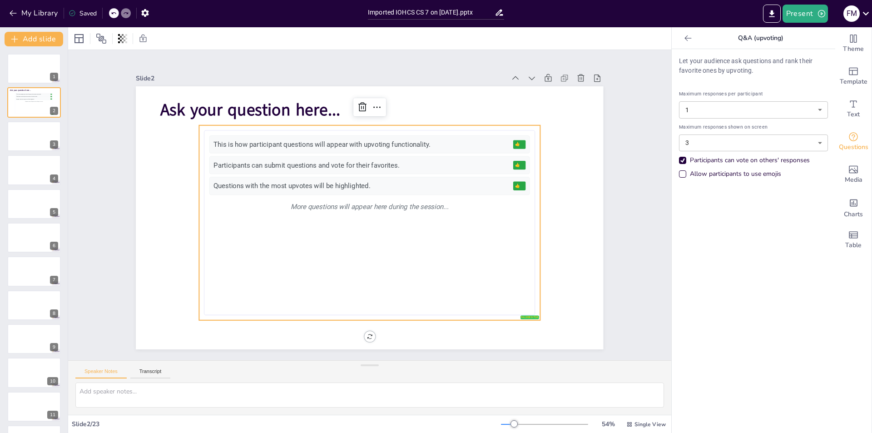
click at [679, 174] on div "Allow participants to use emojis" at bounding box center [682, 173] width 7 height 7
click at [850, 205] on icon "Add charts and graphs" at bounding box center [854, 202] width 8 height 7
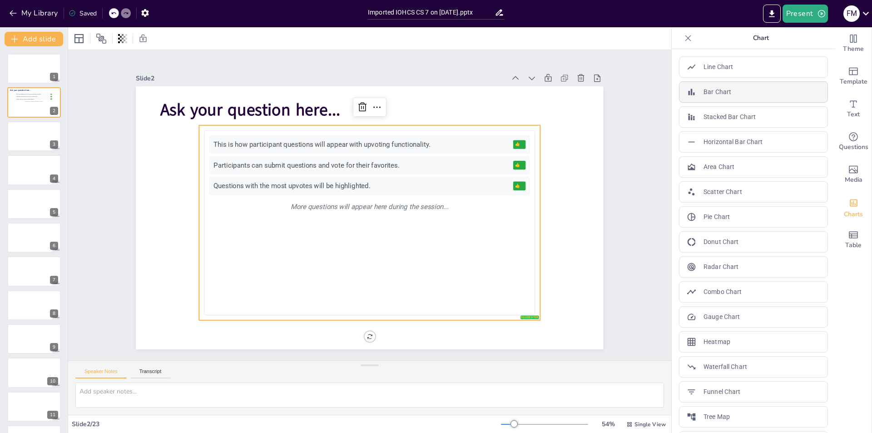
click at [733, 91] on div "Bar Chart" at bounding box center [753, 91] width 149 height 21
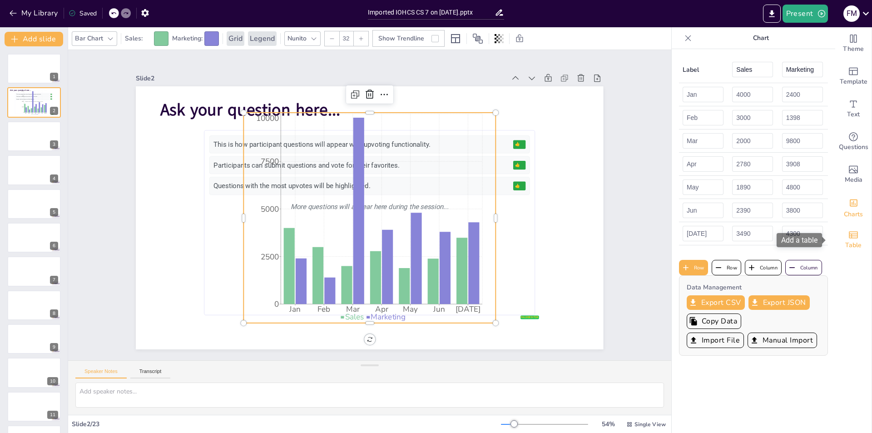
click at [848, 239] on icon "Add a table" at bounding box center [853, 234] width 11 height 11
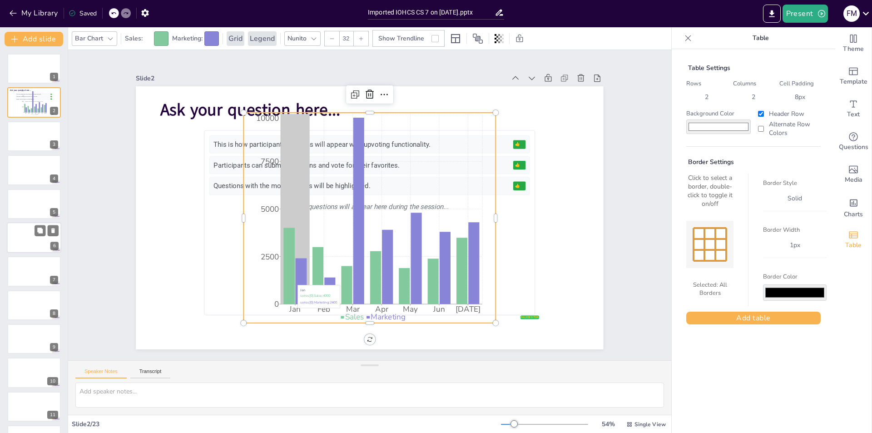
click at [27, 237] on div at bounding box center [34, 237] width 55 height 31
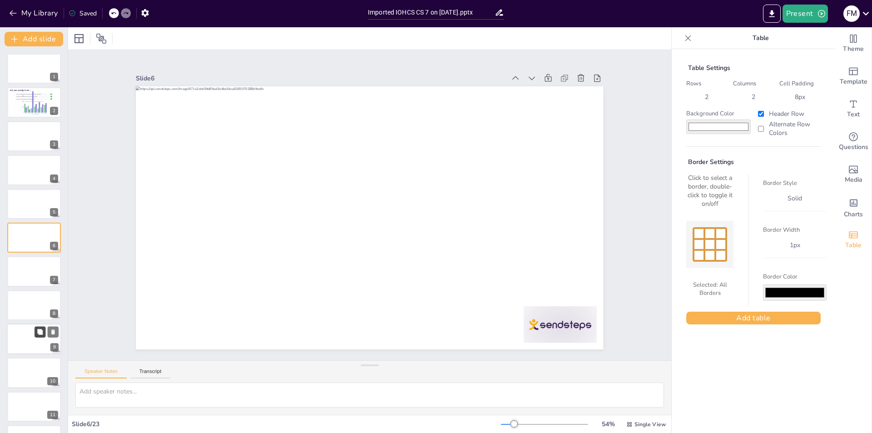
click at [35, 335] on button at bounding box center [40, 331] width 11 height 11
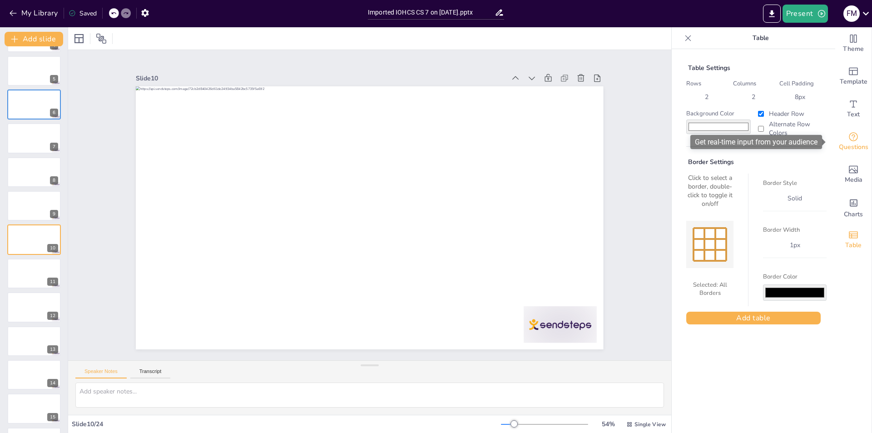
click at [851, 144] on span "Questions" at bounding box center [854, 147] width 30 height 10
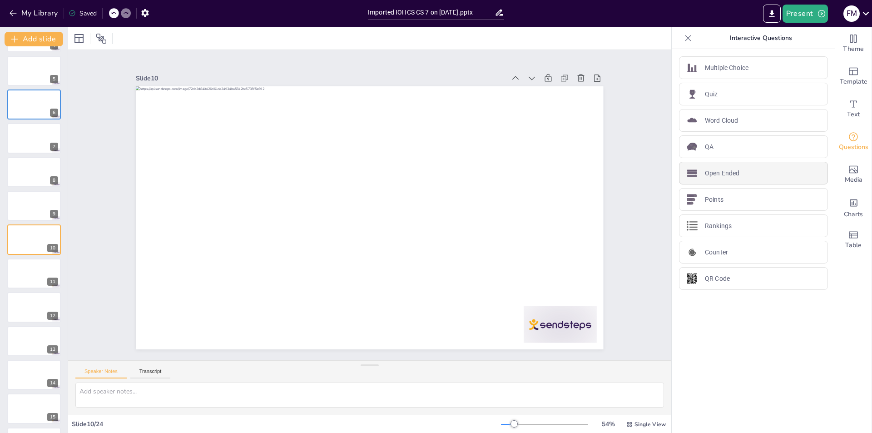
click at [731, 174] on p "Open Ended" at bounding box center [722, 174] width 35 height 10
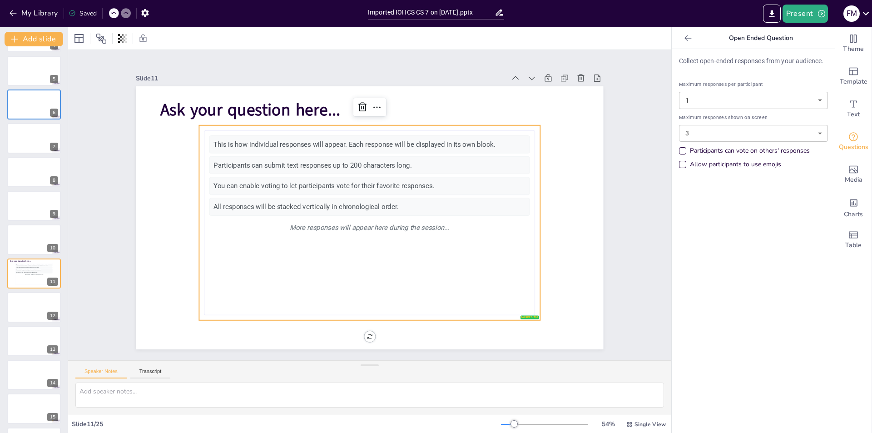
click at [681, 164] on div "Allow participants to use emojis" at bounding box center [683, 164] width 5 height 5
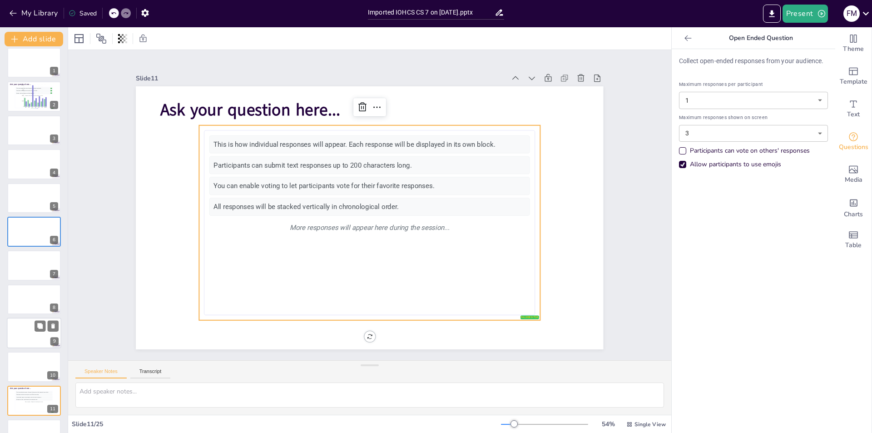
scroll to position [0, 0]
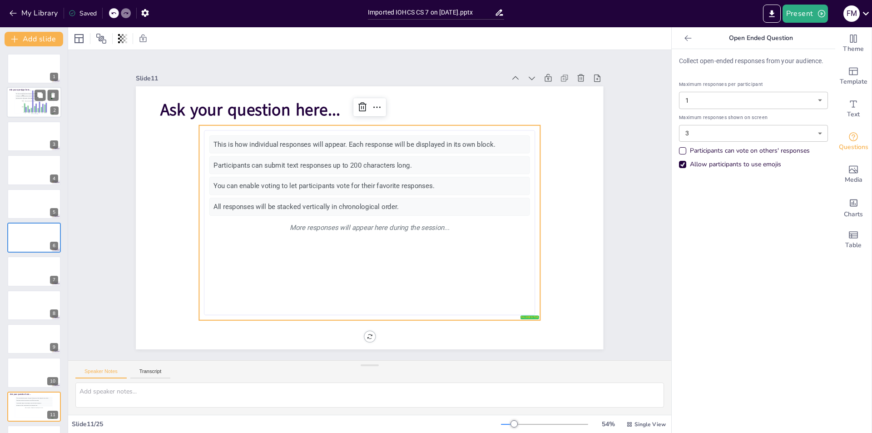
click at [23, 103] on icon "Jan Feb Mar Apr May Jun [DATE] 5000 7500 10000" at bounding box center [35, 102] width 30 height 25
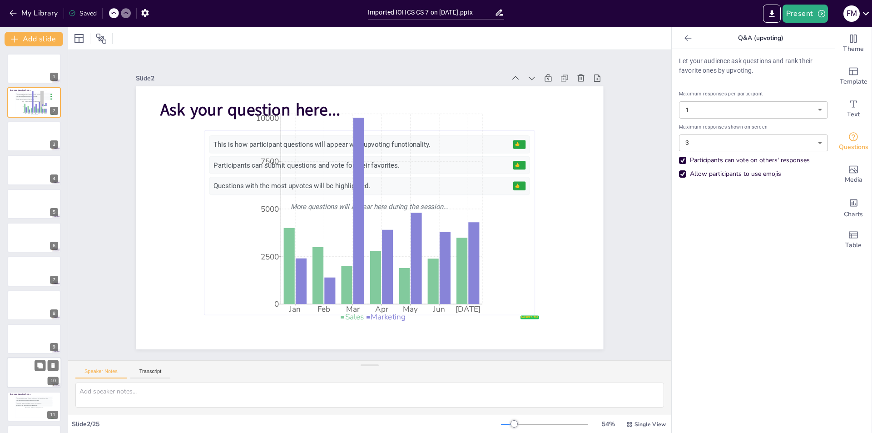
click at [34, 366] on div at bounding box center [34, 373] width 55 height 31
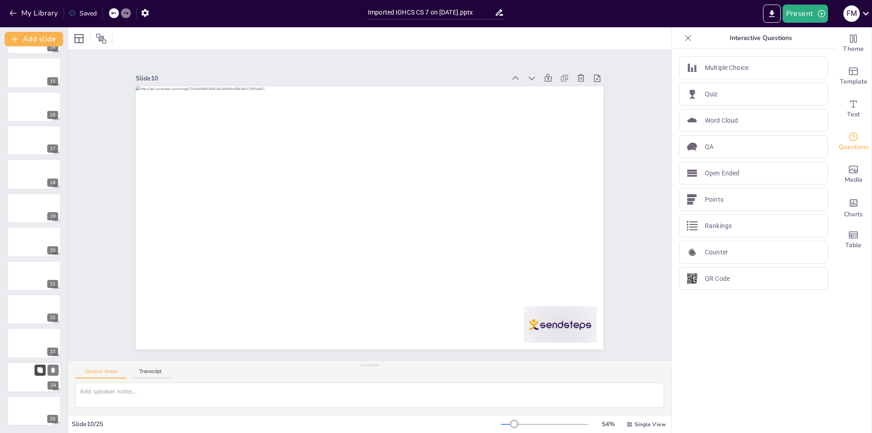
click at [38, 369] on icon at bounding box center [40, 370] width 6 height 6
click at [29, 271] on div at bounding box center [34, 275] width 55 height 31
click at [717, 93] on div "Quiz" at bounding box center [753, 94] width 149 height 23
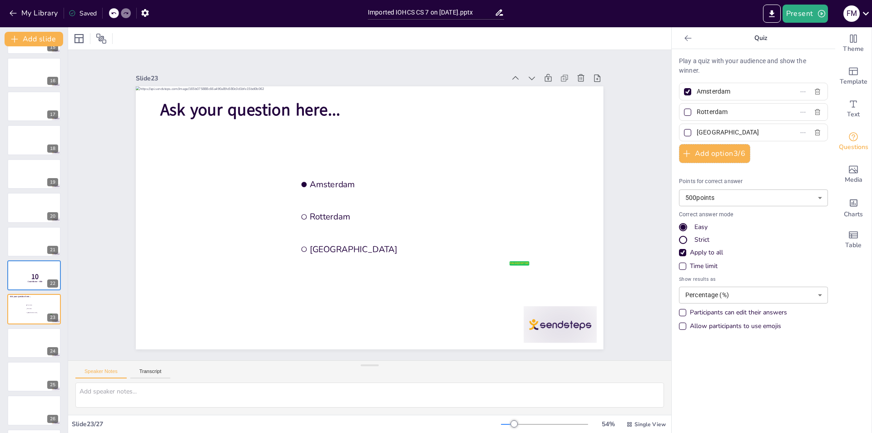
click at [681, 312] on div "Participants can edit their answers" at bounding box center [683, 312] width 5 height 5
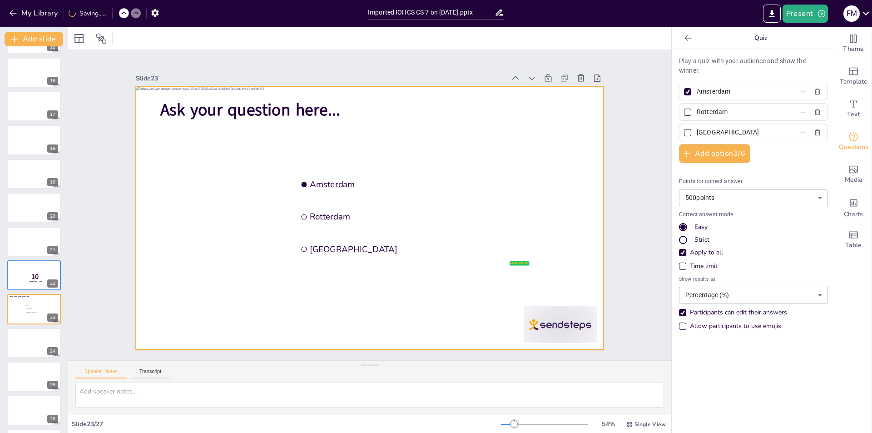
click at [209, 180] on div at bounding box center [370, 217] width 468 height 263
click at [36, 146] on div at bounding box center [34, 140] width 55 height 31
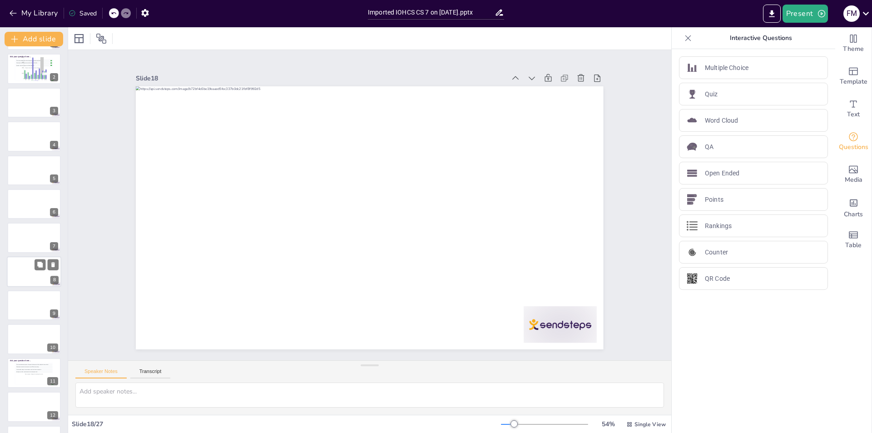
scroll to position [0, 0]
click at [27, 72] on div at bounding box center [29, 65] width 44 height 25
click at [28, 104] on icon "Jan Feb Mar Apr May Jun [DATE] 5000 7500 10000" at bounding box center [35, 102] width 30 height 25
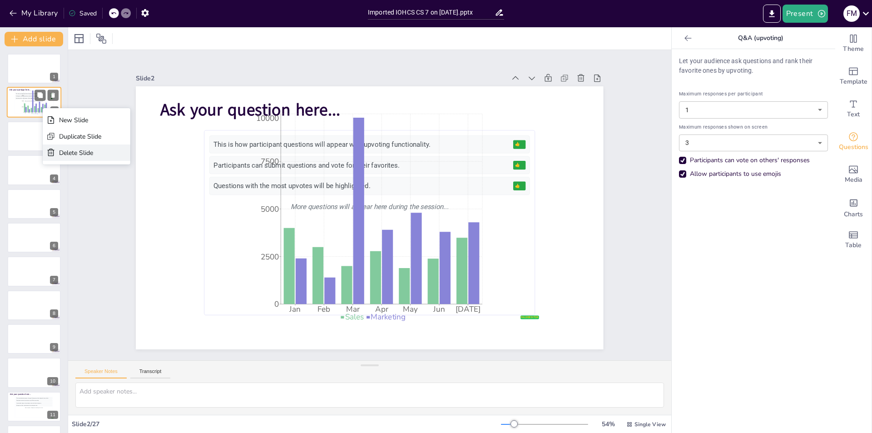
click at [61, 151] on div "Delete Slide" at bounding box center [80, 153] width 42 height 9
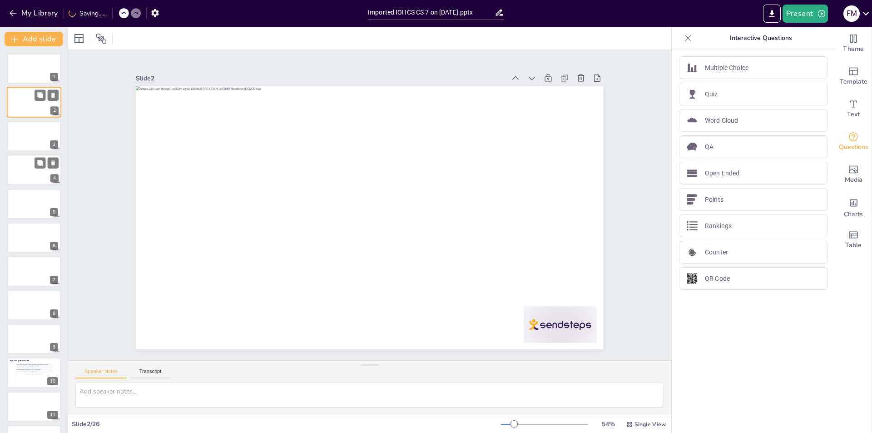
click at [35, 171] on div at bounding box center [34, 169] width 55 height 31
click at [37, 207] on div at bounding box center [34, 204] width 55 height 31
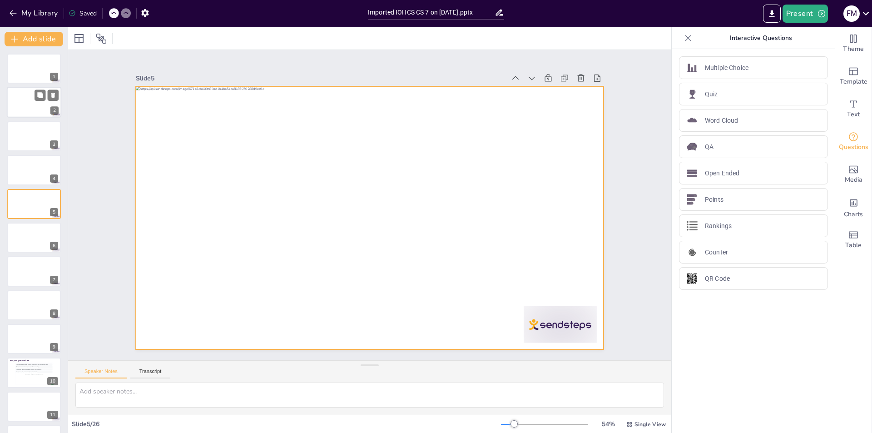
click at [428, 268] on div at bounding box center [370, 217] width 468 height 263
click at [473, 294] on div at bounding box center [370, 217] width 468 height 263
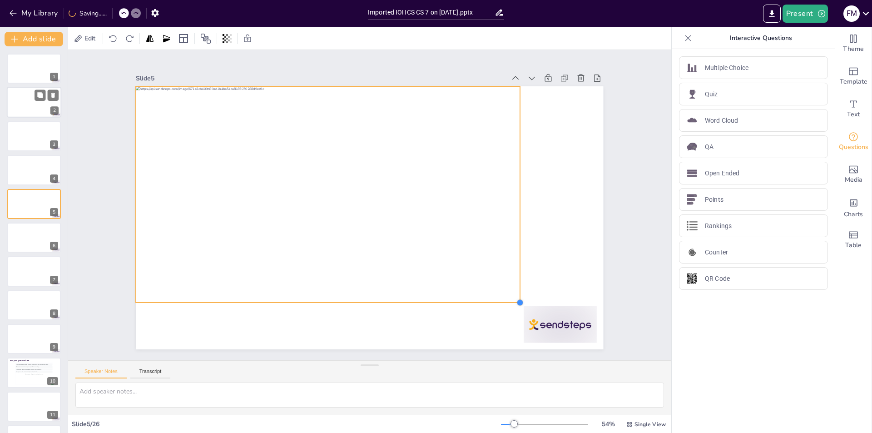
drag, startPoint x: 597, startPoint y: 347, endPoint x: 513, endPoint y: 260, distance: 120.5
click at [513, 260] on div at bounding box center [370, 217] width 468 height 263
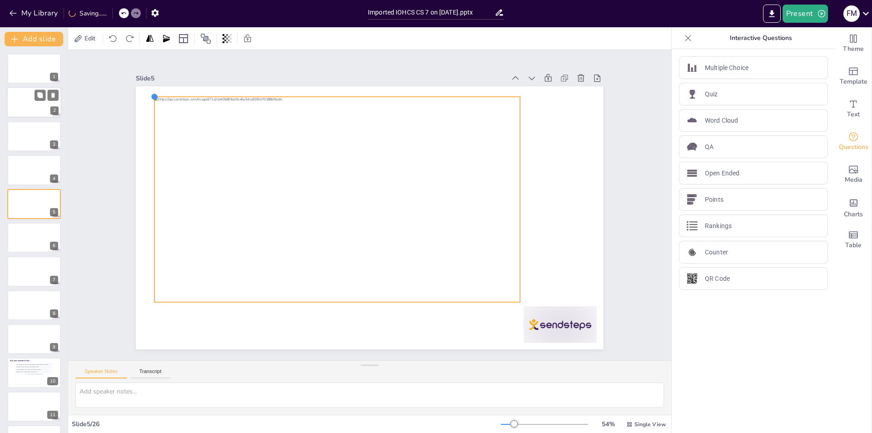
drag, startPoint x: 129, startPoint y: 82, endPoint x: 147, endPoint y: 129, distance: 50.4
click at [147, 129] on div at bounding box center [370, 217] width 468 height 263
click at [110, 147] on div "Slide 1 Slide 2 Slide 3 Slide 4 Slide 5 Slide 6 Slide 7 Slide 8 Slide 9 Slide 1…" at bounding box center [369, 205] width 518 height 289
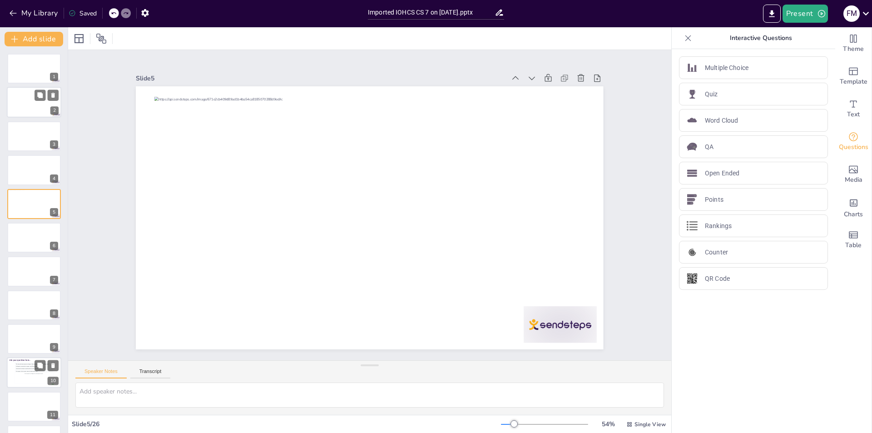
click at [24, 373] on div "More responses will appear here during the session..." at bounding box center [33, 374] width 37 height 2
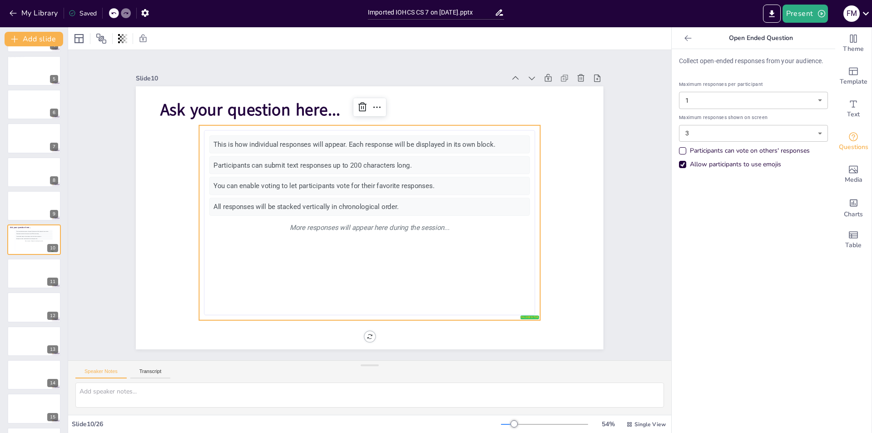
click at [397, 274] on div "This is how individual responses will appear. Each response will be displayed i…" at bounding box center [369, 222] width 321 height 174
click at [518, 307] on div "This is how individual responses will appear. Each response will be displayed i…" at bounding box center [369, 222] width 321 height 174
click at [854, 43] on div "Theme" at bounding box center [854, 43] width 36 height 33
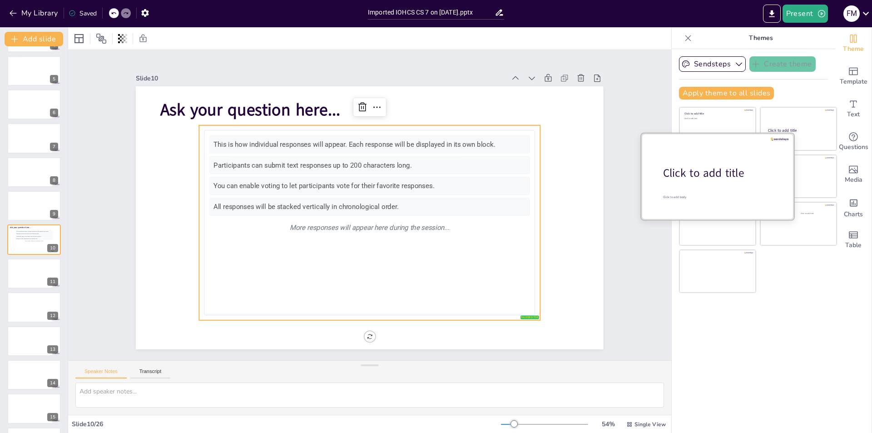
click at [718, 188] on div at bounding box center [718, 176] width 153 height 86
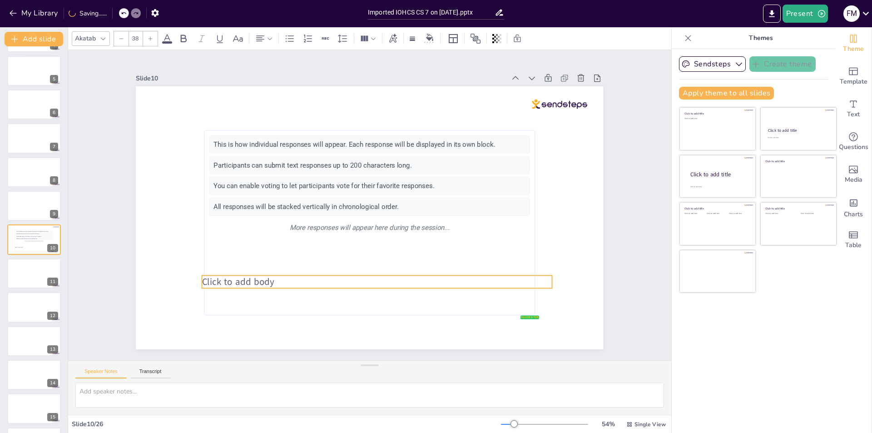
click at [262, 283] on span "Click to add body" at bounding box center [238, 281] width 72 height 13
click at [380, 253] on icon at bounding box center [384, 257] width 9 height 8
click at [400, 284] on span "Rewrite" at bounding box center [390, 285] width 22 height 9
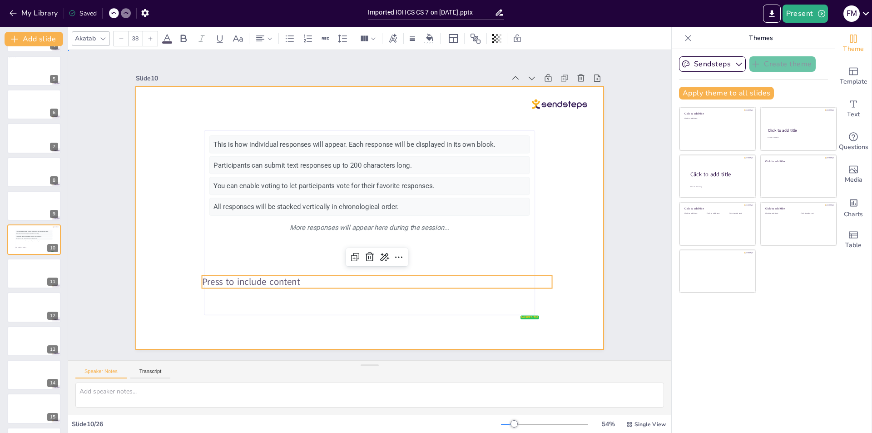
click at [553, 215] on div at bounding box center [370, 217] width 468 height 263
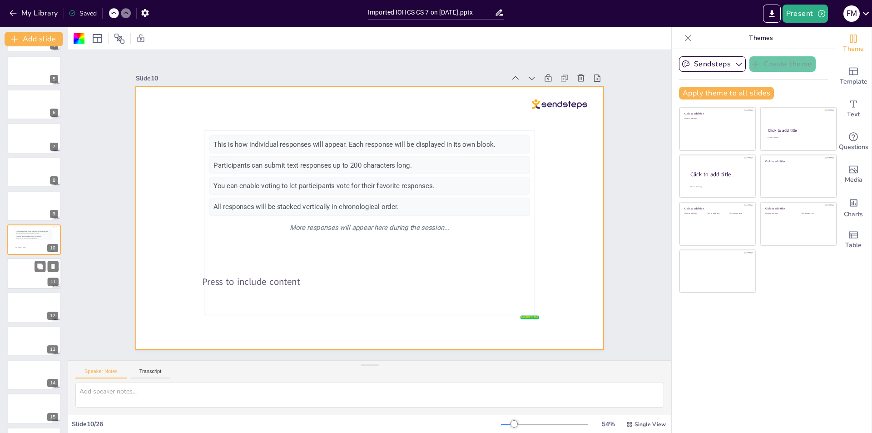
click at [48, 284] on div "11" at bounding box center [53, 282] width 11 height 8
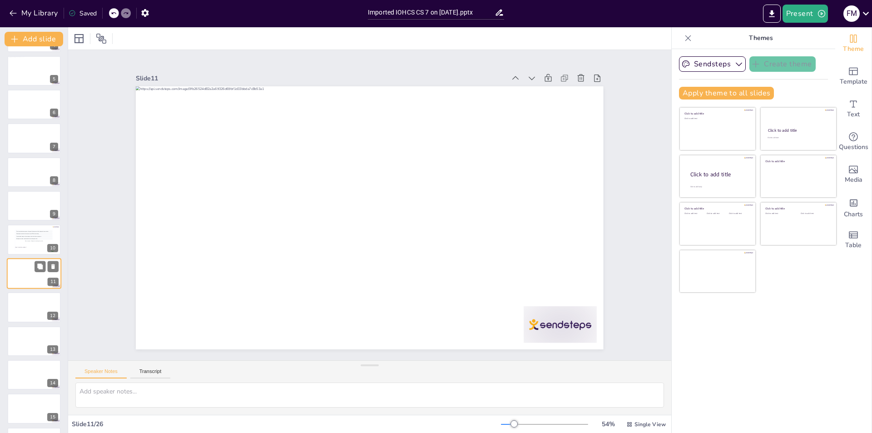
scroll to position [167, 0]
click at [34, 177] on div at bounding box center [34, 172] width 55 height 31
click at [39, 383] on div at bounding box center [34, 374] width 55 height 31
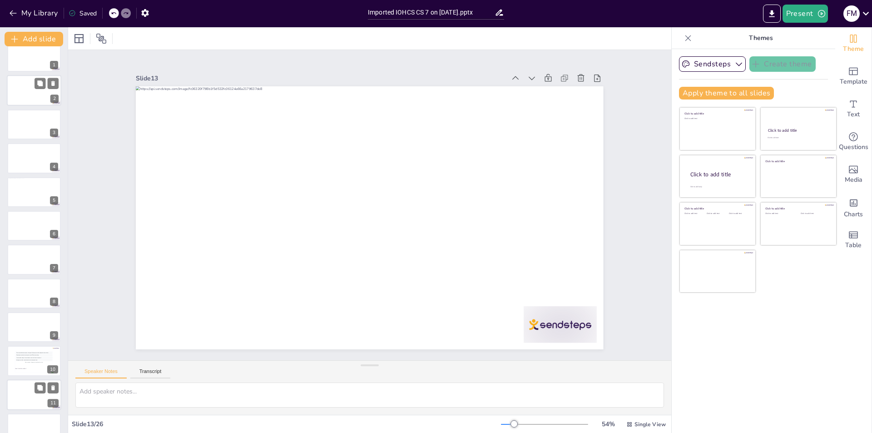
scroll to position [0, 0]
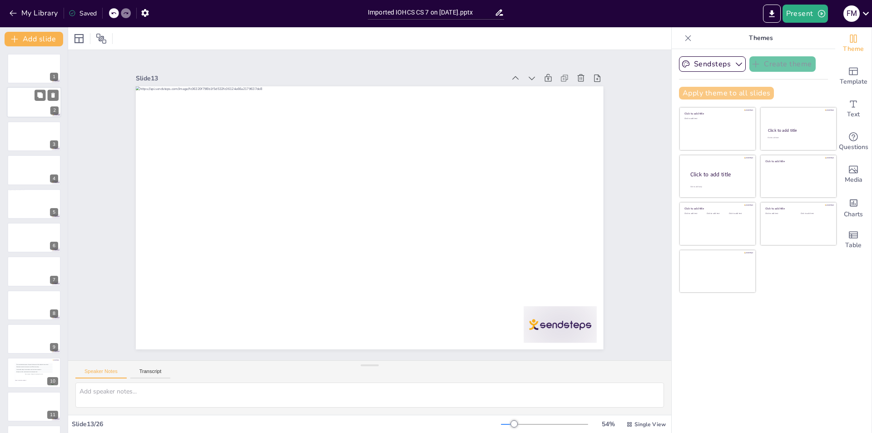
click at [725, 95] on button "Apply theme to all slides" at bounding box center [726, 93] width 95 height 13
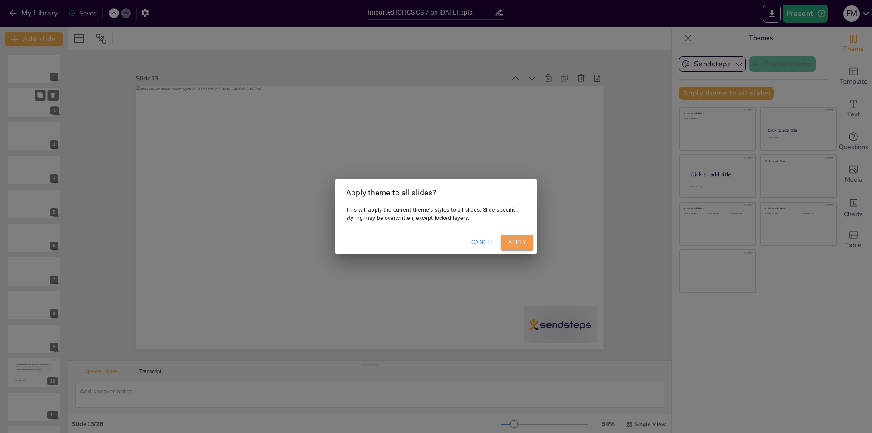
drag, startPoint x: 521, startPoint y: 240, endPoint x: 530, endPoint y: 255, distance: 17.9
click at [522, 240] on button "Apply" at bounding box center [517, 242] width 32 height 15
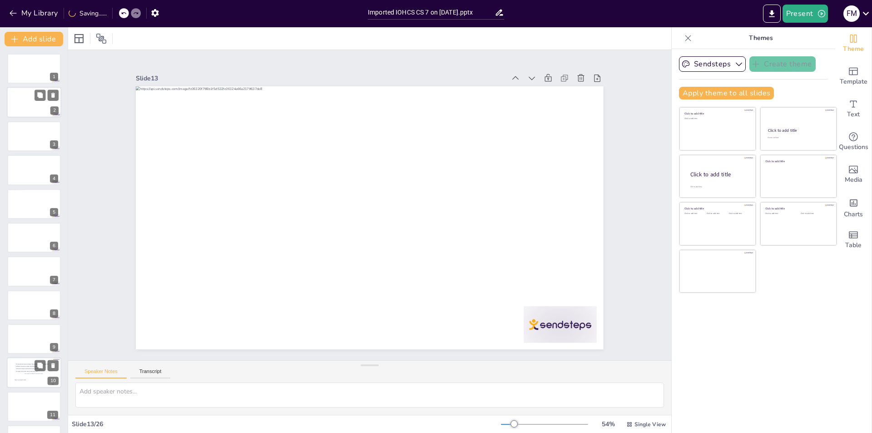
click at [34, 360] on div at bounding box center [34, 373] width 55 height 31
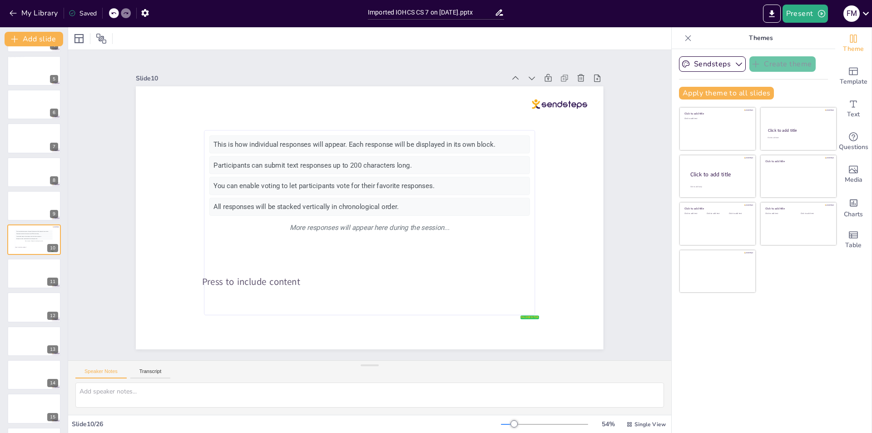
click at [30, 324] on div "1 2 3 4 5 6 7 8 9 Ask your question here... false | editor This is how individu…" at bounding box center [34, 357] width 68 height 875
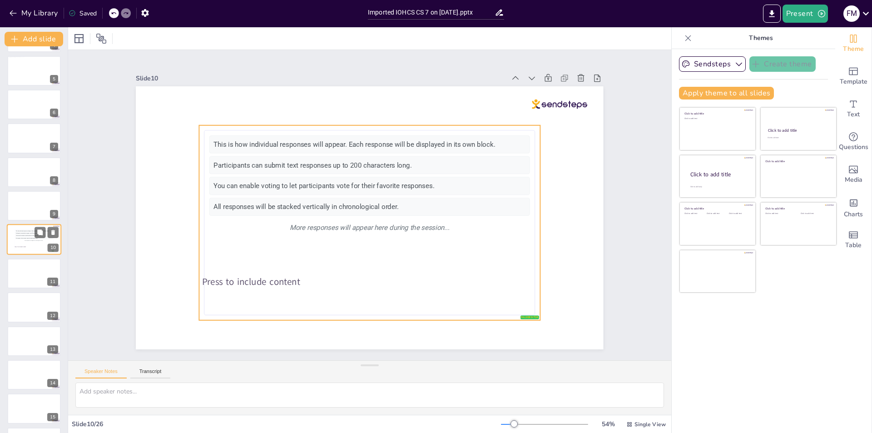
click at [39, 242] on div "This is how individual responses will appear. Each response will be displayed i…" at bounding box center [33, 240] width 37 height 20
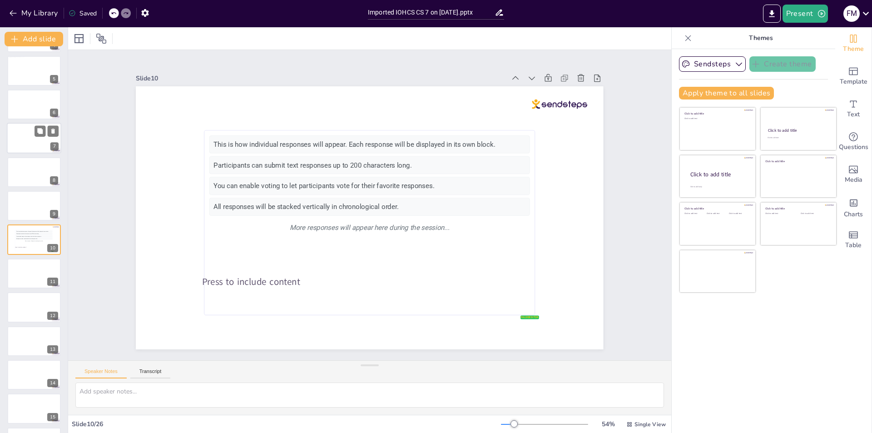
click at [27, 136] on div at bounding box center [34, 138] width 55 height 31
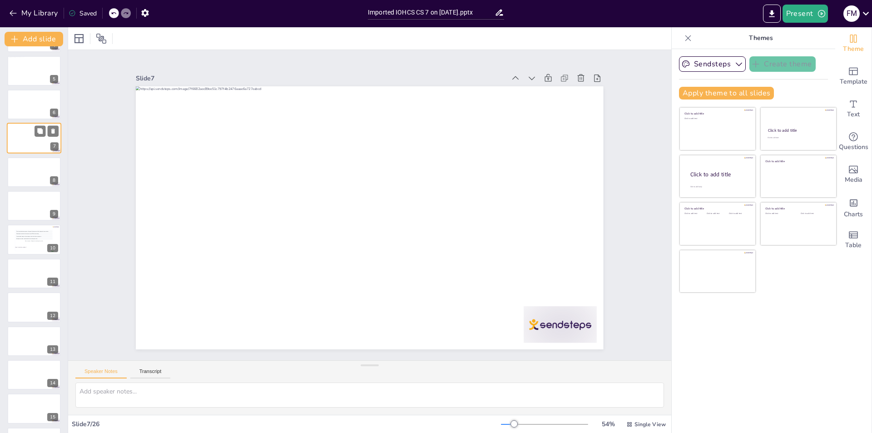
scroll to position [32, 0]
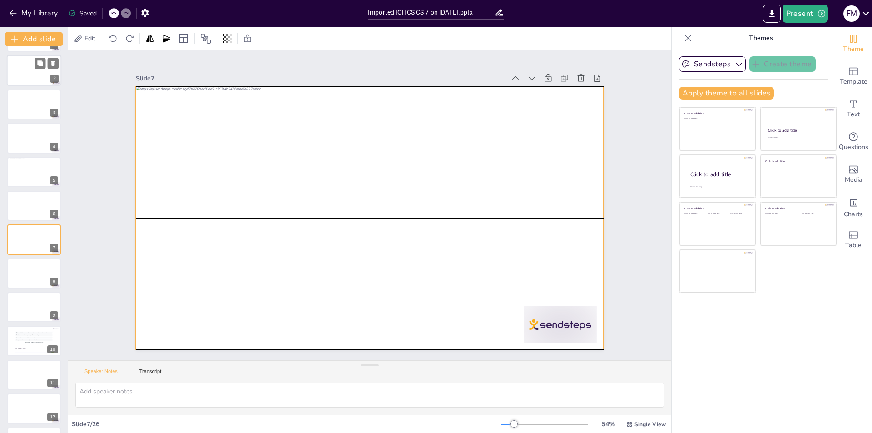
drag, startPoint x: 378, startPoint y: 286, endPoint x: 413, endPoint y: 298, distance: 36.9
click at [378, 287] on div at bounding box center [368, 218] width 493 height 311
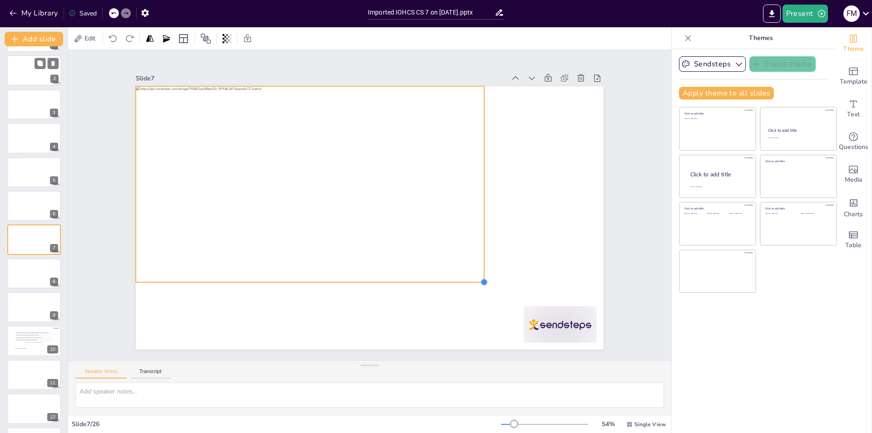
drag, startPoint x: 596, startPoint y: 343, endPoint x: 476, endPoint y: 258, distance: 146.9
click at [476, 258] on div at bounding box center [370, 217] width 468 height 263
click at [506, 412] on div "Edit Slide 1 Slide 2 Slide 3 Slide 4 Slide 5 Slide 6 Slide 7 Slide 8 Slide 9 Sl…" at bounding box center [369, 230] width 603 height 406
click at [458, 376] on div "Speaker Notes Transcript" at bounding box center [369, 372] width 603 height 22
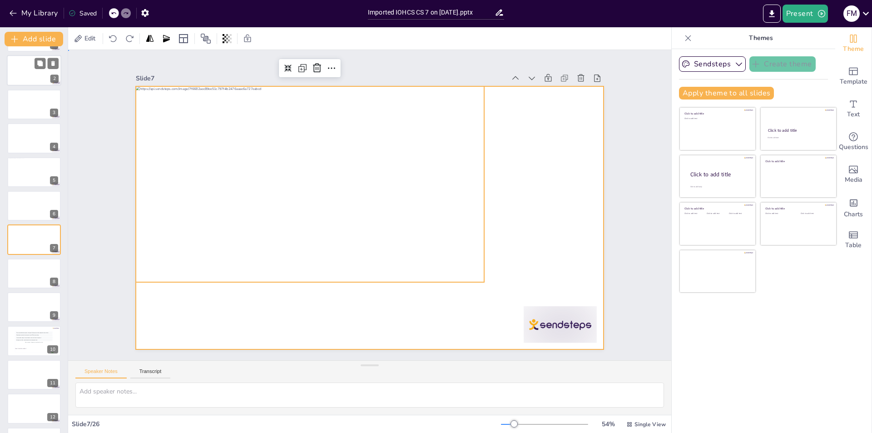
click at [574, 231] on div at bounding box center [370, 217] width 468 height 263
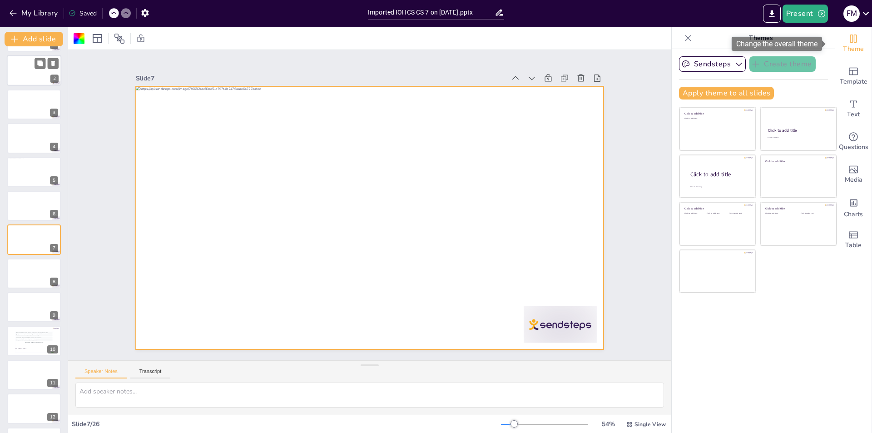
click at [851, 50] on span "Theme" at bounding box center [853, 49] width 21 height 10
click at [850, 80] on span "Template" at bounding box center [854, 82] width 28 height 10
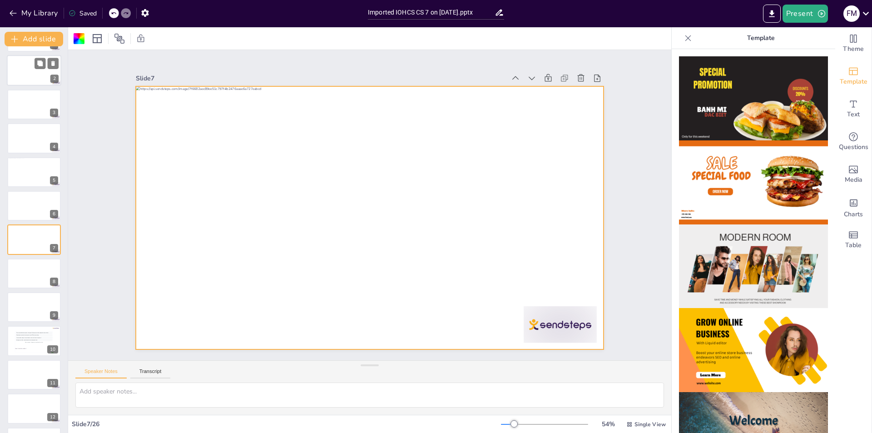
click at [856, 27] on div "Present F M" at bounding box center [690, 13] width 363 height 27
click at [846, 52] on span "Theme" at bounding box center [853, 49] width 21 height 10
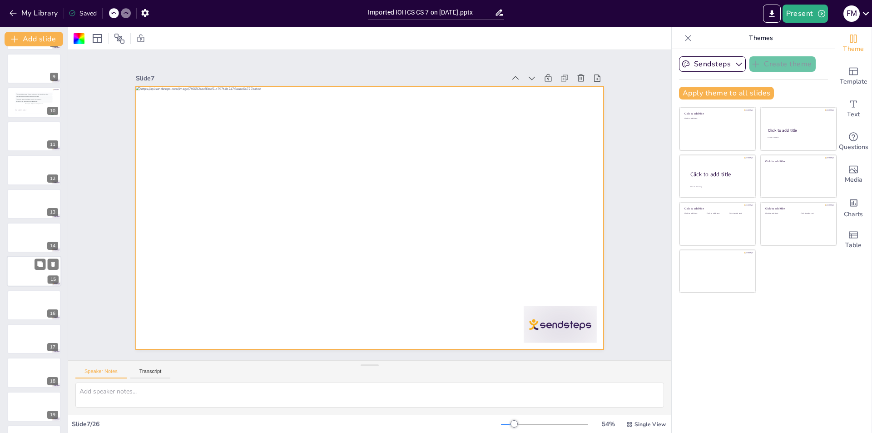
scroll to position [503, 0]
click at [41, 276] on span "Rotterdam" at bounding box center [39, 274] width 25 height 1
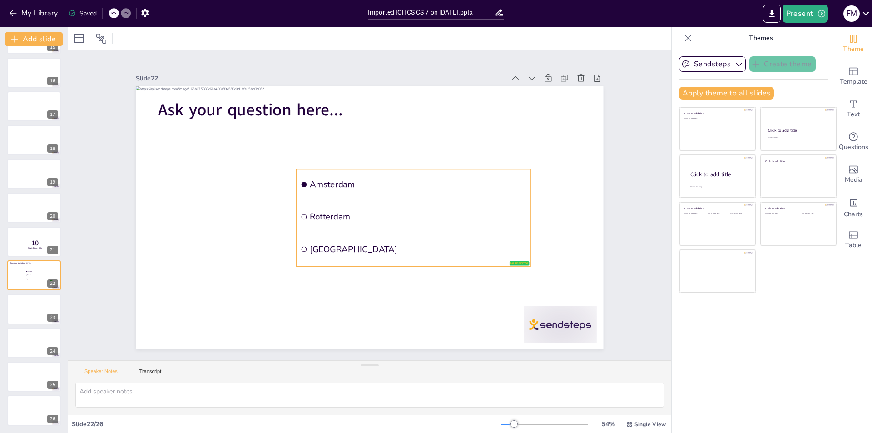
click at [366, 198] on ul "Amsterdam Rotterdam The Hague" at bounding box center [414, 217] width 234 height 97
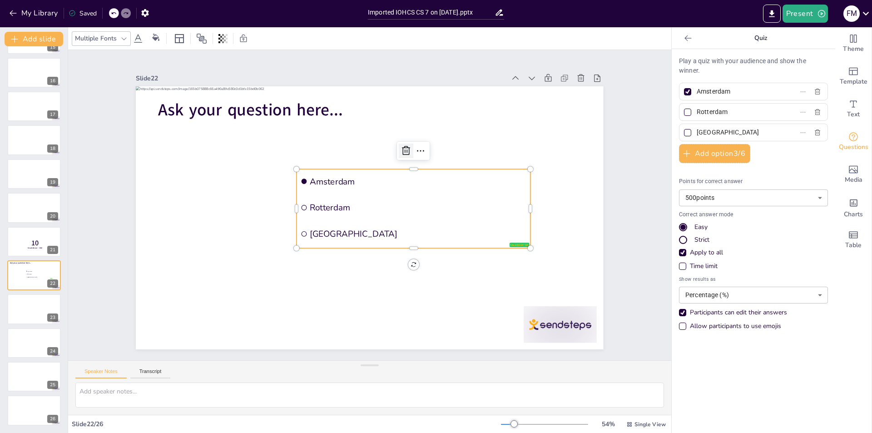
click at [402, 145] on icon at bounding box center [406, 150] width 11 height 11
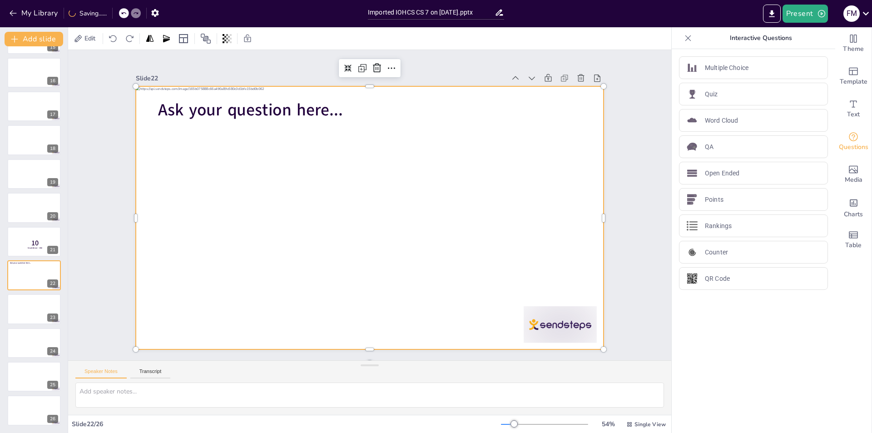
click at [279, 159] on div at bounding box center [370, 217] width 468 height 263
click at [324, 135] on div at bounding box center [370, 217] width 468 height 263
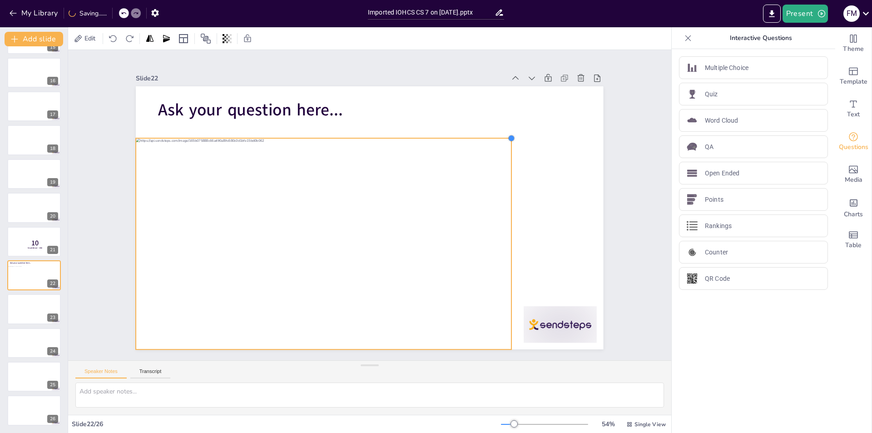
drag, startPoint x: 595, startPoint y: 84, endPoint x: 489, endPoint y: 162, distance: 131.6
click at [499, 166] on div "Ask your question here..." at bounding box center [370, 217] width 468 height 263
click at [97, 199] on div "Slide 1 Slide 2 Slide 3 Slide 4 Slide 5 Slide 6 Slide 7 Slide 8 Slide 9 Slide 1…" at bounding box center [370, 206] width 632 height 372
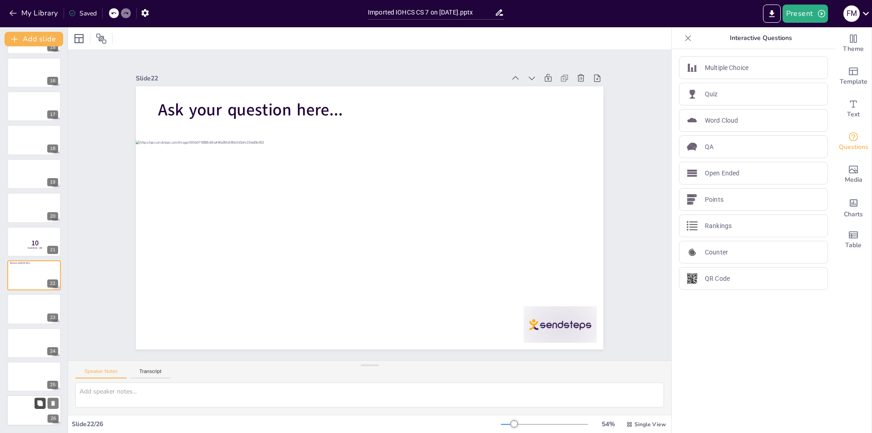
click at [35, 401] on button at bounding box center [40, 403] width 11 height 11
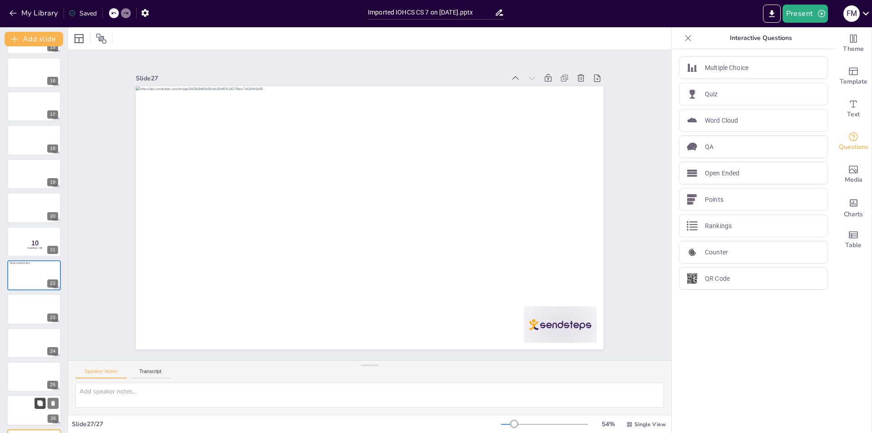
scroll to position [537, 0]
click at [40, 358] on div "25" at bounding box center [34, 343] width 55 height 31
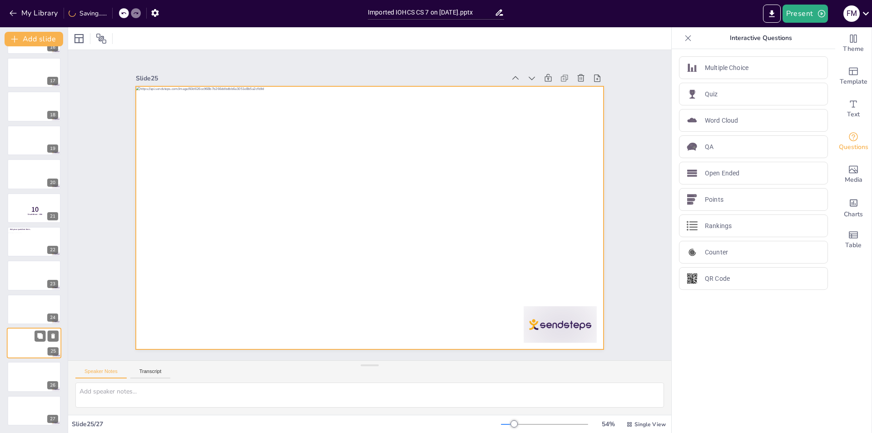
click at [36, 343] on div at bounding box center [34, 343] width 55 height 31
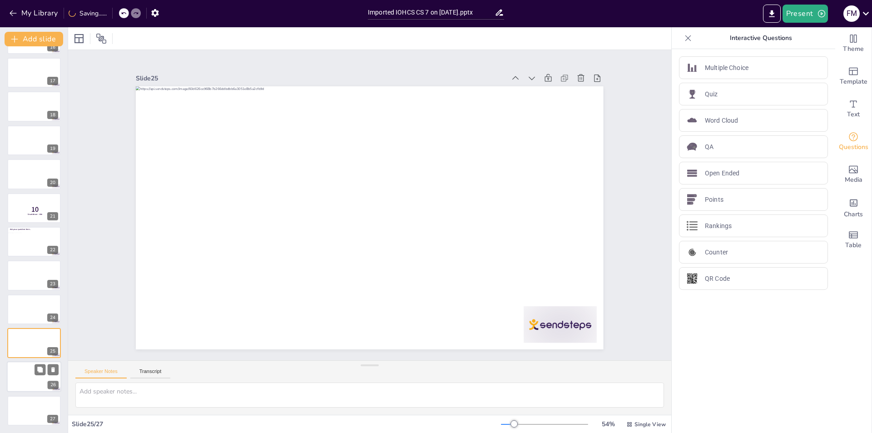
click at [38, 378] on div at bounding box center [34, 377] width 55 height 31
click at [29, 411] on div at bounding box center [34, 410] width 55 height 31
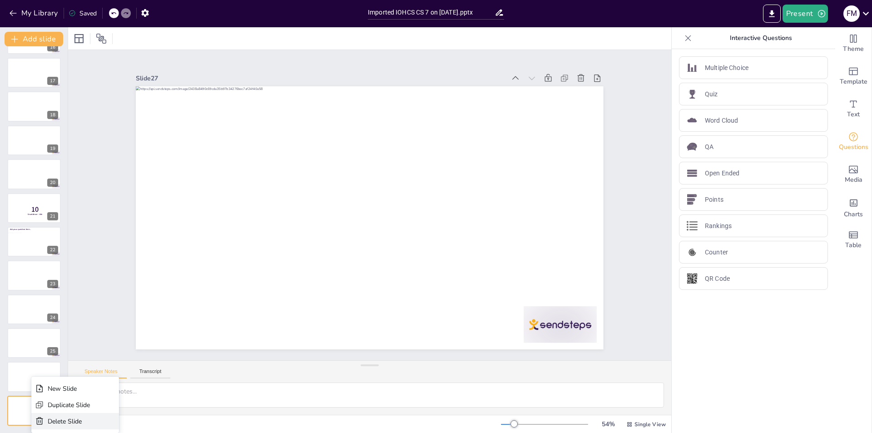
click at [53, 420] on div "Delete Slide" at bounding box center [69, 421] width 42 height 9
click at [30, 372] on div at bounding box center [34, 376] width 55 height 31
click at [33, 341] on div at bounding box center [34, 343] width 55 height 31
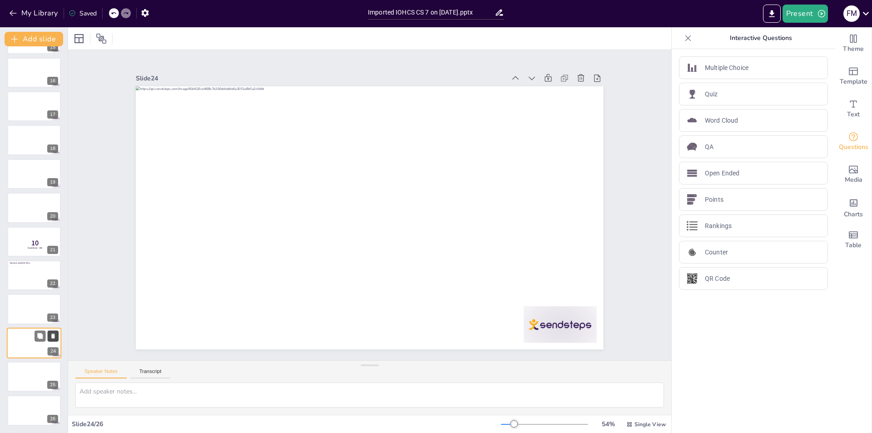
click at [54, 337] on icon at bounding box center [53, 336] width 4 height 5
click at [39, 307] on button at bounding box center [40, 302] width 11 height 11
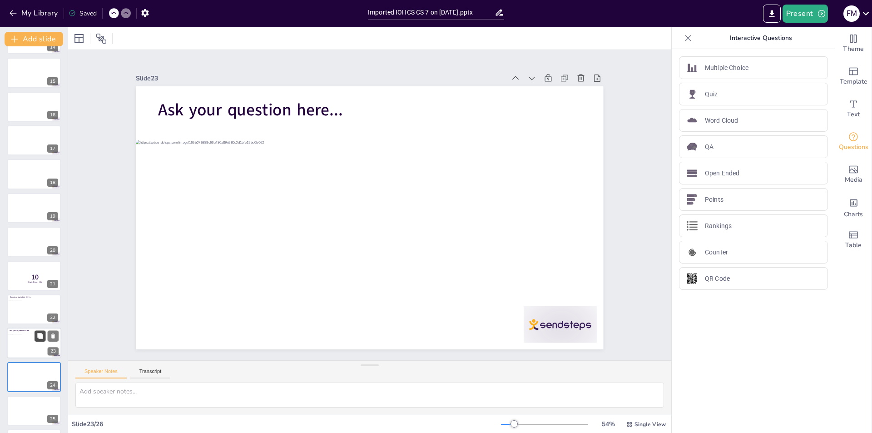
scroll to position [503, 0]
click at [39, 279] on div at bounding box center [29, 278] width 44 height 25
click at [35, 242] on span "10" at bounding box center [35, 243] width 8 height 10
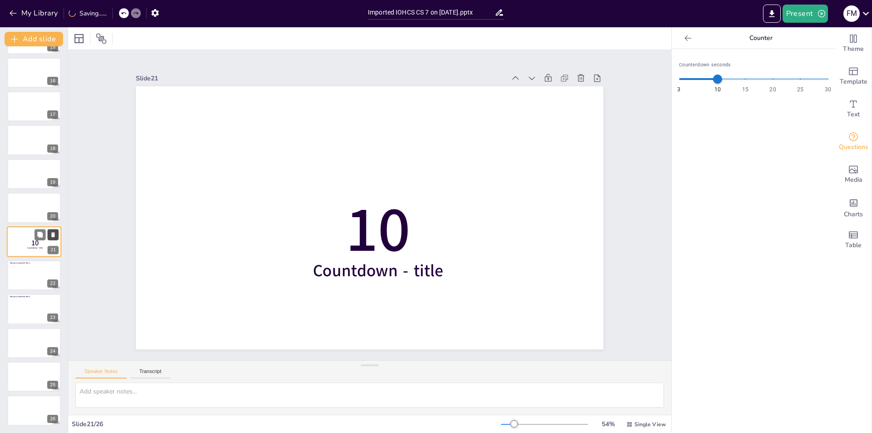
click at [53, 232] on icon at bounding box center [53, 234] width 6 height 6
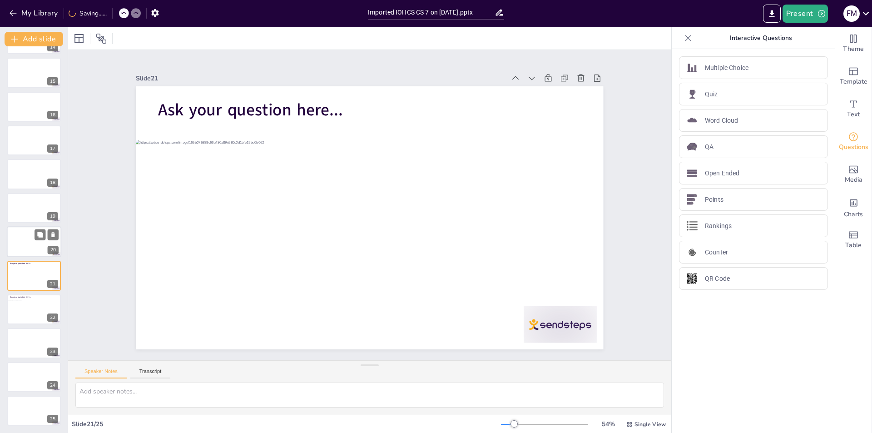
scroll to position [469, 0]
click at [52, 269] on icon at bounding box center [53, 268] width 4 height 5
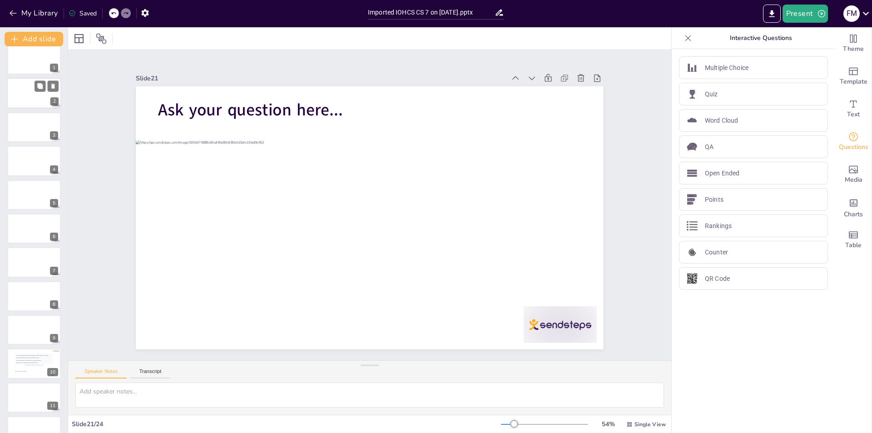
scroll to position [0, 0]
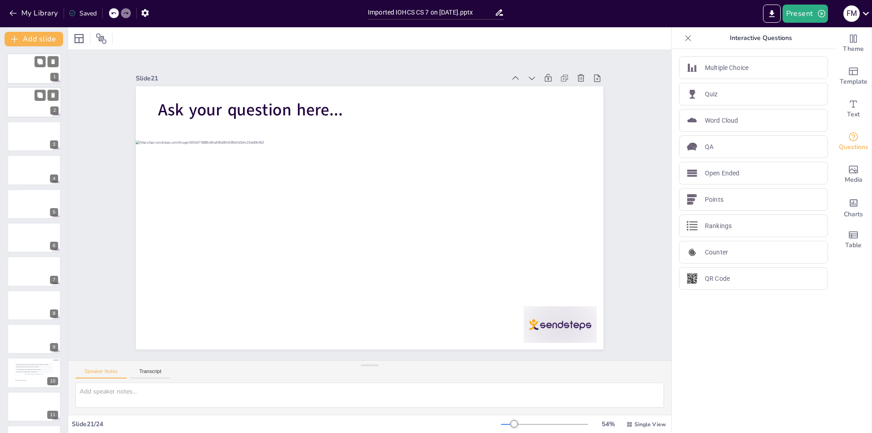
click at [28, 68] on div at bounding box center [29, 65] width 44 height 25
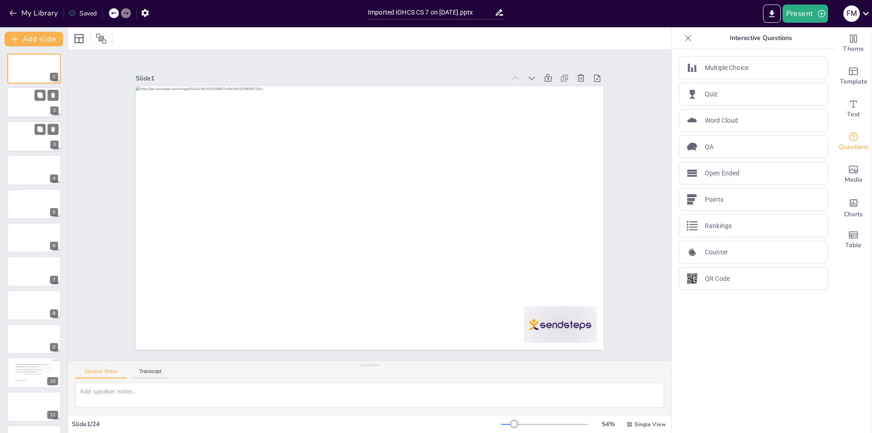
click at [34, 141] on div at bounding box center [34, 136] width 55 height 31
click at [36, 194] on button at bounding box center [40, 196] width 11 height 11
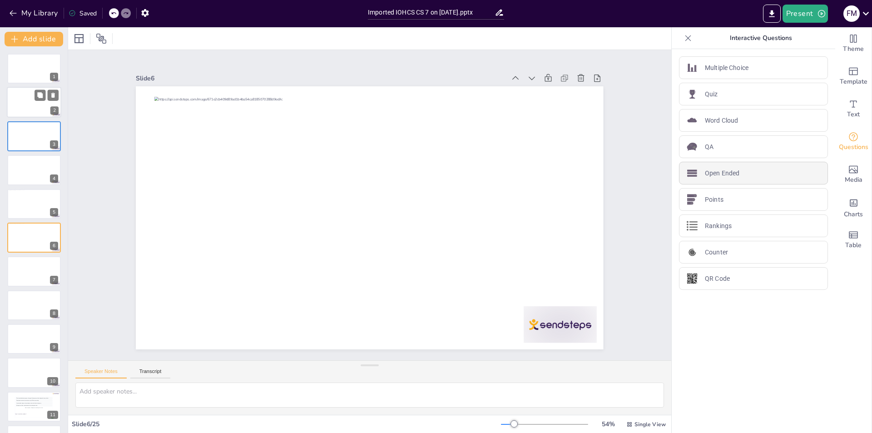
click at [736, 173] on div "Open Ended" at bounding box center [753, 173] width 149 height 23
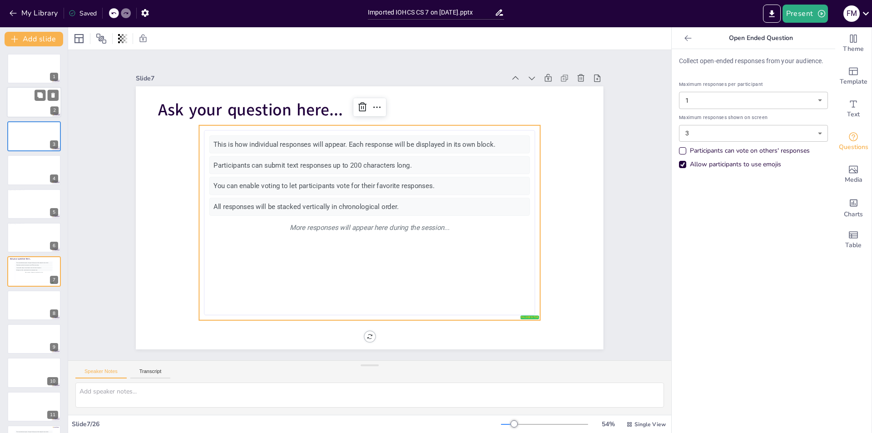
click at [679, 148] on div "Participants can vote on others' responses" at bounding box center [682, 150] width 7 height 7
click at [815, 11] on button "Present" at bounding box center [805, 14] width 45 height 18
click at [805, 32] on li "Preview presentation" at bounding box center [819, 33] width 71 height 15
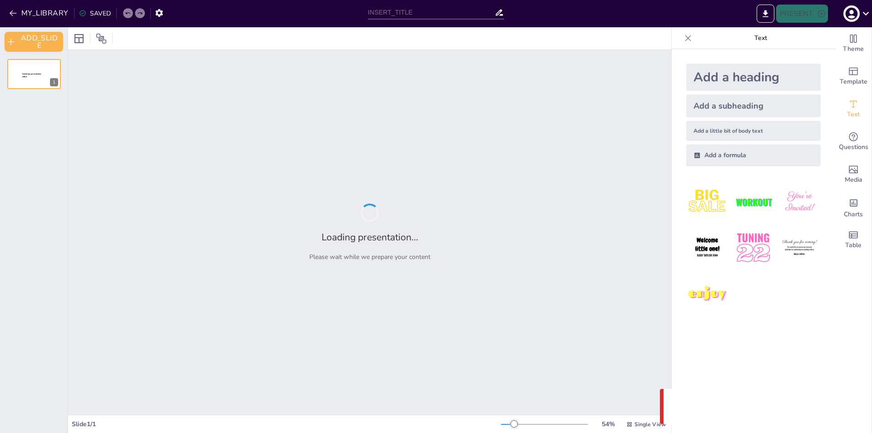
type input "Imported IOHCS CS 7 on [DATE].pptx"
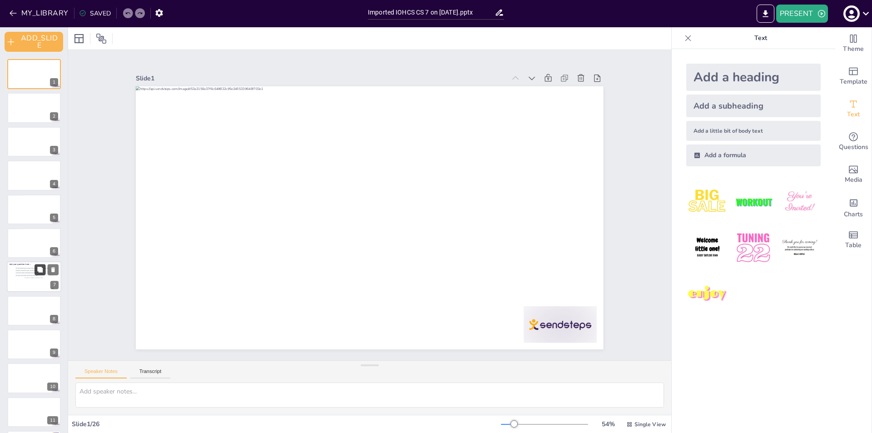
click at [36, 274] on button at bounding box center [40, 269] width 11 height 11
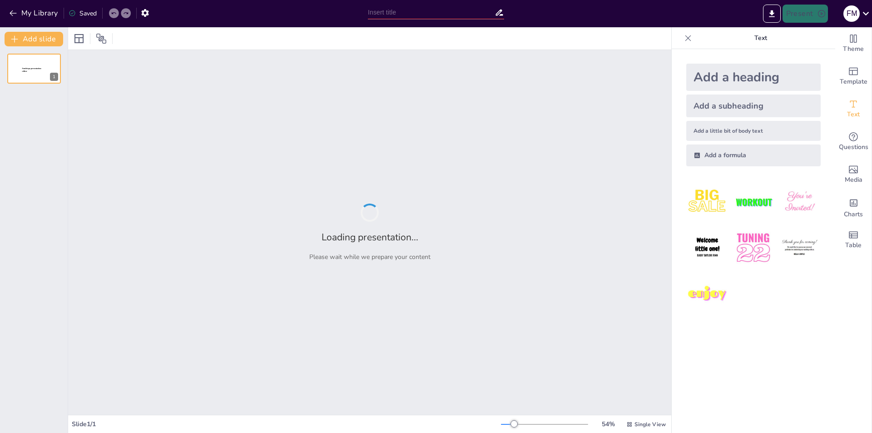
type input "Imported IOHCS CS 8 revised on [DATE].pptx"
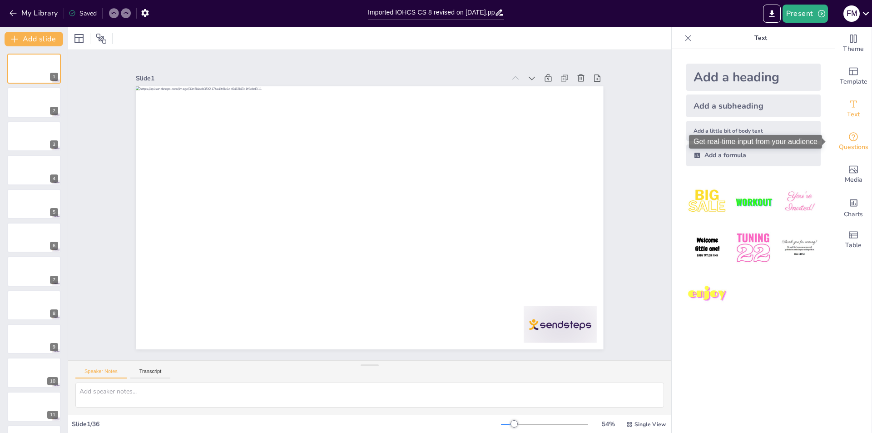
click at [847, 143] on span "Questions" at bounding box center [854, 147] width 30 height 10
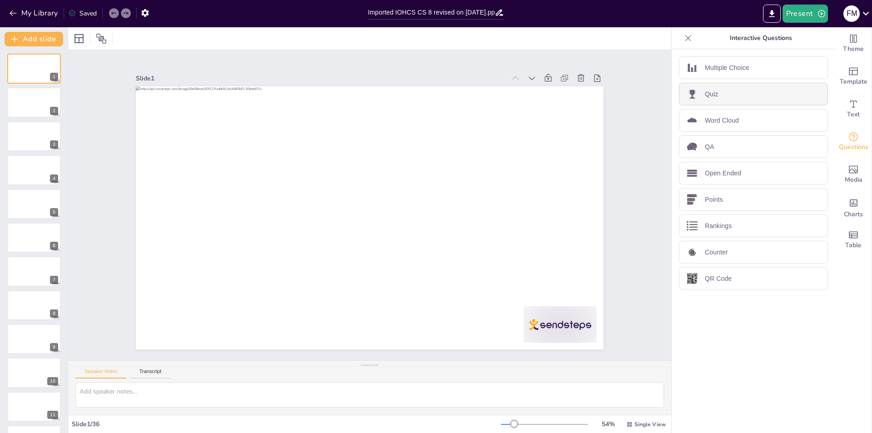
click at [705, 93] on p "Quiz" at bounding box center [711, 95] width 13 height 10
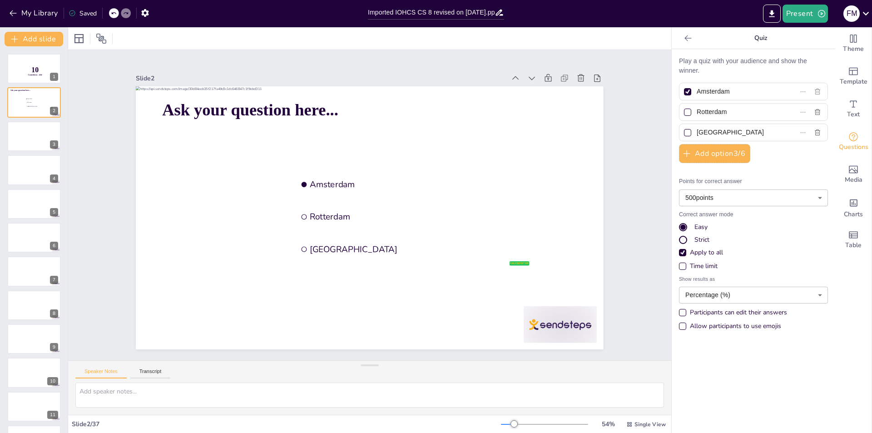
click at [814, 90] on icon "button" at bounding box center [817, 91] width 7 height 7
type input "Rotterdam"
type input "[GEOGRAPHIC_DATA]"
checkbox input "false"
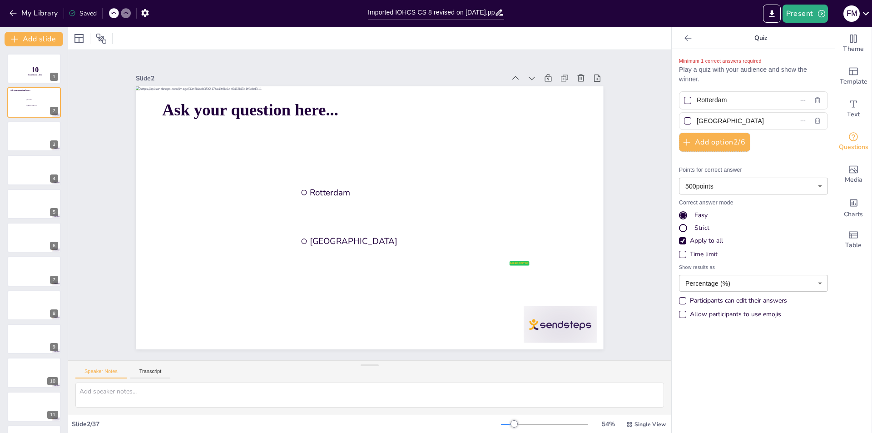
click at [681, 300] on div "Participants can edit their answers" at bounding box center [683, 301] width 5 height 5
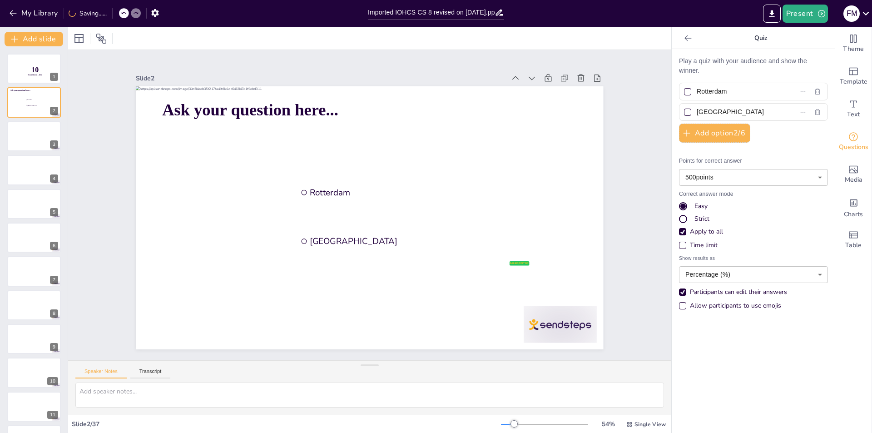
click at [681, 218] on div "Strict" at bounding box center [683, 218] width 5 height 5
click at [845, 142] on span "Questions" at bounding box center [854, 147] width 30 height 10
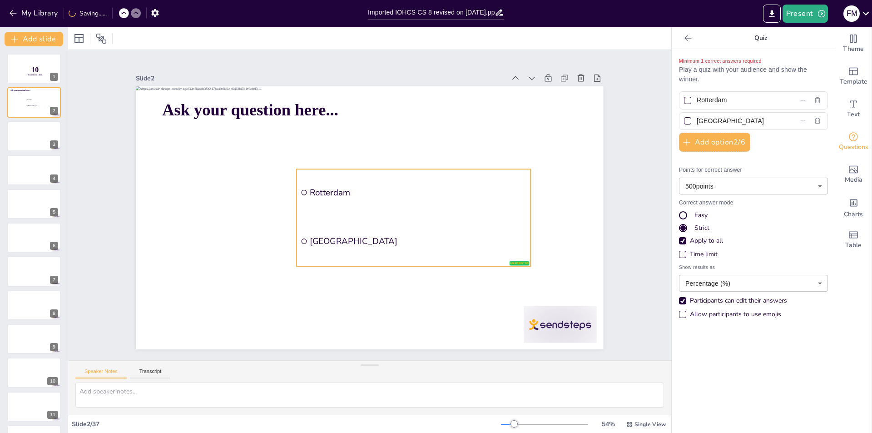
click at [302, 239] on input "checkbox" at bounding box center [304, 241] width 5 height 5
checkbox input "false"
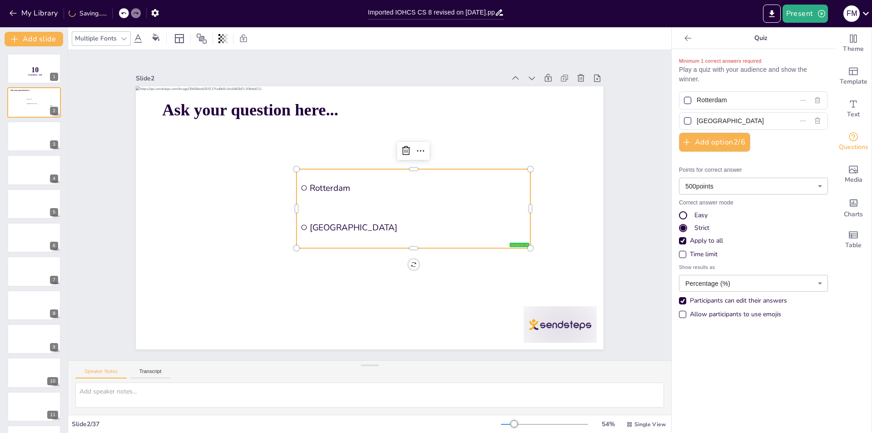
click at [402, 146] on icon at bounding box center [406, 150] width 11 height 11
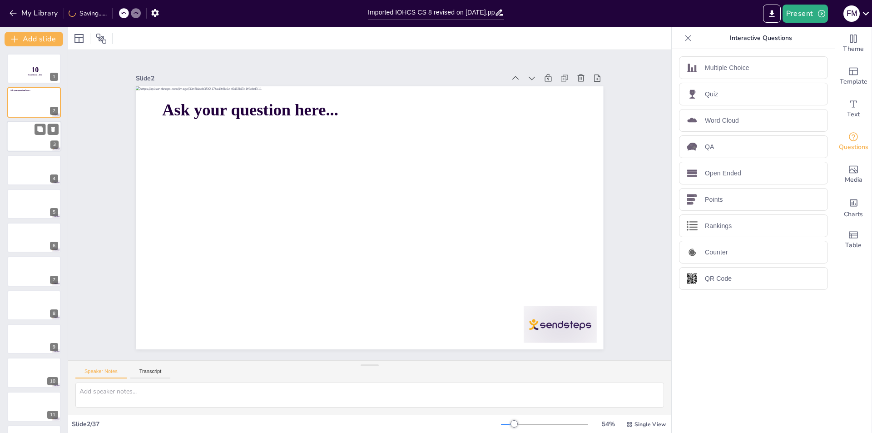
click at [35, 139] on div at bounding box center [34, 136] width 55 height 31
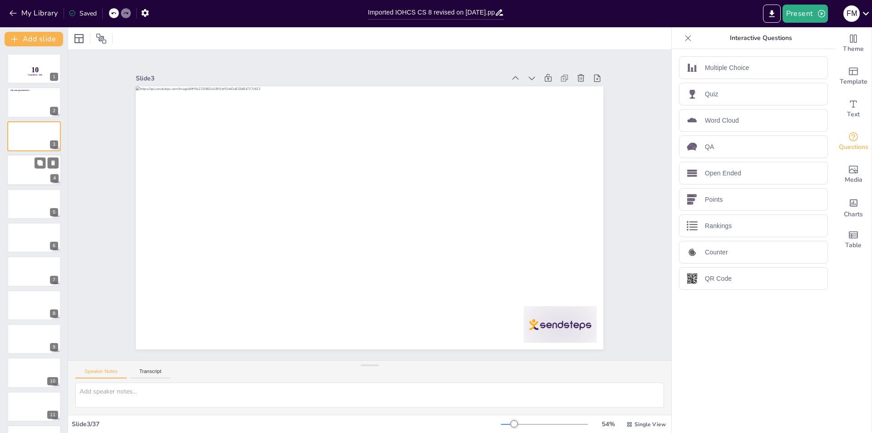
click at [32, 169] on div at bounding box center [34, 169] width 55 height 31
click at [31, 214] on div at bounding box center [34, 204] width 55 height 31
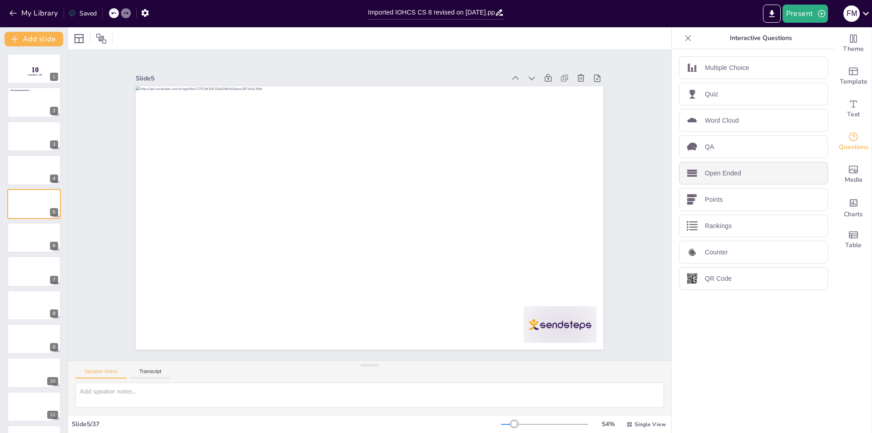
click at [720, 174] on p "Open Ended" at bounding box center [723, 174] width 36 height 10
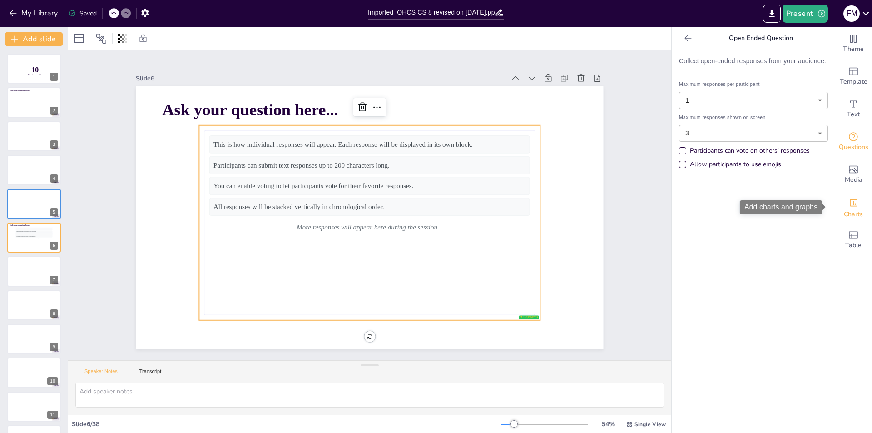
click at [849, 207] on icon "Add charts and graphs" at bounding box center [854, 203] width 10 height 10
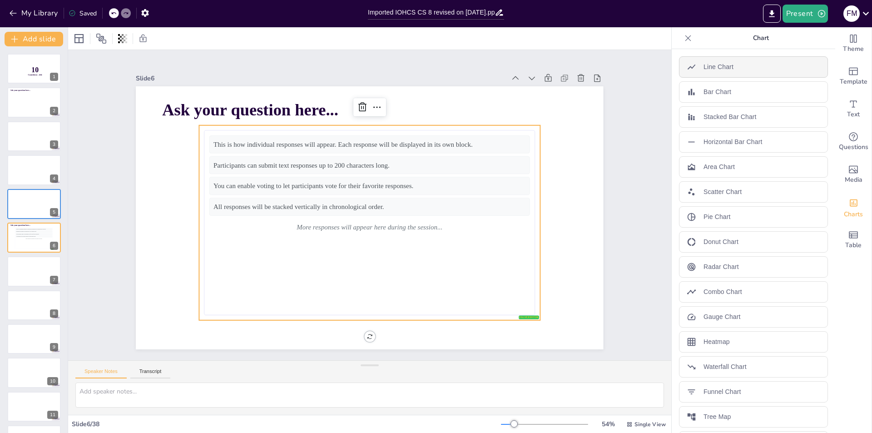
click at [727, 68] on p "Line Chart" at bounding box center [719, 67] width 30 height 10
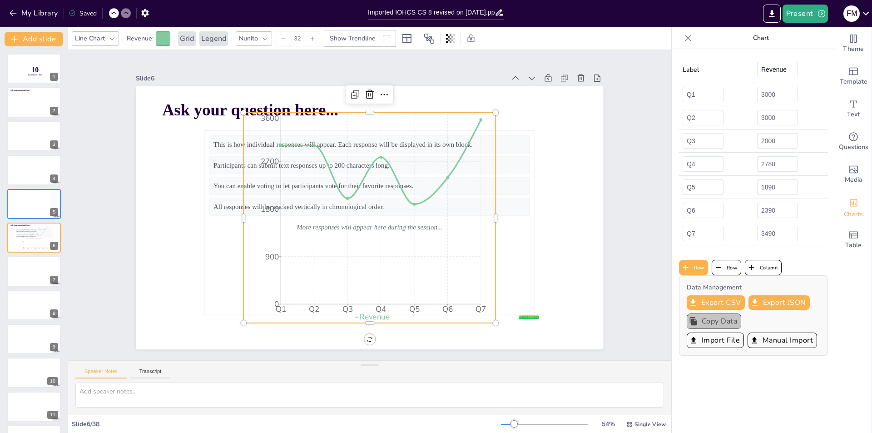
click at [715, 322] on button "Copy Data" at bounding box center [714, 321] width 55 height 15
click at [714, 340] on button "Import File" at bounding box center [715, 340] width 57 height 15
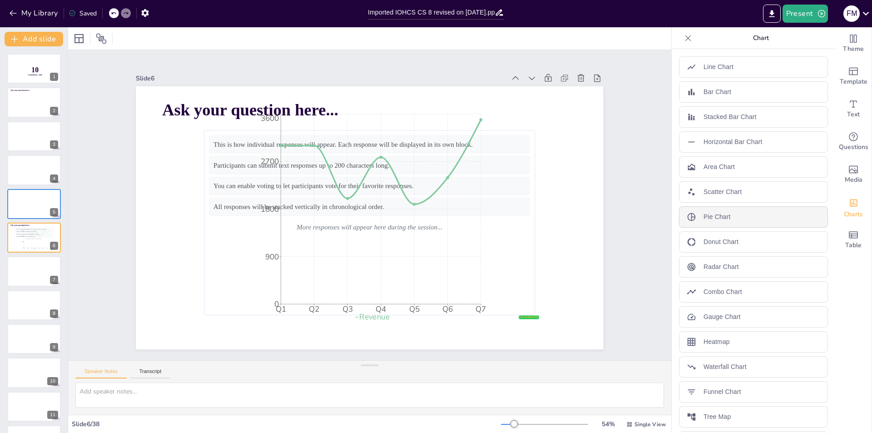
click at [716, 222] on div "Pie Chart" at bounding box center [753, 216] width 149 height 21
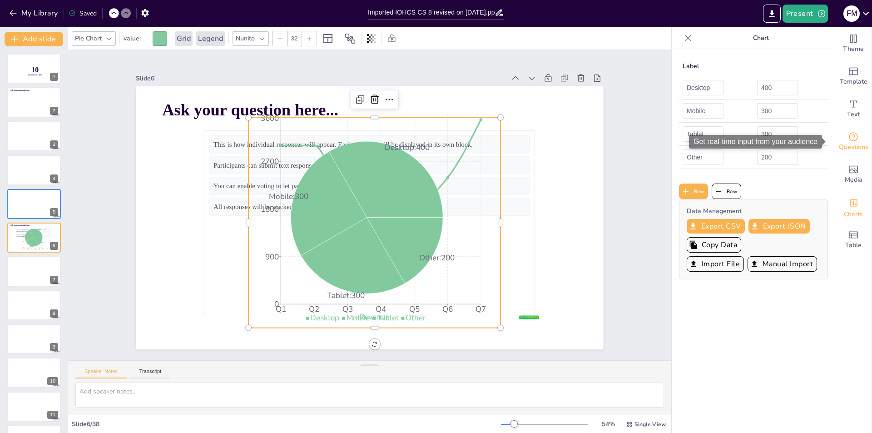
click at [839, 152] on span "Questions" at bounding box center [854, 147] width 30 height 10
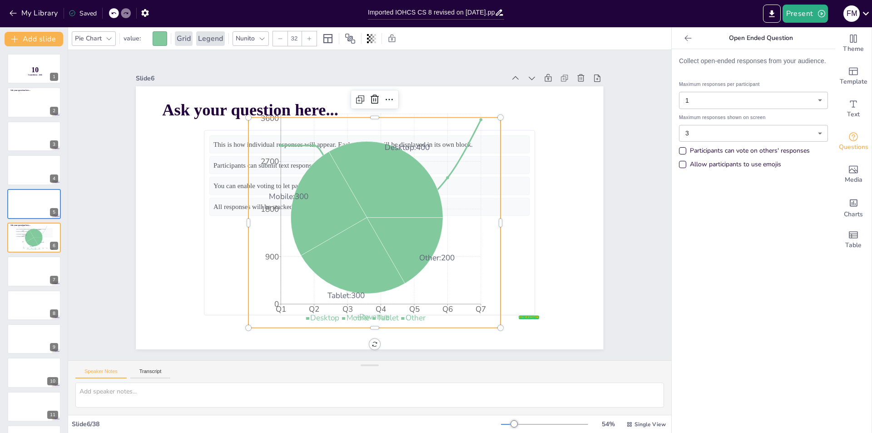
click at [813, 99] on body "My Library Saved Imported IOHCS CS 8 revised on [DATE].pptx Present F M Documen…" at bounding box center [436, 216] width 872 height 433
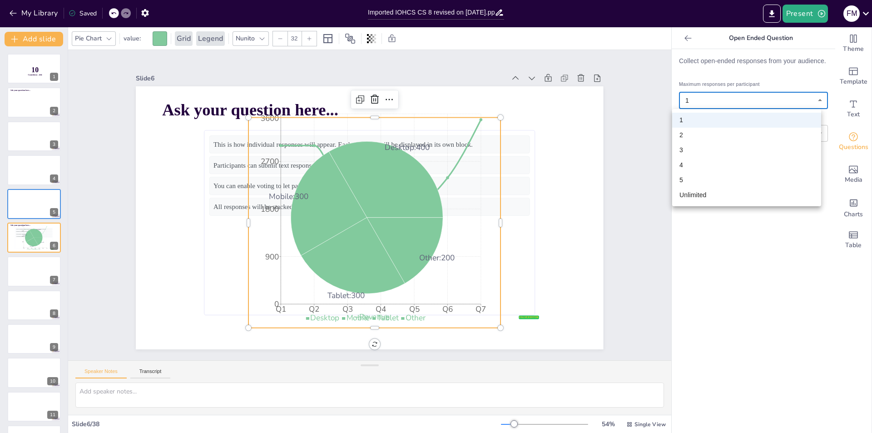
click at [683, 150] on li "3" at bounding box center [746, 150] width 149 height 15
type input "3"
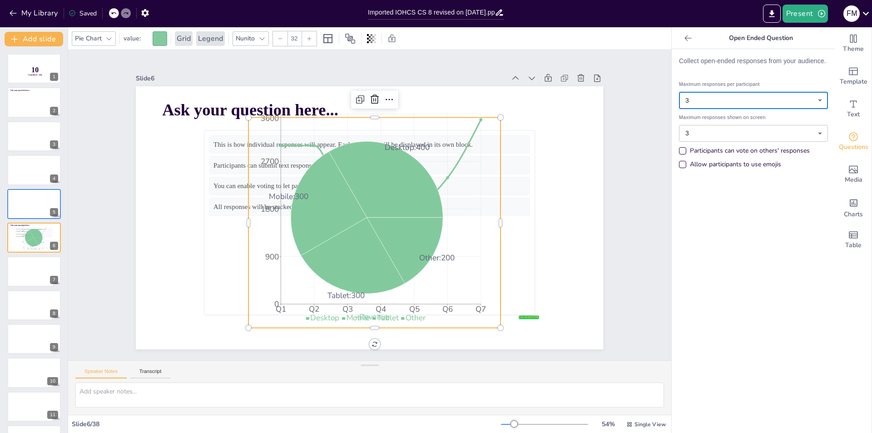
click at [679, 148] on div "Participants can vote on others' responses" at bounding box center [682, 150] width 7 height 7
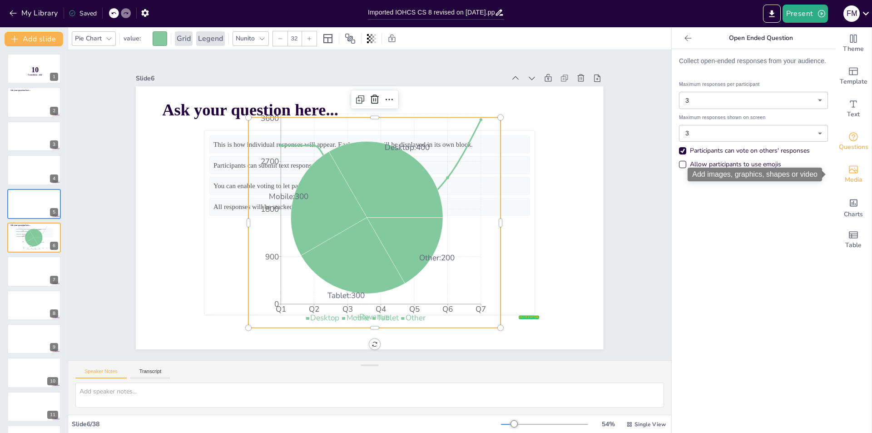
click at [849, 176] on span "Media" at bounding box center [854, 180] width 18 height 10
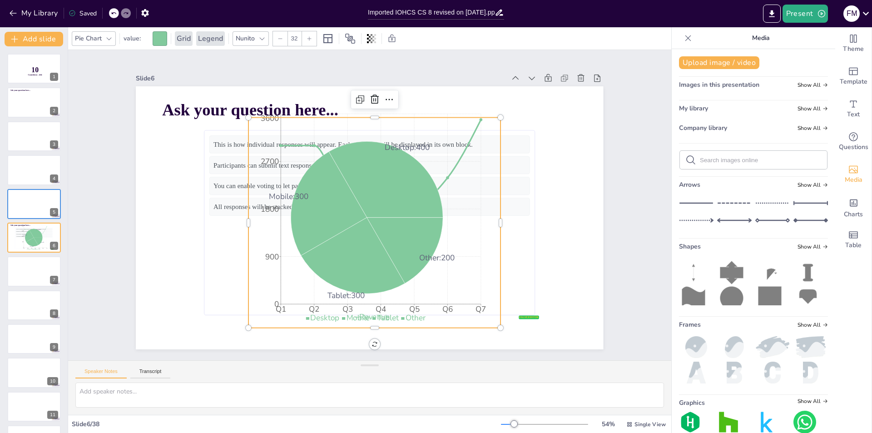
click at [800, 294] on icon at bounding box center [808, 296] width 17 height 15
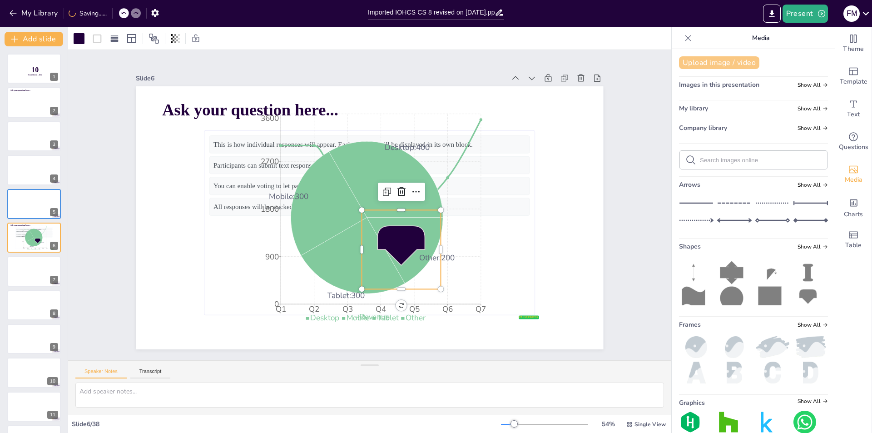
click at [720, 64] on button "Upload image / video" at bounding box center [719, 62] width 80 height 13
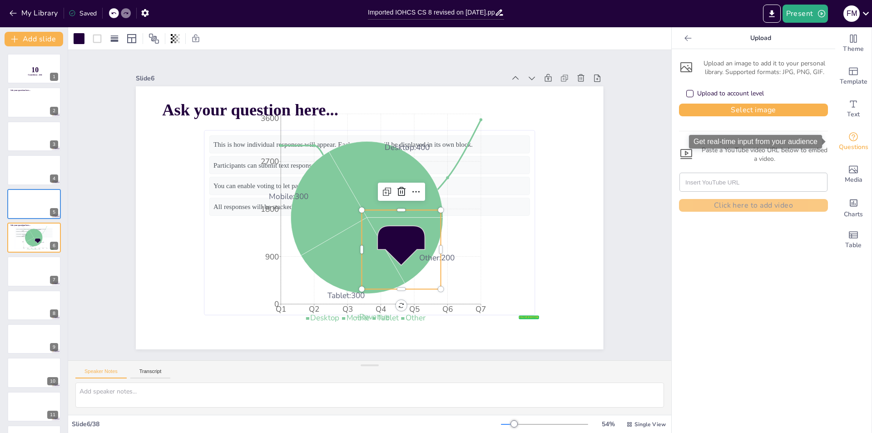
click at [854, 144] on span "Questions" at bounding box center [854, 147] width 30 height 10
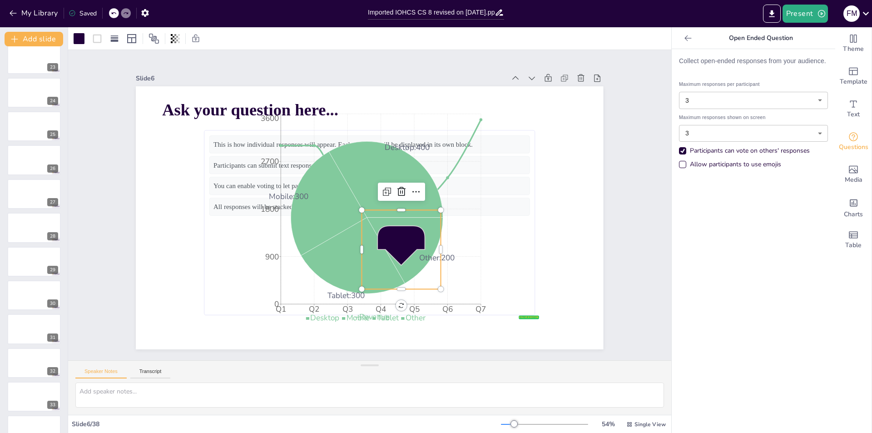
scroll to position [863, 0]
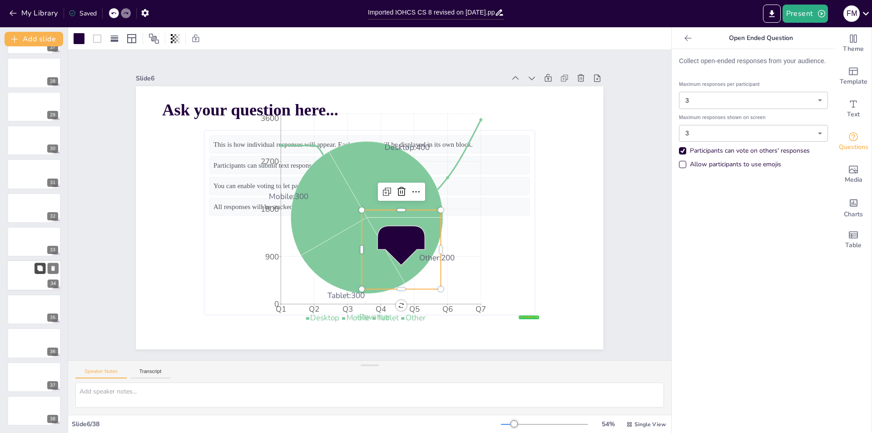
click at [39, 273] on button at bounding box center [40, 268] width 11 height 11
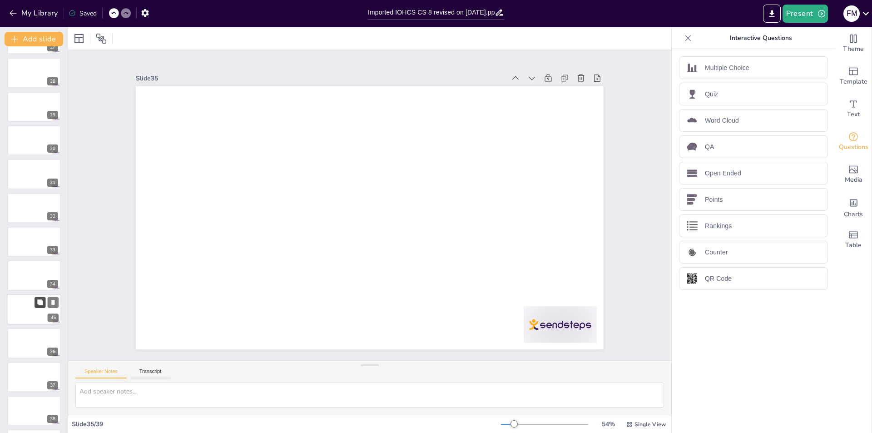
scroll to position [942, 0]
click at [43, 321] on div at bounding box center [34, 309] width 55 height 31
click at [37, 344] on div at bounding box center [34, 343] width 55 height 31
click at [696, 282] on div "QR Code" at bounding box center [753, 278] width 149 height 23
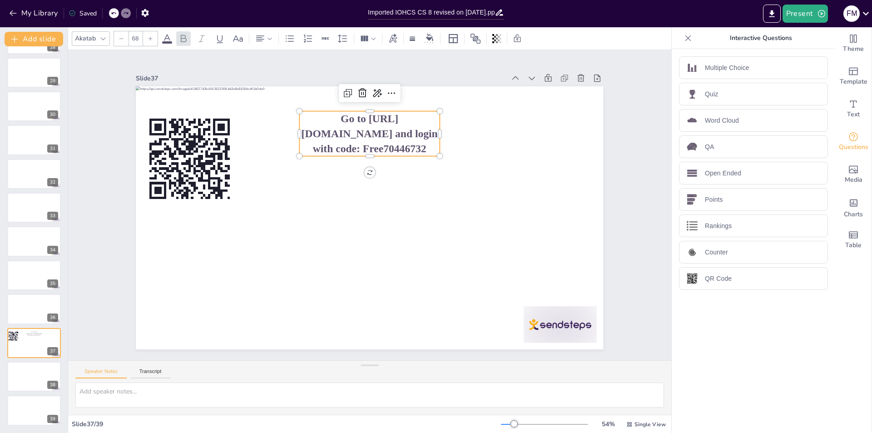
type input "44"
click at [44, 40] on button "Add slide" at bounding box center [34, 39] width 59 height 15
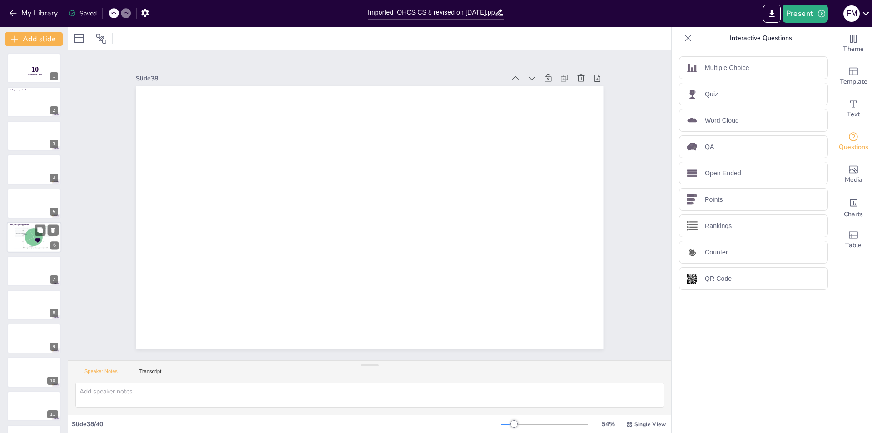
scroll to position [0, 0]
click at [37, 65] on button at bounding box center [40, 61] width 11 height 11
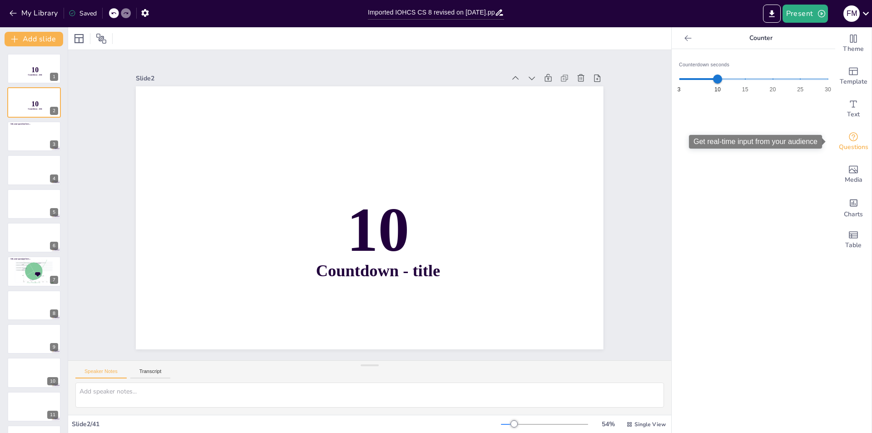
click at [848, 144] on span "Questions" at bounding box center [854, 147] width 30 height 10
click at [848, 136] on icon "Get real-time input from your audience" at bounding box center [853, 136] width 11 height 11
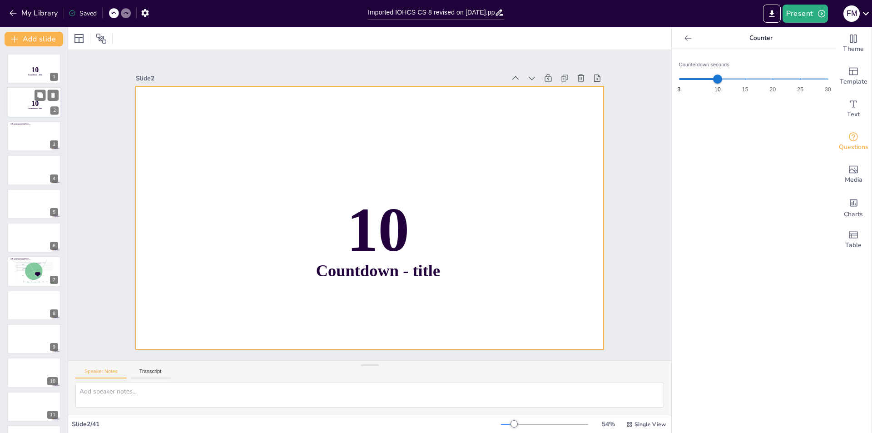
click at [32, 95] on div at bounding box center [34, 102] width 55 height 31
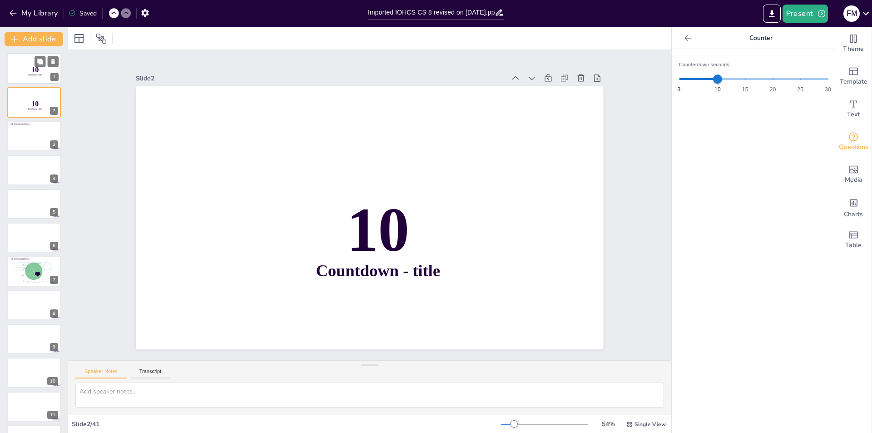
click at [34, 67] on span "10" at bounding box center [34, 70] width 7 height 8
click at [50, 128] on icon at bounding box center [53, 129] width 6 height 6
click at [48, 131] on button at bounding box center [53, 129] width 11 height 11
click at [37, 139] on div at bounding box center [34, 136] width 55 height 31
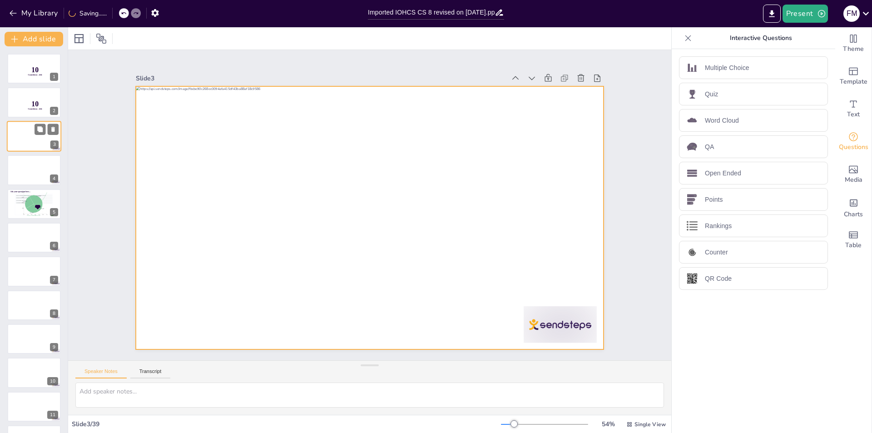
click at [30, 122] on div at bounding box center [34, 136] width 55 height 31
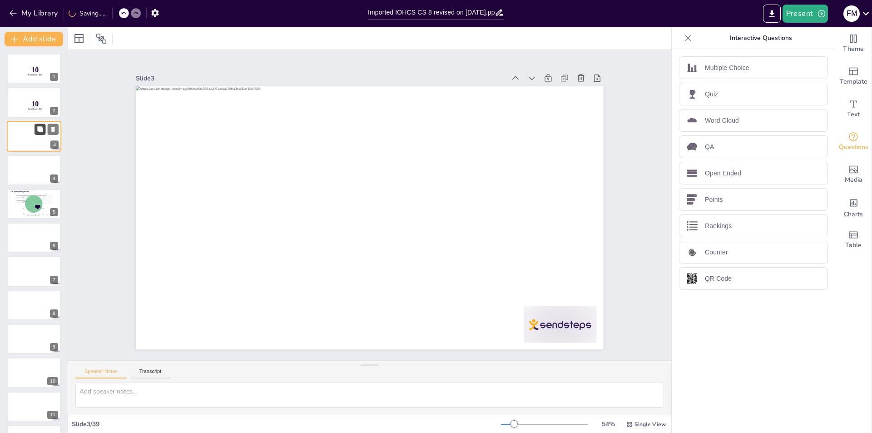
click at [35, 129] on button at bounding box center [40, 129] width 11 height 11
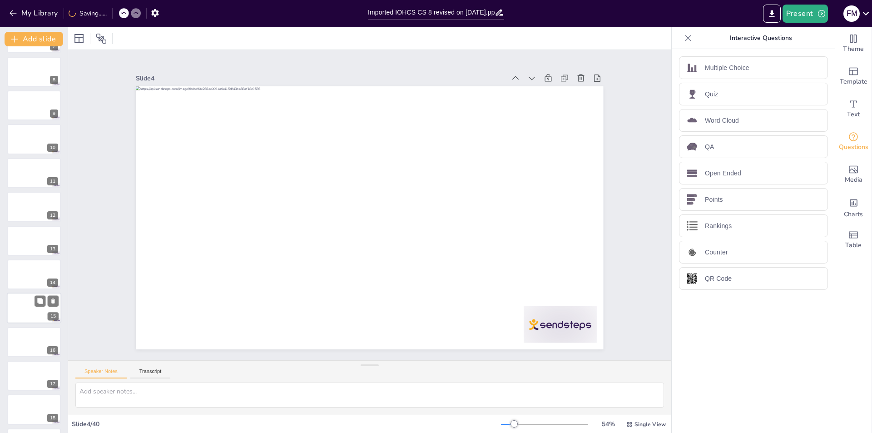
scroll to position [273, 0]
